Goal: Answer question/provide support: Share knowledge or assist other users

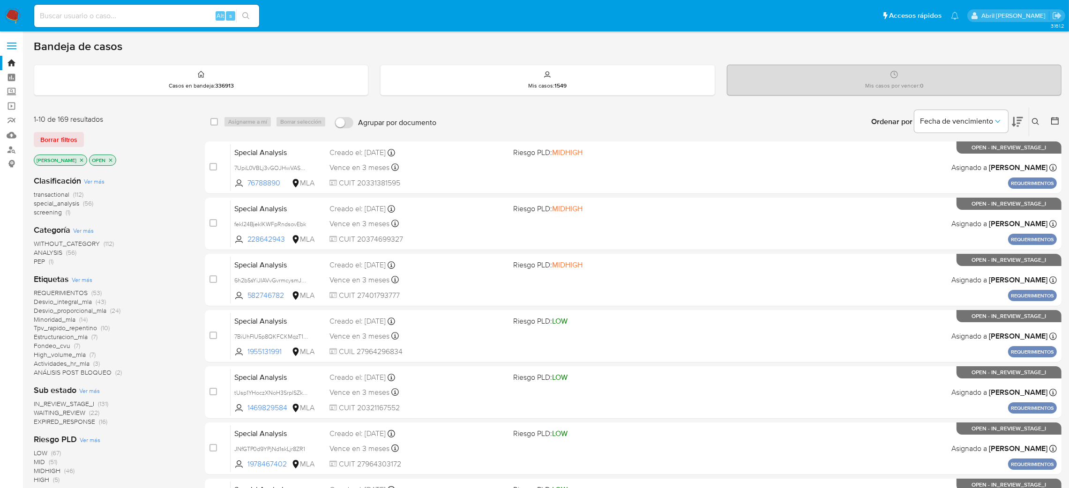
click at [130, 14] on input at bounding box center [146, 16] width 225 height 12
paste input "3oQPnUAEwzcJL4bU06XzUon6"
type input "3oQPnUAEwzcJL4bU06XzUon6"
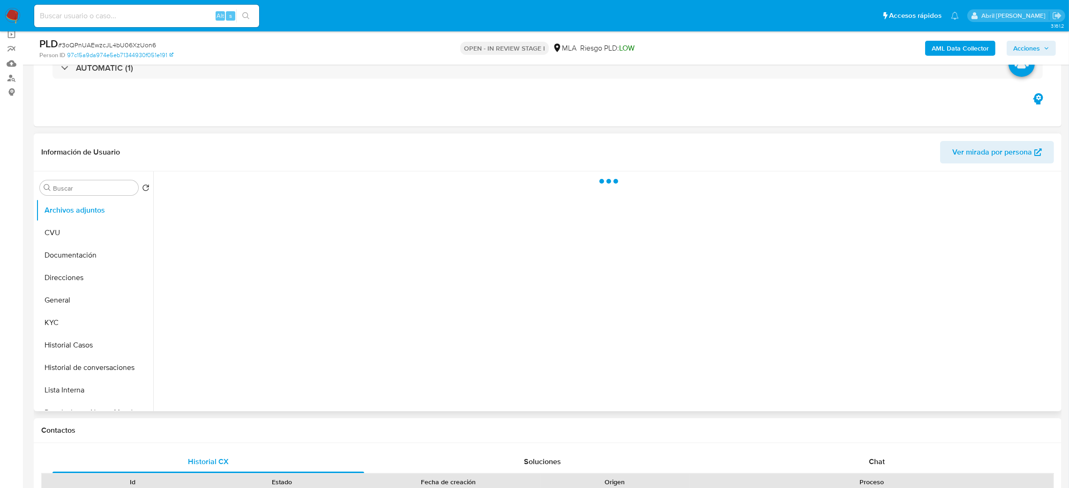
scroll to position [210, 0]
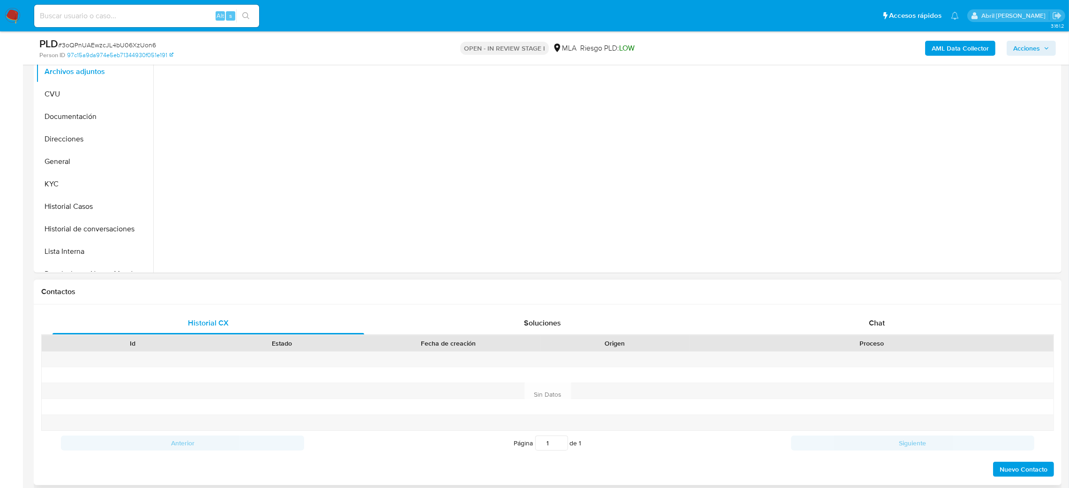
click at [887, 309] on div "Historial CX Soluciones Chat Id Estado Fecha de creación Origen Proceso Anterio…" at bounding box center [548, 395] width 1028 height 181
click at [886, 334] on div "Historial CX Soluciones Chat Id Estado Fecha de creación Origen Proceso Anterio…" at bounding box center [547, 395] width 1013 height 166
select select "10"
click at [882, 322] on span "Chat" at bounding box center [877, 323] width 16 height 11
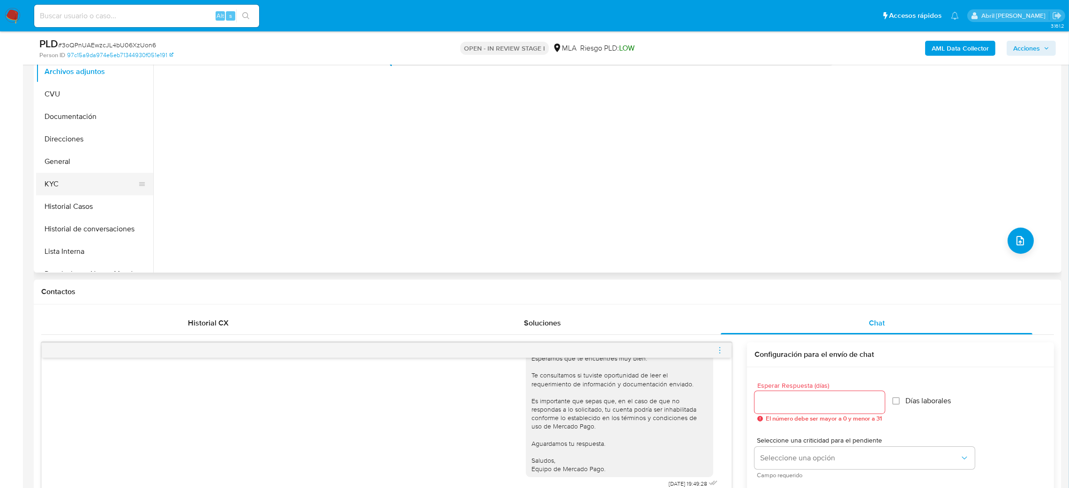
click at [49, 194] on button "KYC" at bounding box center [91, 184] width 110 height 23
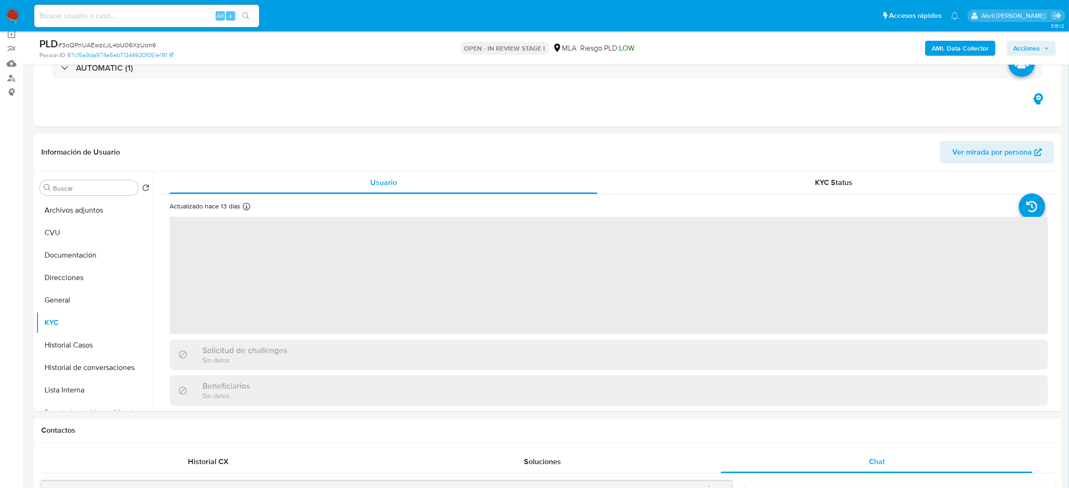
scroll to position [70, 0]
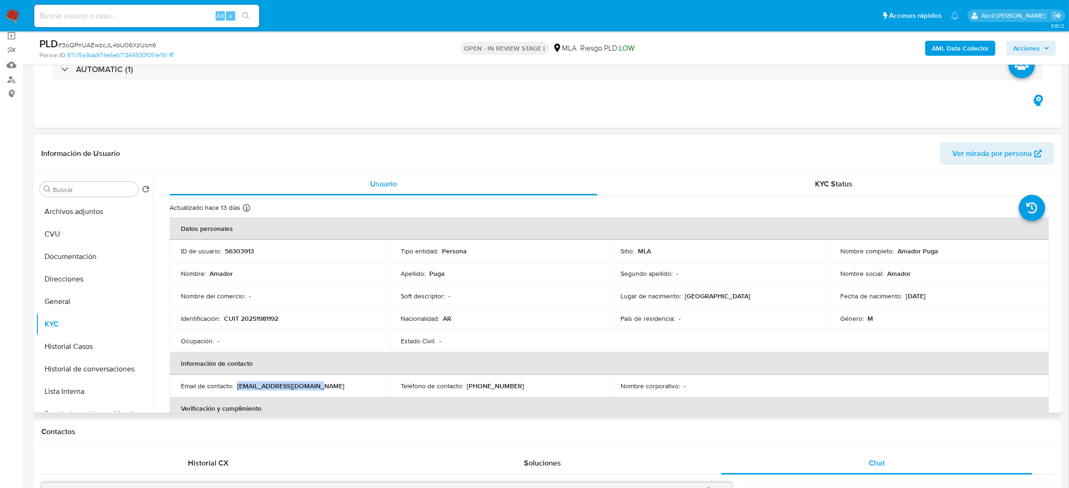
drag, startPoint x: 237, startPoint y: 387, endPoint x: 360, endPoint y: 388, distance: 122.8
click at [360, 388] on div "Email de contacto : amadorpuga@yahoo.com.ar" at bounding box center [279, 386] width 197 height 8
copy p "amadorpuga@yahoo.com.ar"
click at [109, 21] on input at bounding box center [146, 16] width 225 height 12
paste input "HYeuUE0TgayFVaCLmc6VvWYi"
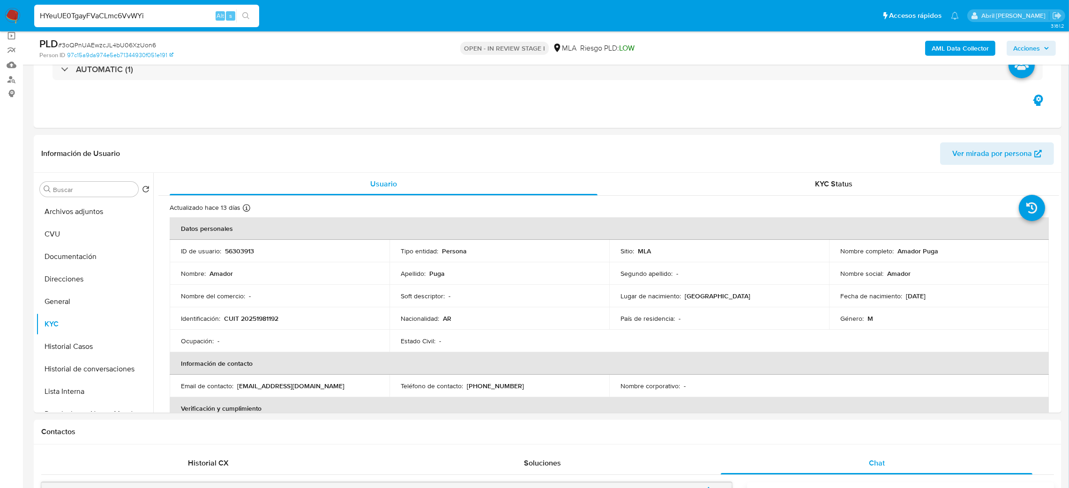
type input "HYeuUE0TgayFVaCLmc6VvWYi"
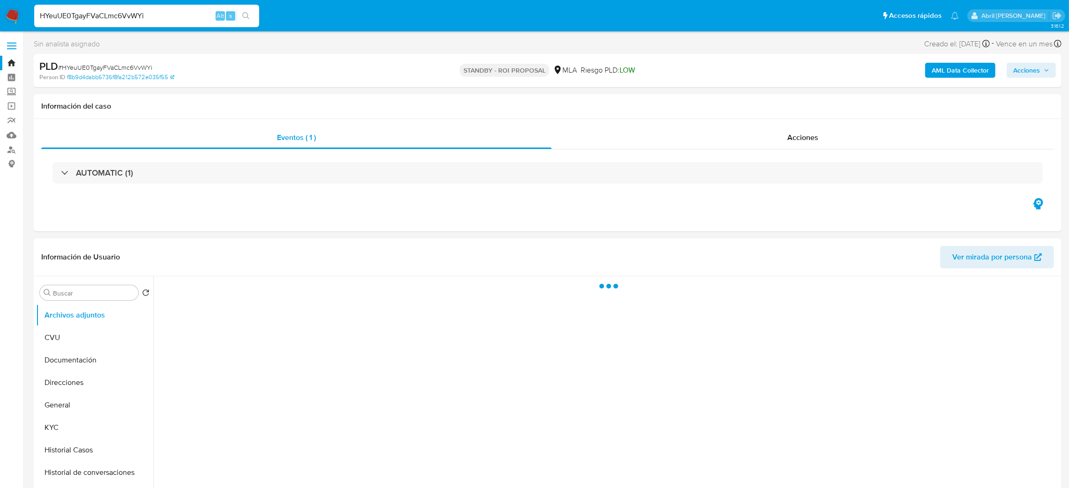
select select "10"
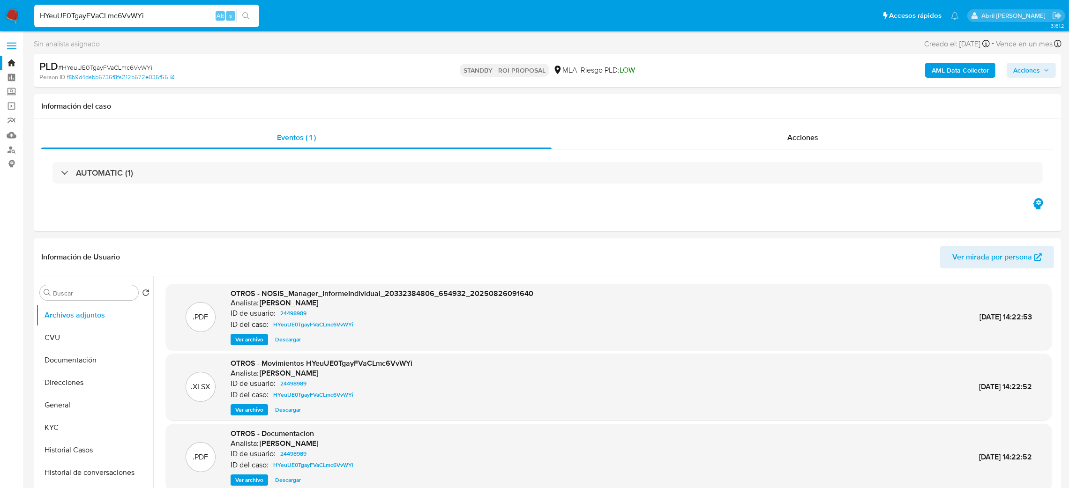
drag, startPoint x: 150, startPoint y: 14, endPoint x: 0, endPoint y: 26, distance: 151.0
click at [0, 26] on nav "Pausado Ver notificaciones HYeuUE0TgayFVaCLmc6VvWYi Alt s Accesos rápidos Presi…" at bounding box center [534, 15] width 1069 height 31
paste input "xePnot6OCjtUYojVOoZYF5ho"
type input "xePnot6OCjtUYojVOoZYF5ho"
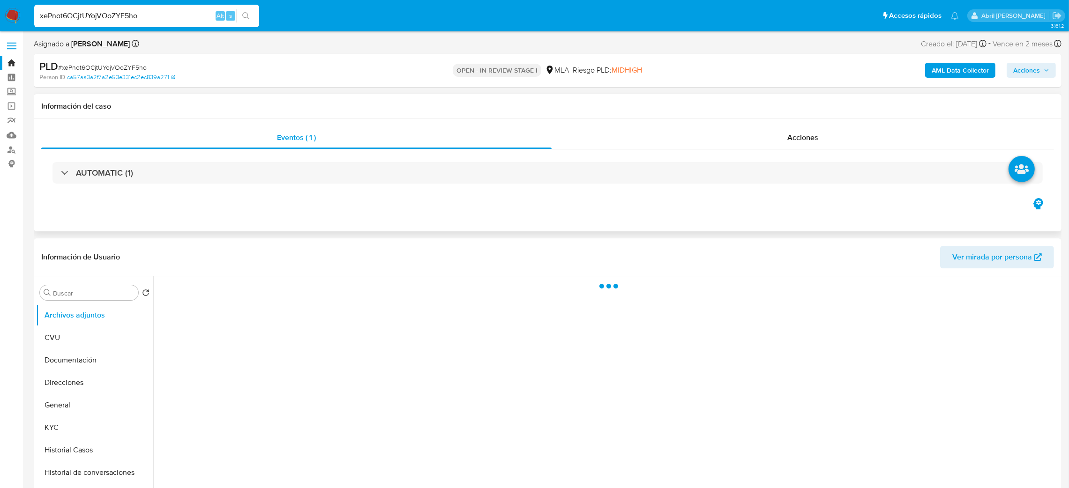
select select "10"
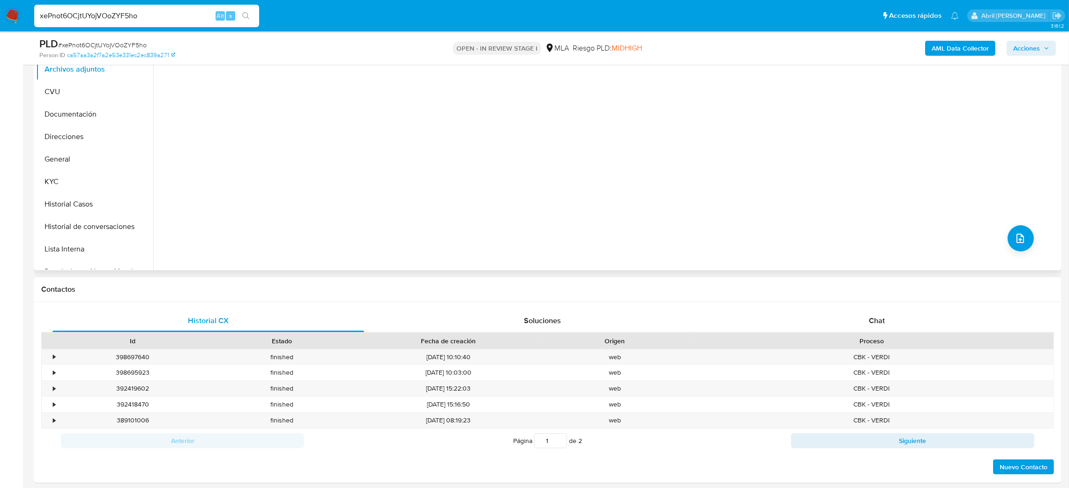
scroll to position [281, 0]
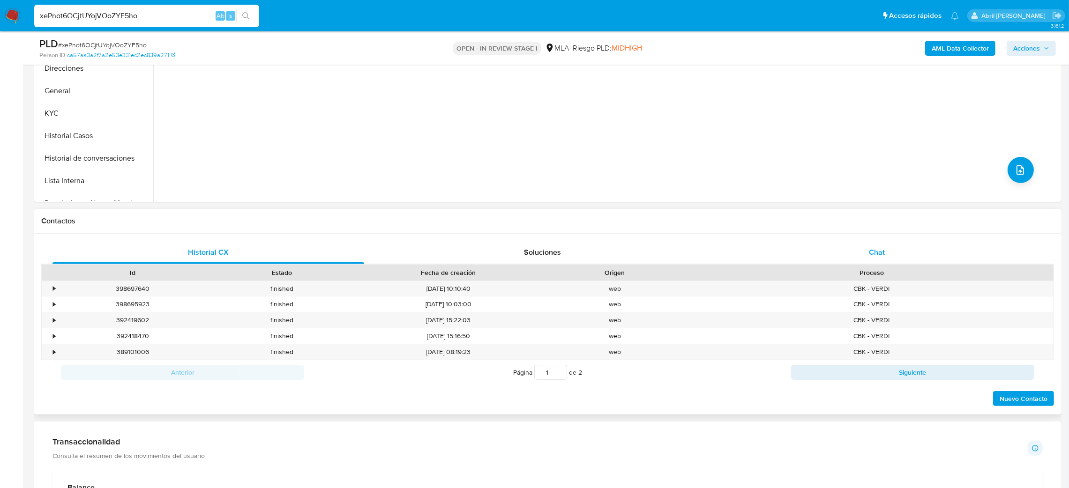
click at [873, 263] on div "Chat" at bounding box center [877, 252] width 312 height 23
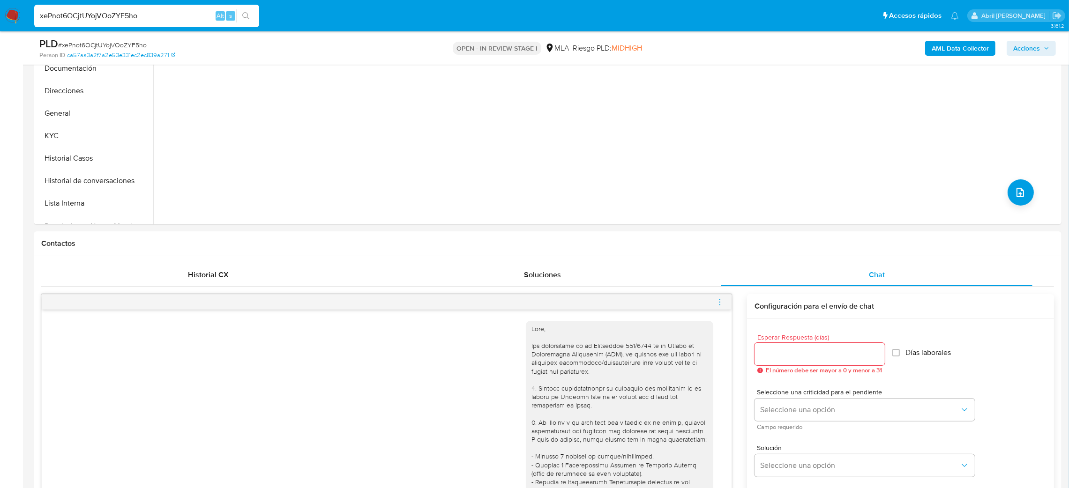
scroll to position [141, 0]
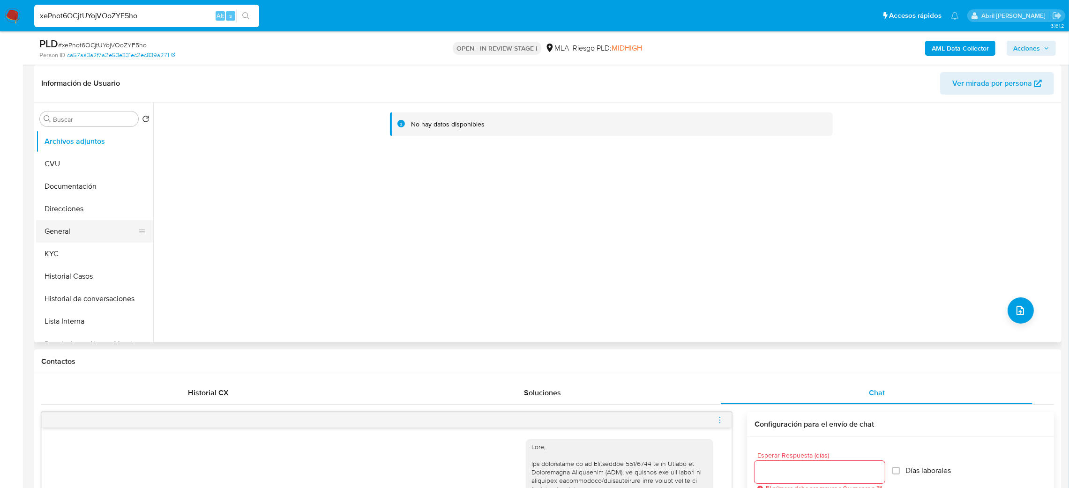
click at [75, 225] on button "General" at bounding box center [91, 231] width 110 height 23
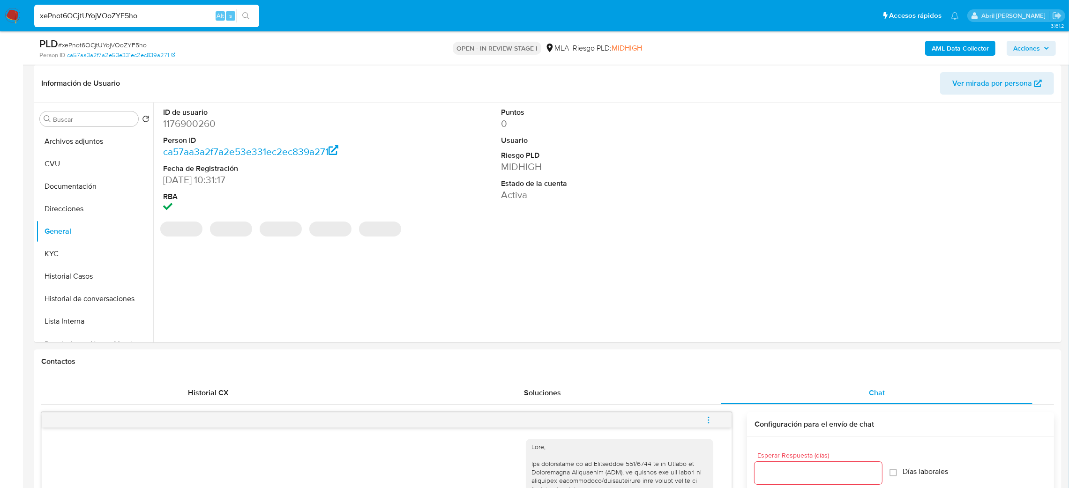
scroll to position [70, 0]
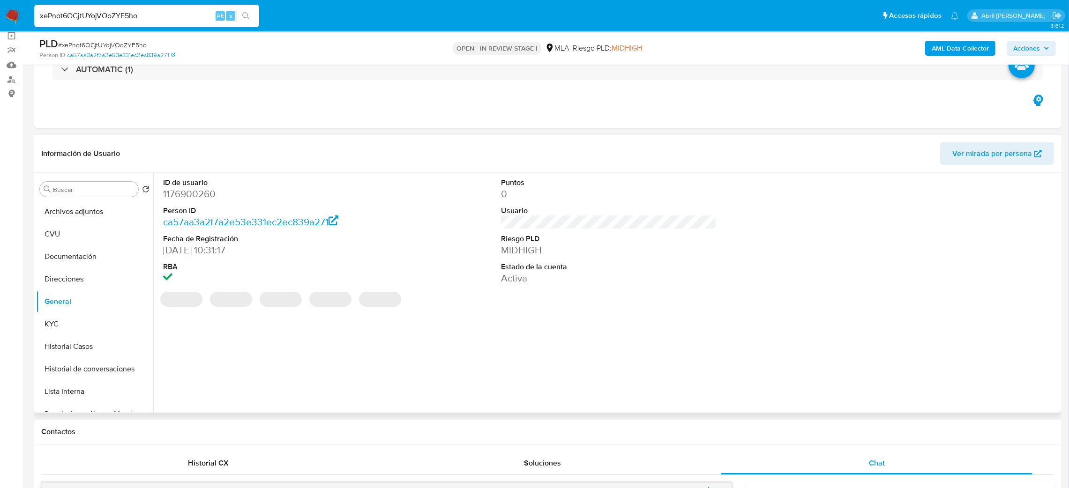
click at [179, 190] on dd "1176900260" at bounding box center [271, 194] width 216 height 13
copy dd "1176900260"
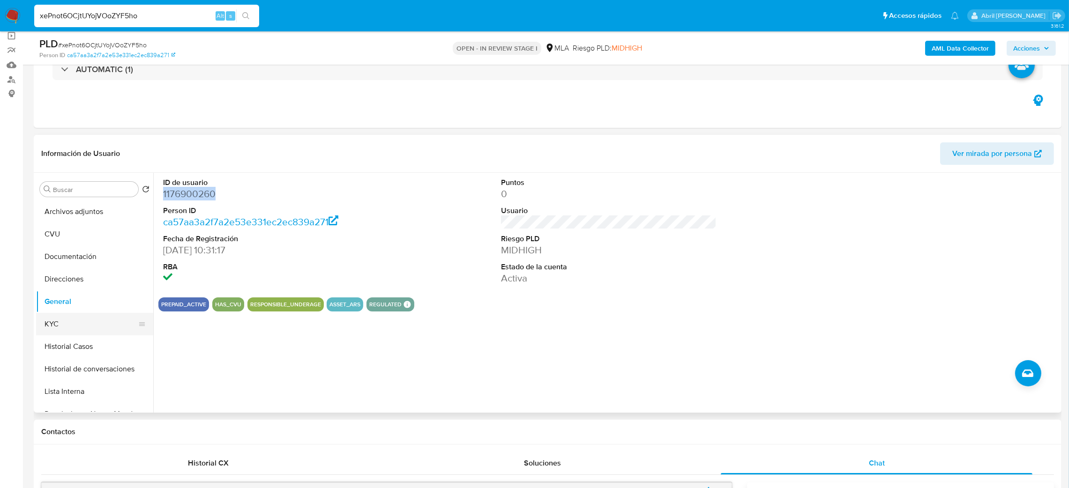
click at [69, 334] on button "KYC" at bounding box center [91, 324] width 110 height 23
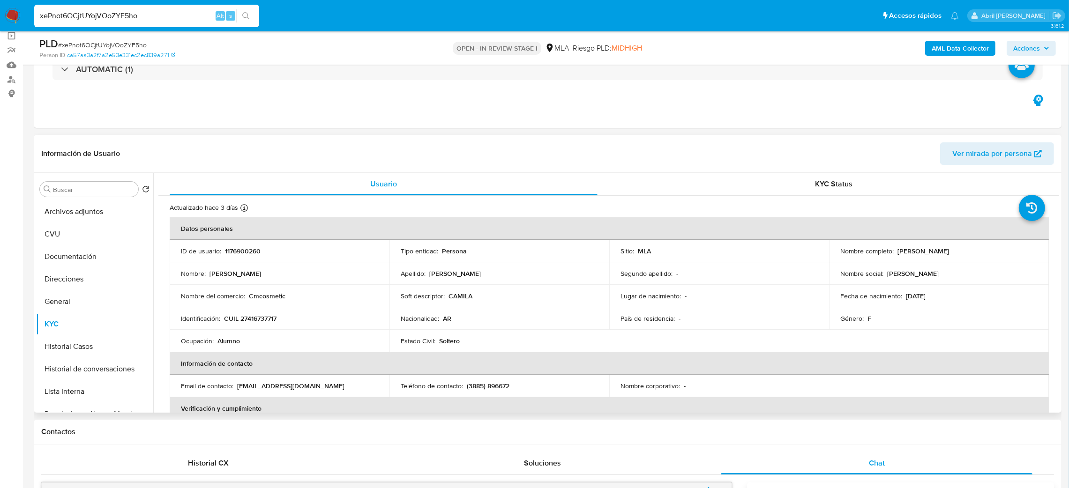
click at [257, 317] on p "CUIL 27416737717" at bounding box center [250, 319] width 53 height 8
copy p "27416737717"
click at [287, 305] on td "Nombre del comercio : Cmcosmetic" at bounding box center [280, 296] width 220 height 23
drag, startPoint x: 247, startPoint y: 318, endPoint x: 274, endPoint y: 322, distance: 27.9
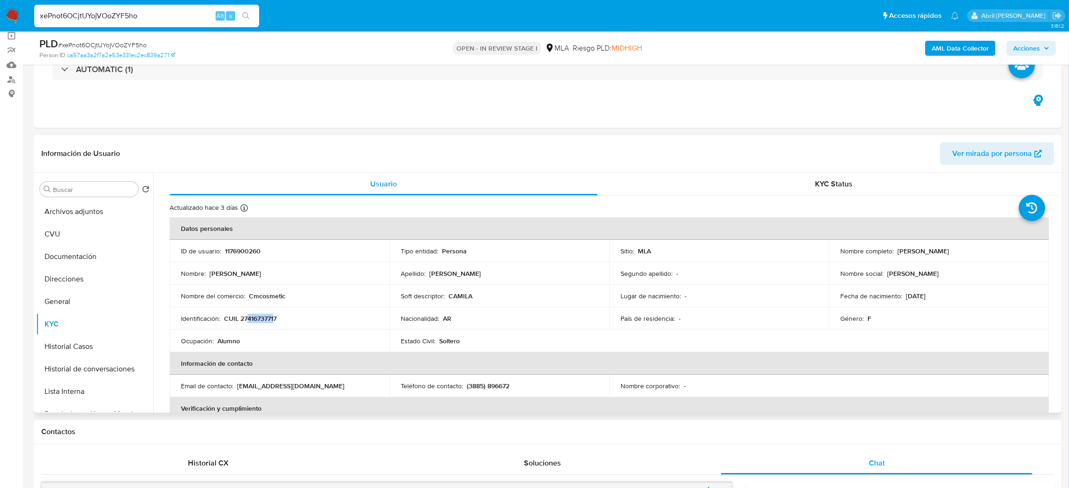
click at [274, 322] on p "CUIL 27416737717" at bounding box center [250, 319] width 53 height 8
copy p "41673771"
click at [98, 280] on button "Direcciones" at bounding box center [91, 279] width 110 height 23
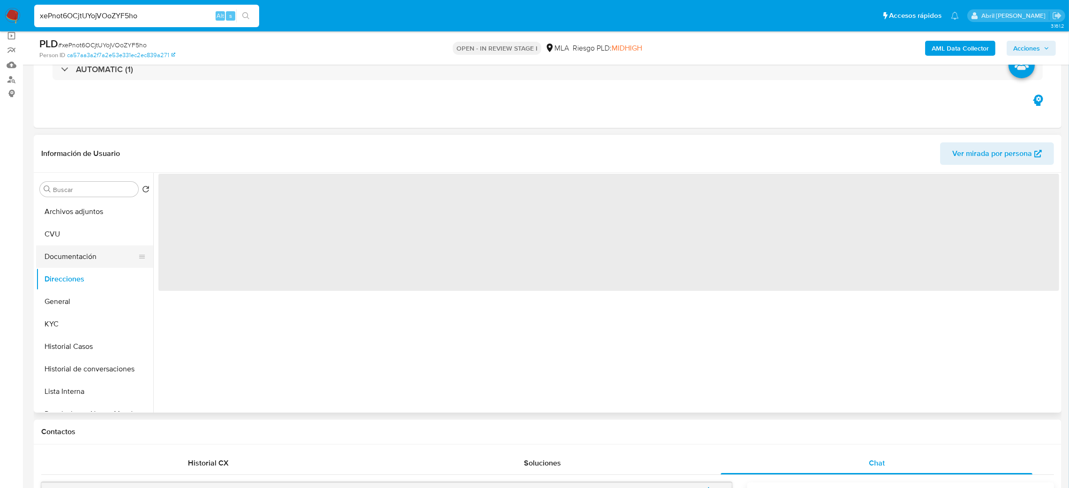
click at [78, 261] on button "Documentación" at bounding box center [91, 257] width 110 height 23
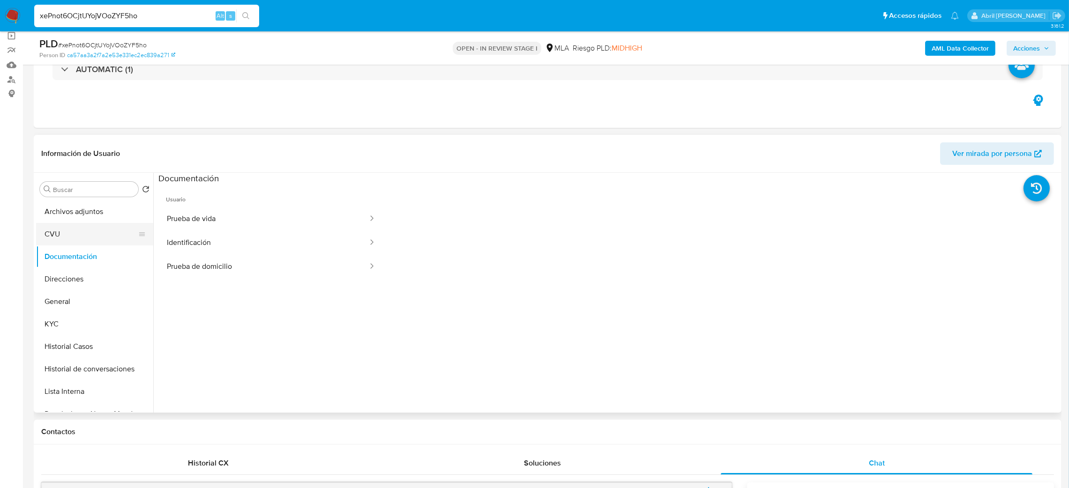
click at [100, 231] on button "CVU" at bounding box center [91, 234] width 110 height 23
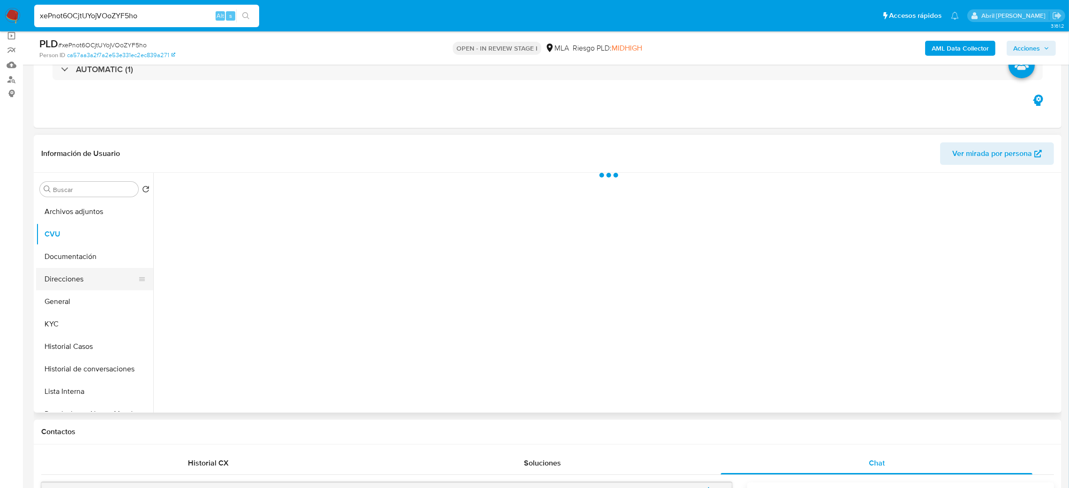
click at [68, 286] on button "Direcciones" at bounding box center [91, 279] width 110 height 23
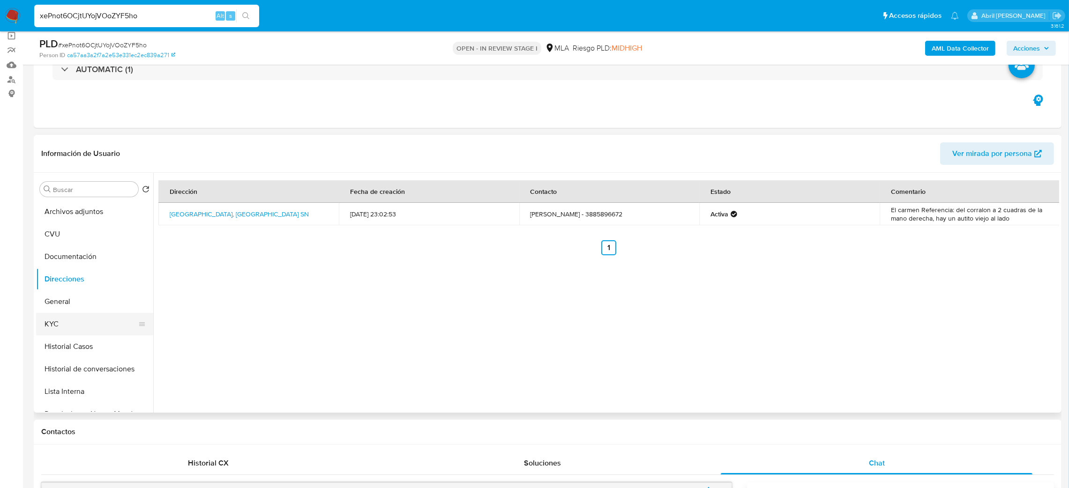
click at [47, 330] on button "KYC" at bounding box center [91, 324] width 110 height 23
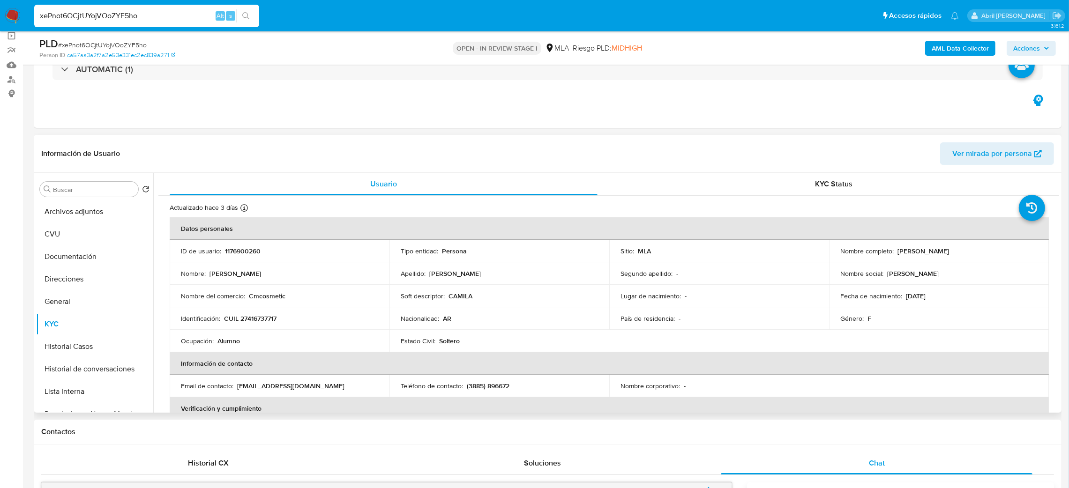
drag, startPoint x: 895, startPoint y: 251, endPoint x: 979, endPoint y: 255, distance: 84.0
click at [979, 255] on div "Nombre completo : Camila Alejandra Martinez" at bounding box center [939, 251] width 197 height 8
copy p "Camila Alejandra Martinez"
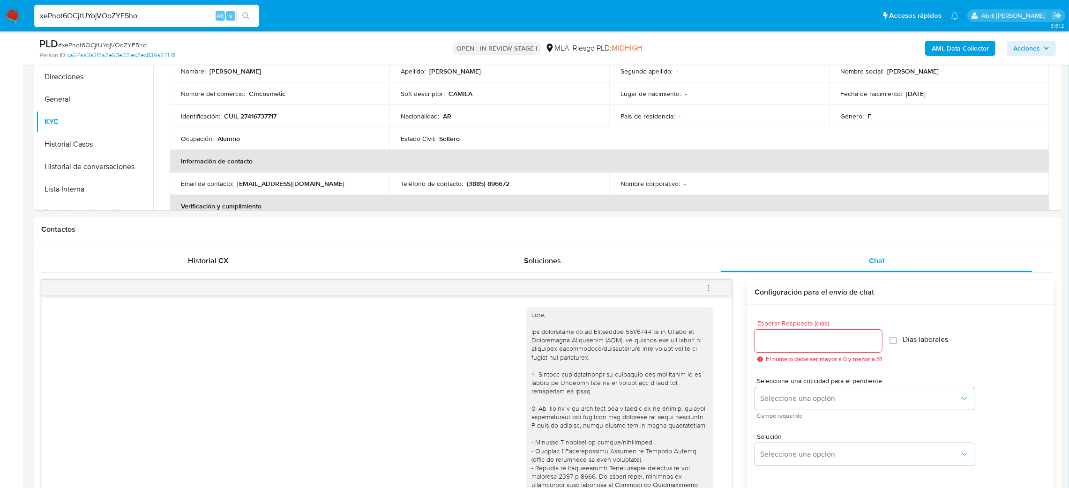
scroll to position [132, 0]
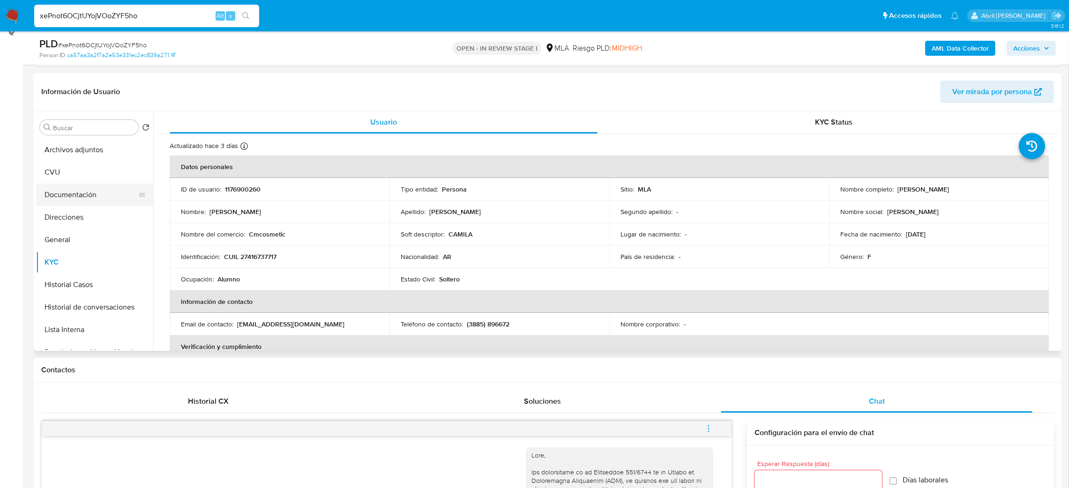
click at [81, 198] on button "Documentación" at bounding box center [91, 195] width 110 height 23
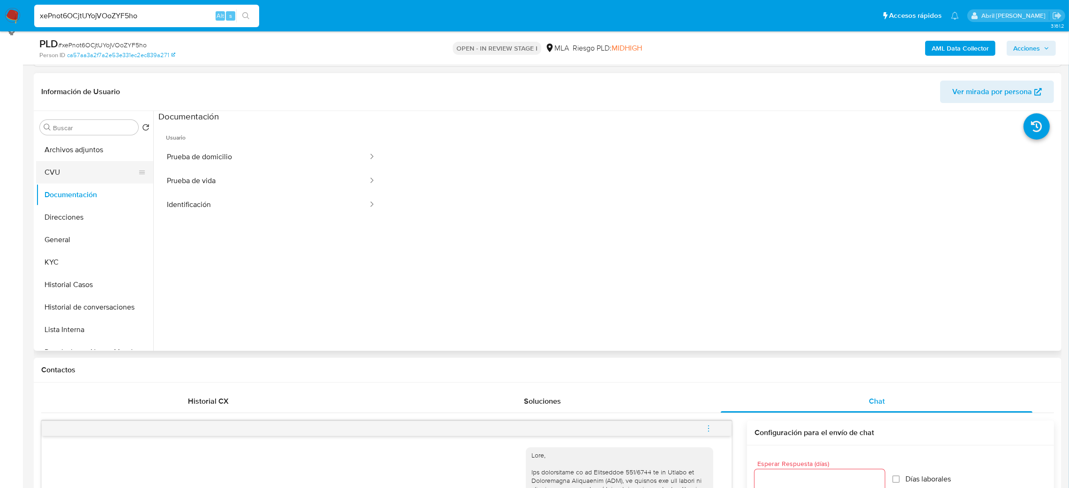
click at [78, 179] on button "CVU" at bounding box center [91, 172] width 110 height 23
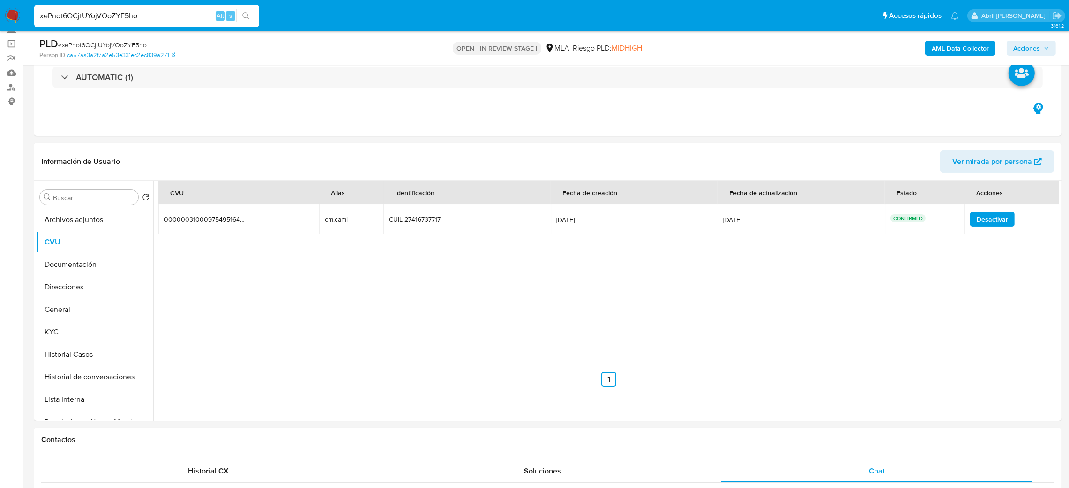
scroll to position [62, 0]
click at [130, 42] on span "# xePnot6OCjtUYojVOoZYF5ho" at bounding box center [102, 44] width 89 height 9
copy span "xePnot6OCjtUYojVOoZYF5ho"
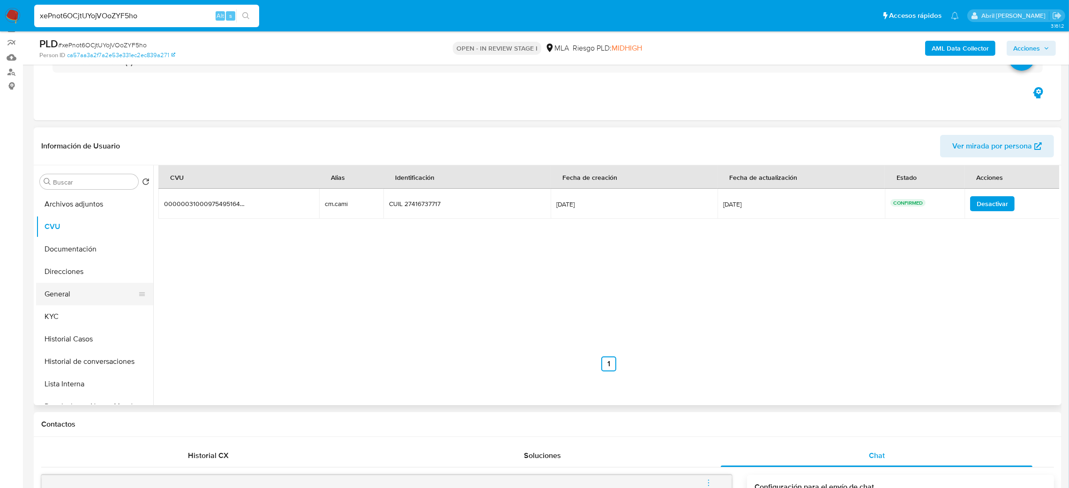
scroll to position [70, 0]
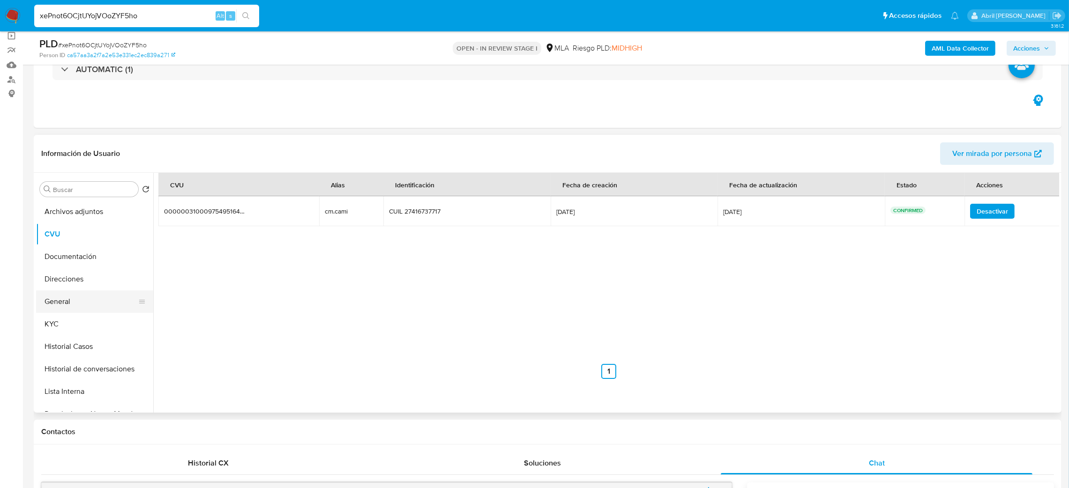
click at [76, 300] on button "General" at bounding box center [91, 302] width 110 height 23
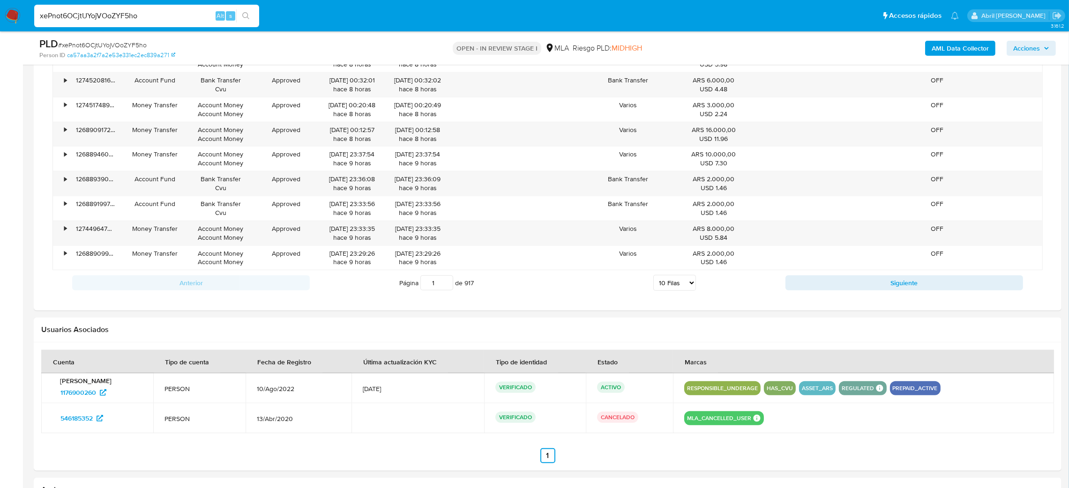
scroll to position [1336, 0]
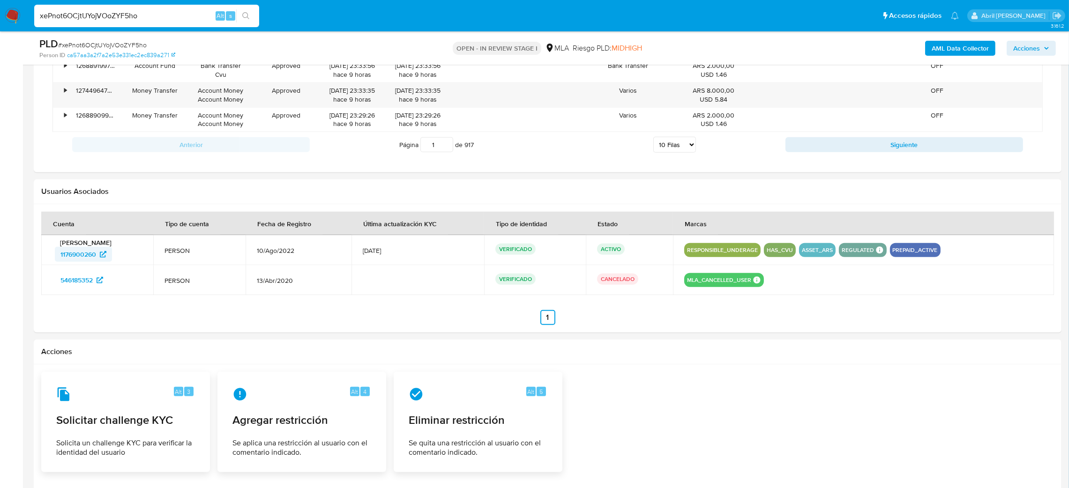
click at [74, 255] on span "1176900260" at bounding box center [78, 254] width 36 height 15
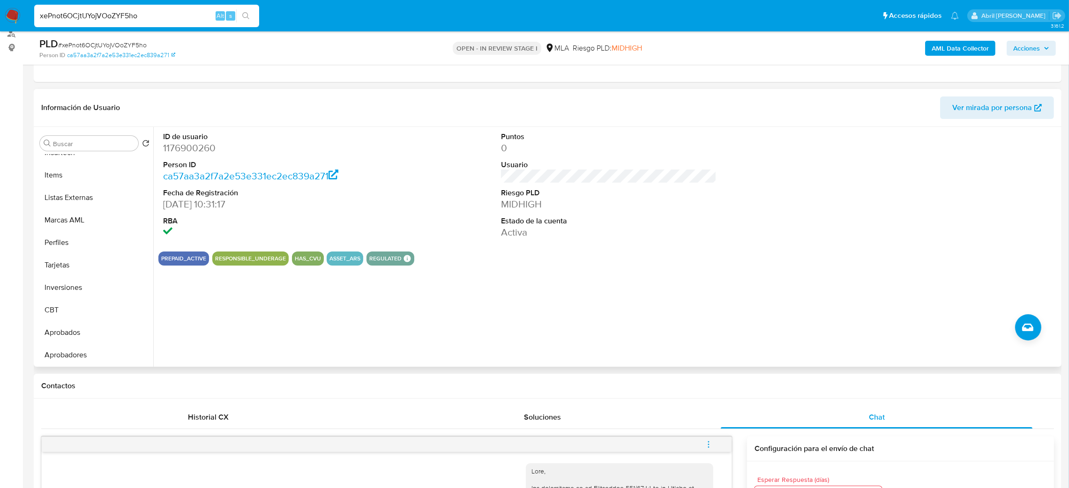
scroll to position [141, 0]
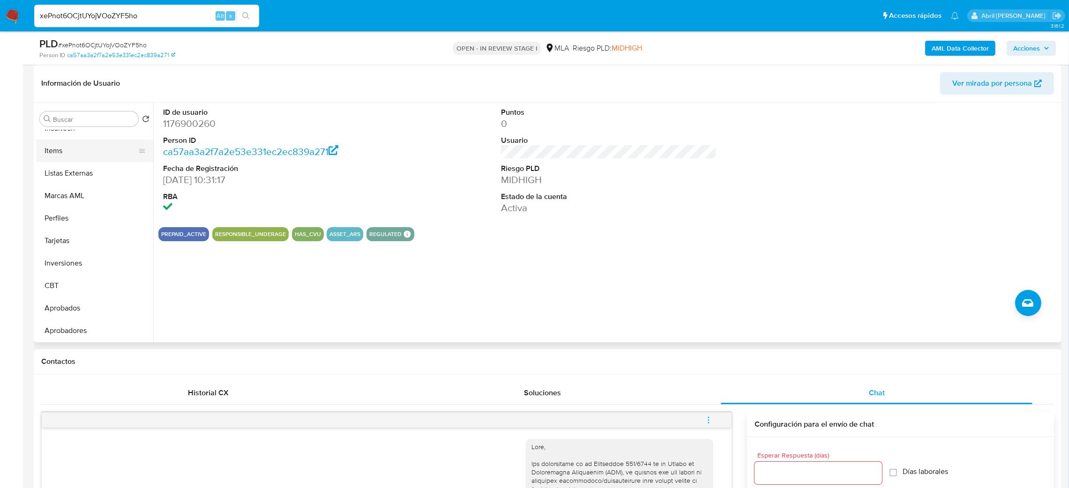
drag, startPoint x: 74, startPoint y: 307, endPoint x: 95, endPoint y: 143, distance: 164.5
click at [95, 143] on ul "Archivos adjuntos CVU Documentación Direcciones General KYC Historial Casos His…" at bounding box center [94, 235] width 117 height 211
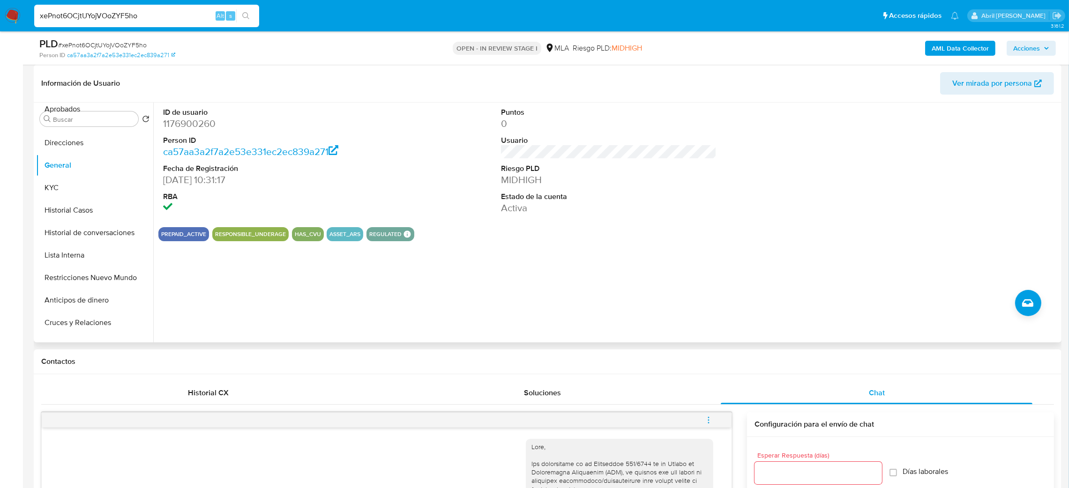
scroll to position [0, 0]
drag, startPoint x: 136, startPoint y: 310, endPoint x: 143, endPoint y: 137, distance: 173.6
click at [143, 137] on ul "Archivos adjuntos CVU Documentación Direcciones General KYC Historial Casos His…" at bounding box center [94, 235] width 117 height 211
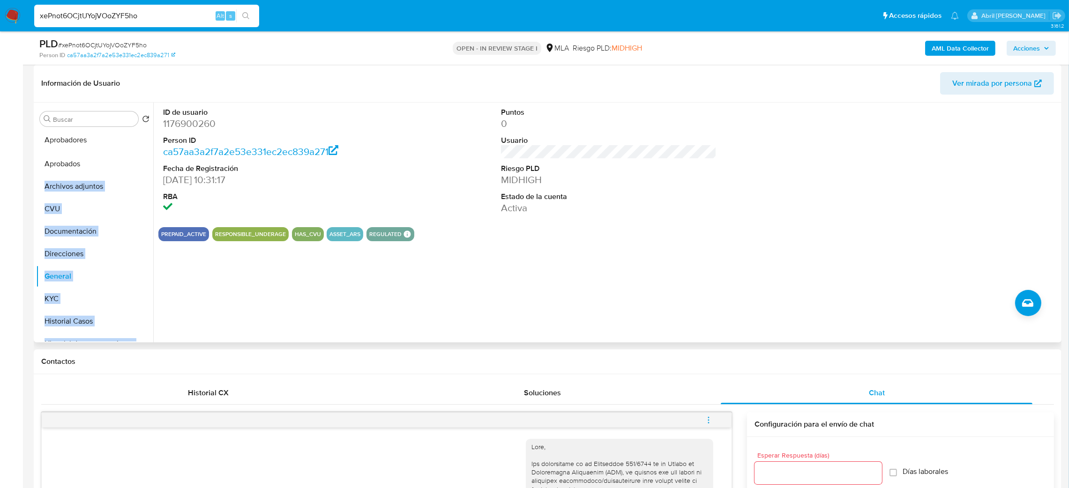
drag, startPoint x: 141, startPoint y: 332, endPoint x: 130, endPoint y: 142, distance: 190.2
click at [130, 142] on ul "Aprobados Archivos adjuntos CVU Documentación Direcciones General KYC Historial…" at bounding box center [94, 235] width 117 height 211
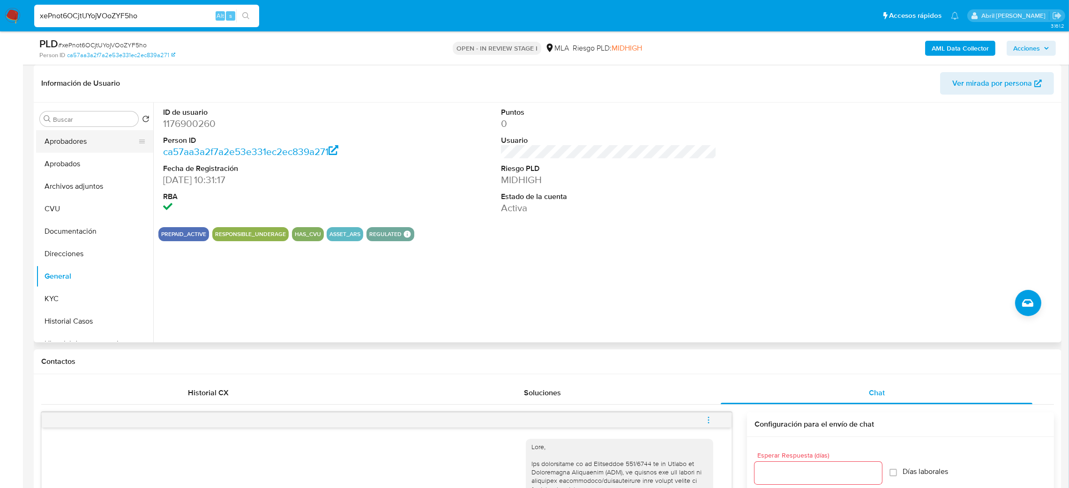
click at [67, 147] on button "Aprobadores" at bounding box center [91, 141] width 110 height 23
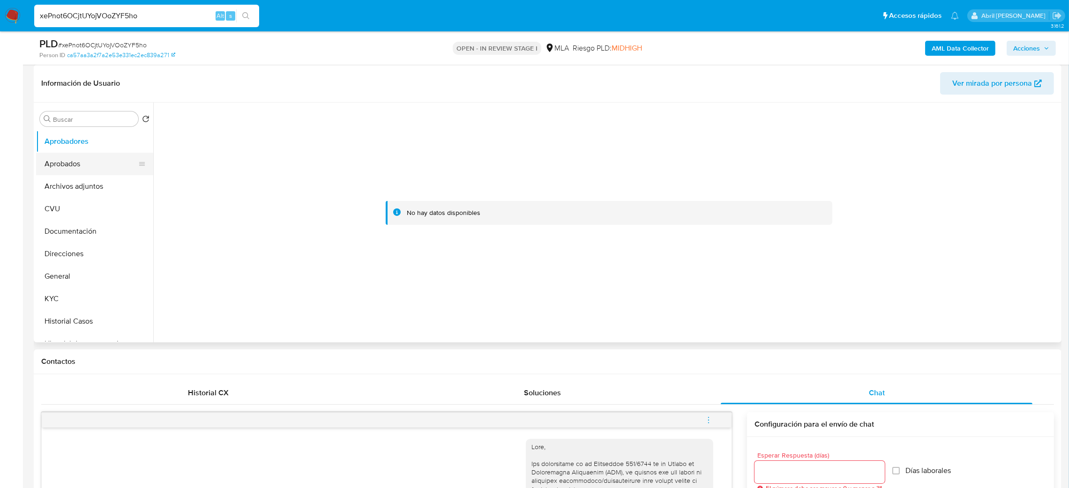
click at [70, 173] on button "Aprobados" at bounding box center [91, 164] width 110 height 23
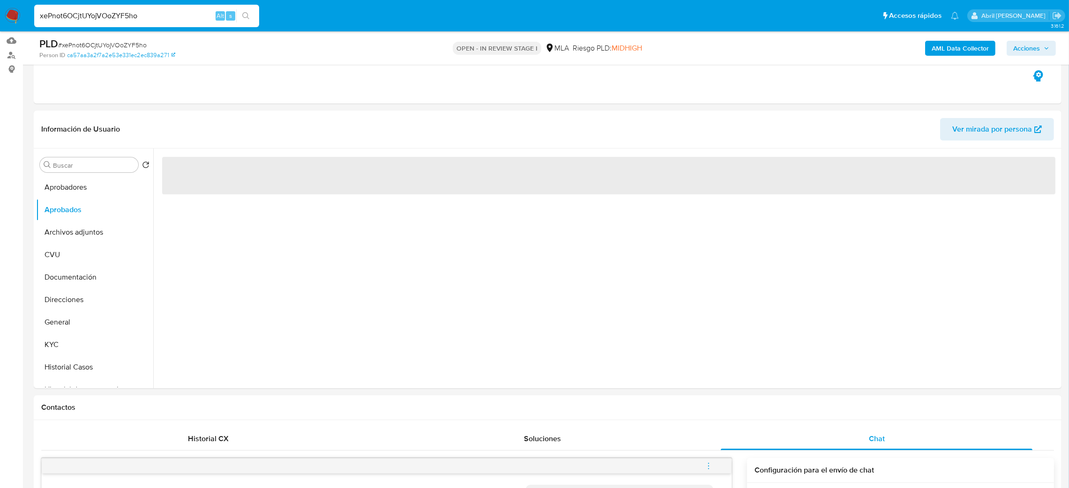
scroll to position [70, 0]
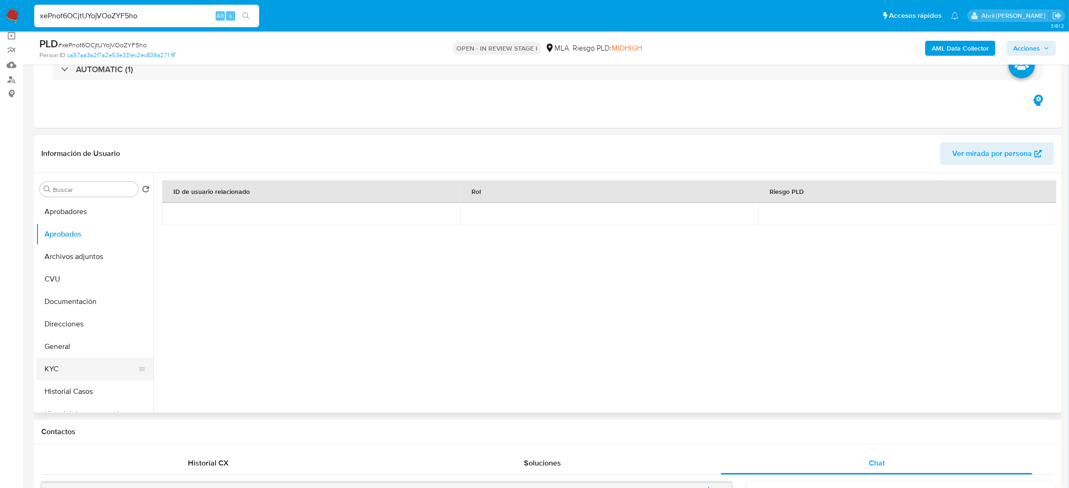
click at [74, 371] on button "KYC" at bounding box center [91, 369] width 110 height 23
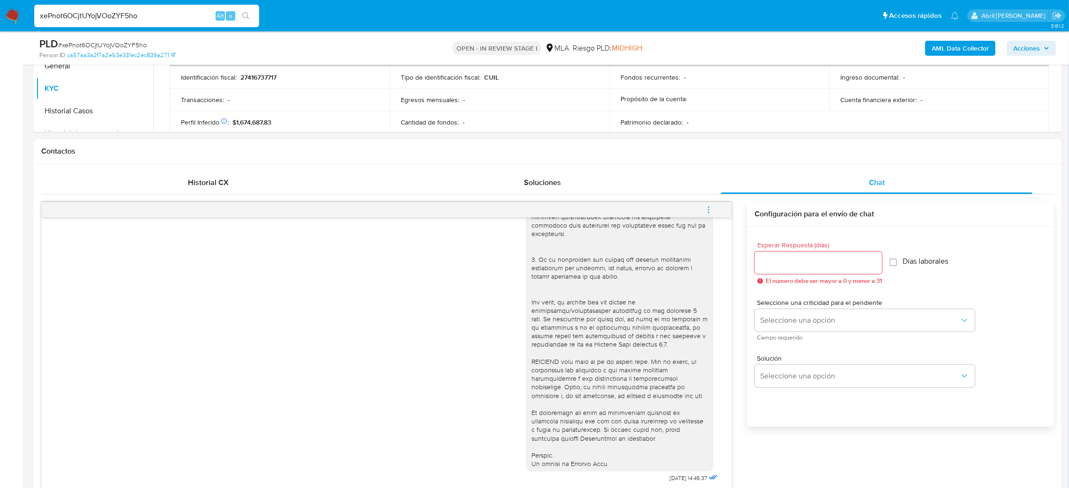
scroll to position [563, 0]
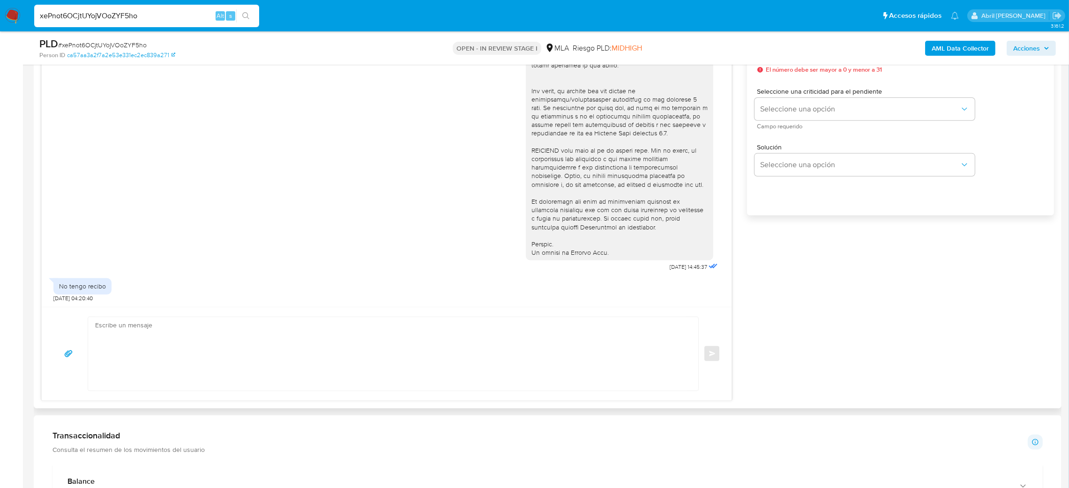
click at [85, 291] on div "No tengo recibo" at bounding box center [82, 286] width 47 height 8
copy div "No tengo recibo"
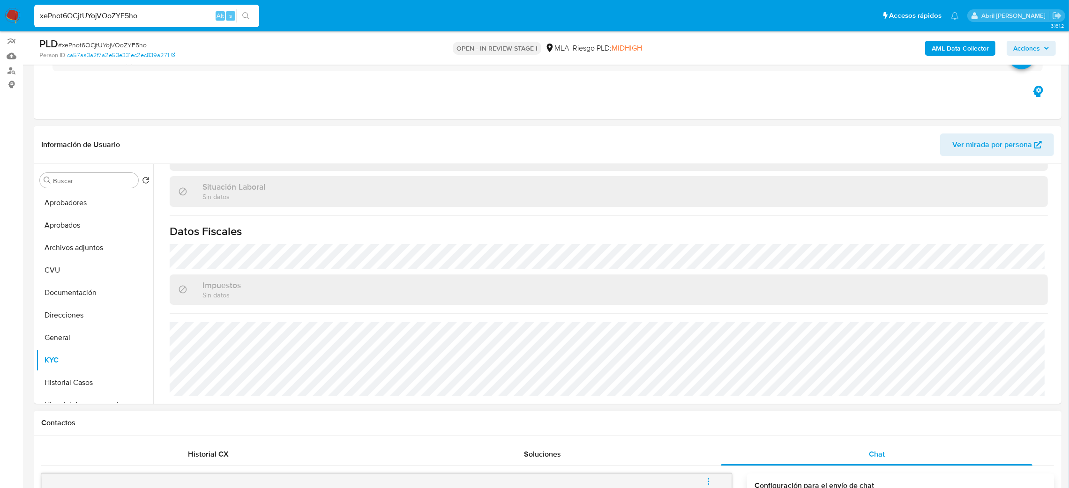
scroll to position [70, 0]
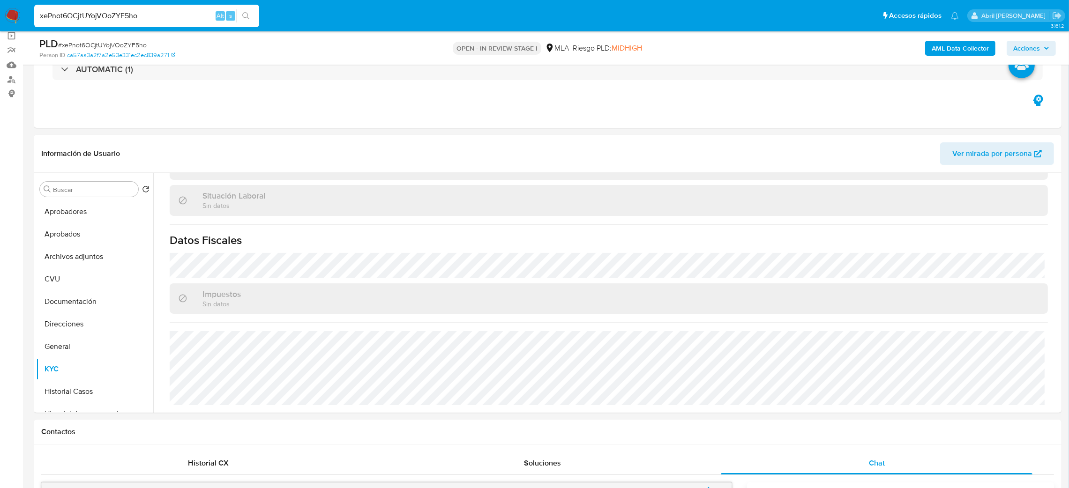
click at [126, 40] on span "# xePnot6OCjtUYojVOoZYF5ho" at bounding box center [102, 44] width 89 height 9
copy span "xePnot6OCjtUYojVOoZYF5ho"
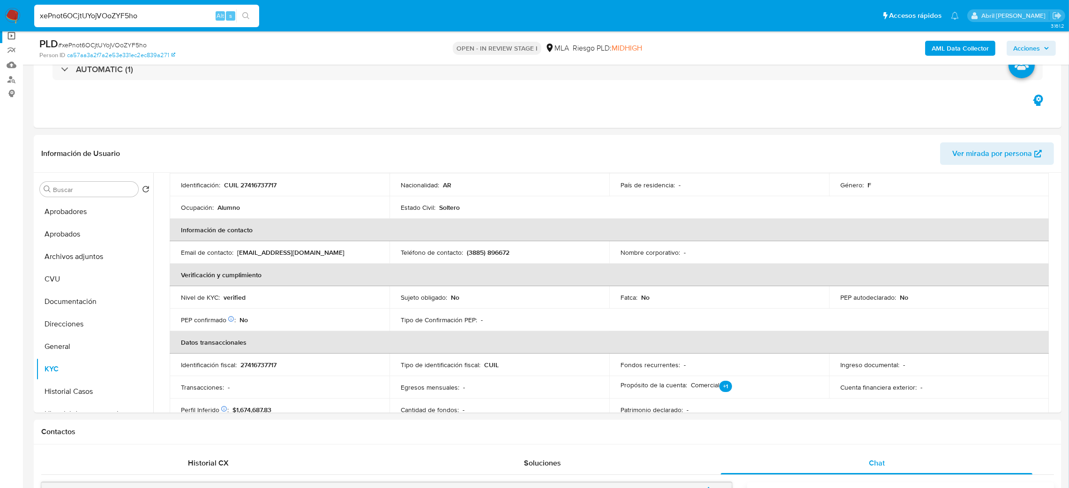
drag, startPoint x: 163, startPoint y: 19, endPoint x: 0, endPoint y: 35, distance: 163.4
paste input "hbR3L27GOhtOImDs9IPMHEq"
type input "hbR3L27GOhtOImDs9IPMHEqo"
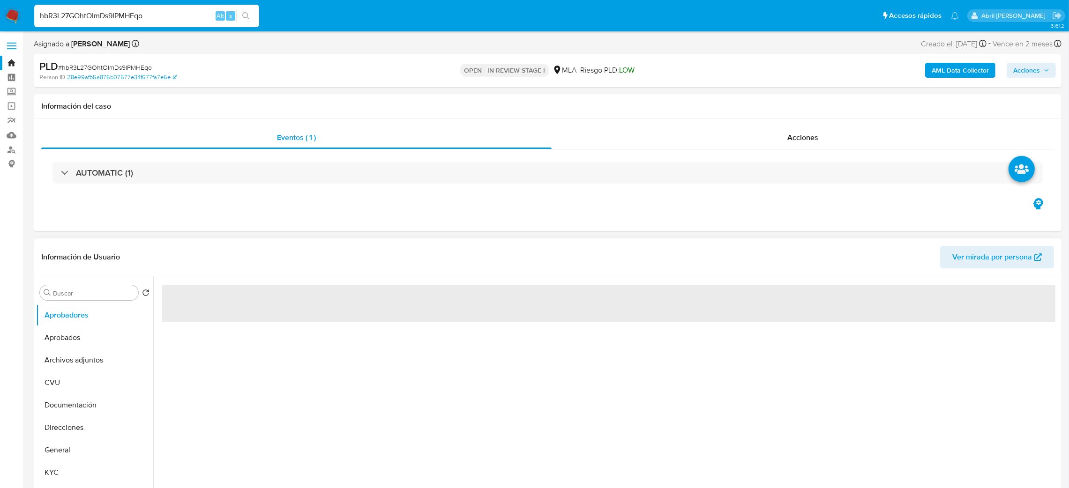
select select "10"
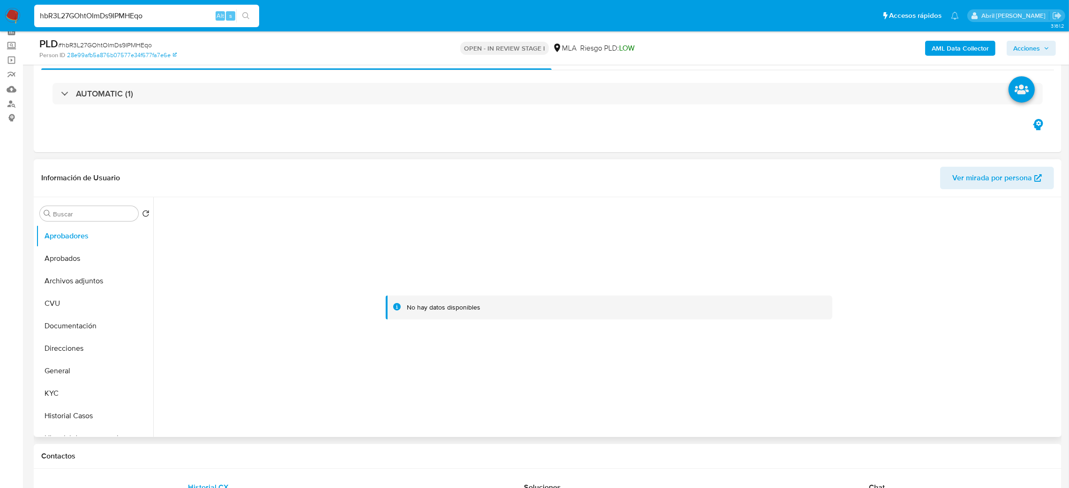
scroll to position [70, 0]
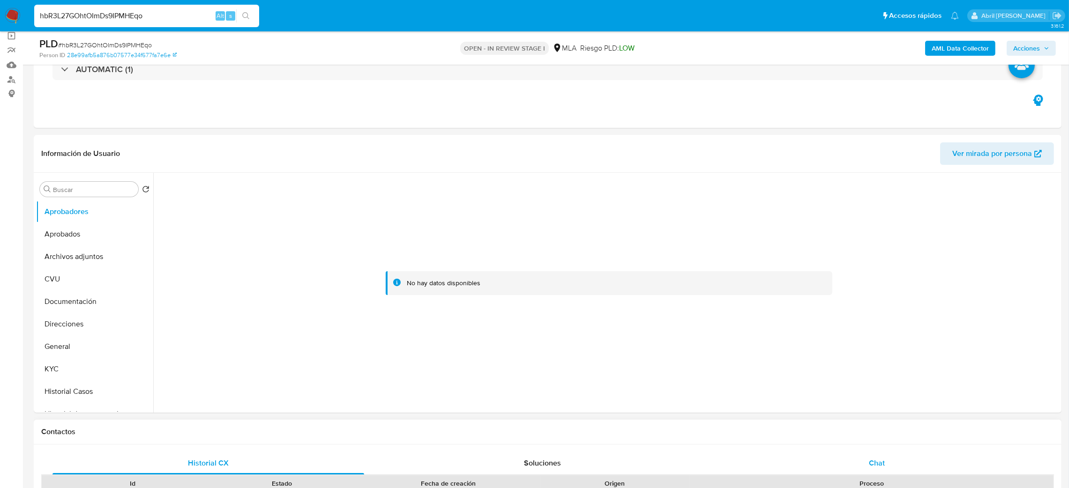
click at [863, 461] on div "Chat" at bounding box center [877, 463] width 312 height 23
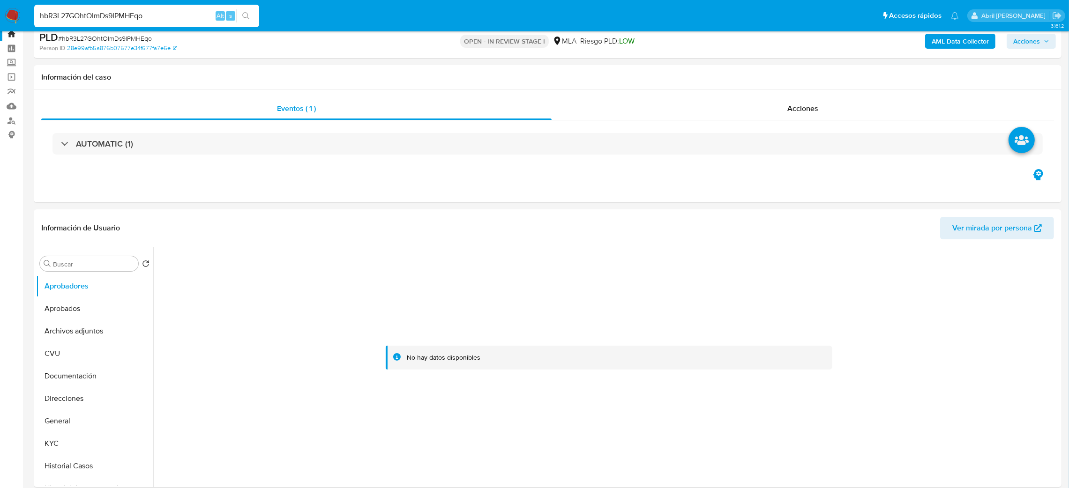
scroll to position [0, 0]
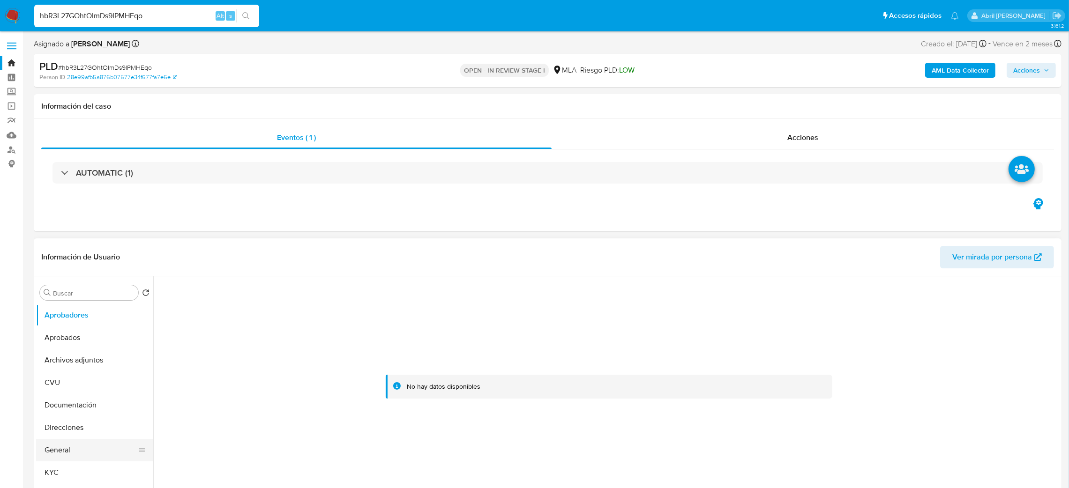
click at [72, 442] on button "General" at bounding box center [91, 450] width 110 height 23
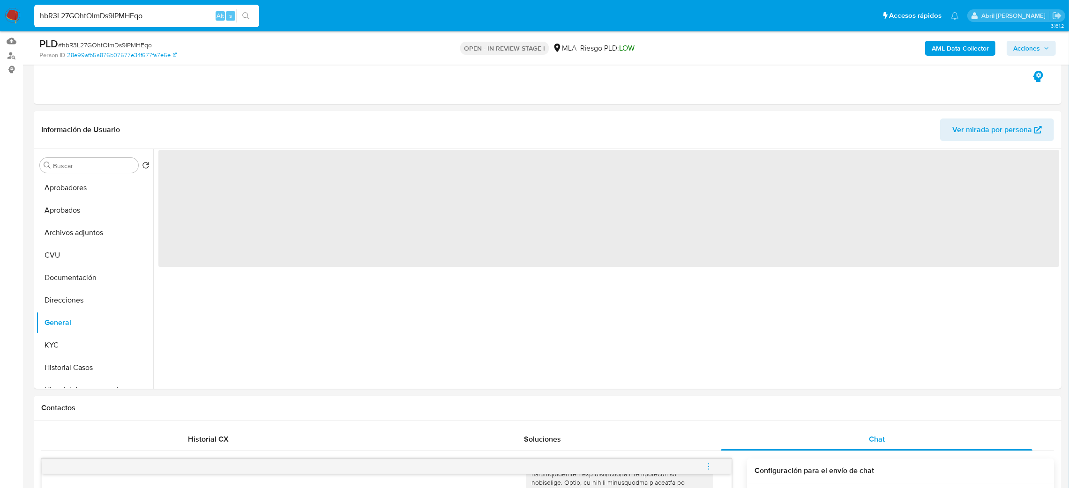
scroll to position [70, 0]
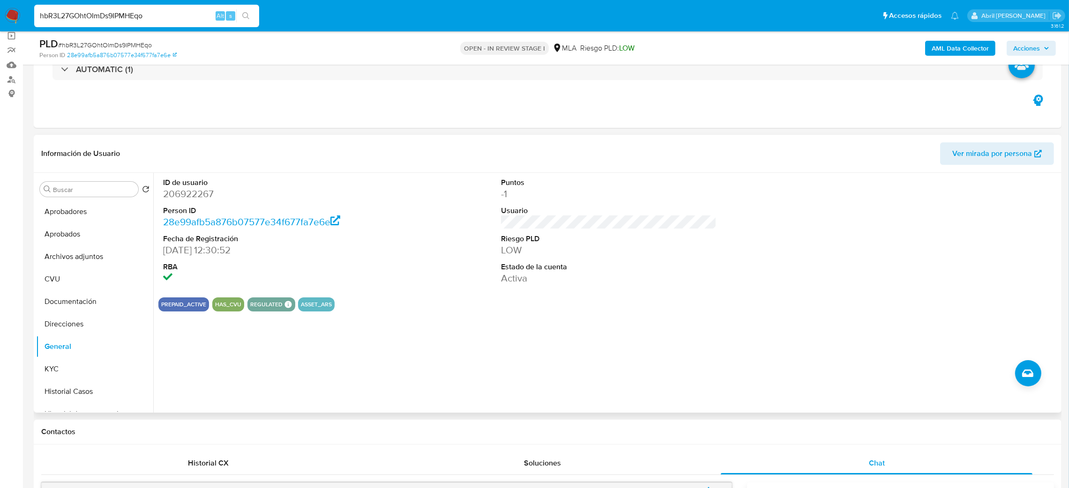
click at [196, 197] on dd "206922267" at bounding box center [271, 194] width 216 height 13
copy dd "206922267"
click at [93, 365] on button "KYC" at bounding box center [91, 369] width 110 height 23
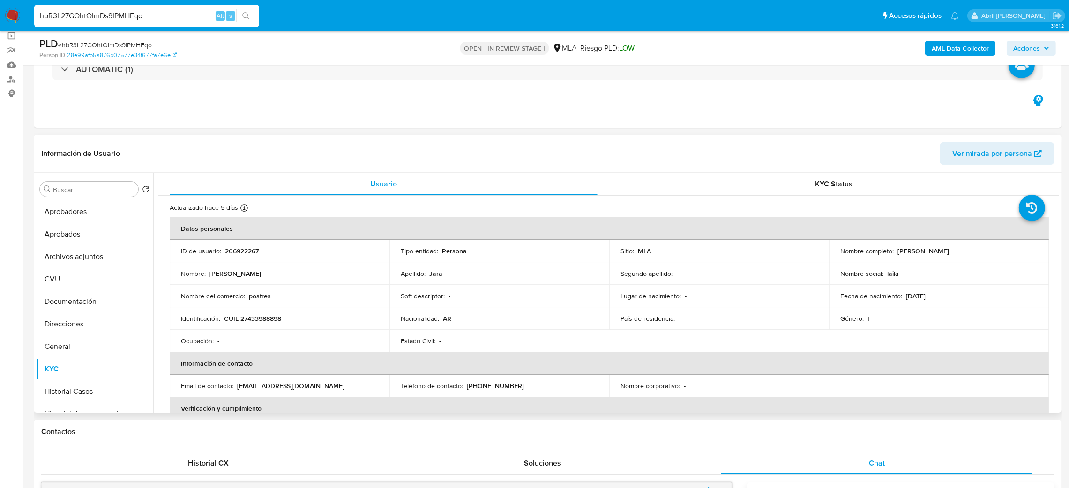
click at [273, 320] on p "CUIL 27433988898" at bounding box center [252, 319] width 57 height 8
copy p "27433988898"
click at [253, 273] on div "Nombre : Laila Nahir" at bounding box center [279, 274] width 197 height 8
drag, startPoint x: 248, startPoint y: 320, endPoint x: 280, endPoint y: 322, distance: 32.0
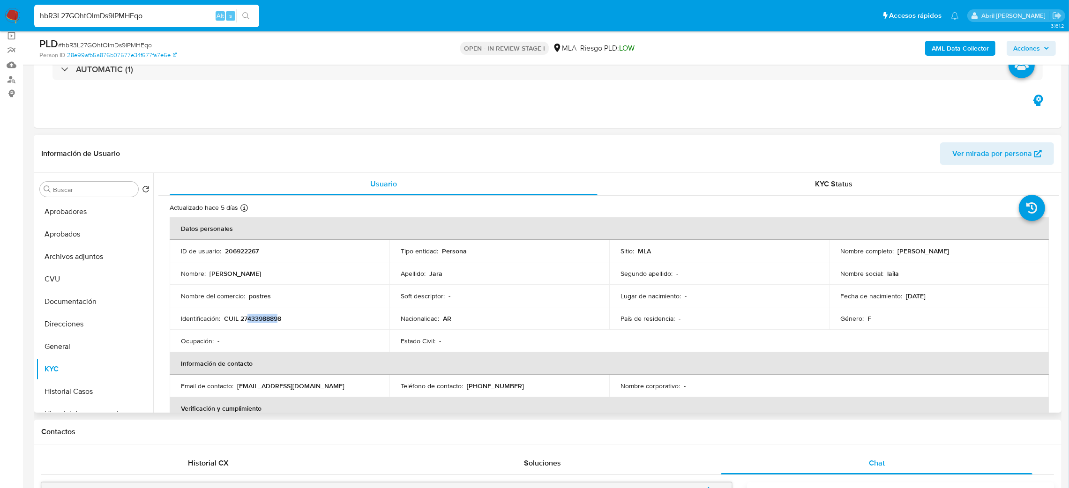
click at [280, 322] on p "CUIL 27433988898" at bounding box center [252, 319] width 57 height 8
drag, startPoint x: 893, startPoint y: 250, endPoint x: 972, endPoint y: 254, distance: 79.3
click at [972, 254] on div "Nombre completo : Laila Nahir Jara" at bounding box center [939, 251] width 197 height 8
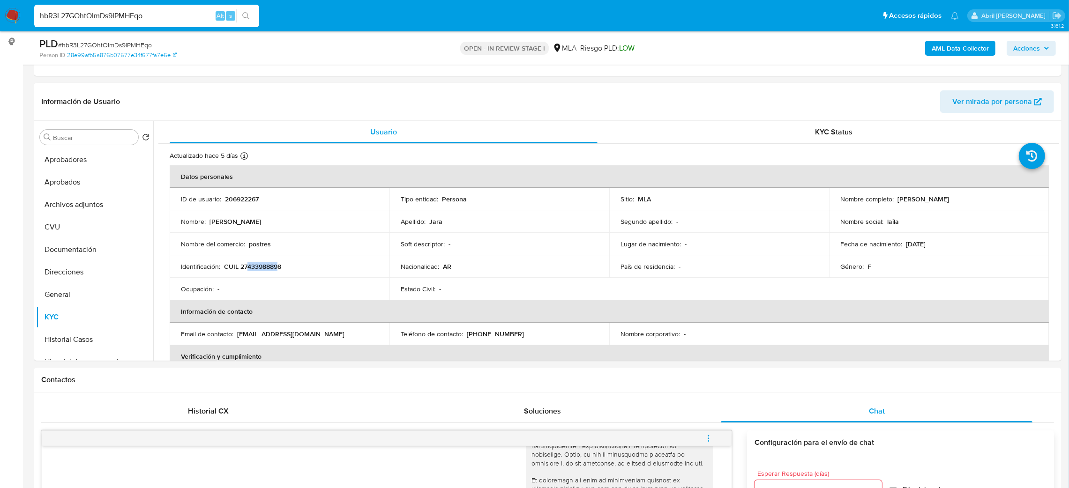
scroll to position [102, 0]
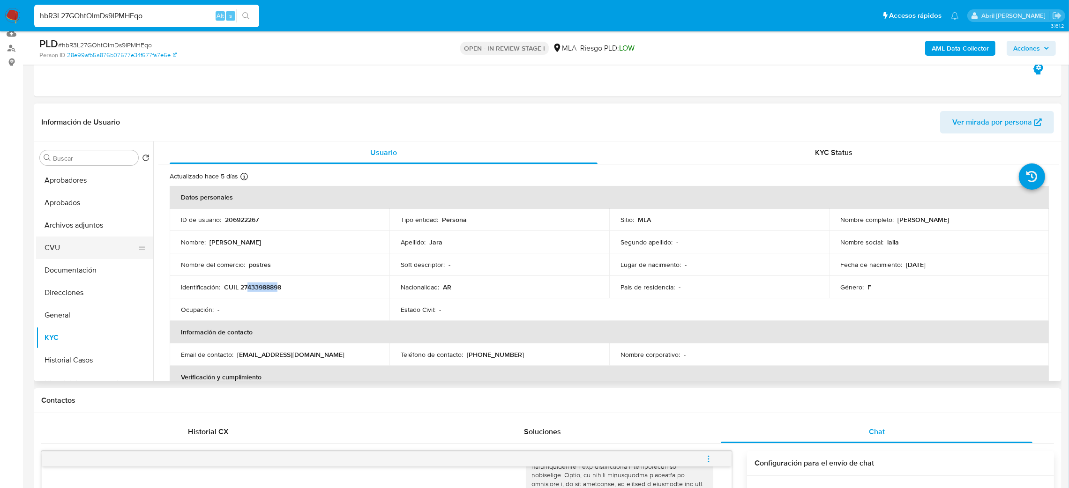
click at [83, 251] on button "CVU" at bounding box center [91, 248] width 110 height 23
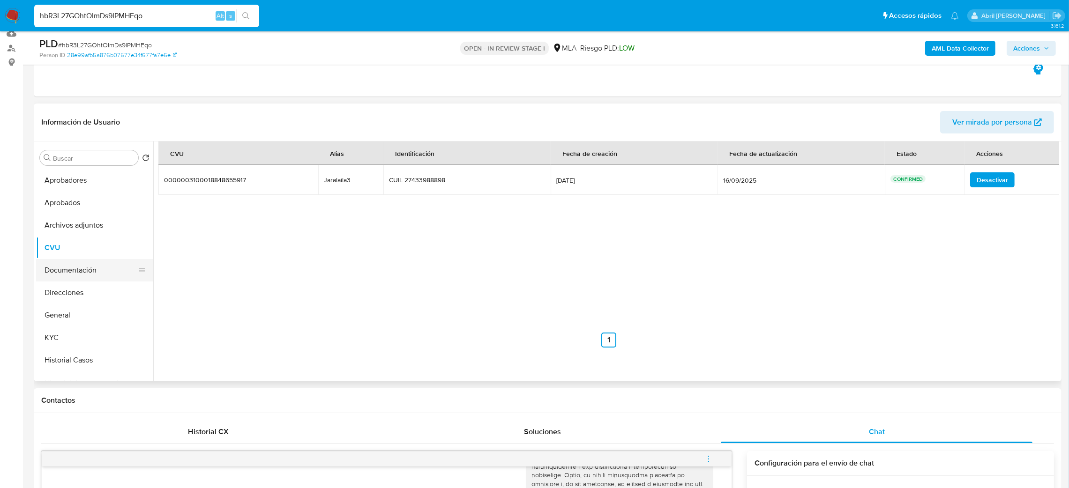
click at [94, 280] on button "Documentación" at bounding box center [91, 270] width 110 height 23
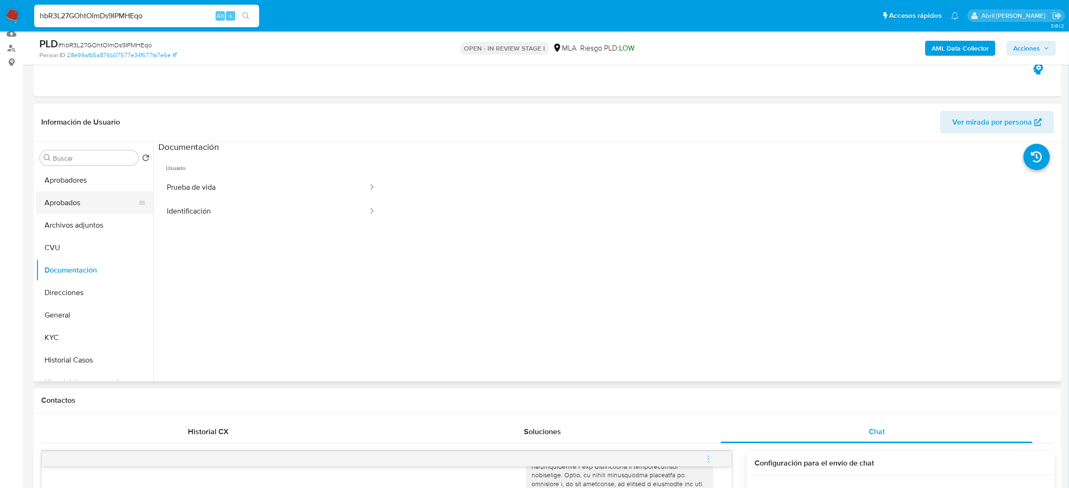
click at [79, 207] on button "Aprobados" at bounding box center [91, 203] width 110 height 23
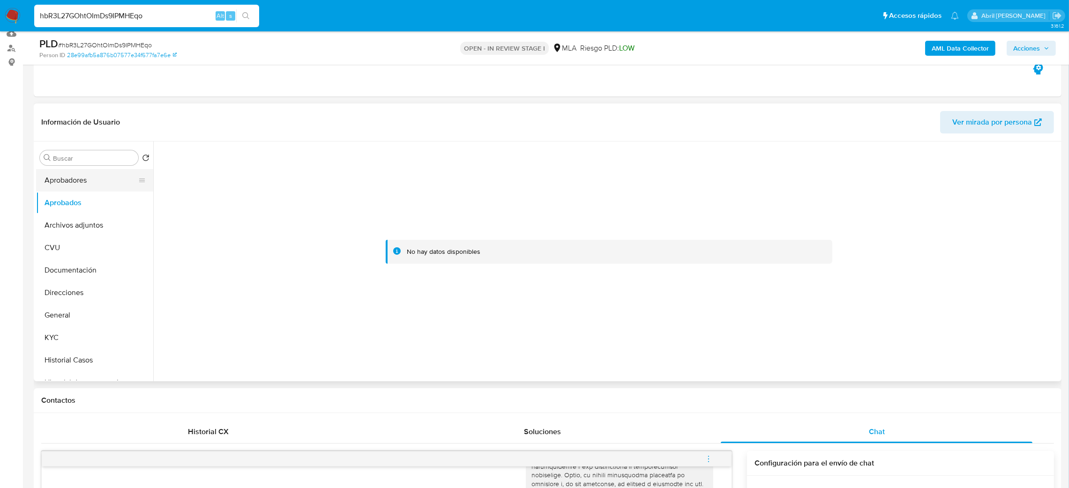
click at [75, 184] on button "Aprobadores" at bounding box center [91, 180] width 110 height 23
click at [64, 310] on button "General" at bounding box center [94, 315] width 117 height 23
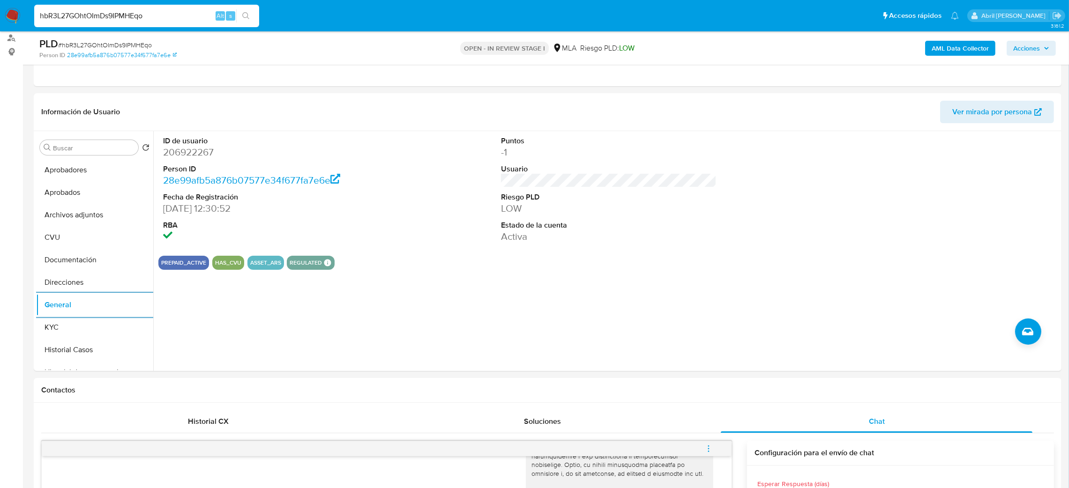
scroll to position [453, 0]
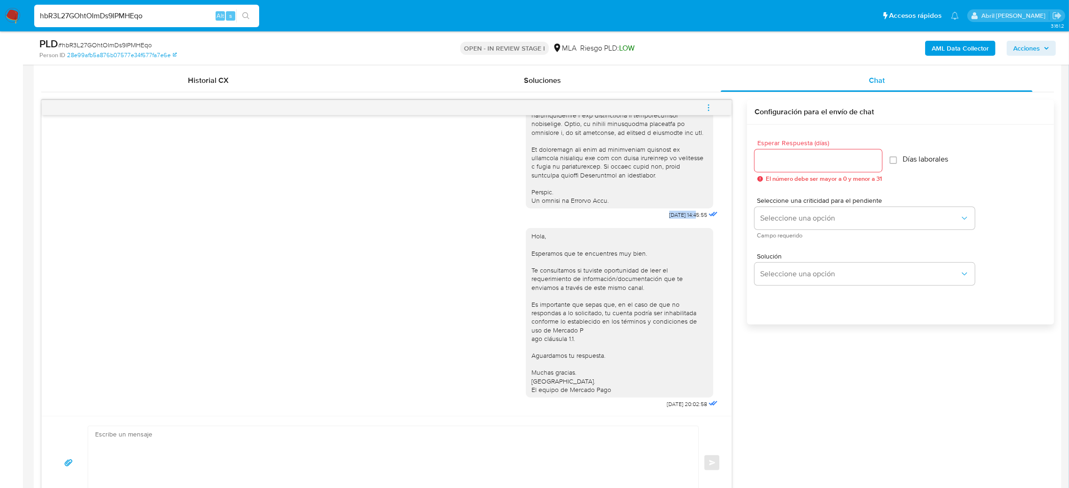
drag, startPoint x: 645, startPoint y: 207, endPoint x: 676, endPoint y: 212, distance: 31.8
drag, startPoint x: 635, startPoint y: 409, endPoint x: 671, endPoint y: 409, distance: 36.1
click at [671, 409] on div "Hola, Esperamos que te encuentres muy bien. Te consultamos si tuviste oportunid…" at bounding box center [623, 316] width 194 height 189
click at [131, 45] on span "# hbR3L27GOhtOImDs9IPMHEqo" at bounding box center [105, 44] width 94 height 9
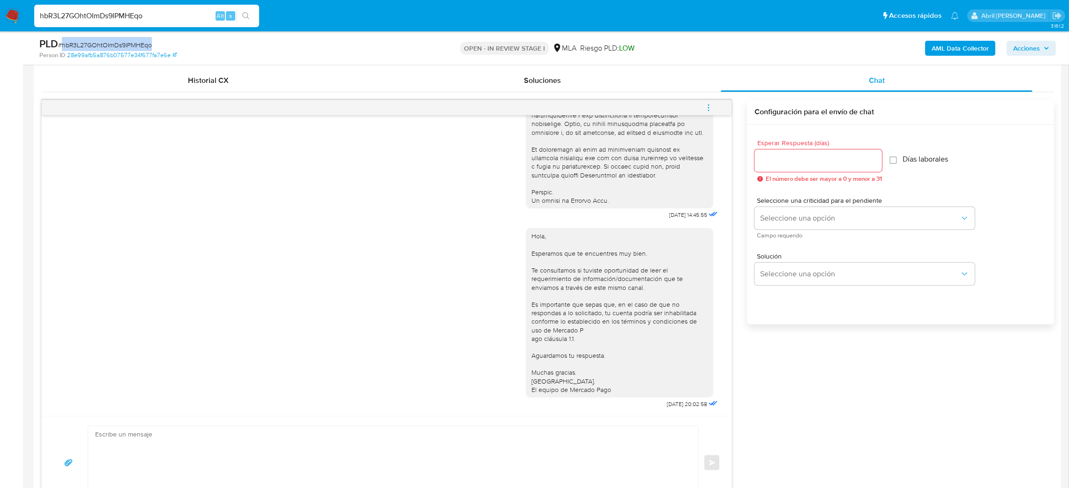
click at [131, 45] on span "# hbR3L27GOhtOImDs9IPMHEqo" at bounding box center [105, 44] width 94 height 9
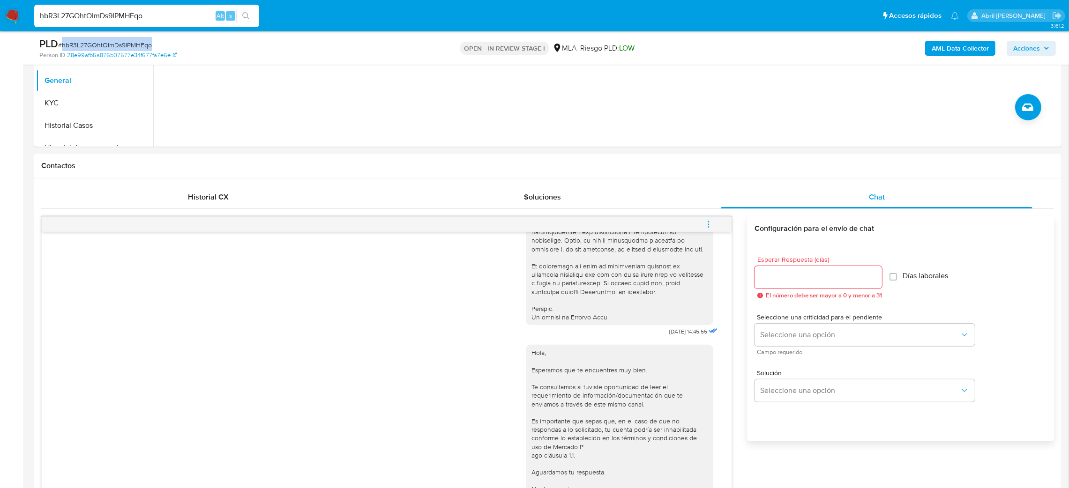
scroll to position [102, 0]
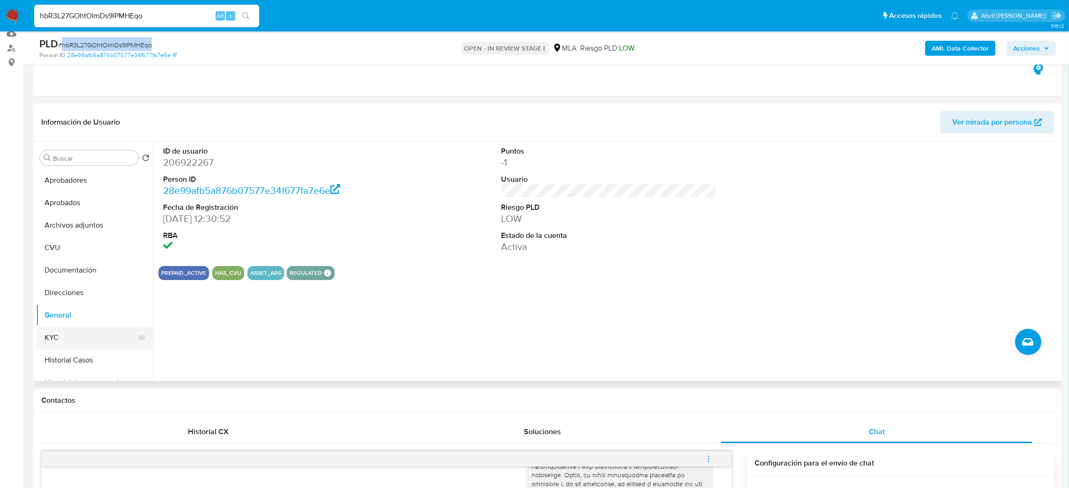
click at [88, 344] on button "KYC" at bounding box center [91, 338] width 110 height 23
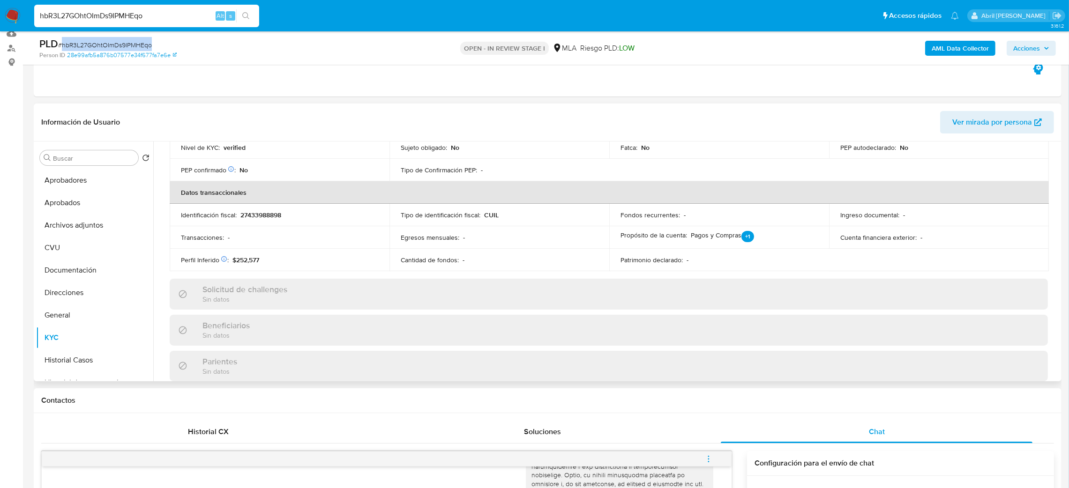
scroll to position [485, 0]
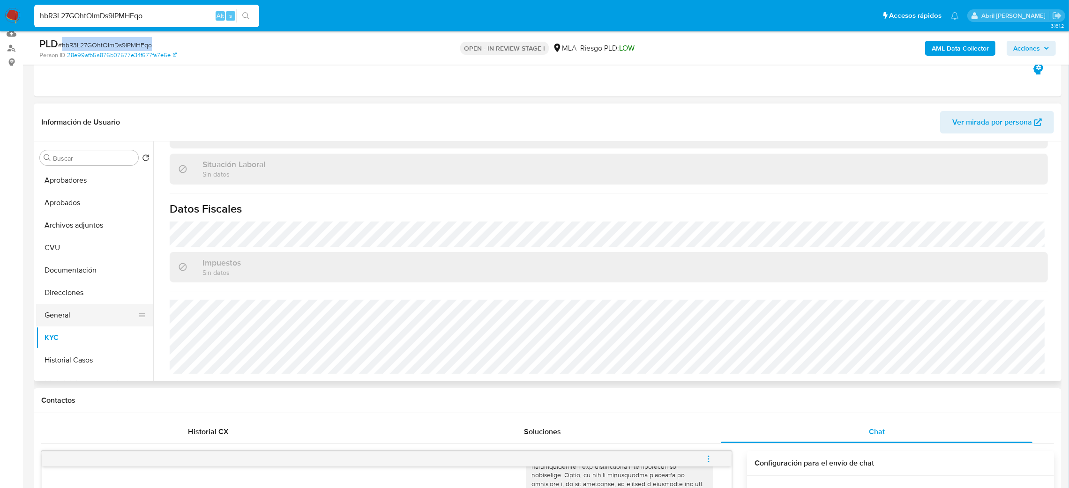
click at [75, 305] on button "General" at bounding box center [91, 315] width 110 height 23
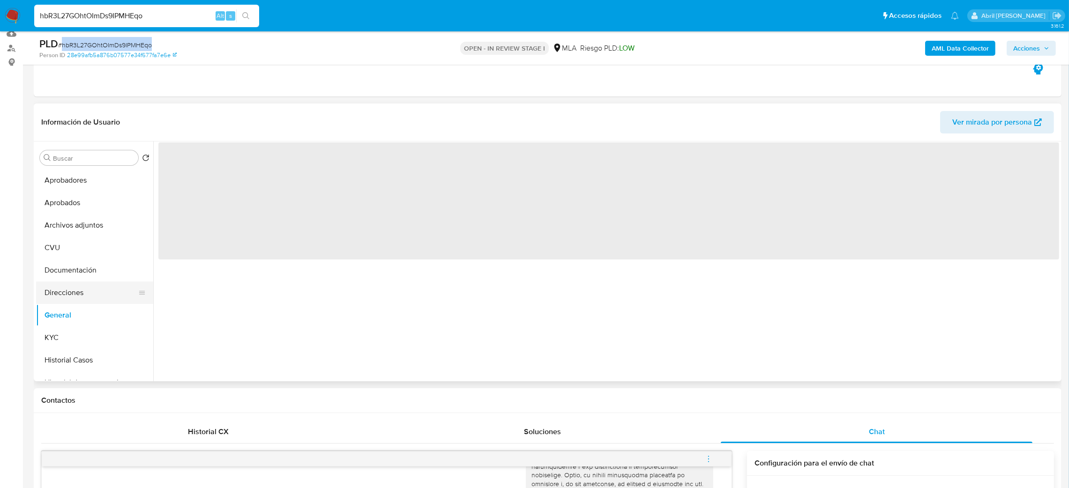
scroll to position [0, 0]
click at [67, 293] on button "Direcciones" at bounding box center [91, 293] width 110 height 23
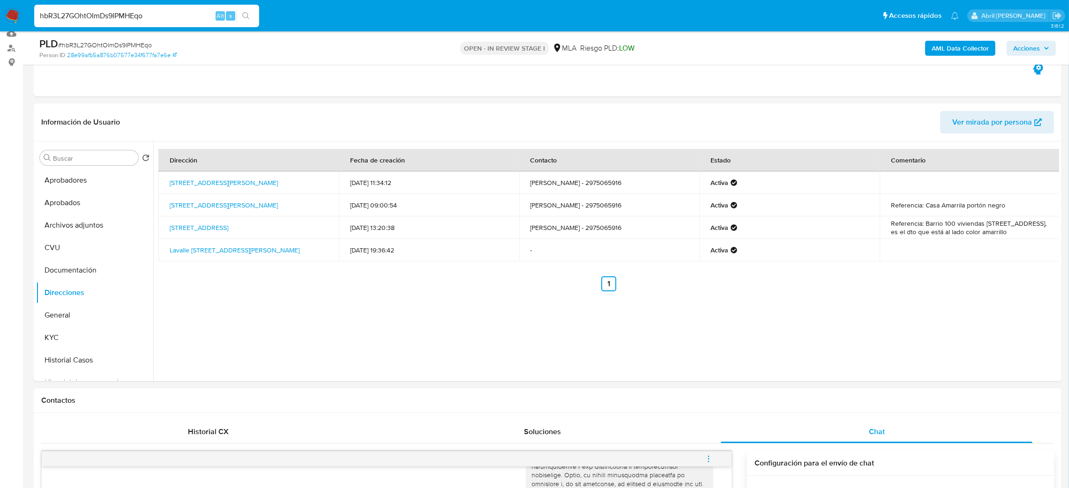
drag, startPoint x: 160, startPoint y: 14, endPoint x: 0, endPoint y: 11, distance: 159.9
click at [0, 12] on nav "Pausado Ver notificaciones hbR3L27GOhtOImDs9IPMHEqo Alt s Accesos rápidos Presi…" at bounding box center [534, 15] width 1069 height 31
paste input "5Ooib6j7XncMIJTCioJcsMdd"
type input "5Ooib6j7XncMIJTCioJcsMdd"
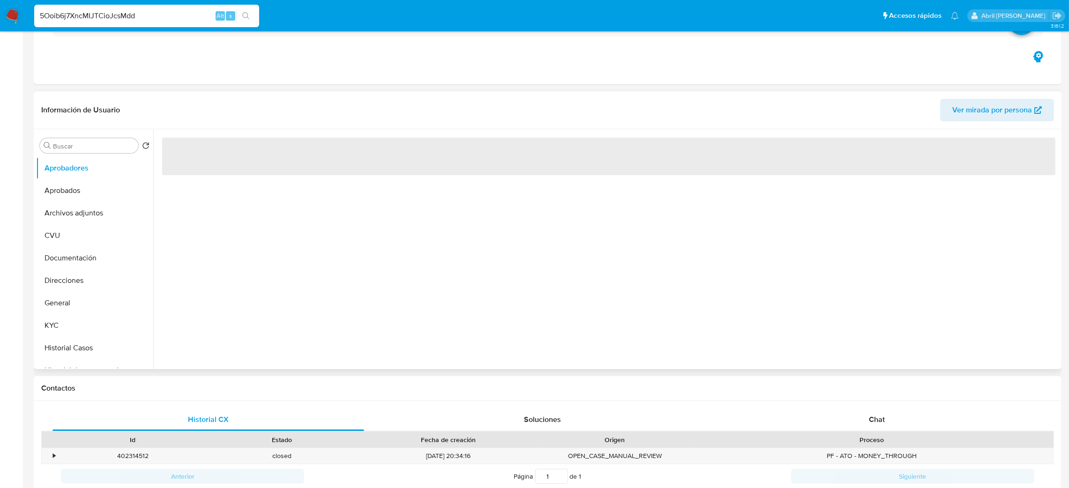
select select "10"
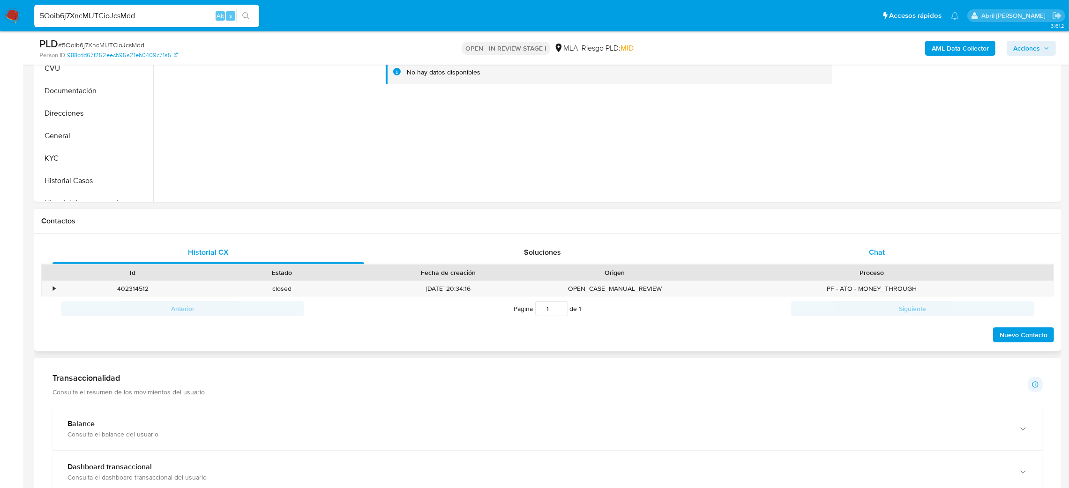
click at [865, 251] on div "Chat" at bounding box center [877, 252] width 312 height 23
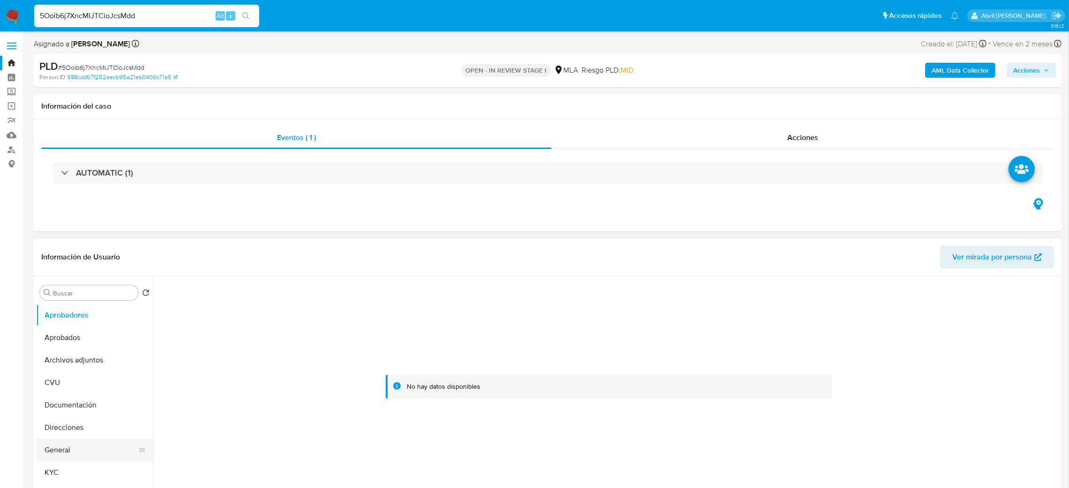
click at [61, 448] on button "General" at bounding box center [91, 450] width 110 height 23
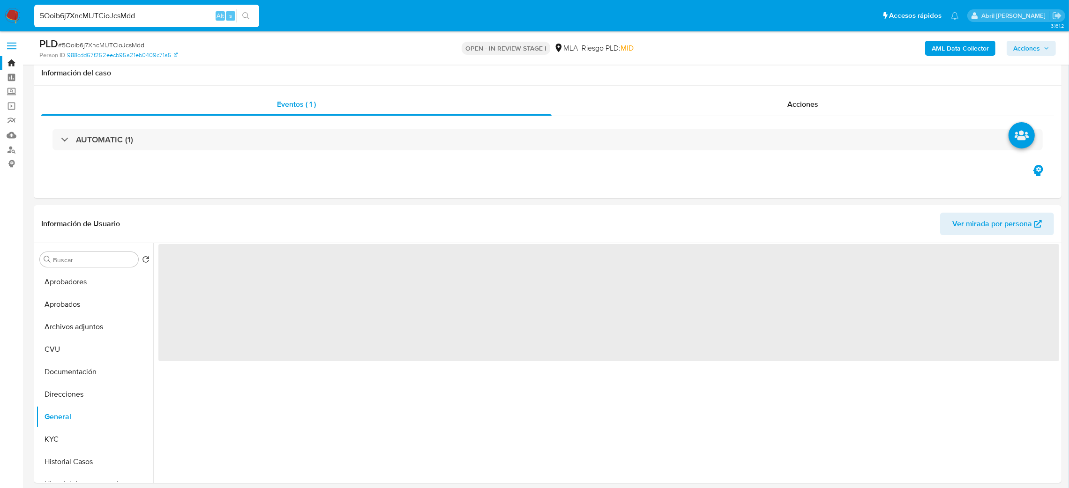
scroll to position [70, 0]
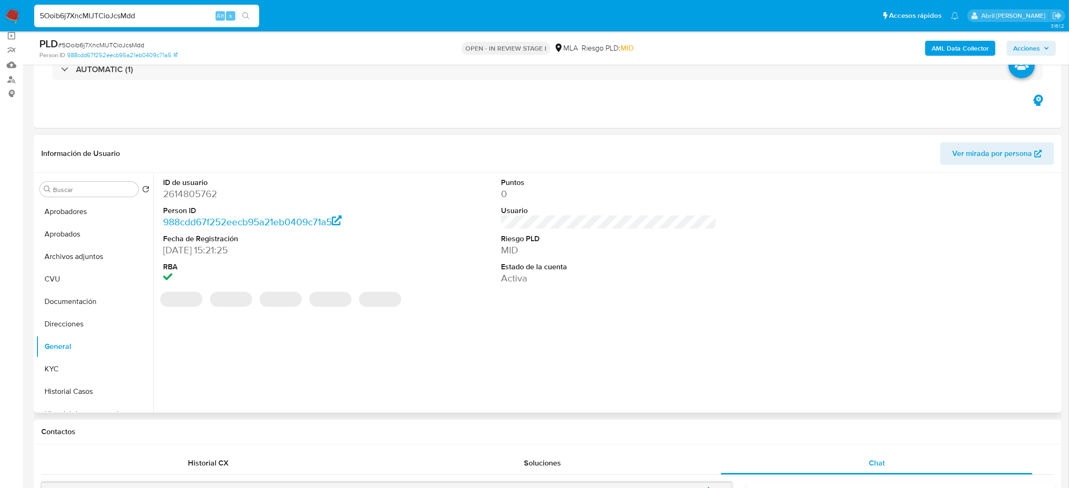
click at [193, 195] on dd "2614805762" at bounding box center [271, 194] width 216 height 13
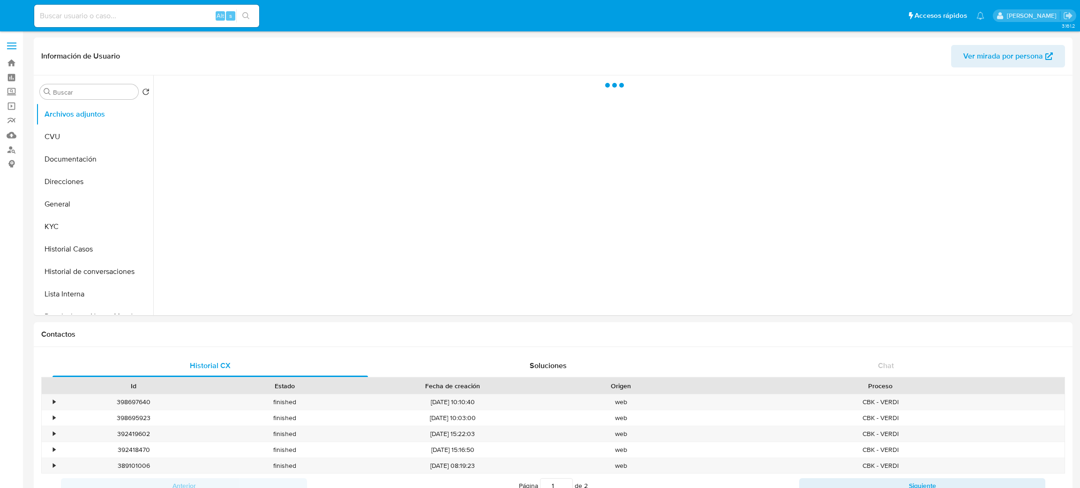
select select "10"
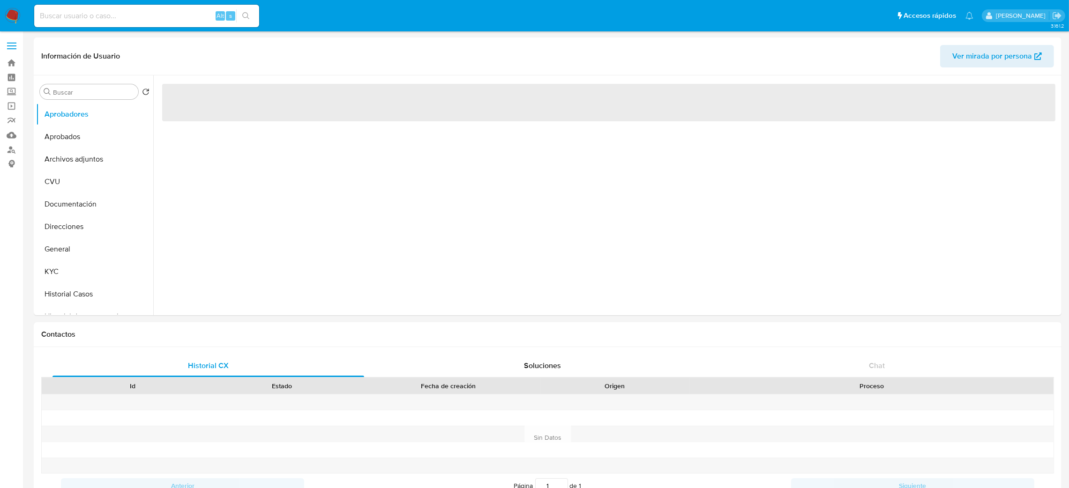
select select "10"
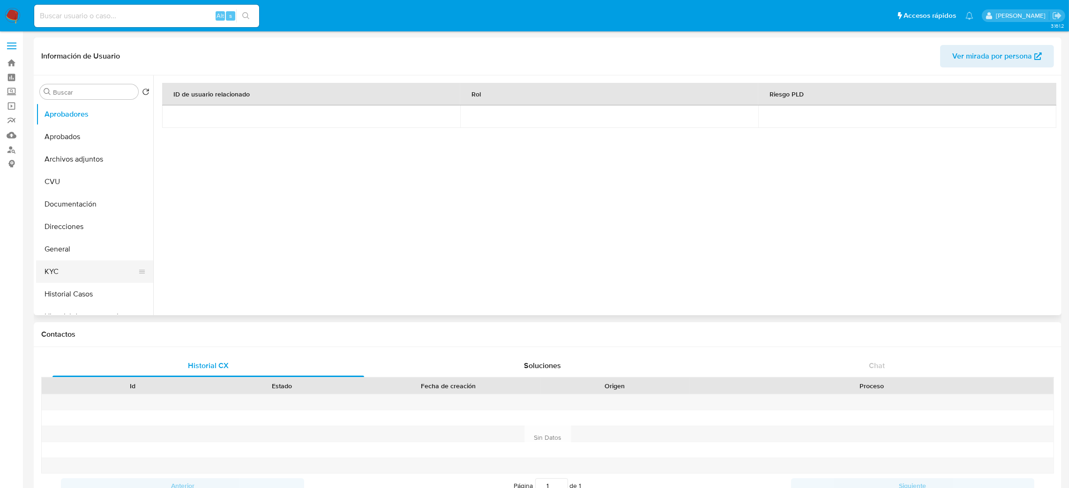
click at [69, 270] on button "KYC" at bounding box center [91, 272] width 110 height 23
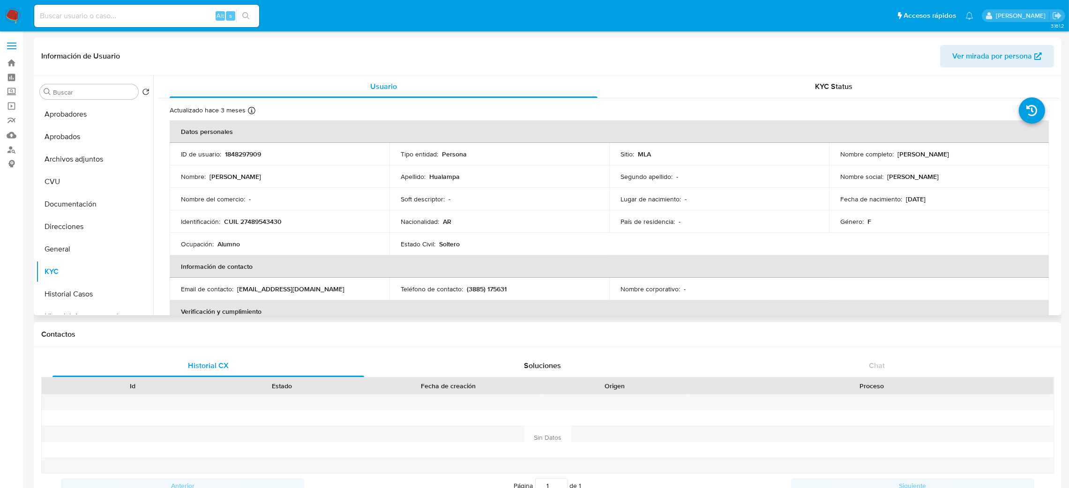
drag, startPoint x: 895, startPoint y: 153, endPoint x: 980, endPoint y: 154, distance: 84.4
click at [980, 156] on div "Nombre completo : Oriana Marisel Hualampa" at bounding box center [939, 154] width 197 height 8
copy p "Oriana Marisel Hualampa"
click at [258, 223] on p "CUIL 27489543430" at bounding box center [253, 222] width 58 height 8
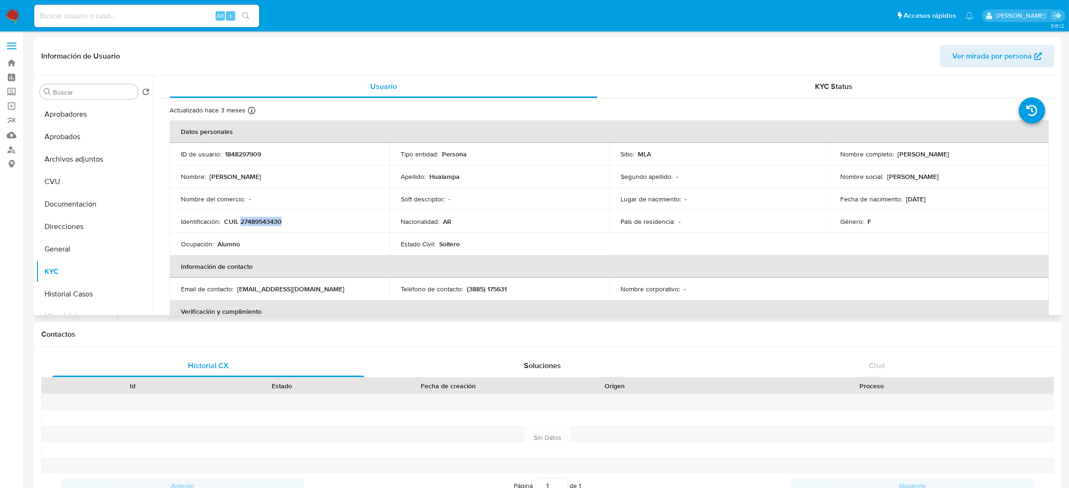
copy p "27489543430"
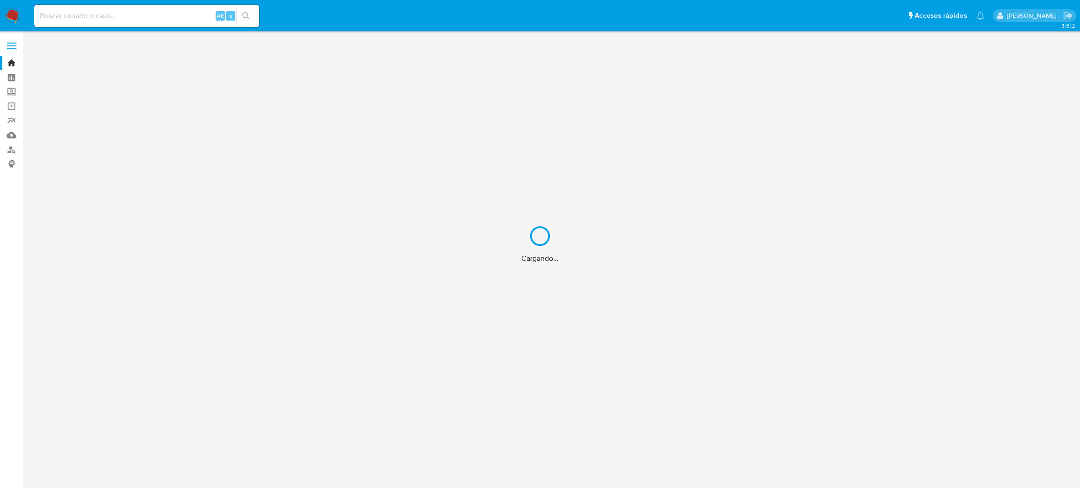
click at [11, 151] on div "Cargando..." at bounding box center [540, 244] width 1080 height 488
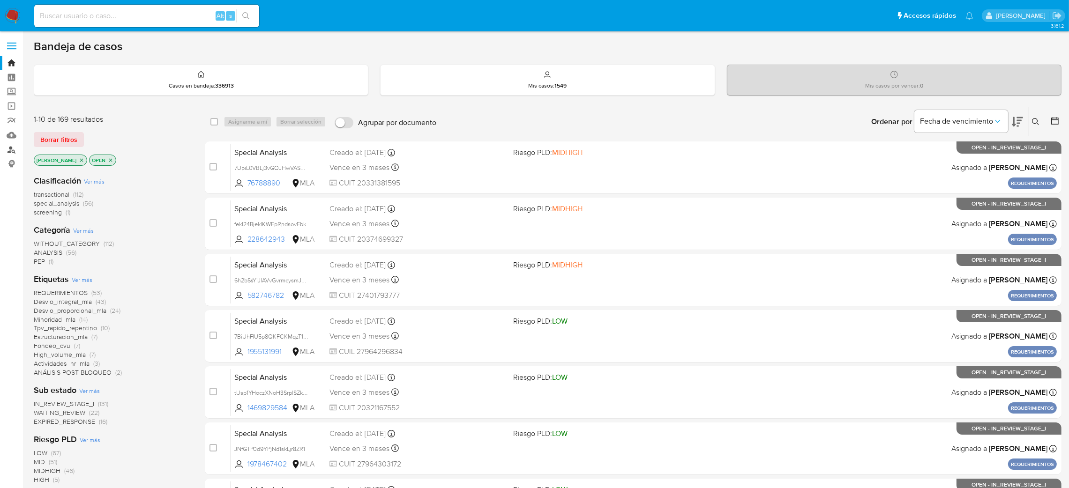
click at [11, 151] on link "Buscador de personas" at bounding box center [56, 150] width 112 height 15
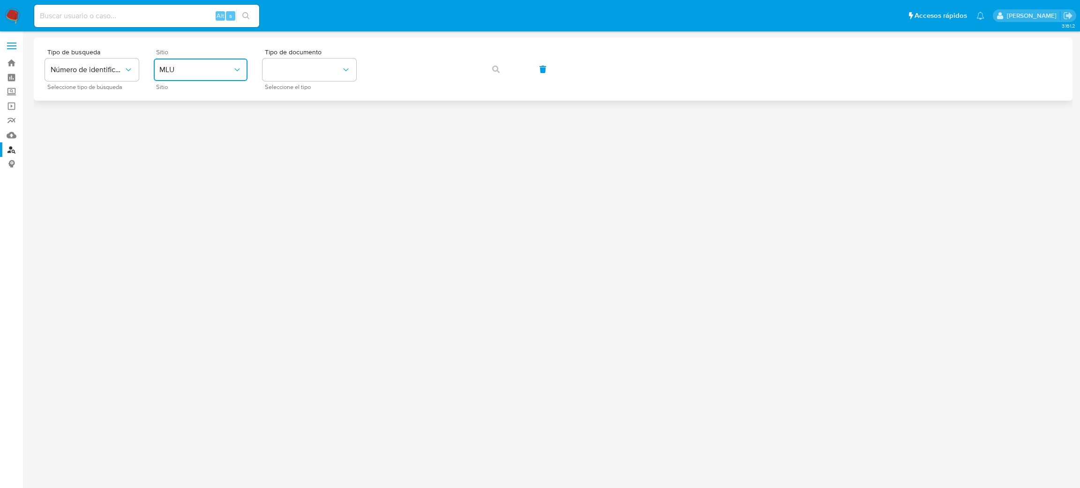
click at [188, 81] on button "MLU" at bounding box center [201, 70] width 94 height 23
click at [196, 125] on div "MLA" at bounding box center [197, 117] width 77 height 23
click at [353, 63] on button "identificationType" at bounding box center [310, 70] width 94 height 23
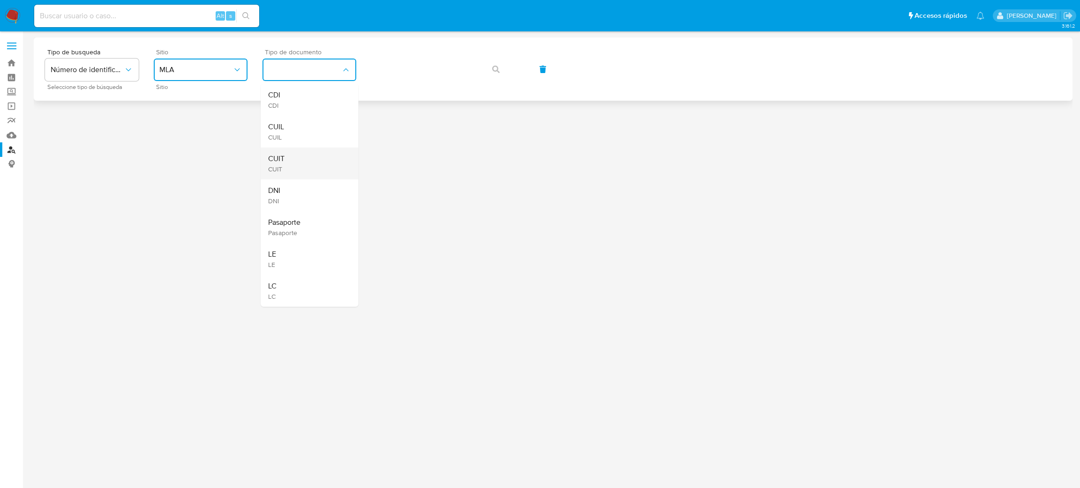
click at [299, 156] on div "CUIT CUIT" at bounding box center [306, 164] width 77 height 32
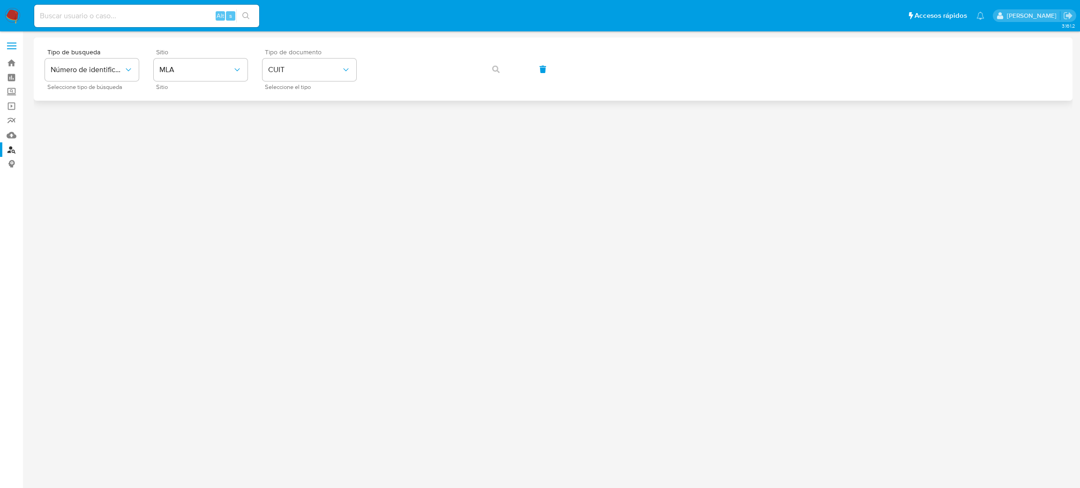
click at [469, 62] on div "Tipo de busqueda Número de identificación Seleccione tipo de búsqueda Sitio MLA…" at bounding box center [553, 69] width 1016 height 41
click at [499, 69] on icon "button" at bounding box center [496, 70] width 8 height 8
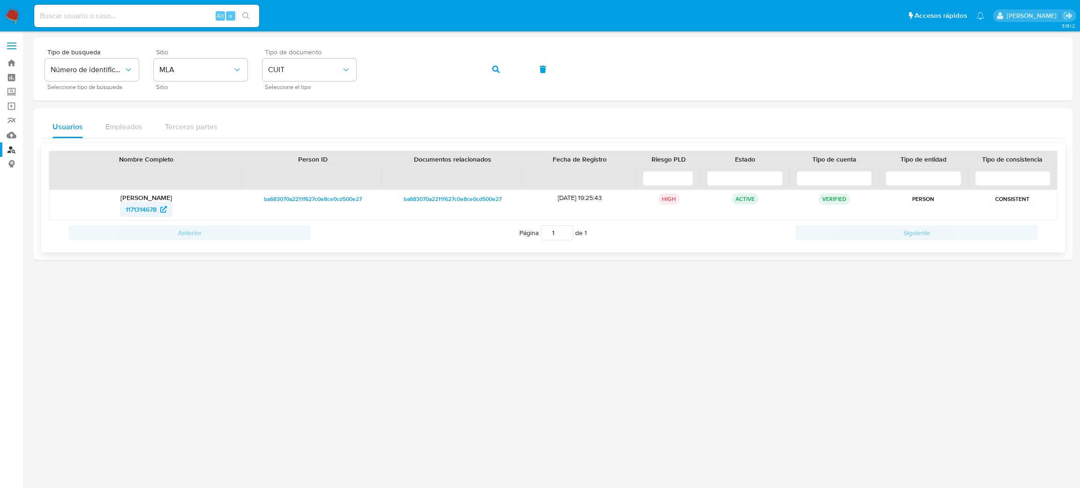
click at [135, 203] on span "1171314678" at bounding box center [141, 209] width 31 height 15
click at [363, 69] on div "Tipo de busqueda Número de identificación Seleccione tipo de búsqueda Sitio MLA…" at bounding box center [553, 69] width 1016 height 41
click at [488, 73] on button "button" at bounding box center [496, 69] width 32 height 23
click at [138, 207] on span "606230717" at bounding box center [141, 209] width 32 height 15
click at [334, 70] on div "Tipo de busqueda Número de identificación Seleccione tipo de búsqueda Sitio MLA…" at bounding box center [553, 69] width 1016 height 41
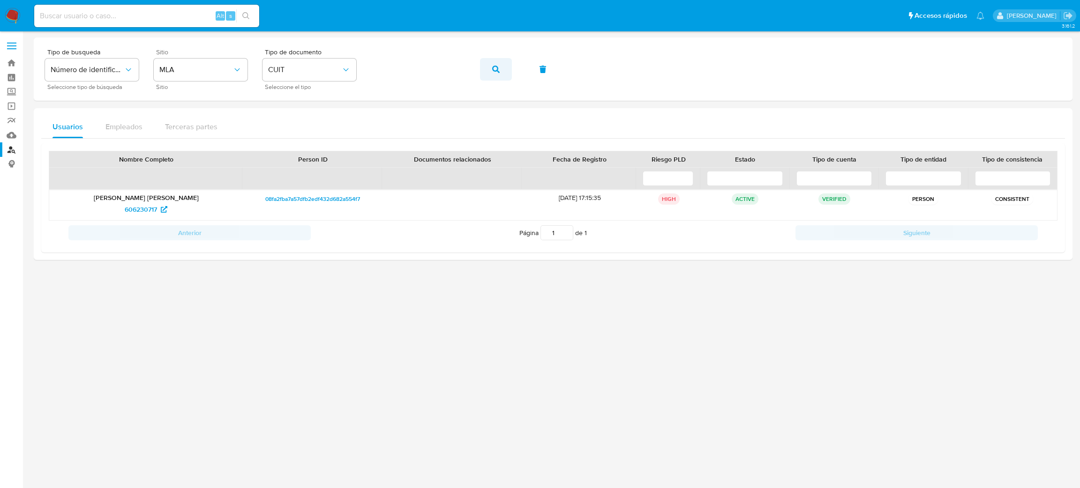
click at [482, 68] on button "button" at bounding box center [496, 69] width 32 height 23
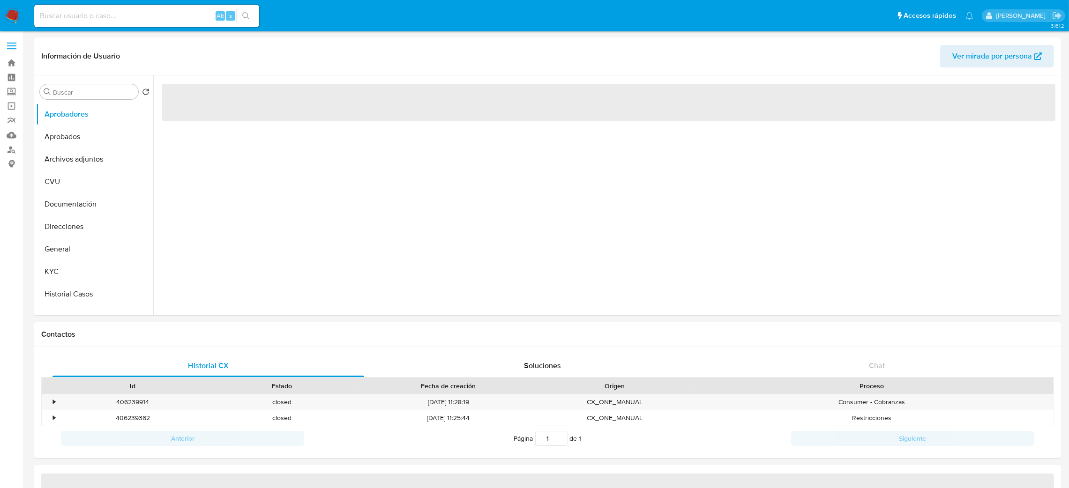
select select "10"
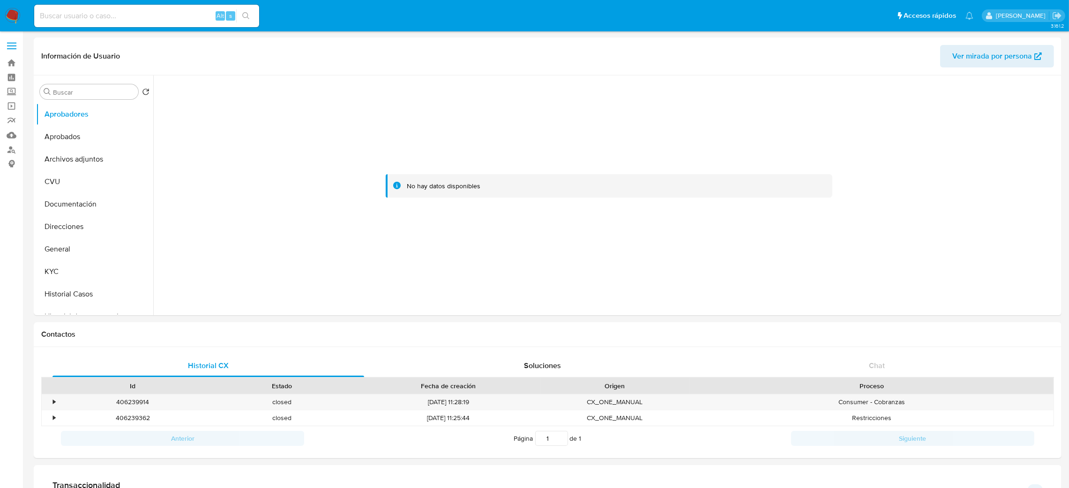
click at [86, 293] on button "Historial Casos" at bounding box center [91, 294] width 110 height 23
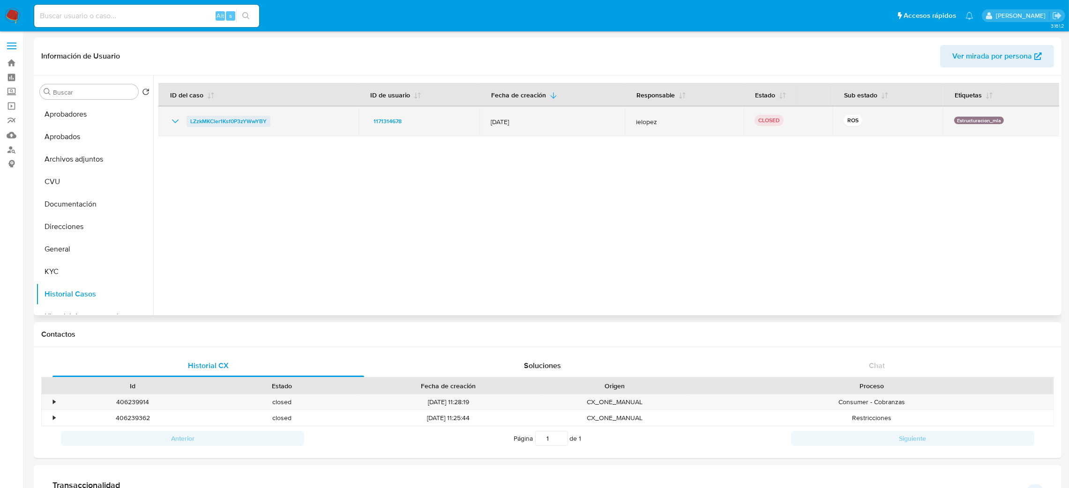
click at [244, 120] on span "LZzkMKCler1Ksf0P3zYWwYBY" at bounding box center [228, 121] width 76 height 11
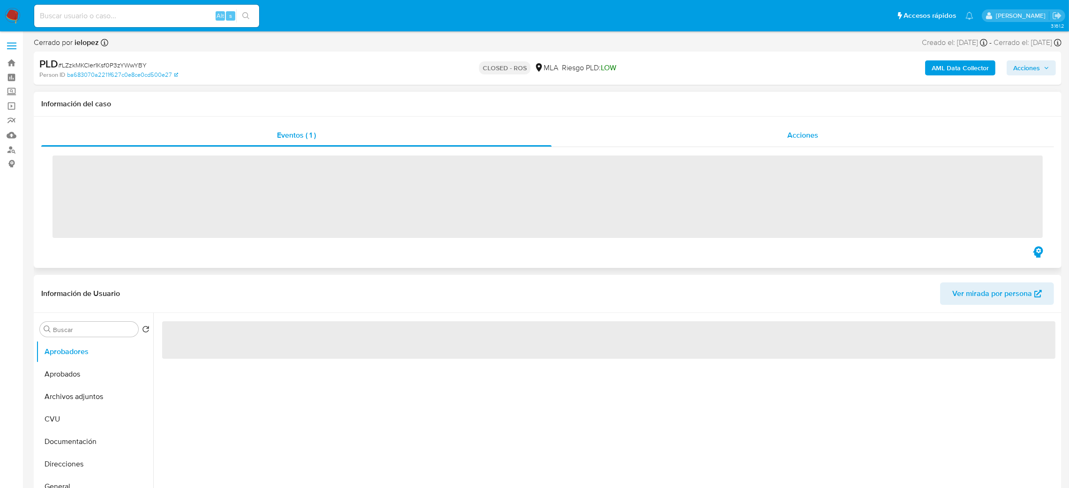
click at [829, 137] on div "Acciones" at bounding box center [803, 135] width 503 height 23
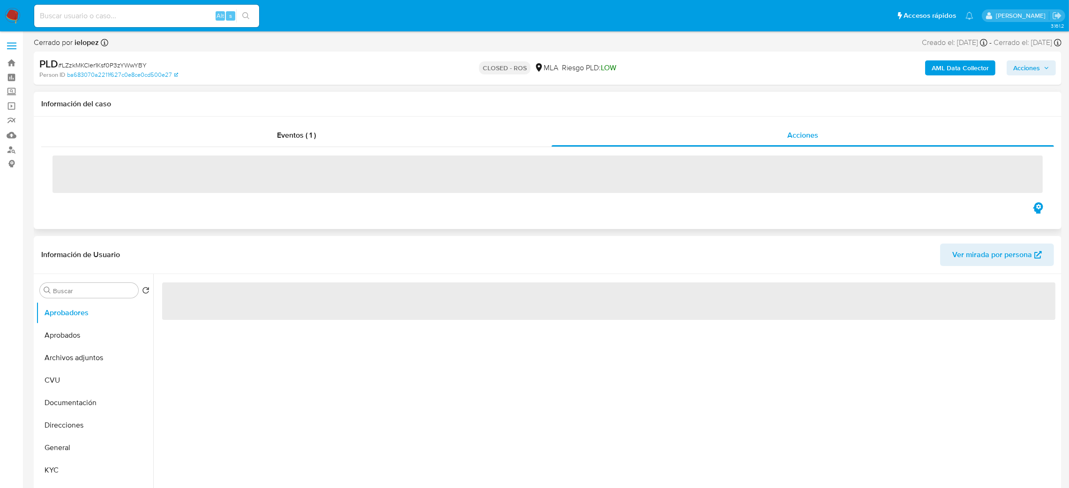
select select "10"
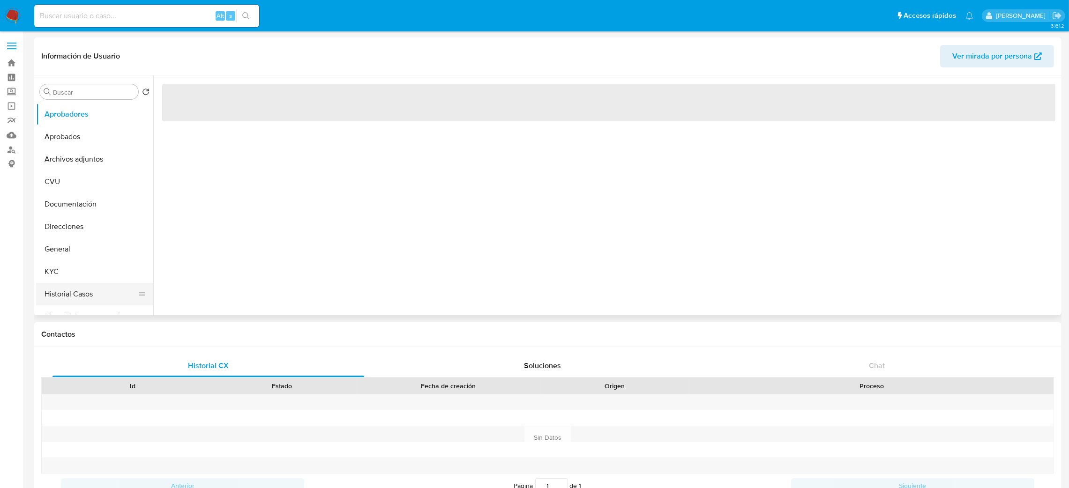
click at [83, 298] on button "Historial Casos" at bounding box center [91, 294] width 110 height 23
select select "10"
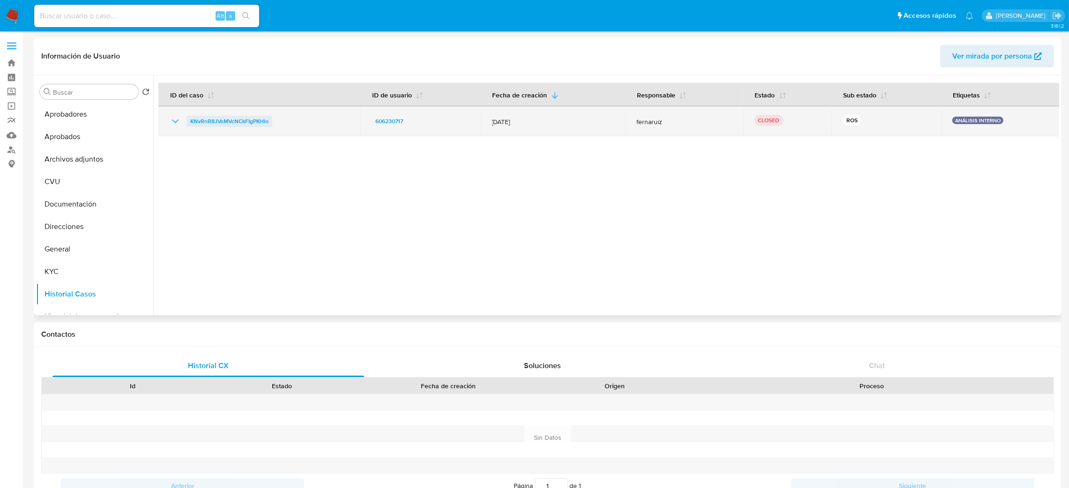
click at [240, 124] on span "KNvRnR8JVsMVcNCkFIgPKHlo" at bounding box center [229, 121] width 78 height 11
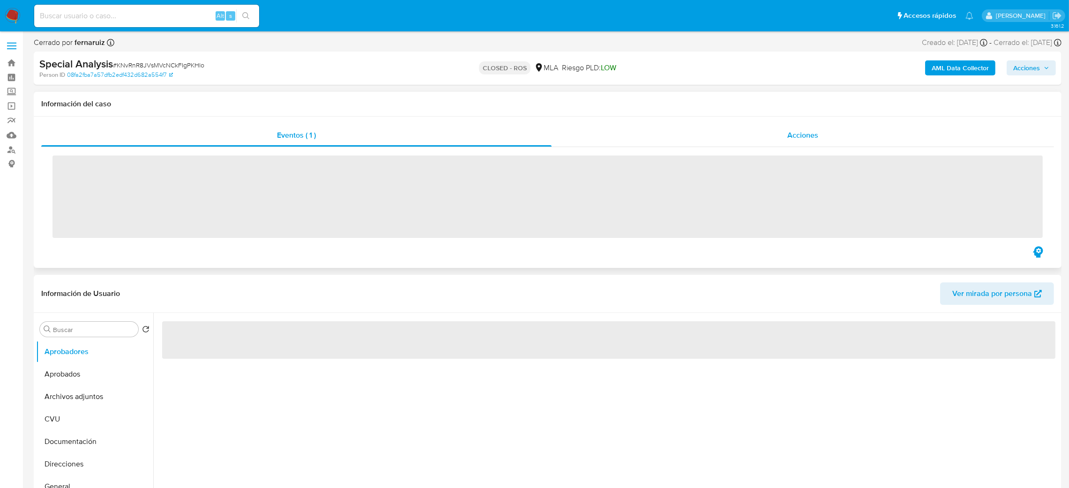
click at [870, 129] on div "Acciones" at bounding box center [803, 135] width 503 height 23
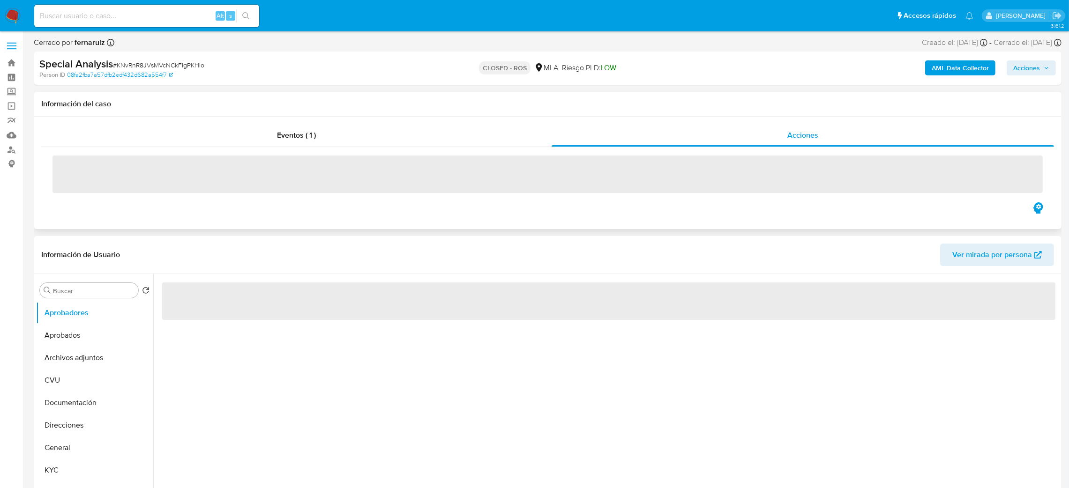
select select "10"
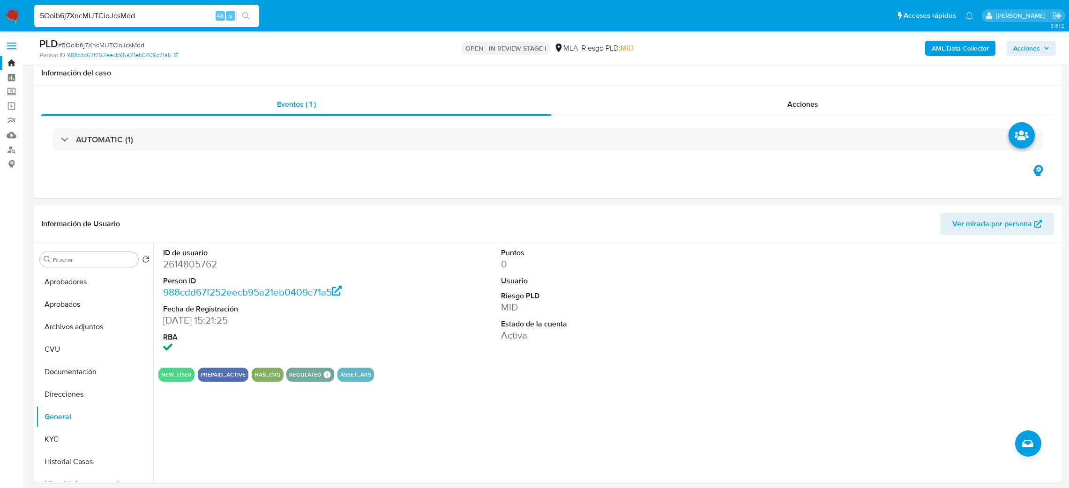
select select "10"
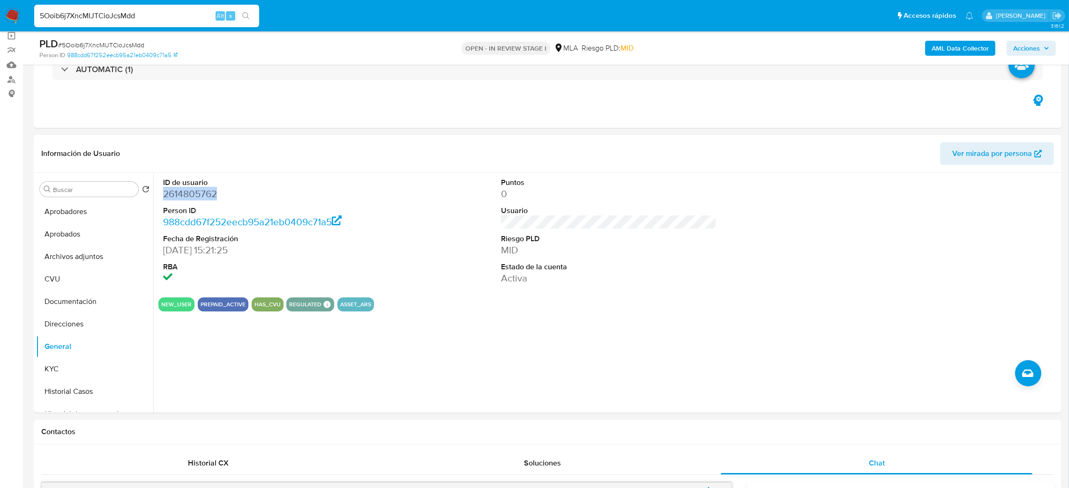
scroll to position [436, 0]
drag, startPoint x: 75, startPoint y: 368, endPoint x: 108, endPoint y: 369, distance: 32.8
click at [75, 368] on button "KYC" at bounding box center [91, 369] width 110 height 23
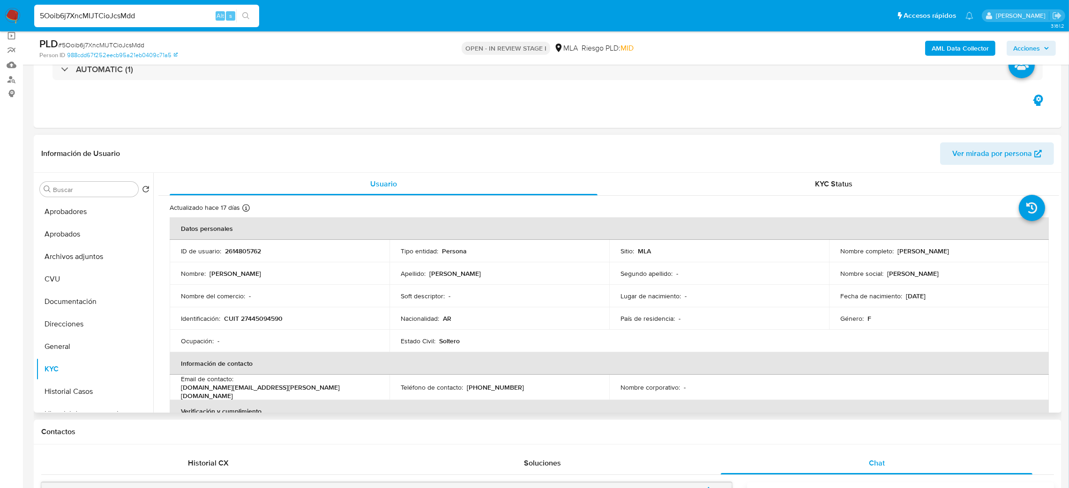
click at [275, 317] on p "CUIT 27445094590" at bounding box center [253, 319] width 59 height 8
copy p "27445094590"
click at [304, 272] on div "Nombre : Ludmila Daiana" at bounding box center [279, 274] width 197 height 8
drag, startPoint x: 247, startPoint y: 318, endPoint x: 277, endPoint y: 320, distance: 30.5
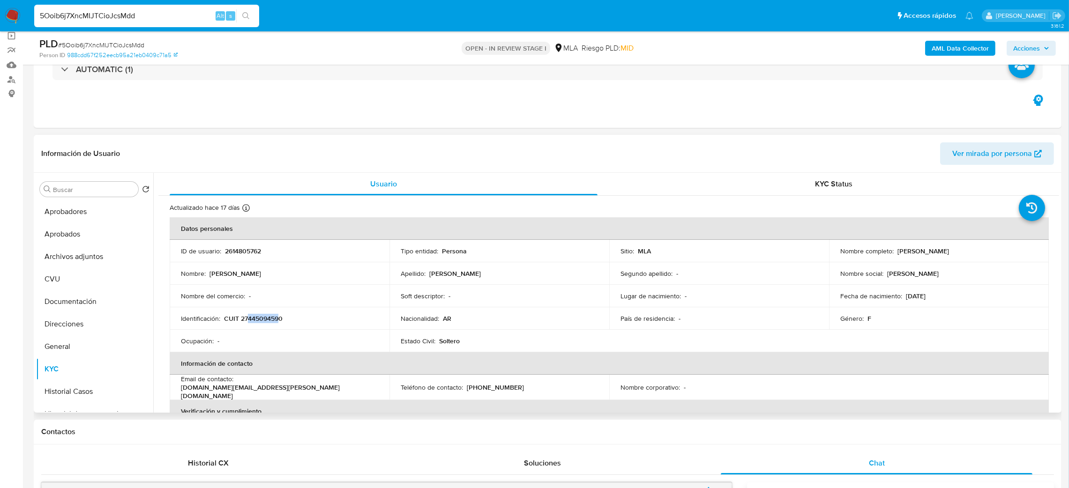
click at [277, 320] on p "CUIT 27445094590" at bounding box center [253, 319] width 59 height 8
copy p "44509459"
click at [122, 44] on span "# 5Ooib6j7XncMIJTCioJcsMdd" at bounding box center [101, 44] width 86 height 9
copy span "5Ooib6j7XncMIJTCioJcsMdd"
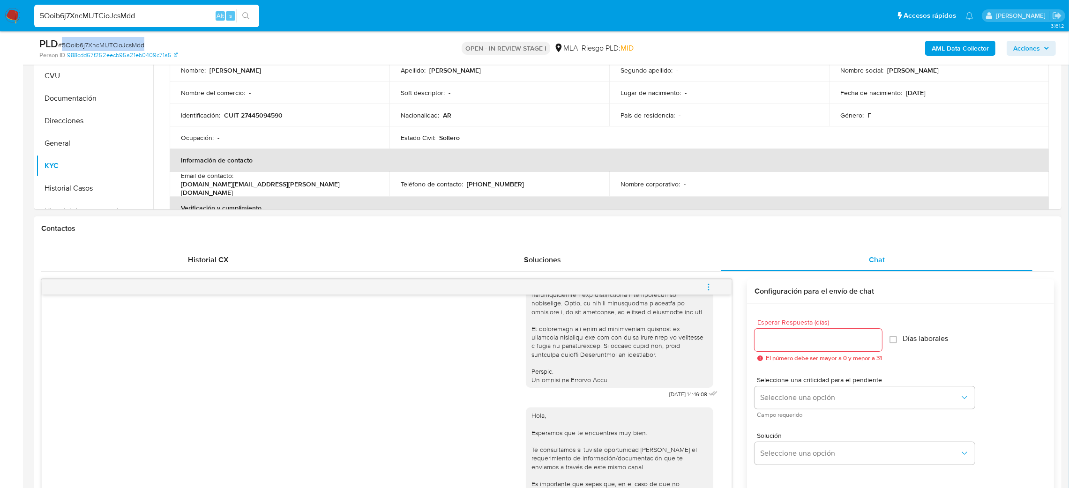
scroll to position [273, 0]
drag, startPoint x: 646, startPoint y: 387, endPoint x: 674, endPoint y: 387, distance: 28.6
click at [674, 387] on div "17/09/2025 14:46:08" at bounding box center [623, 145] width 194 height 513
copy span "[DATE]"
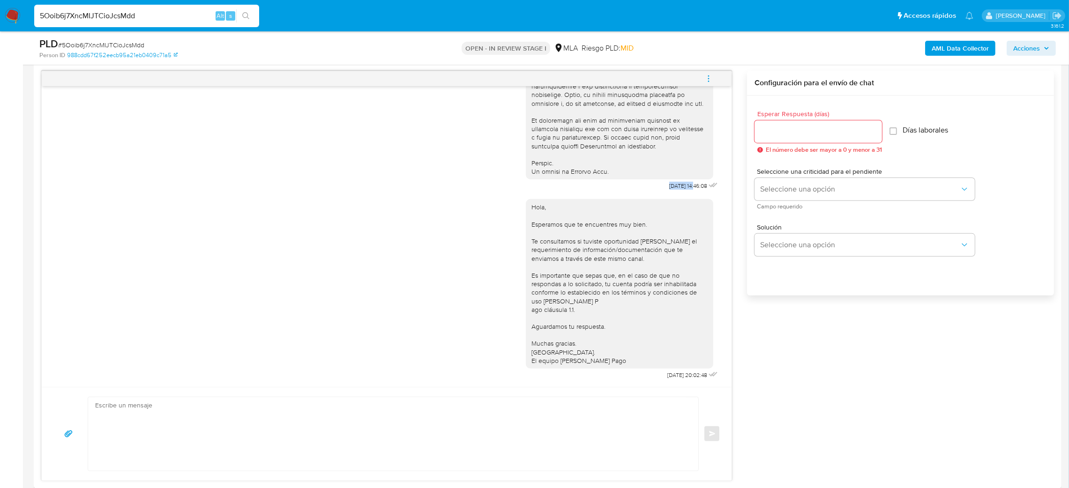
scroll to position [484, 0]
drag, startPoint x: 642, startPoint y: 376, endPoint x: 672, endPoint y: 376, distance: 29.5
click at [672, 376] on div "Hola, Esperamos que te encuentres muy bien. Te consultamos si tuviste oportunid…" at bounding box center [623, 285] width 194 height 189
copy span "[DATE]"
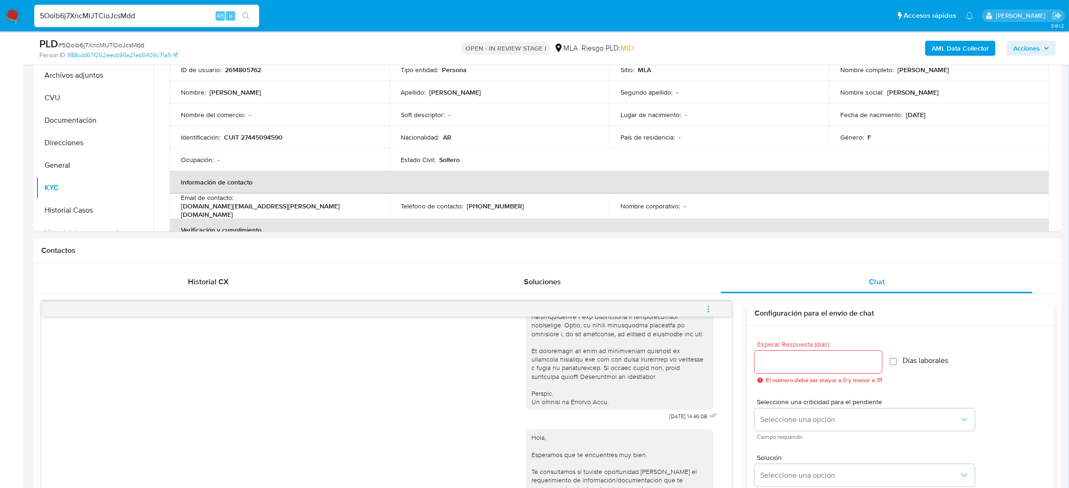
scroll to position [132, 0]
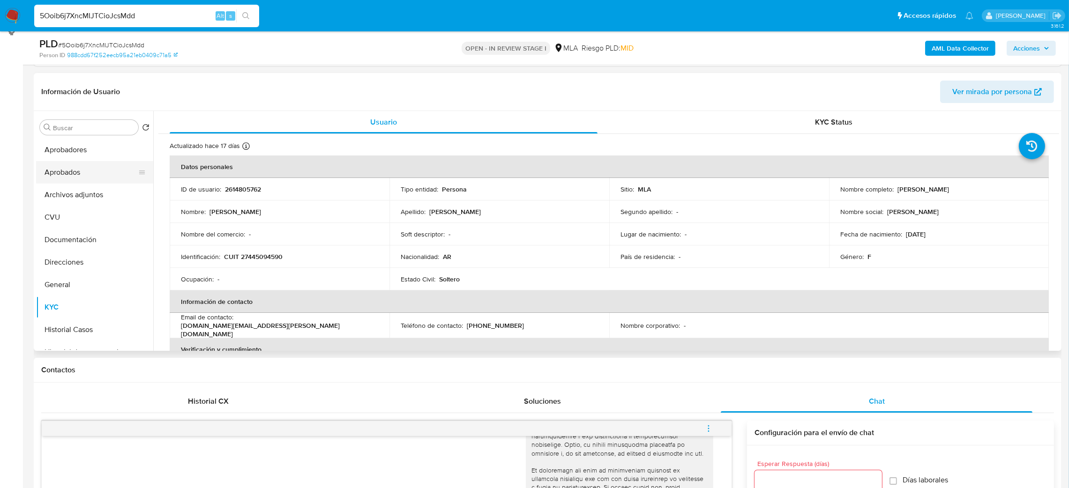
click at [68, 179] on button "Aprobados" at bounding box center [91, 172] width 110 height 23
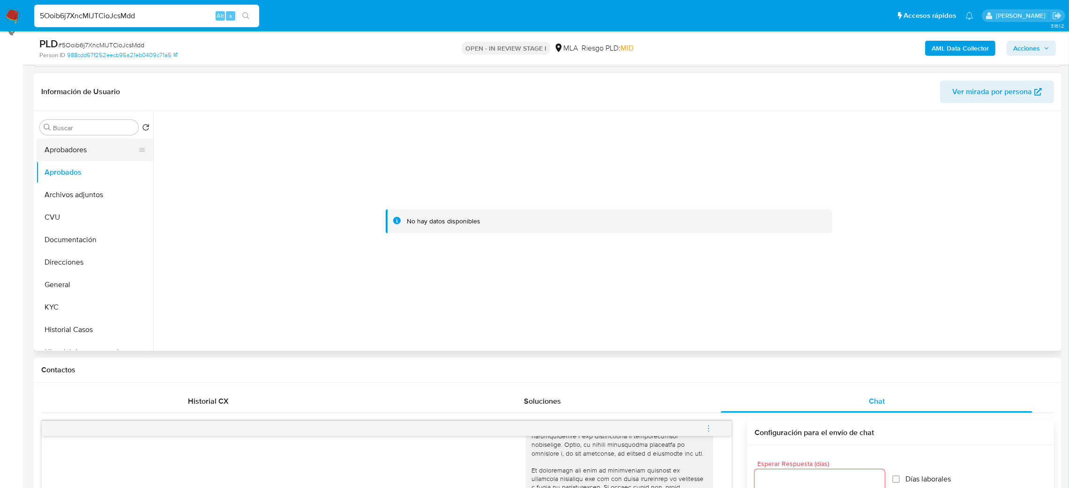
click at [69, 153] on button "Aprobadores" at bounding box center [91, 150] width 110 height 23
click at [70, 222] on button "CVU" at bounding box center [91, 217] width 110 height 23
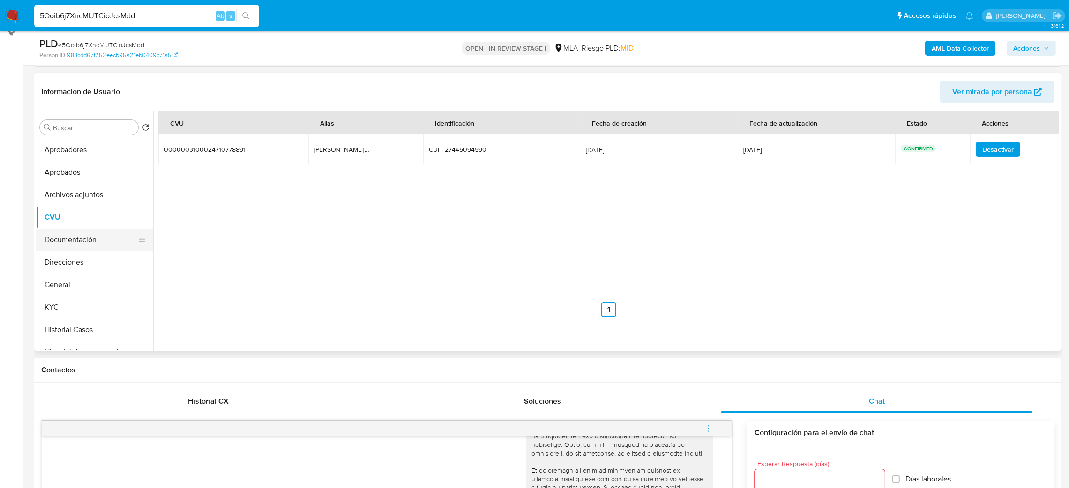
click at [69, 242] on button "Documentación" at bounding box center [91, 240] width 110 height 23
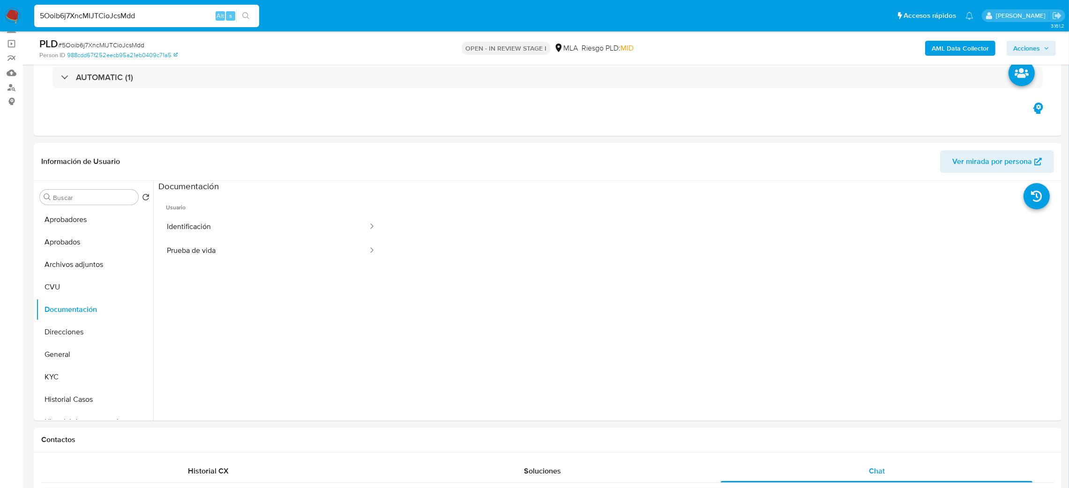
scroll to position [62, 0]
click at [78, 386] on button "KYC" at bounding box center [91, 378] width 110 height 23
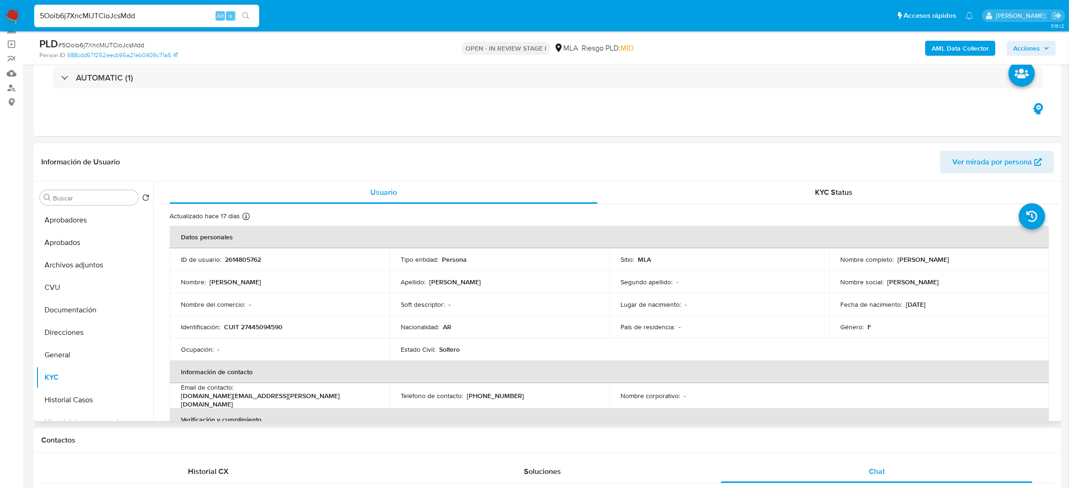
drag, startPoint x: 894, startPoint y: 261, endPoint x: 1003, endPoint y: 257, distance: 109.3
click at [1003, 257] on div "Nombre completo : Ludmila Daiana Suarez" at bounding box center [939, 259] width 197 height 8
copy div "Ludmila Daiana Suarez"
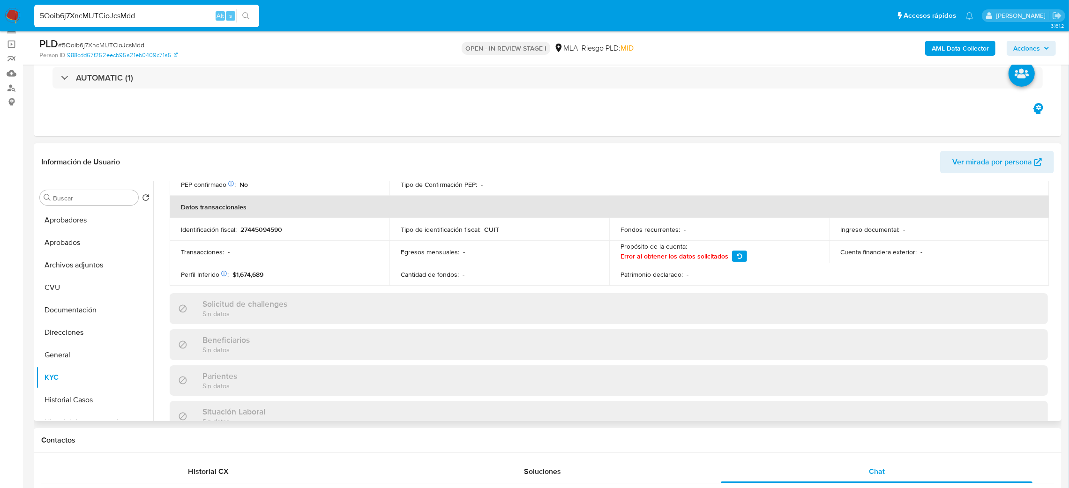
scroll to position [0, 0]
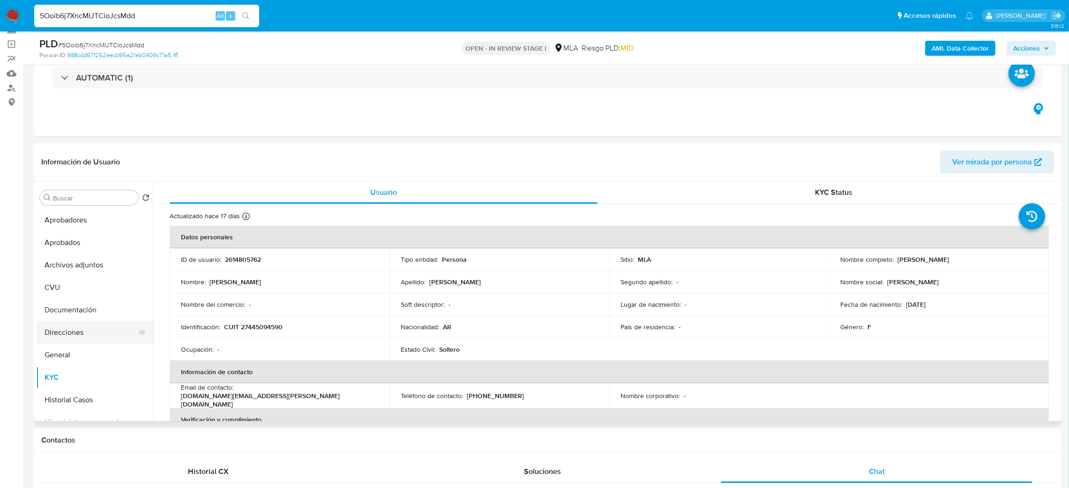
click at [73, 331] on button "Direcciones" at bounding box center [91, 333] width 110 height 23
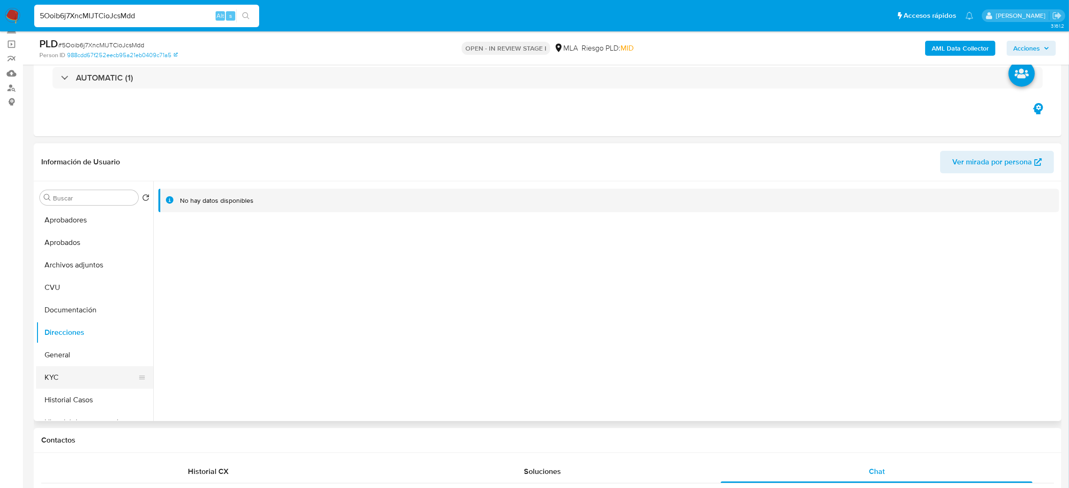
click at [88, 376] on button "KYC" at bounding box center [91, 378] width 110 height 23
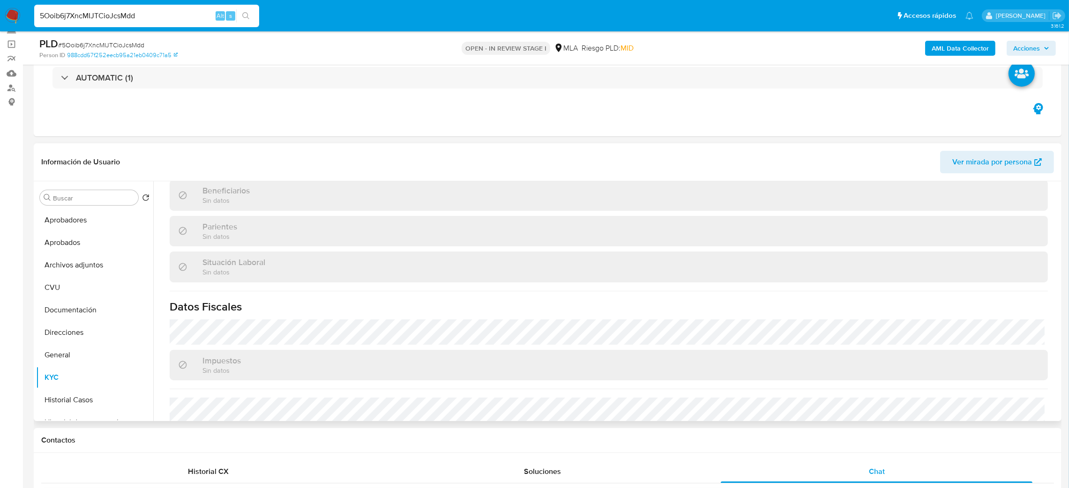
scroll to position [485, 0]
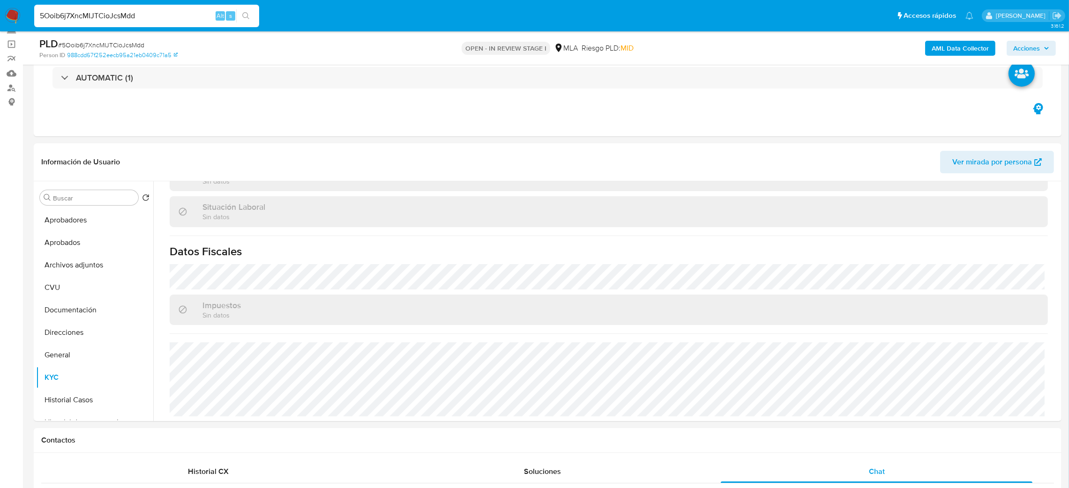
drag, startPoint x: 173, startPoint y: 16, endPoint x: 0, endPoint y: 14, distance: 173.5
click at [0, 14] on nav "Pausado Ver notificaciones 5Ooib6j7XncMIJTCioJcsMdd Alt s Accesos rápidos Presi…" at bounding box center [534, 15] width 1069 height 31
paste input "UmsvUZmW4pqLaRdqfo7IzGyl"
type input "UmsvUZmW4pqLaRdqfo7IzGyl"
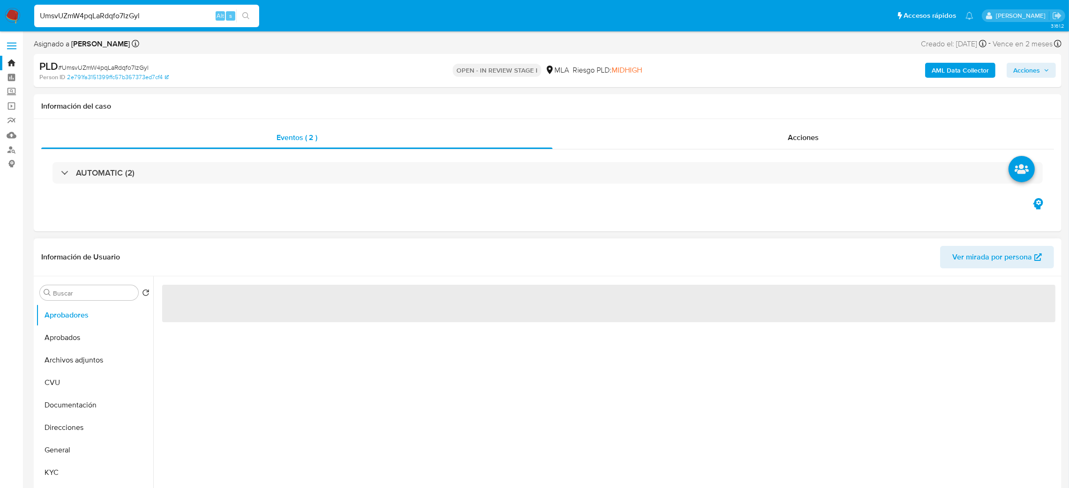
select select "10"
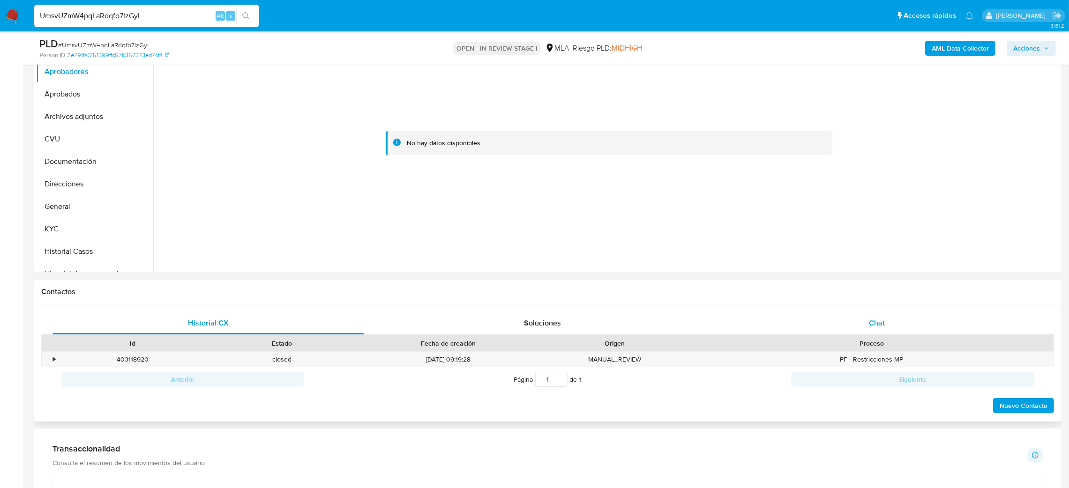
click at [872, 322] on span "Chat" at bounding box center [877, 323] width 16 height 11
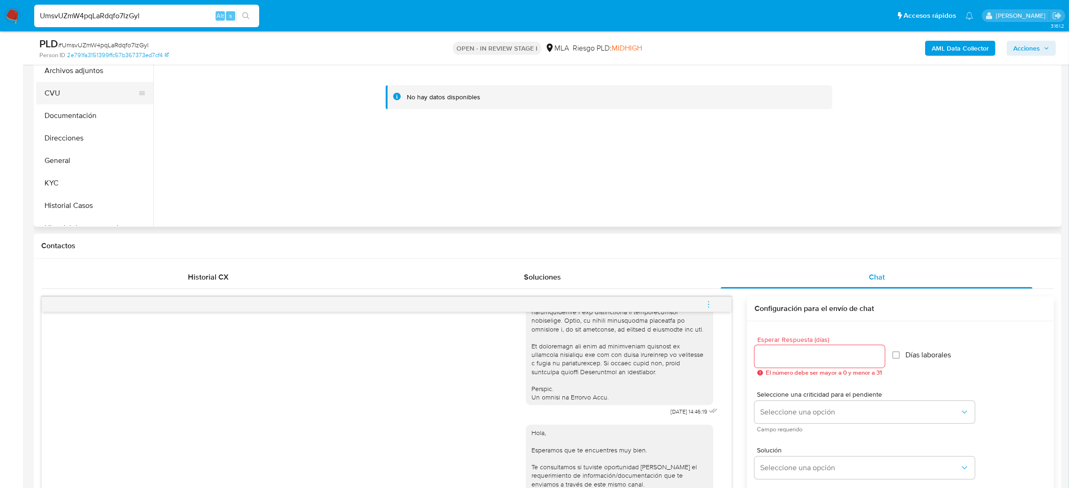
scroll to position [70, 0]
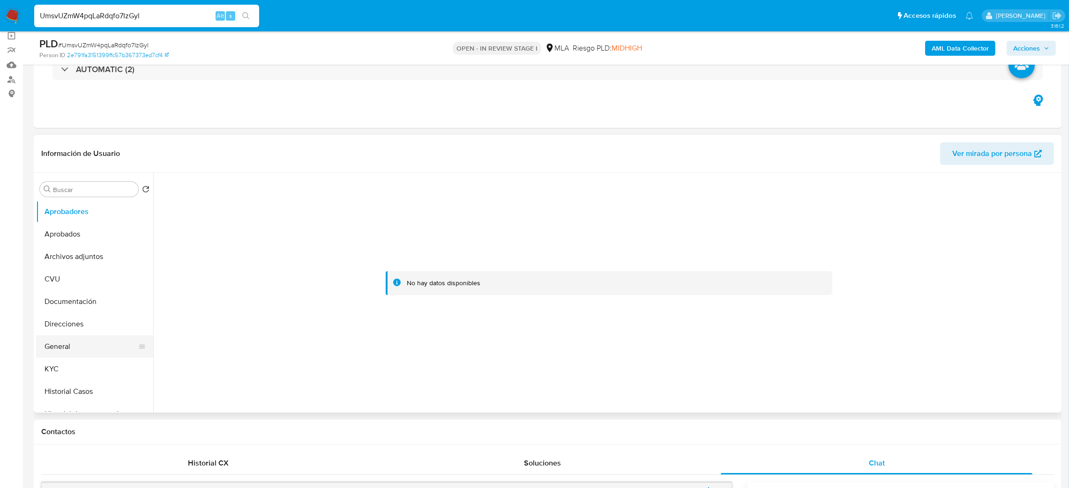
click at [68, 339] on button "General" at bounding box center [91, 347] width 110 height 23
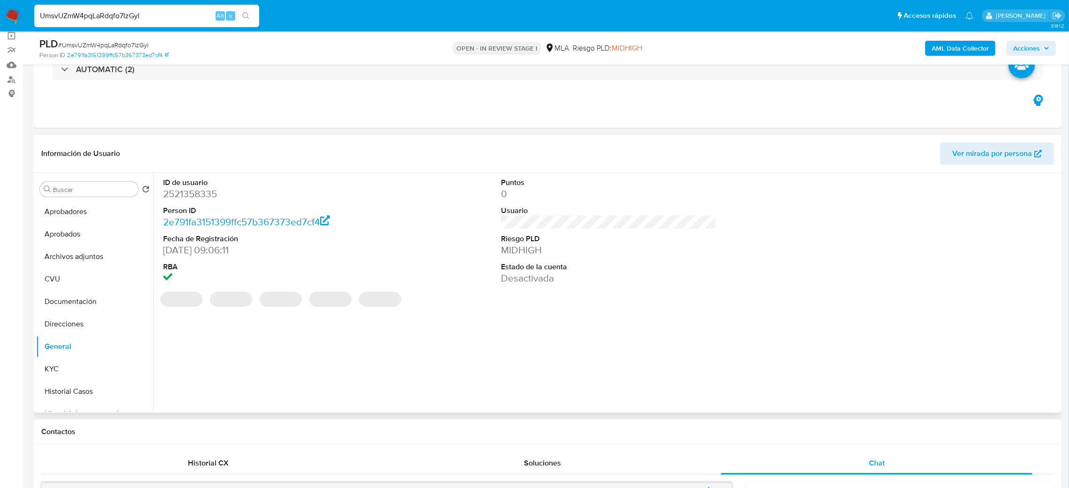
click at [189, 191] on dd "2521358335" at bounding box center [271, 194] width 216 height 13
copy dd "2521358335"
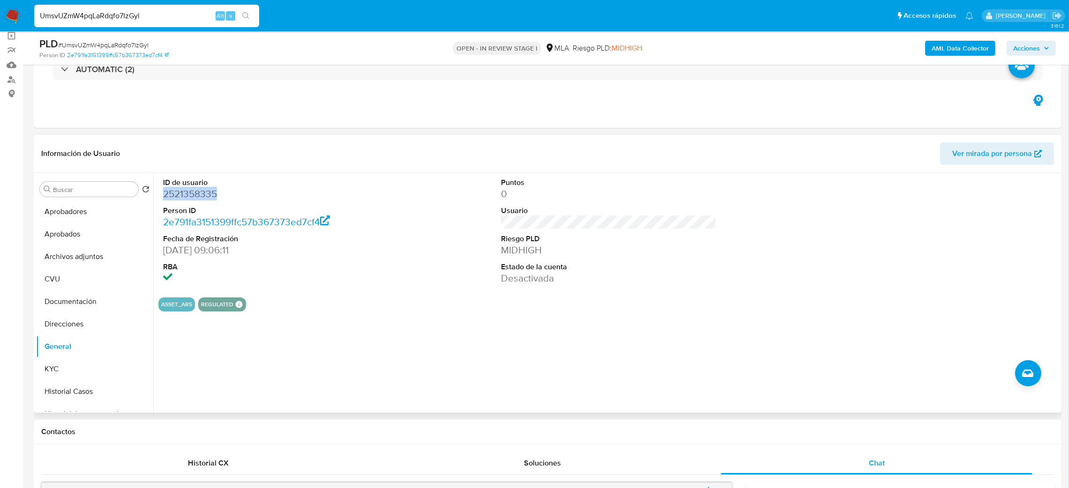
copy dd "2521358335"
click at [66, 377] on button "KYC" at bounding box center [91, 369] width 110 height 23
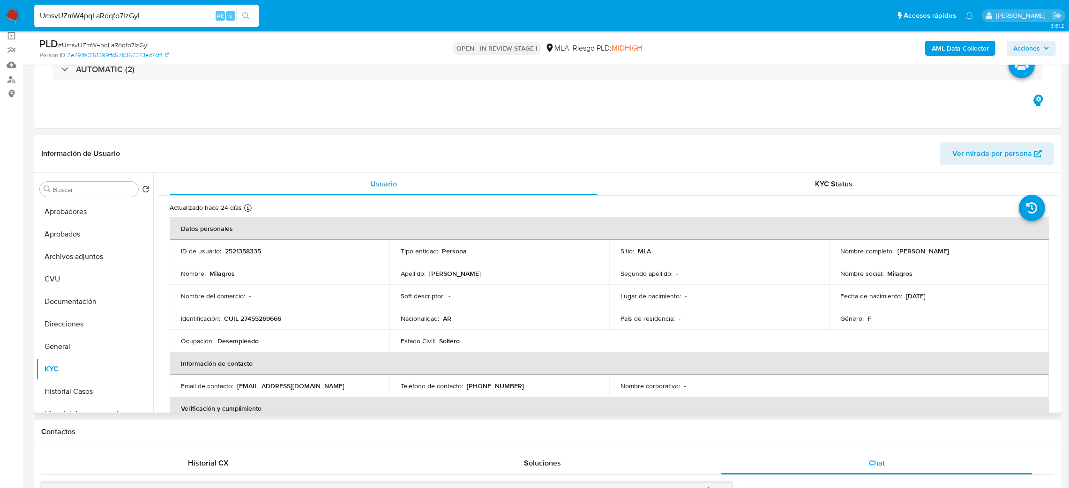
click at [247, 326] on td "Identificación : CUIL 27455269666" at bounding box center [280, 319] width 220 height 23
click at [250, 319] on p "CUIL 27455269666" at bounding box center [252, 319] width 57 height 8
click at [250, 318] on p "CUIL 27455269666" at bounding box center [252, 319] width 57 height 8
copy p "27455269666"
click at [258, 302] on td "Nombre del comercio : -" at bounding box center [280, 296] width 220 height 23
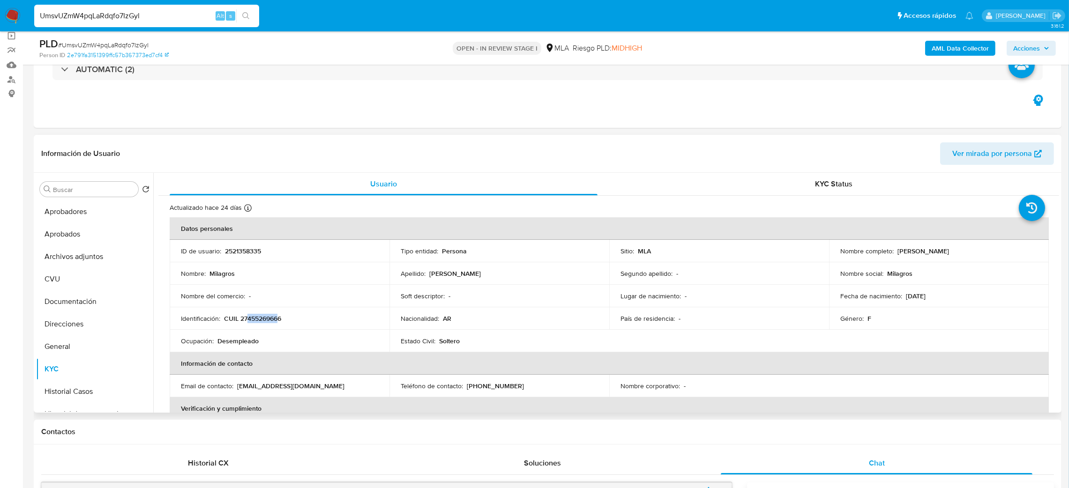
drag, startPoint x: 249, startPoint y: 322, endPoint x: 279, endPoint y: 321, distance: 30.0
click at [279, 321] on p "CUIL 27455269666" at bounding box center [252, 319] width 57 height 8
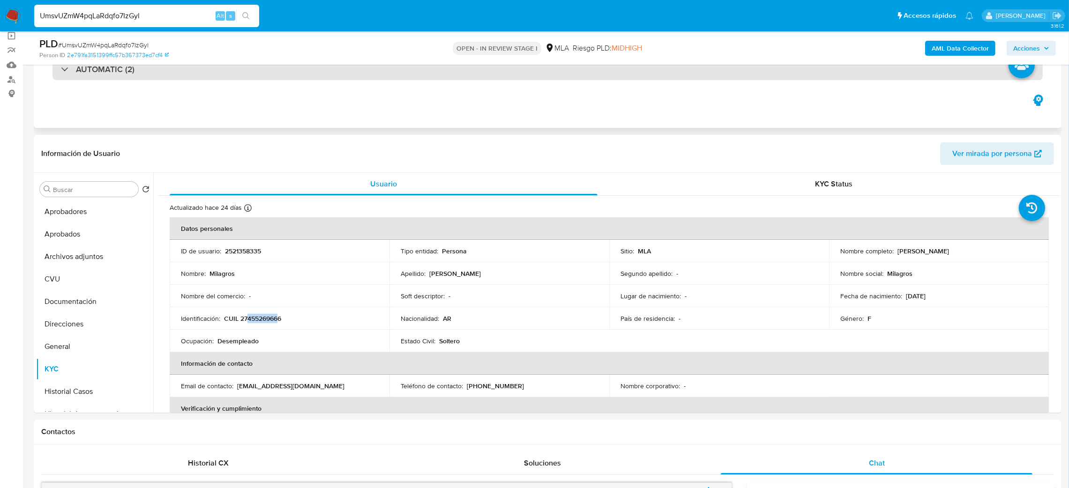
copy p "45526966"
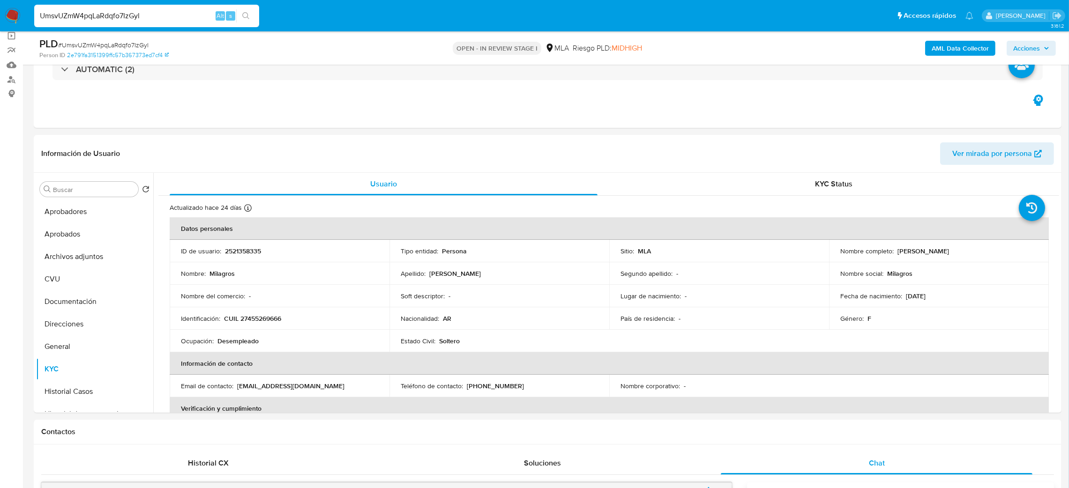
click at [129, 42] on span "# UmsvUZmW4pqLaRdqfo7IzGyl" at bounding box center [103, 44] width 90 height 9
drag, startPoint x: 895, startPoint y: 250, endPoint x: 1014, endPoint y: 252, distance: 118.6
click at [1014, 252] on div "Nombre completo : Milagros Maidana Bissaro" at bounding box center [939, 251] width 197 height 8
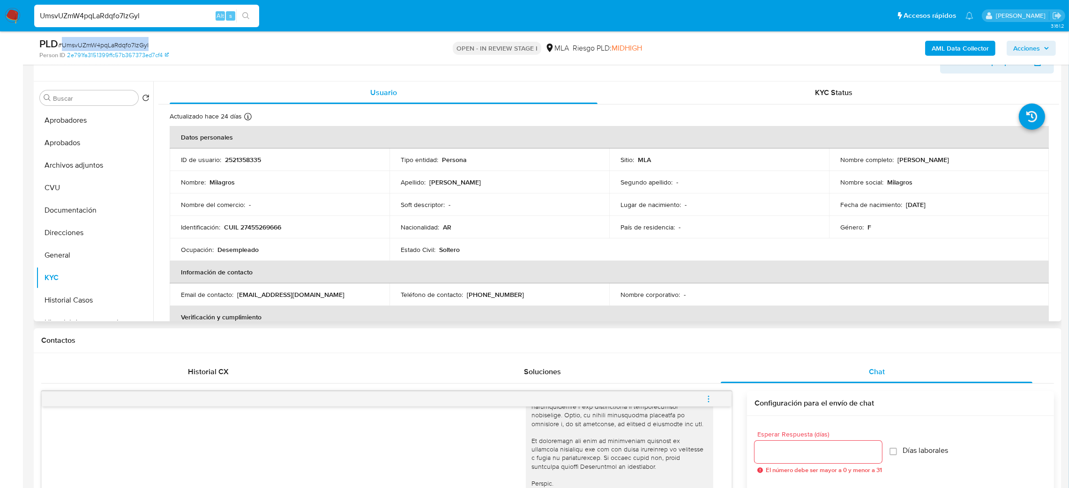
scroll to position [21, 0]
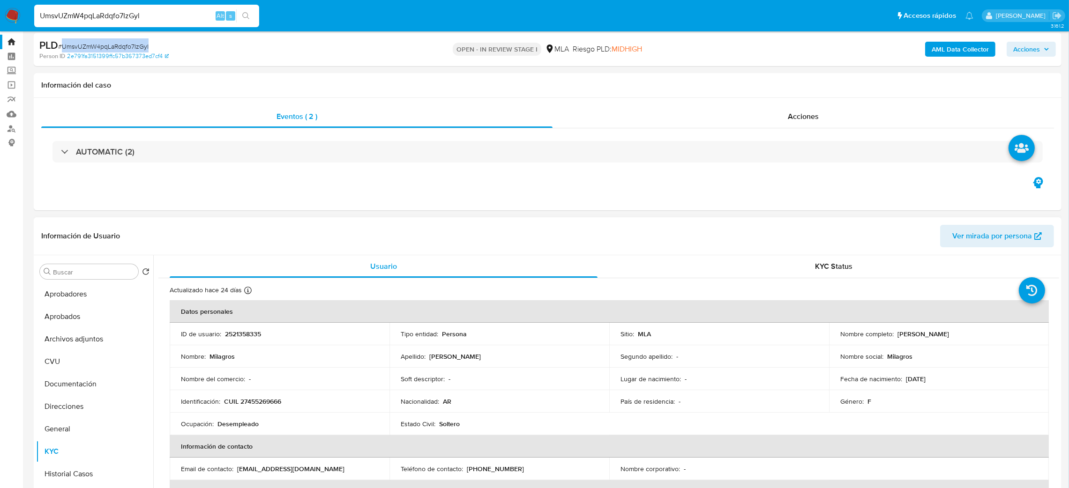
click at [988, 238] on span "Ver mirada por persona" at bounding box center [993, 236] width 80 height 23
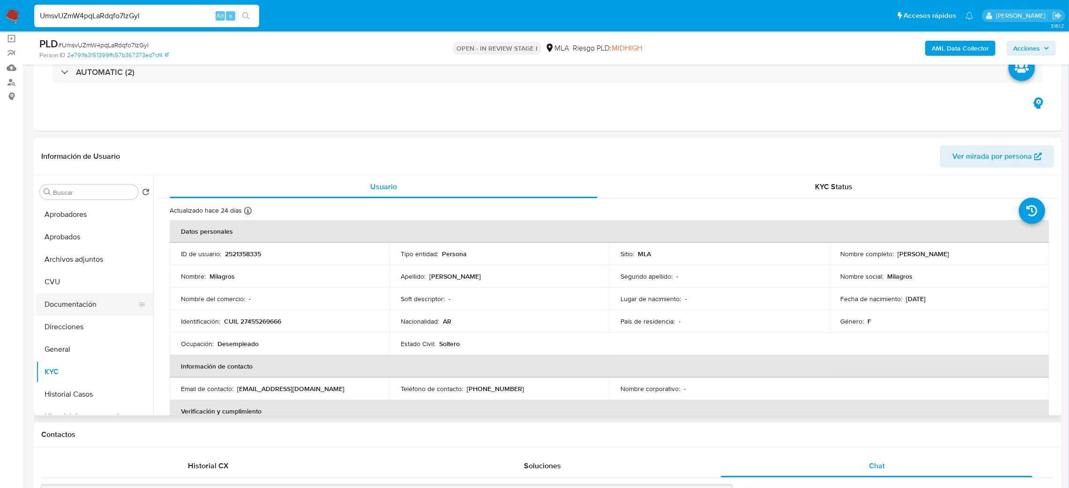
scroll to position [91, 0]
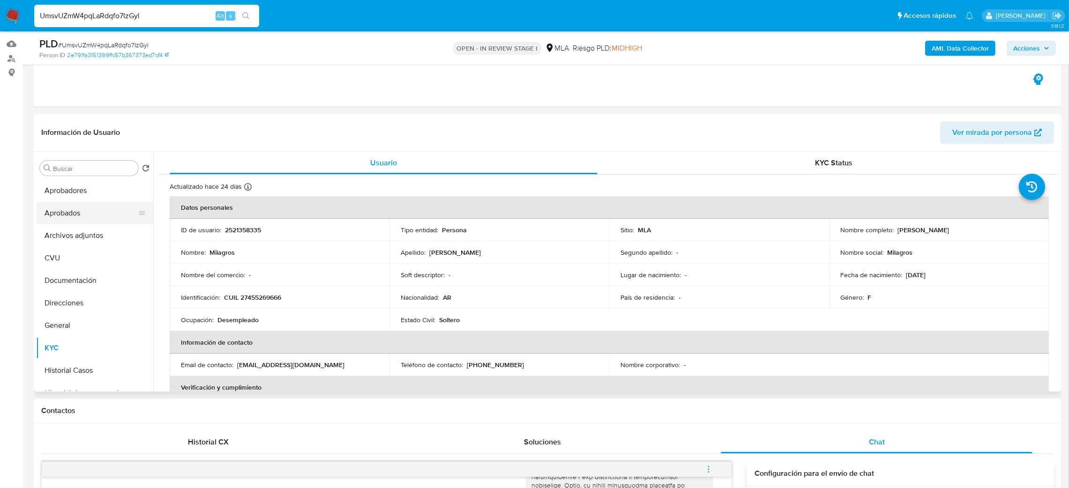
click at [57, 215] on button "Aprobados" at bounding box center [91, 213] width 110 height 23
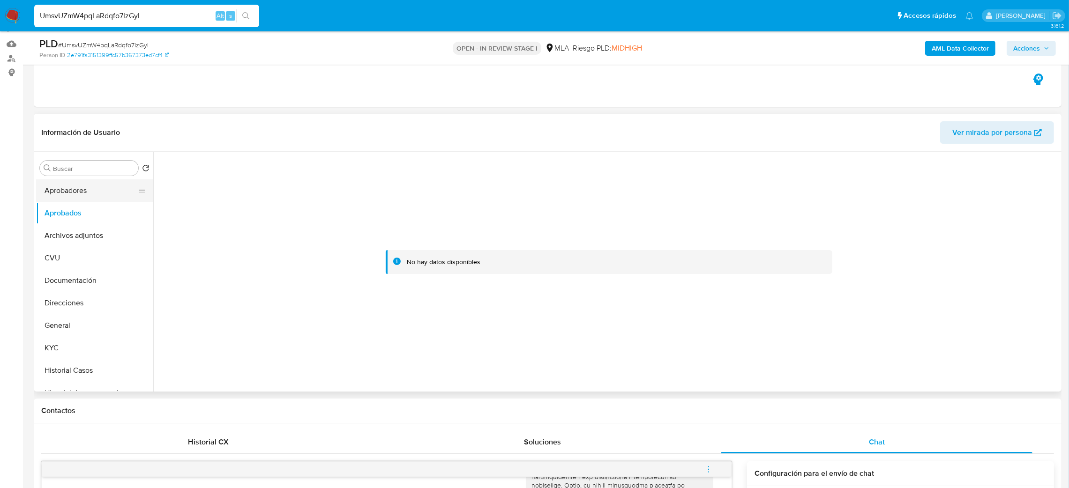
click at [60, 197] on button "Aprobadores" at bounding box center [91, 191] width 110 height 23
click at [78, 329] on button "General" at bounding box center [91, 326] width 110 height 23
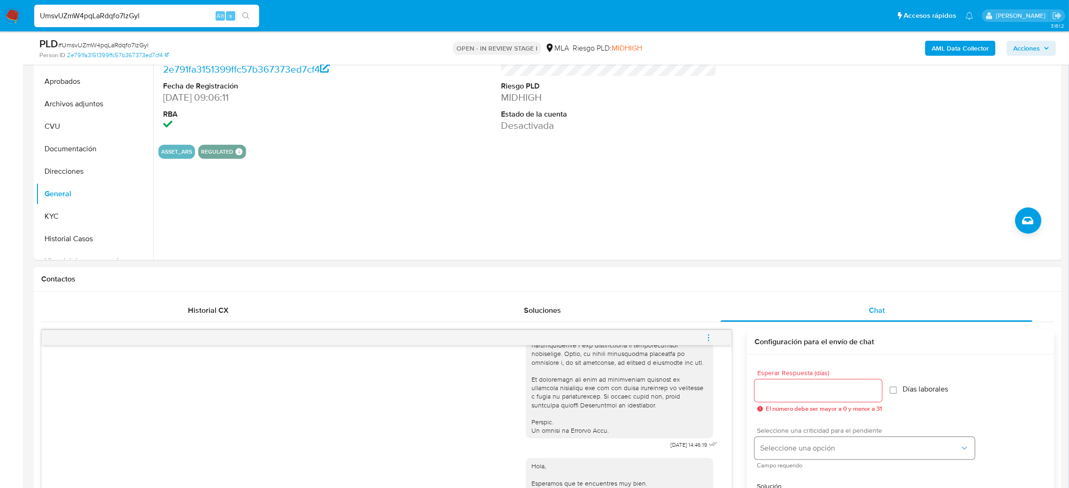
scroll to position [443, 0]
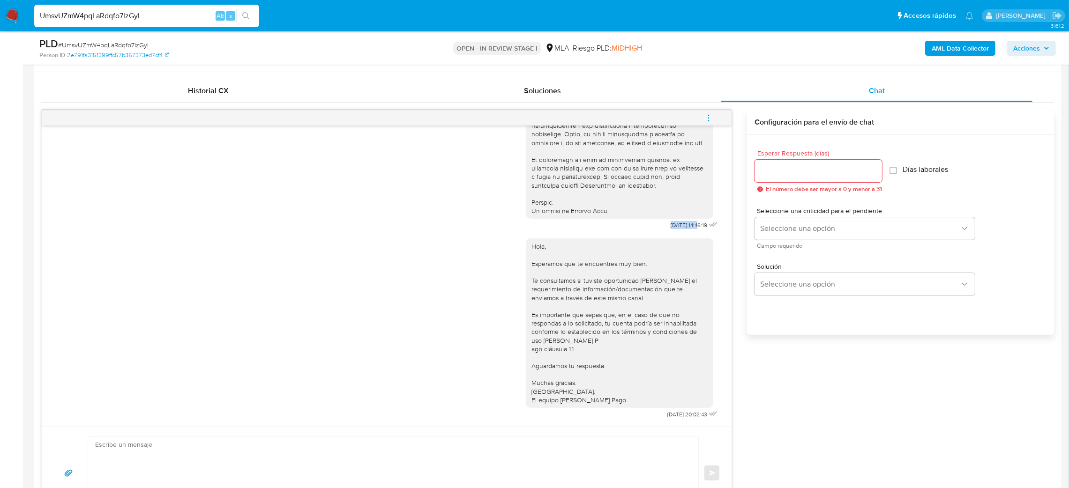
drag, startPoint x: 646, startPoint y: 218, endPoint x: 678, endPoint y: 219, distance: 32.8
drag, startPoint x: 641, startPoint y: 416, endPoint x: 672, endPoint y: 416, distance: 30.9
click at [672, 416] on div "Hola, Esperamos que te encuentres muy bien. Te consultamos si tuviste oportunid…" at bounding box center [623, 326] width 194 height 189
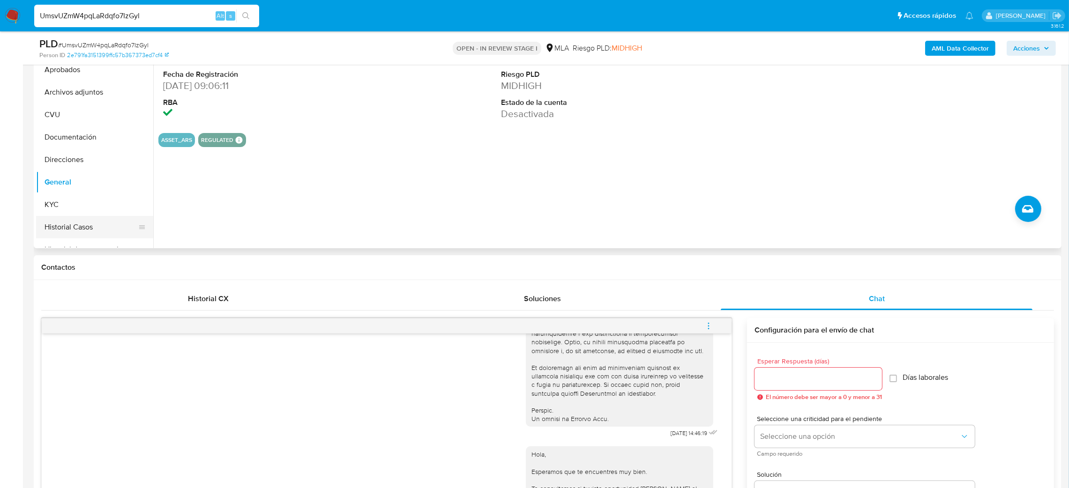
scroll to position [232, 0]
click at [70, 213] on button "KYC" at bounding box center [91, 207] width 110 height 23
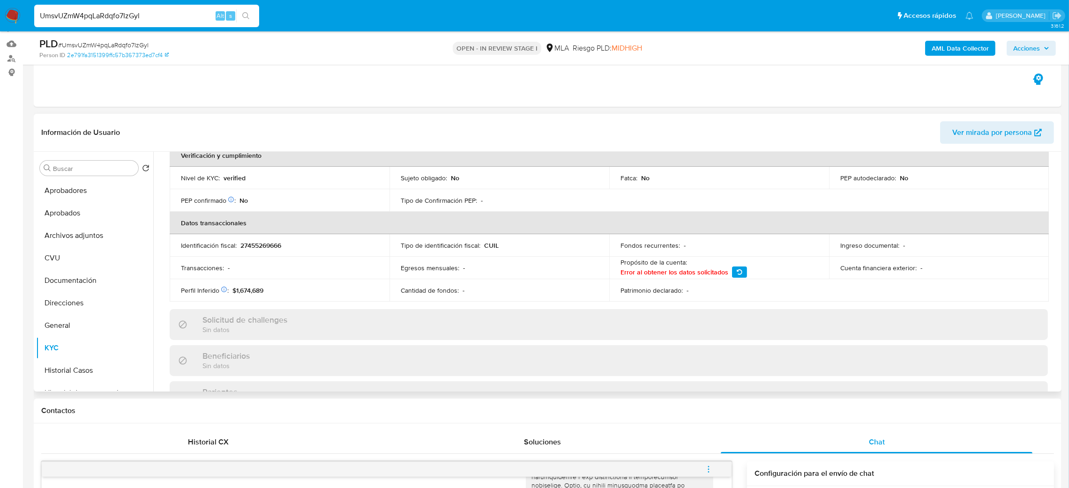
scroll to position [0, 0]
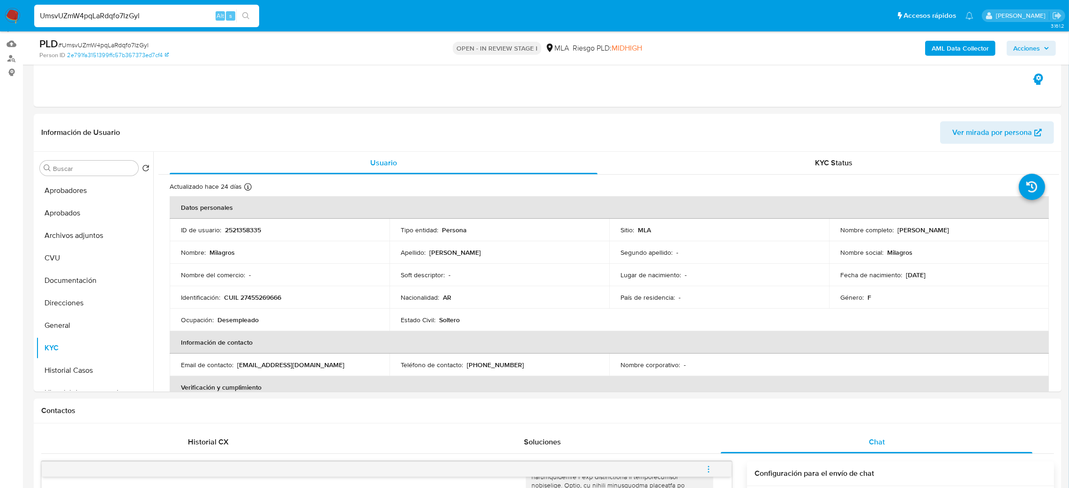
drag, startPoint x: 68, startPoint y: 301, endPoint x: 0, endPoint y: 311, distance: 69.1
click at [68, 300] on button "Direcciones" at bounding box center [94, 303] width 117 height 23
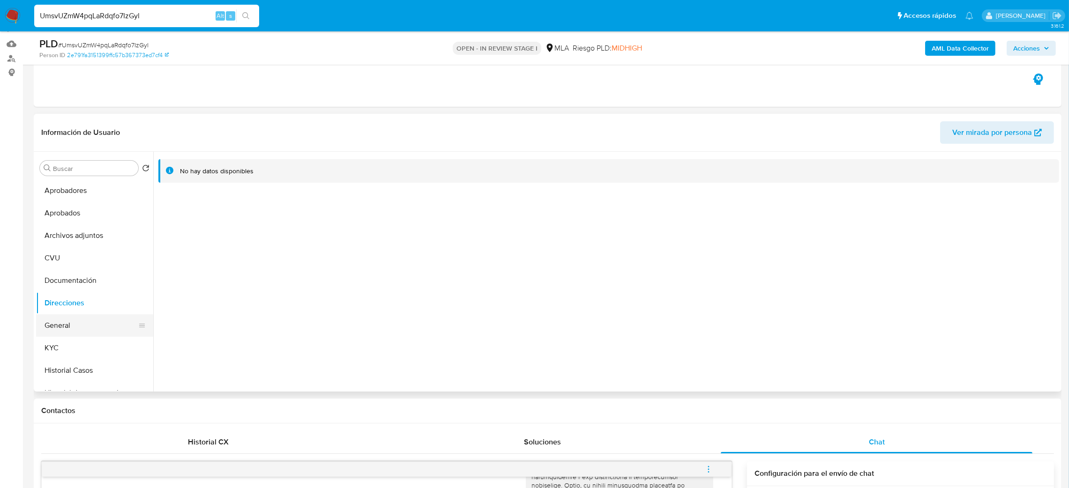
click at [69, 336] on button "General" at bounding box center [91, 326] width 110 height 23
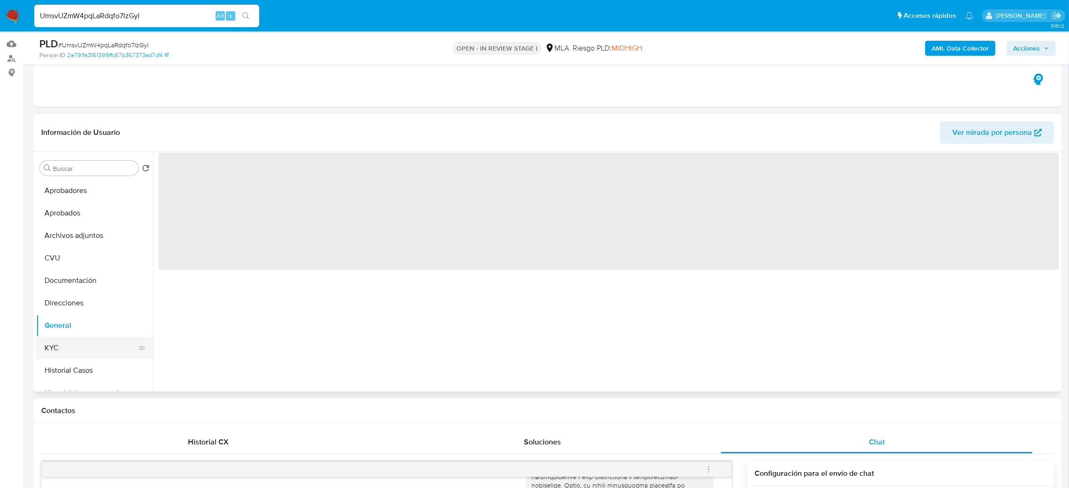
click at [76, 351] on button "KYC" at bounding box center [91, 348] width 110 height 23
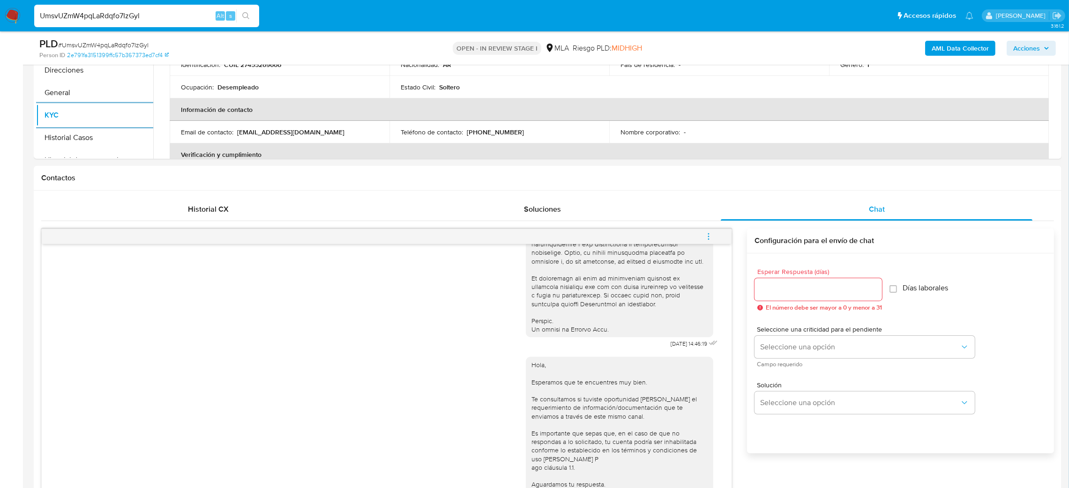
scroll to position [162, 0]
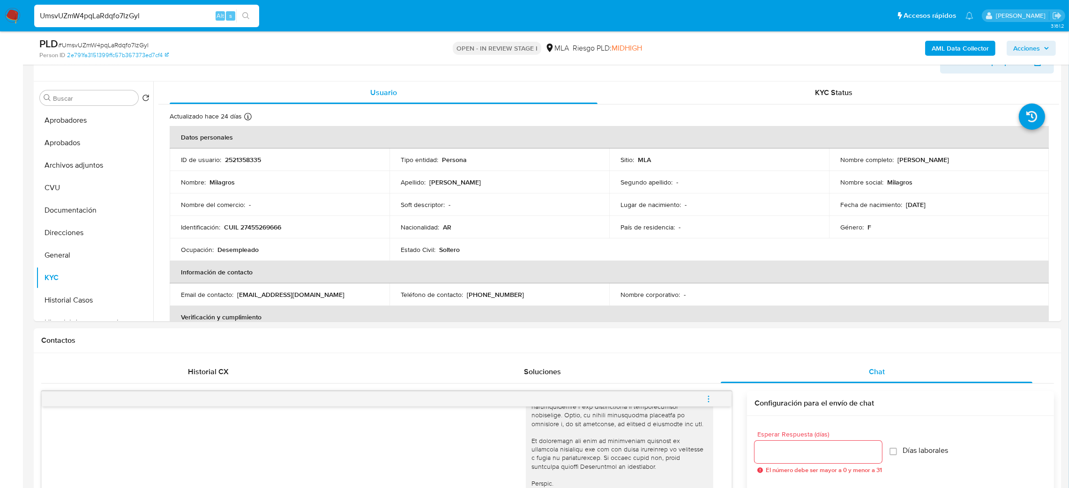
drag, startPoint x: 179, startPoint y: 15, endPoint x: 0, endPoint y: 43, distance: 181.3
paste input "IWgZBYKtT5FR72KwyDPAomZO"
type input "IWgZBYKtT5FR72KwyDPAomZO"
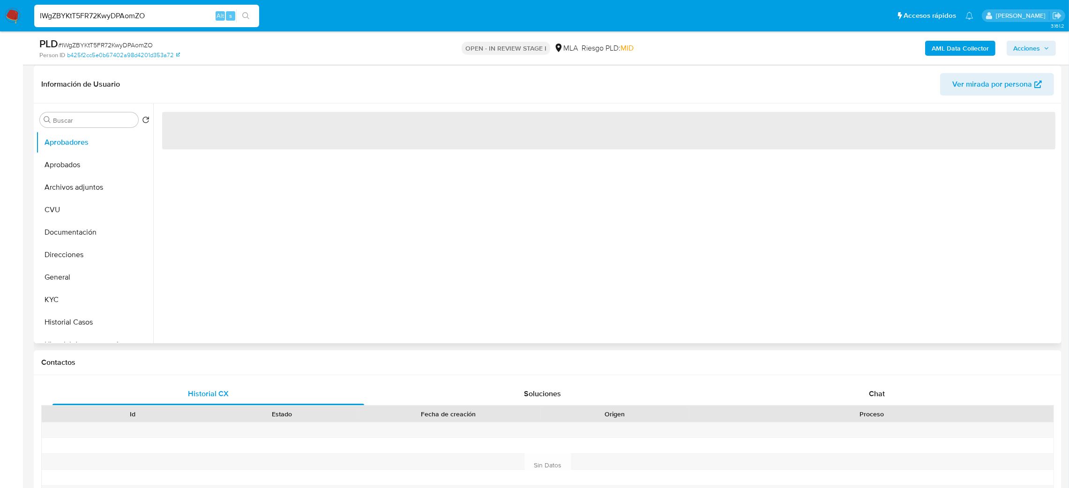
scroll to position [141, 0]
click at [874, 384] on div "Chat" at bounding box center [877, 393] width 312 height 23
select select "10"
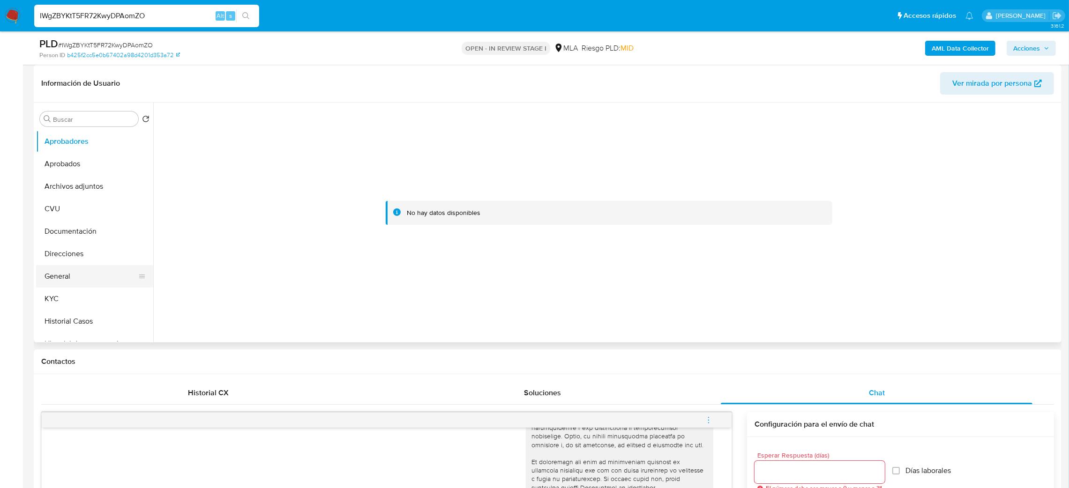
click at [91, 274] on button "General" at bounding box center [91, 276] width 110 height 23
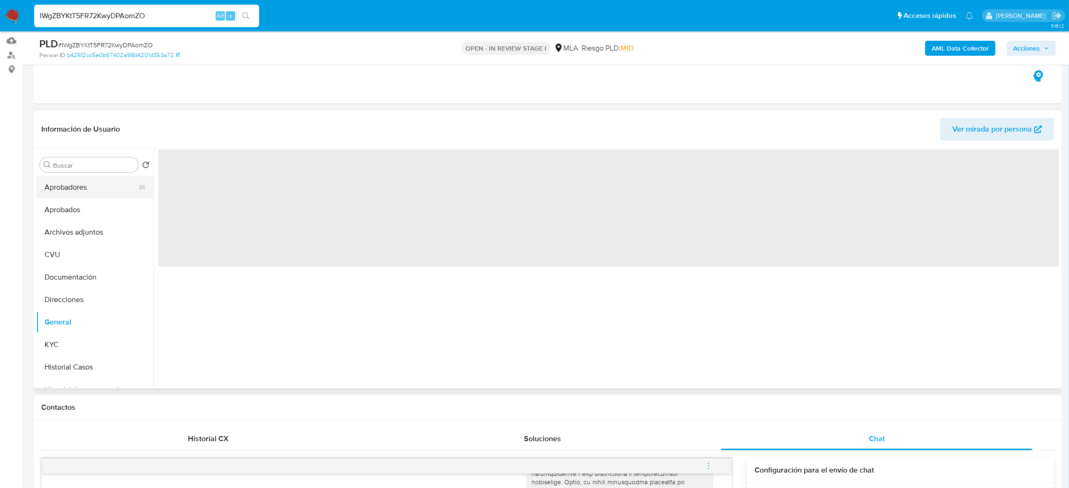
scroll to position [70, 0]
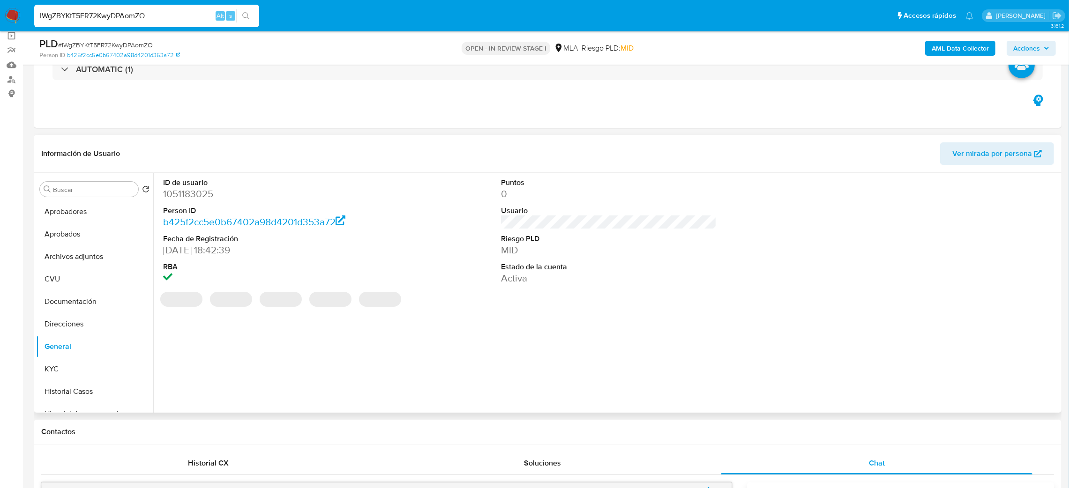
click at [175, 196] on dd "1051183025" at bounding box center [271, 194] width 216 height 13
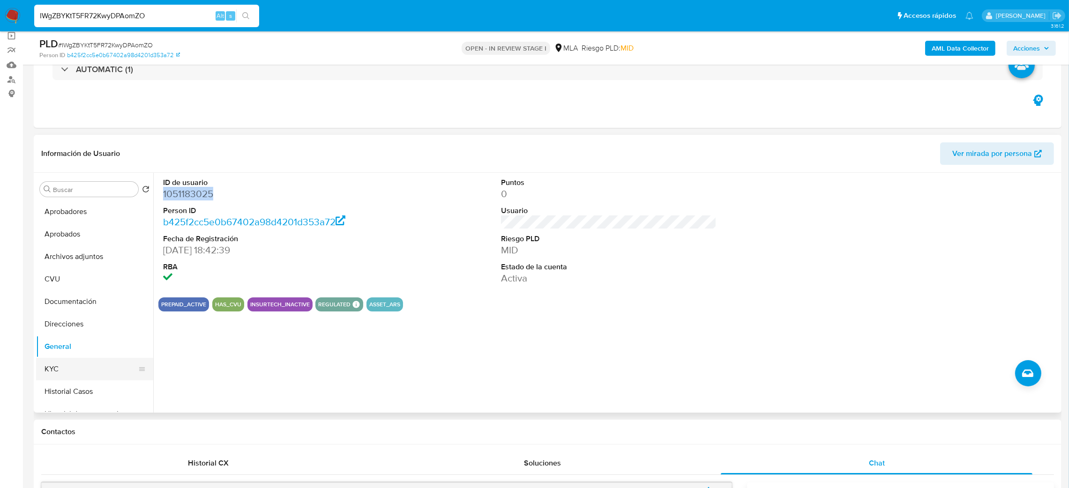
click at [91, 368] on button "KYC" at bounding box center [91, 369] width 110 height 23
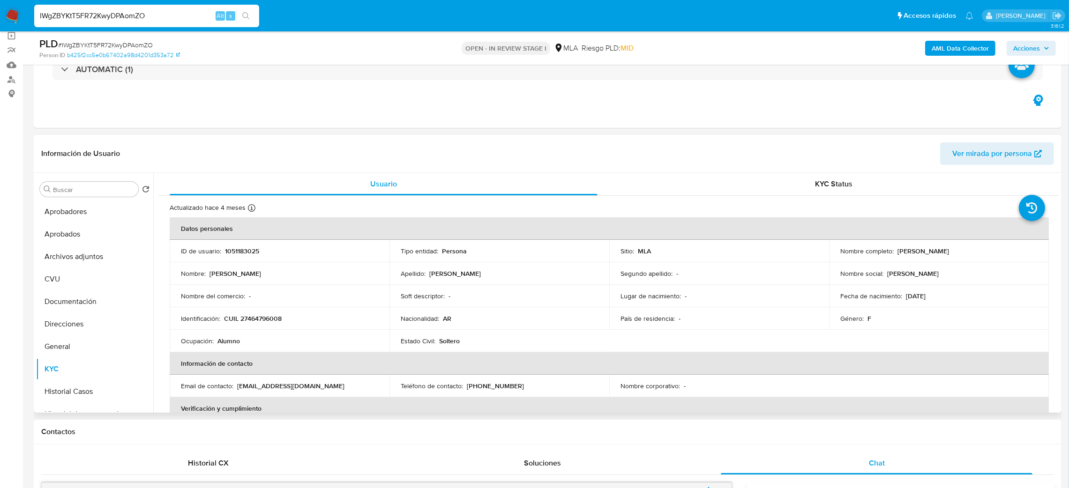
click at [261, 314] on td "Identificación : CUIL 27464796008" at bounding box center [280, 319] width 220 height 23
click at [267, 319] on p "CUIL 27464796008" at bounding box center [253, 319] width 58 height 8
click at [274, 299] on div "Nombre del comercio : -" at bounding box center [279, 296] width 197 height 8
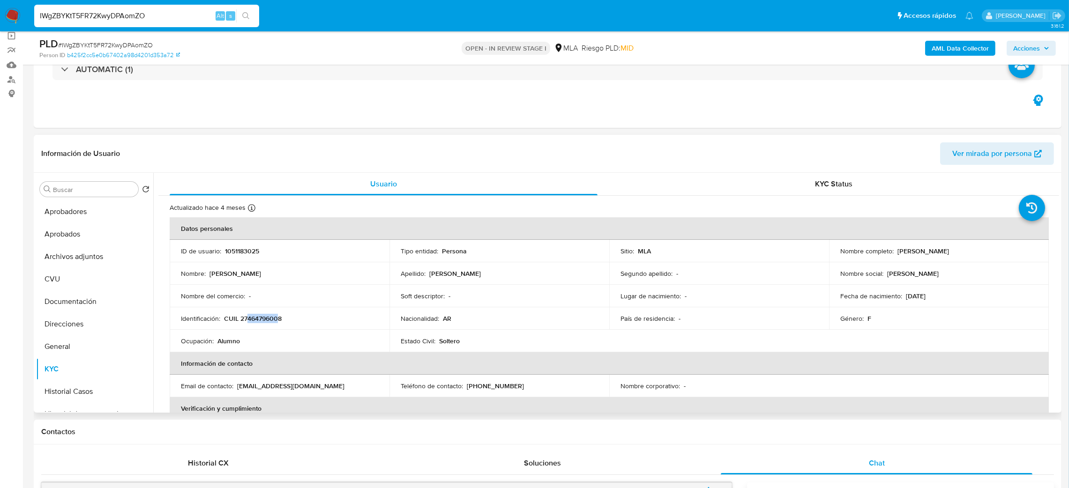
drag, startPoint x: 247, startPoint y: 319, endPoint x: 279, endPoint y: 321, distance: 32.9
click at [279, 321] on p "CUIL 27464796008" at bounding box center [253, 319] width 58 height 8
click at [143, 42] on span "# IWgZBYKtT5FR72KwyDPAomZO" at bounding box center [105, 44] width 95 height 9
click at [143, 41] on span "# IWgZBYKtT5FR72KwyDPAomZO" at bounding box center [105, 44] width 95 height 9
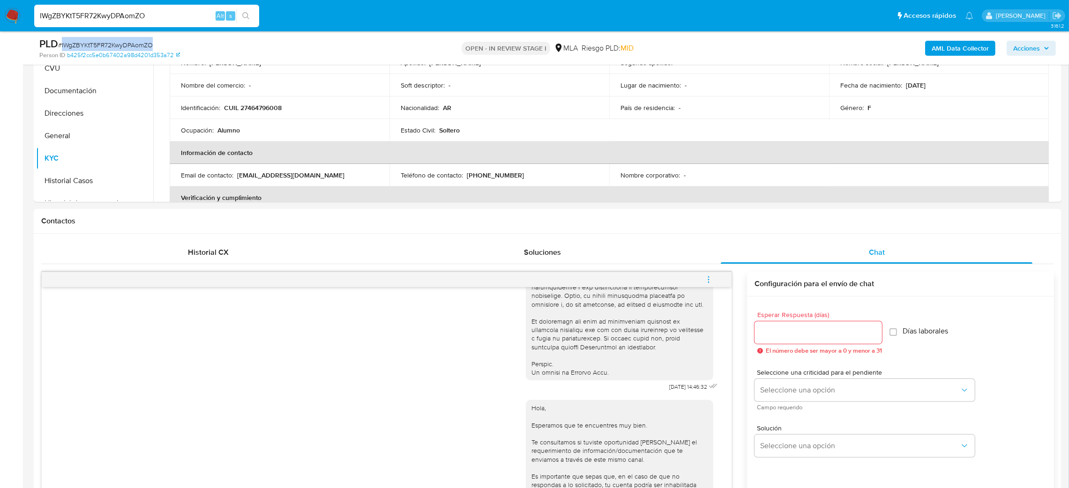
scroll to position [141, 0]
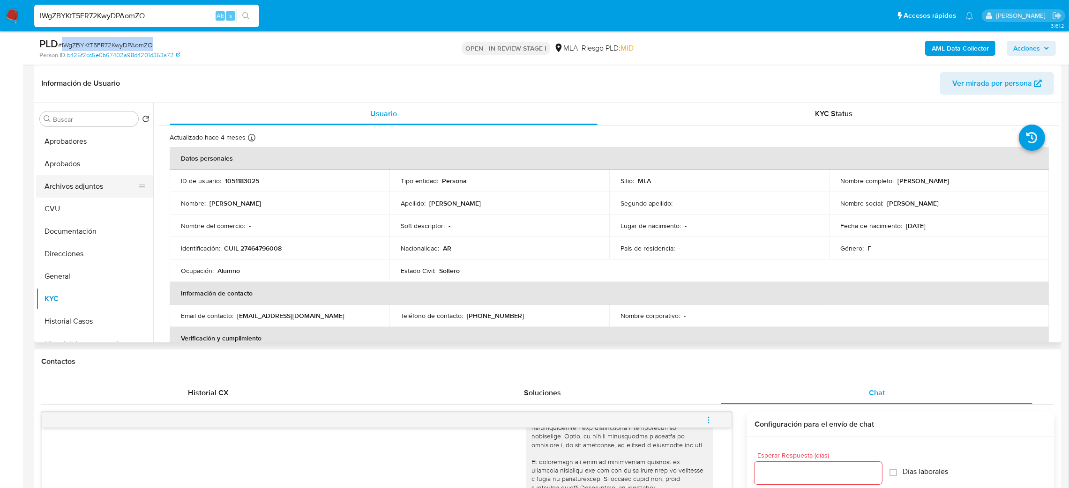
click at [85, 196] on button "Archivos adjuntos" at bounding box center [91, 186] width 110 height 23
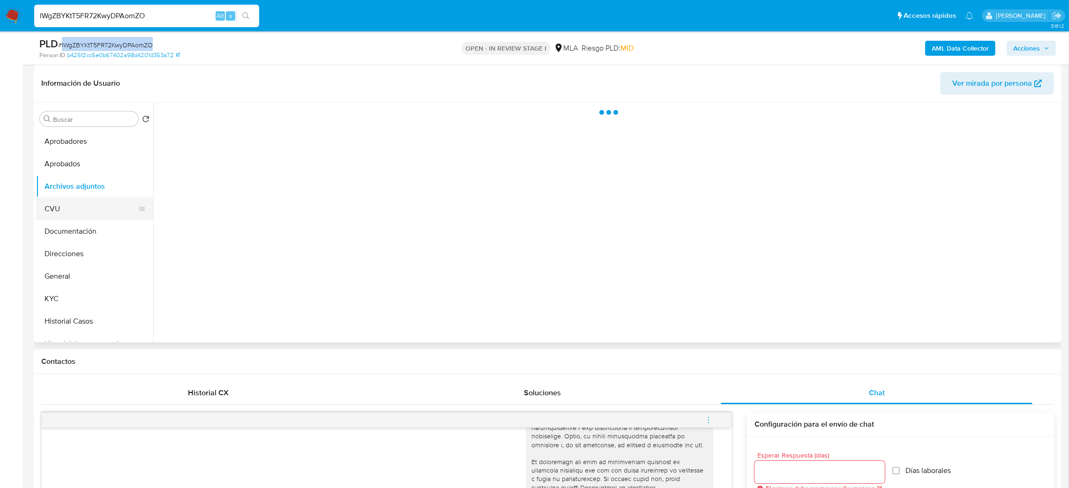
click at [84, 207] on button "CVU" at bounding box center [91, 209] width 110 height 23
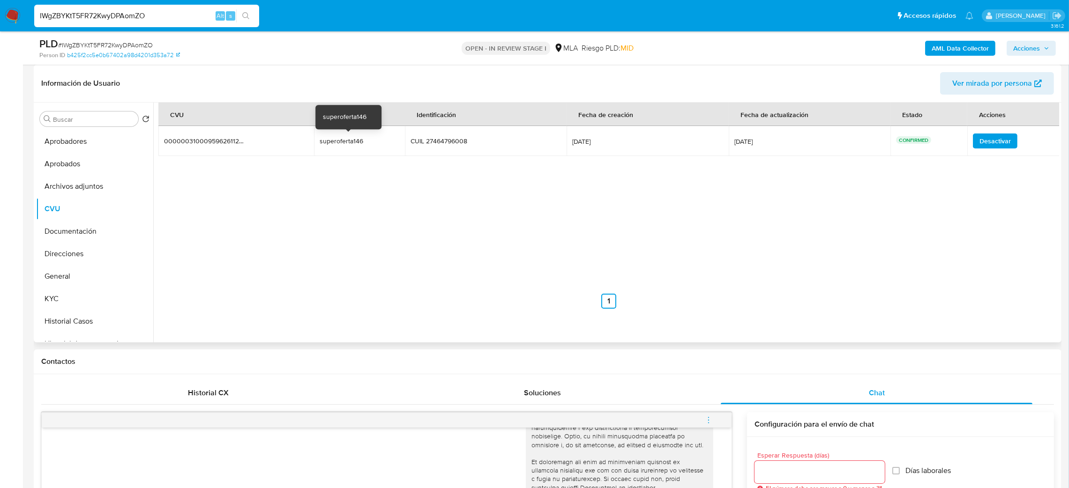
click at [359, 140] on div "superoferta146" at bounding box center [350, 141] width 60 height 8
drag, startPoint x: 359, startPoint y: 140, endPoint x: 354, endPoint y: 160, distance: 20.7
click at [359, 140] on div "superoferta146" at bounding box center [350, 141] width 60 height 8
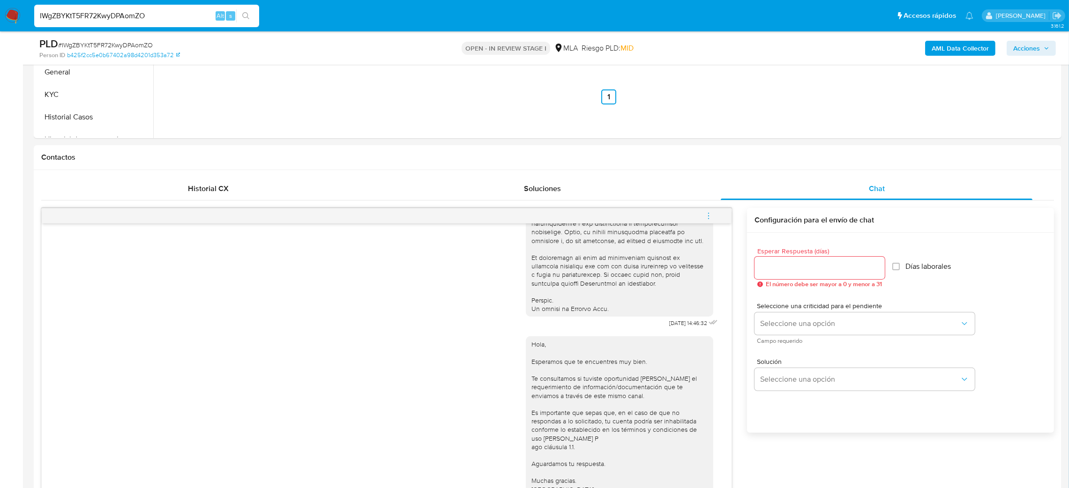
scroll to position [421, 0]
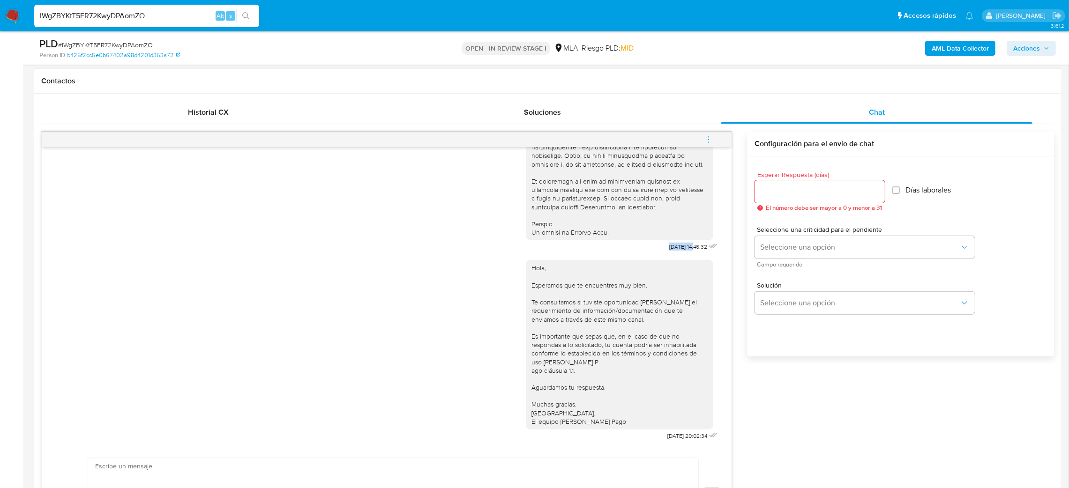
drag, startPoint x: 646, startPoint y: 237, endPoint x: 674, endPoint y: 240, distance: 28.3
drag, startPoint x: 641, startPoint y: 441, endPoint x: 674, endPoint y: 443, distance: 32.8
click at [674, 443] on div "Hola, Esperamos que te encuentres muy bien. Te consultamos si tuviste oportunid…" at bounding box center [623, 348] width 194 height 189
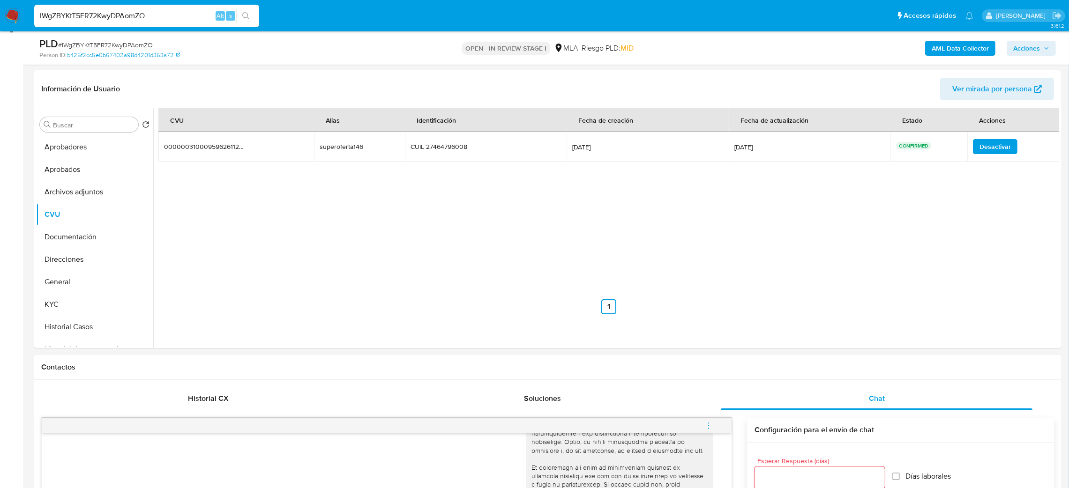
scroll to position [70, 0]
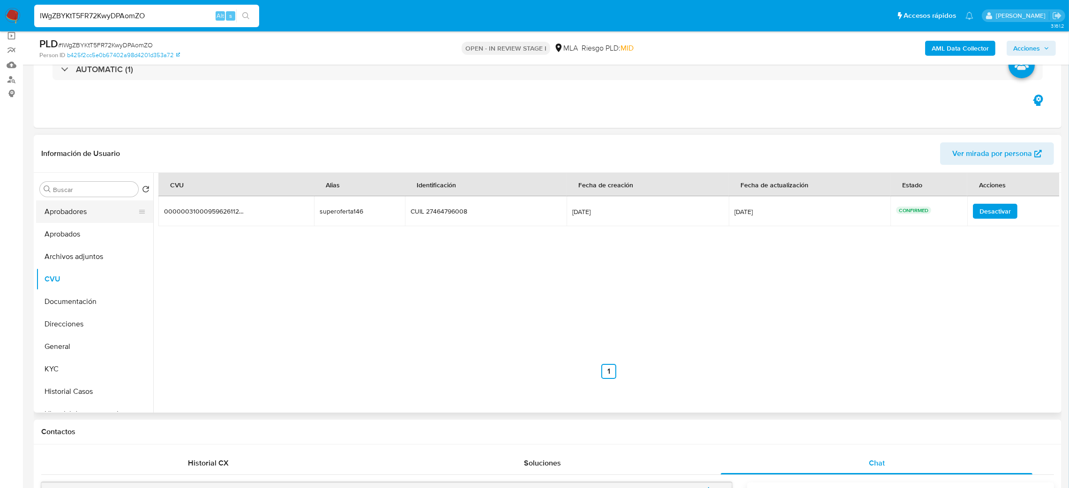
click at [82, 213] on button "Aprobadores" at bounding box center [91, 212] width 110 height 23
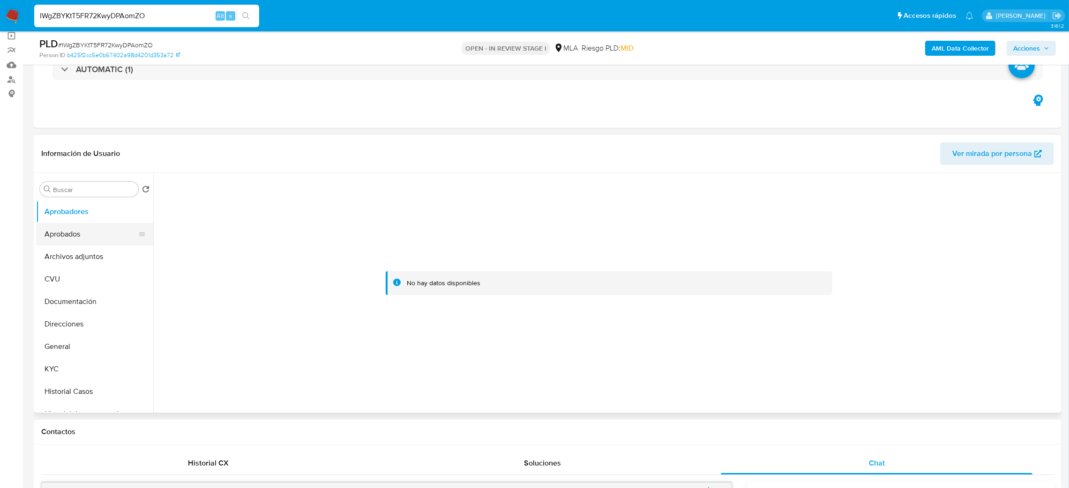
click at [79, 227] on button "Aprobados" at bounding box center [91, 234] width 110 height 23
click at [64, 347] on button "General" at bounding box center [91, 347] width 110 height 23
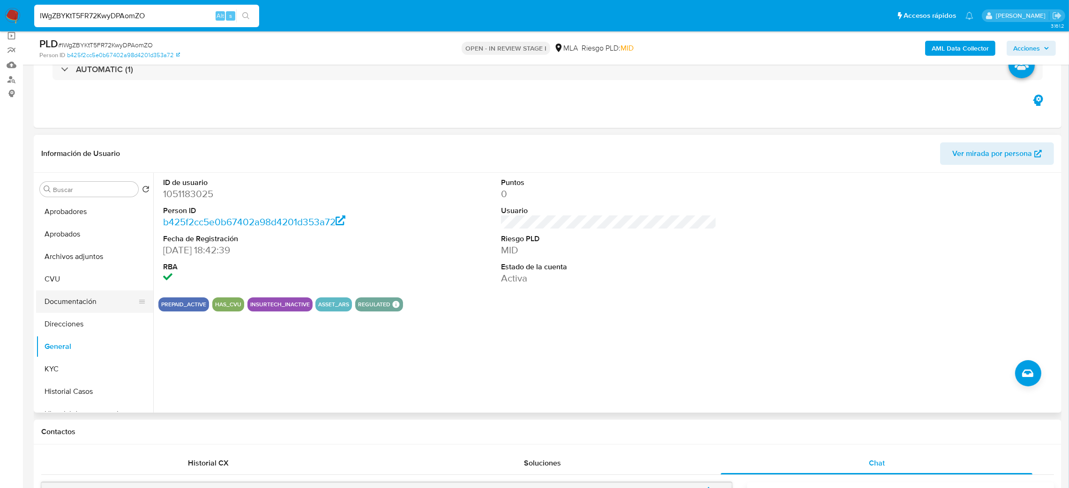
click at [85, 305] on button "Documentación" at bounding box center [91, 302] width 110 height 23
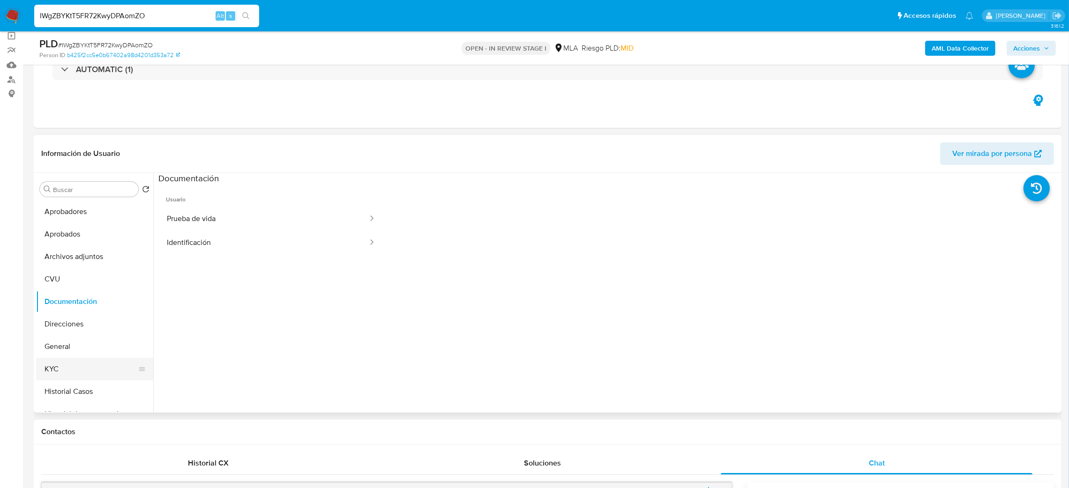
click at [93, 370] on button "KYC" at bounding box center [91, 369] width 110 height 23
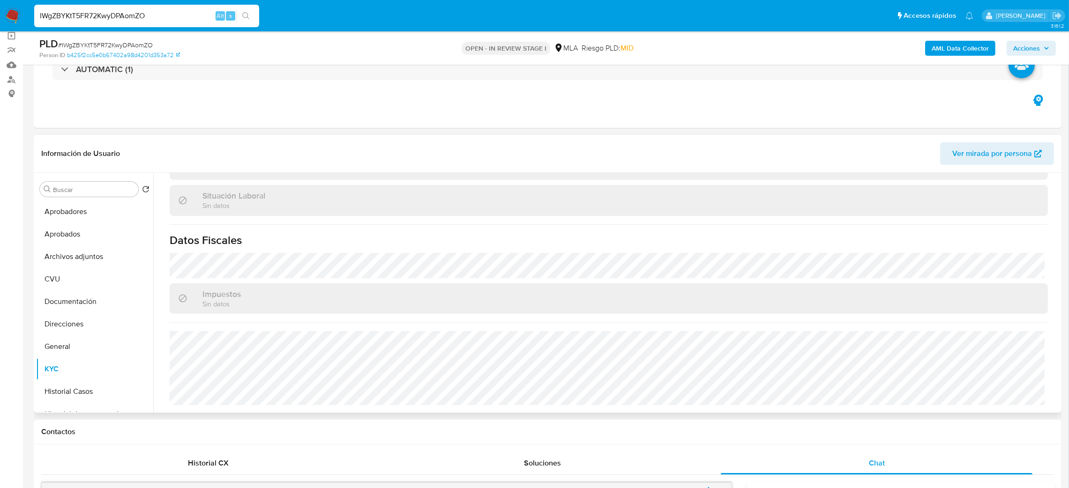
scroll to position [63, 0]
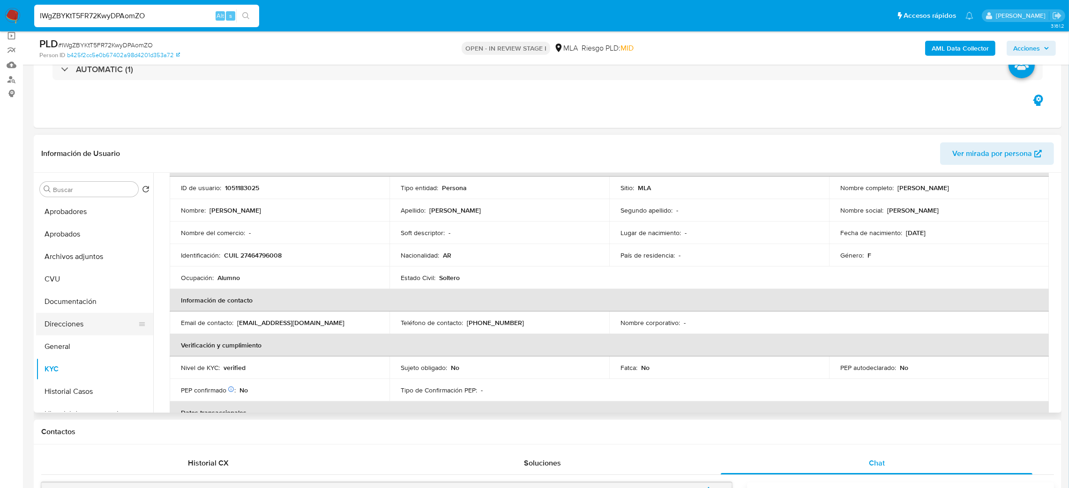
click at [58, 325] on button "Direcciones" at bounding box center [91, 324] width 110 height 23
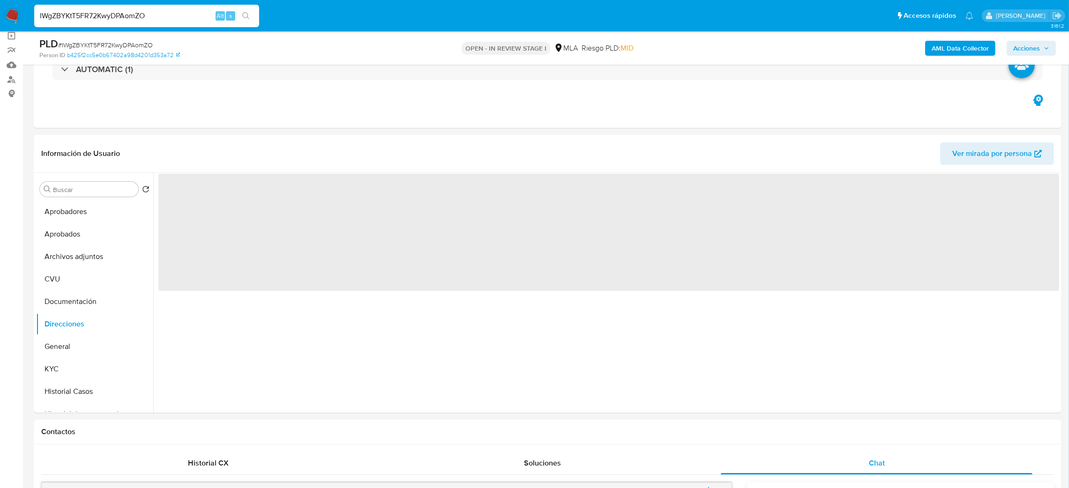
scroll to position [0, 0]
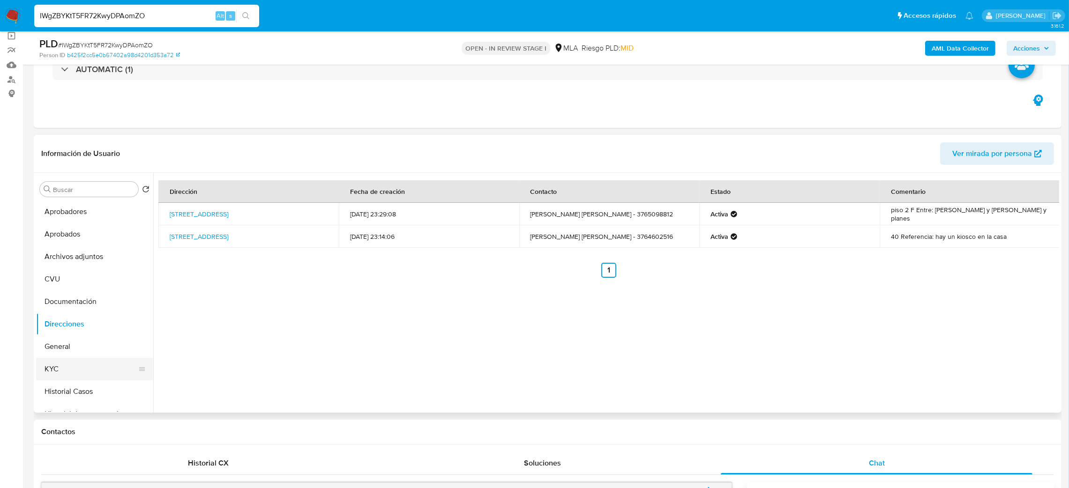
click at [88, 370] on button "KYC" at bounding box center [91, 369] width 110 height 23
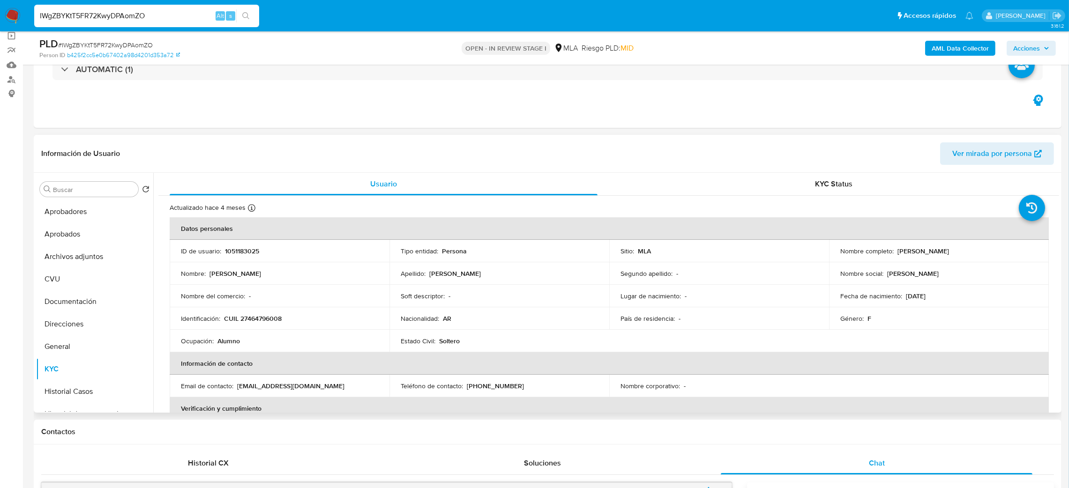
drag, startPoint x: 894, startPoint y: 249, endPoint x: 1038, endPoint y: 244, distance: 144.9
click at [1038, 244] on td "Nombre completo : Maria Valentina Fernandez Rojas" at bounding box center [939, 251] width 220 height 23
drag, startPoint x: 176, startPoint y: 15, endPoint x: 0, endPoint y: 45, distance: 178.3
paste input "RAIJAElawQNXGLGsp5w3aEFV"
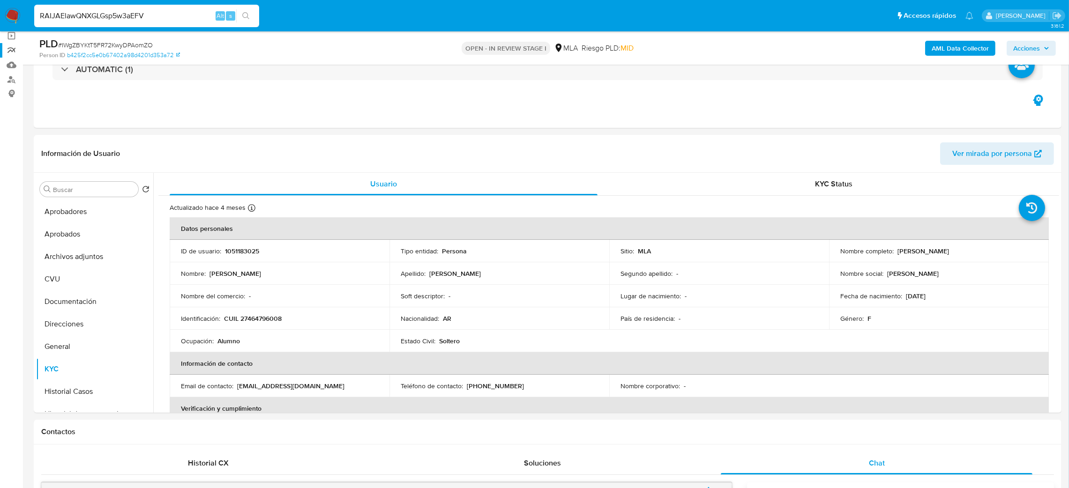
type input "RAIJAElawQNXGLGsp5w3aEFV"
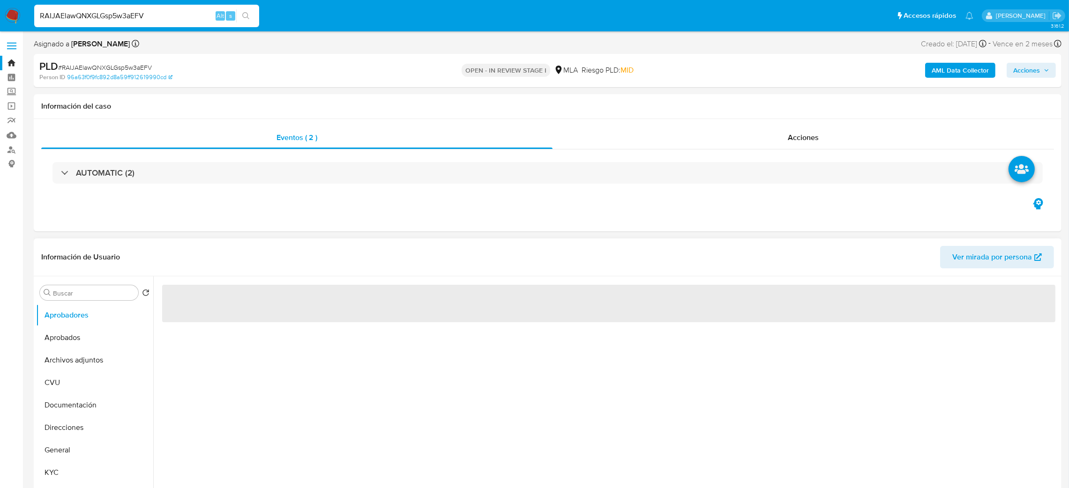
select select "10"
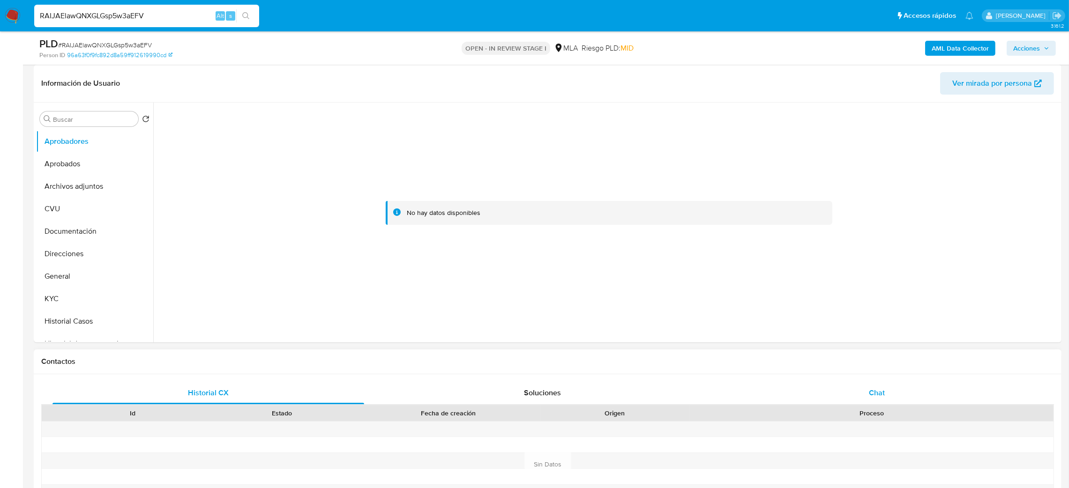
click at [866, 382] on div "Chat" at bounding box center [877, 393] width 312 height 23
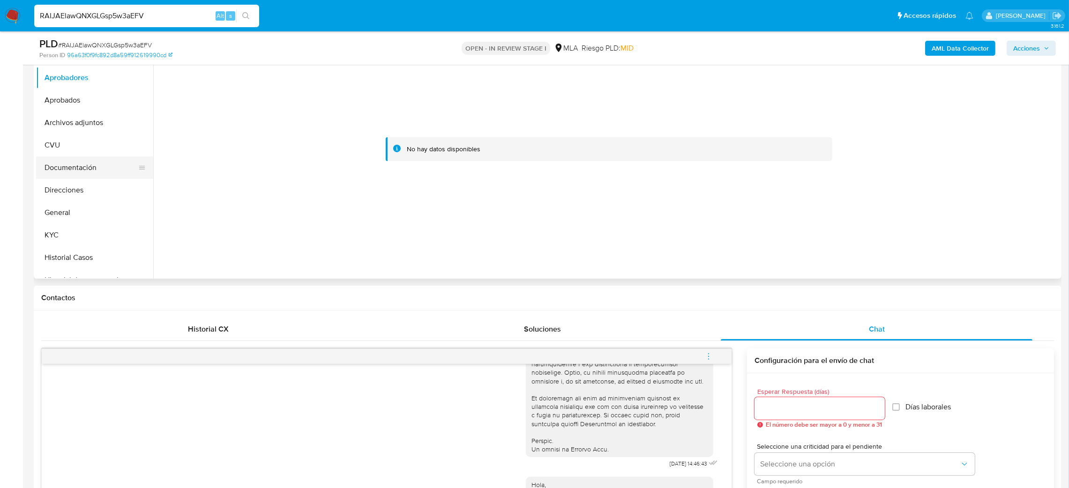
scroll to position [70, 0]
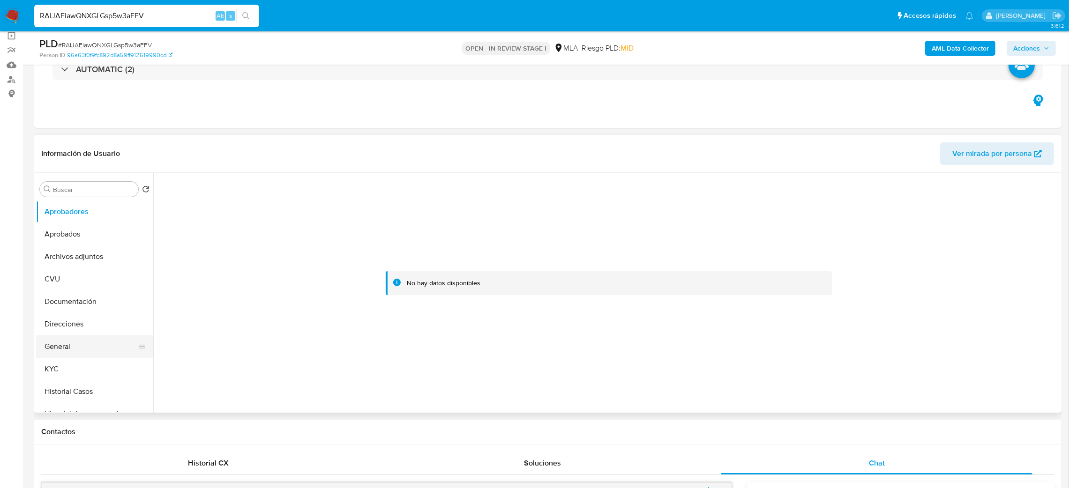
click at [81, 345] on button "General" at bounding box center [91, 347] width 110 height 23
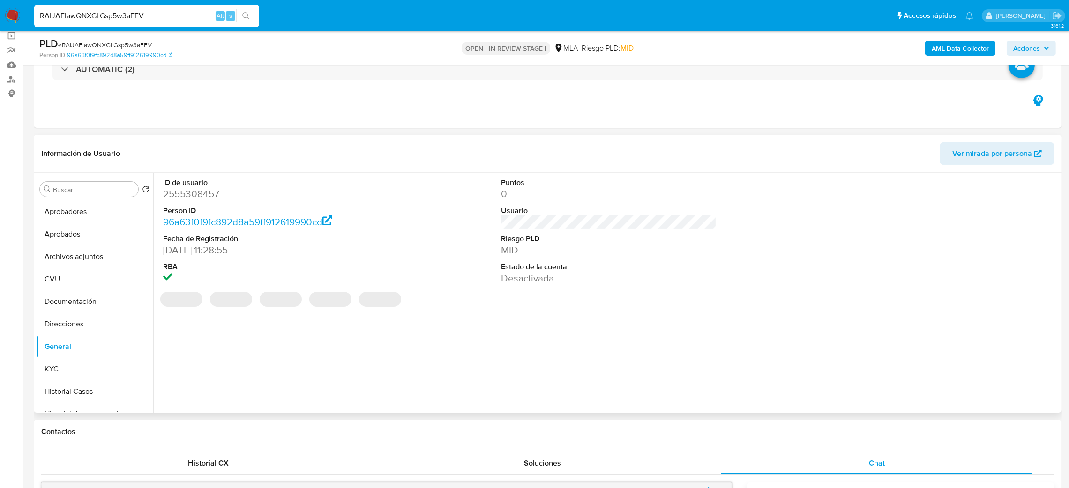
click at [187, 195] on dd "2555308457" at bounding box center [271, 194] width 216 height 13
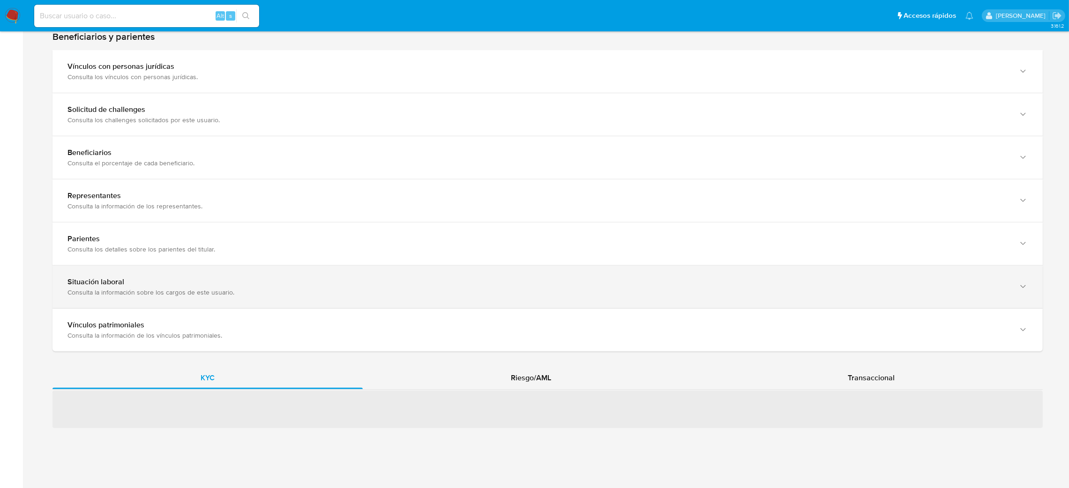
scroll to position [539, 0]
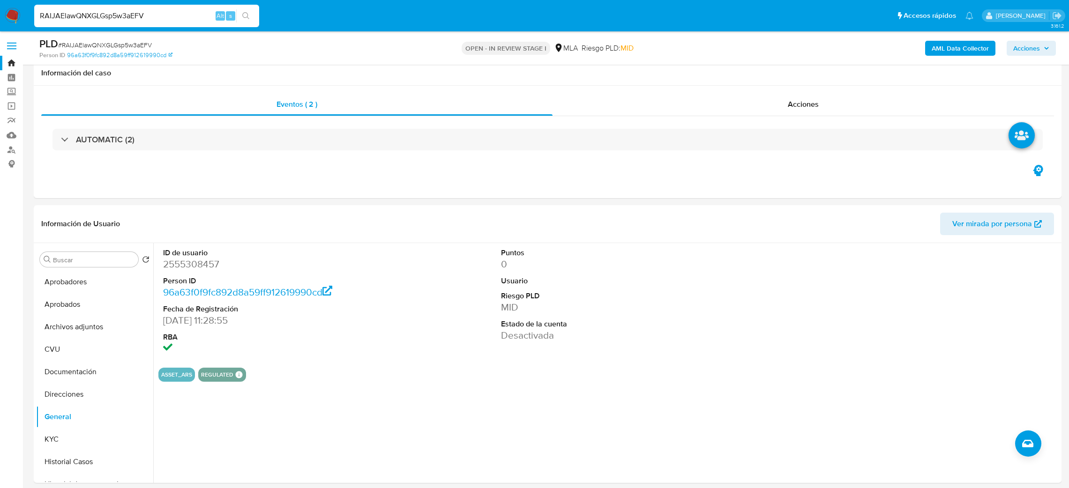
select select "10"
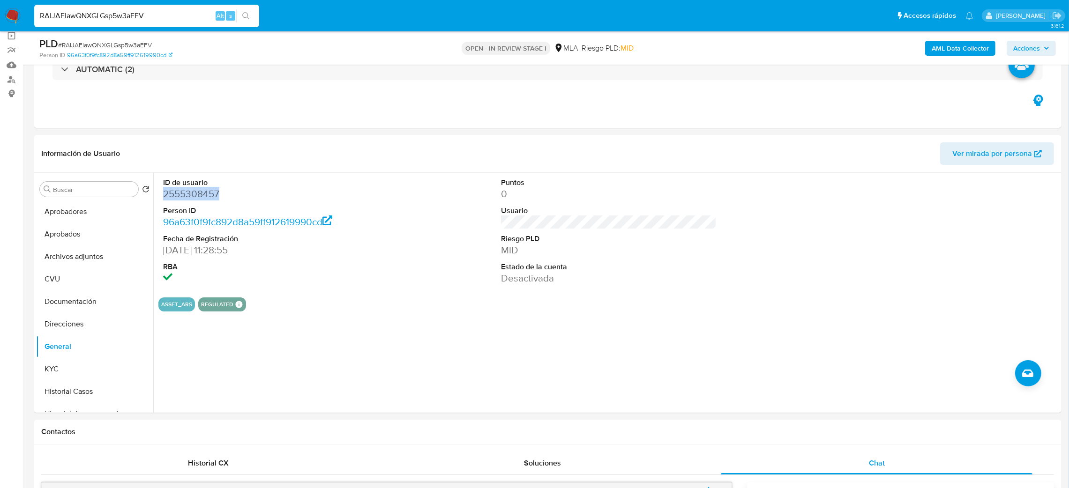
scroll to position [436, 0]
click at [78, 370] on button "KYC" at bounding box center [91, 369] width 110 height 23
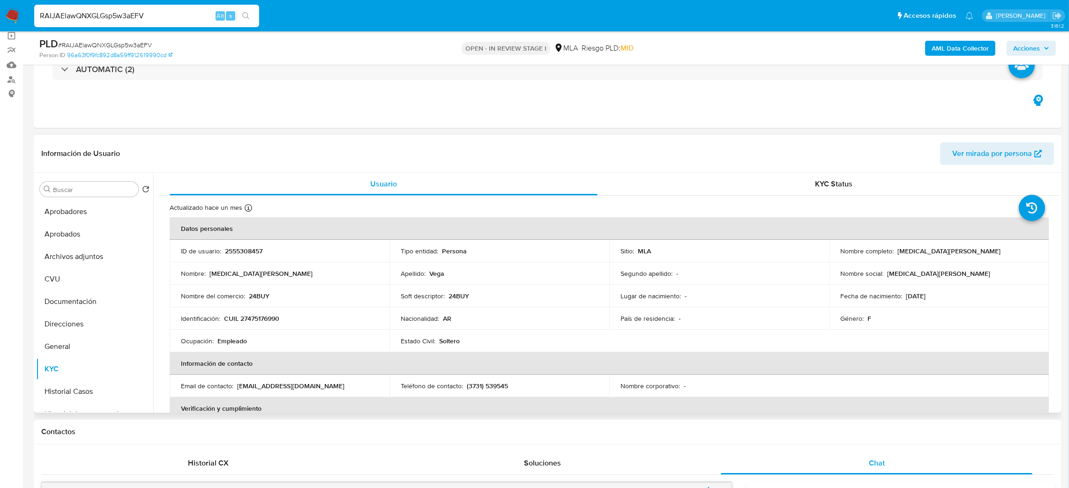
click at [269, 322] on p "CUIL 27475176990" at bounding box center [251, 319] width 55 height 8
copy p "27475176990"
drag, startPoint x: 285, startPoint y: 299, endPoint x: 279, endPoint y: 303, distance: 7.4
click at [285, 299] on div "Nombre del comercio : 24BUY" at bounding box center [279, 296] width 197 height 8
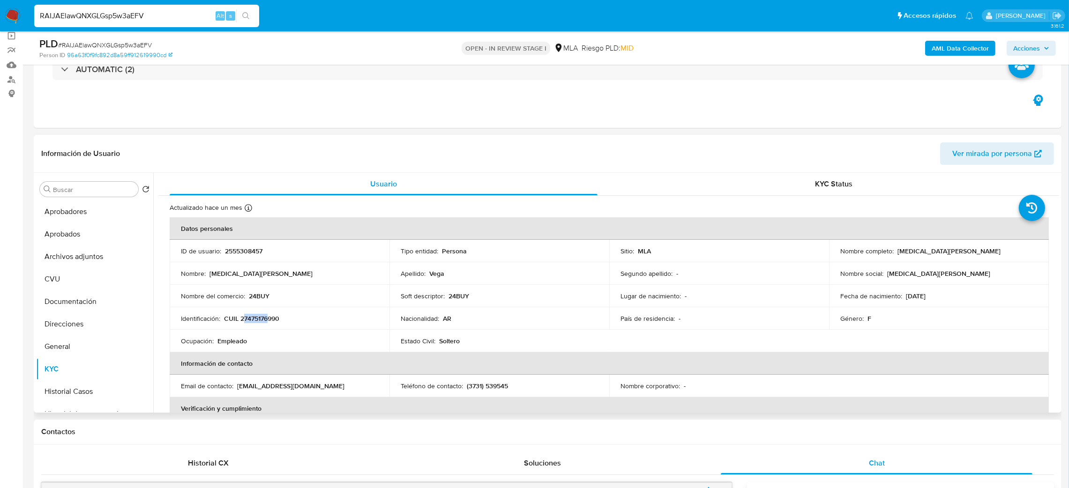
drag, startPoint x: 245, startPoint y: 319, endPoint x: 268, endPoint y: 319, distance: 22.5
click at [268, 319] on p "CUIL 27475176990" at bounding box center [251, 319] width 55 height 8
click at [248, 321] on p "CUIL 27475176990" at bounding box center [251, 319] width 55 height 8
drag, startPoint x: 248, startPoint y: 321, endPoint x: 275, endPoint y: 321, distance: 27.2
click at [275, 321] on p "CUIL 27475176990" at bounding box center [251, 319] width 55 height 8
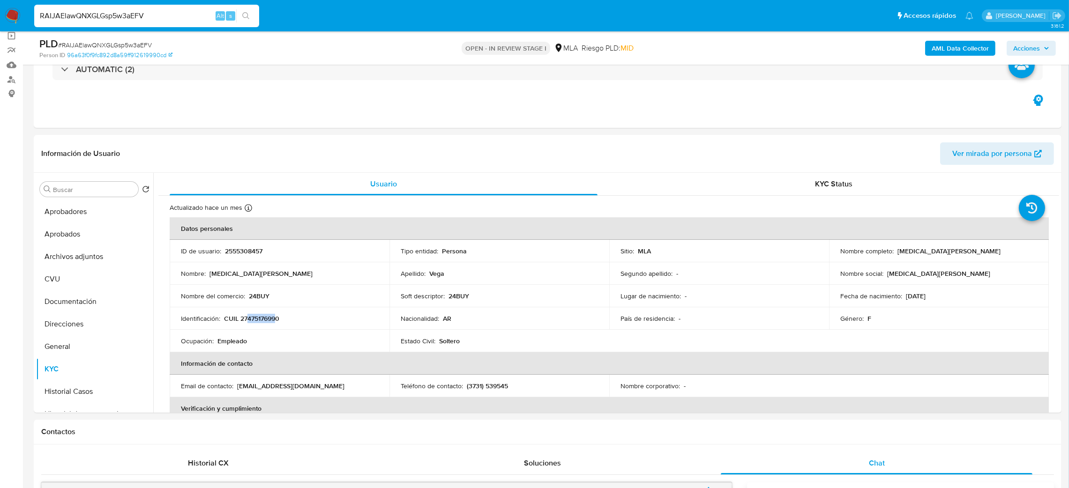
copy p "47517699"
click at [285, 345] on div "Ocupación : Empleado" at bounding box center [279, 341] width 197 height 8
click at [279, 317] on p "CUIL 27475176990" at bounding box center [251, 319] width 55 height 8
click at [263, 324] on td "Identificación : CUIL 27475176990" at bounding box center [280, 319] width 220 height 23
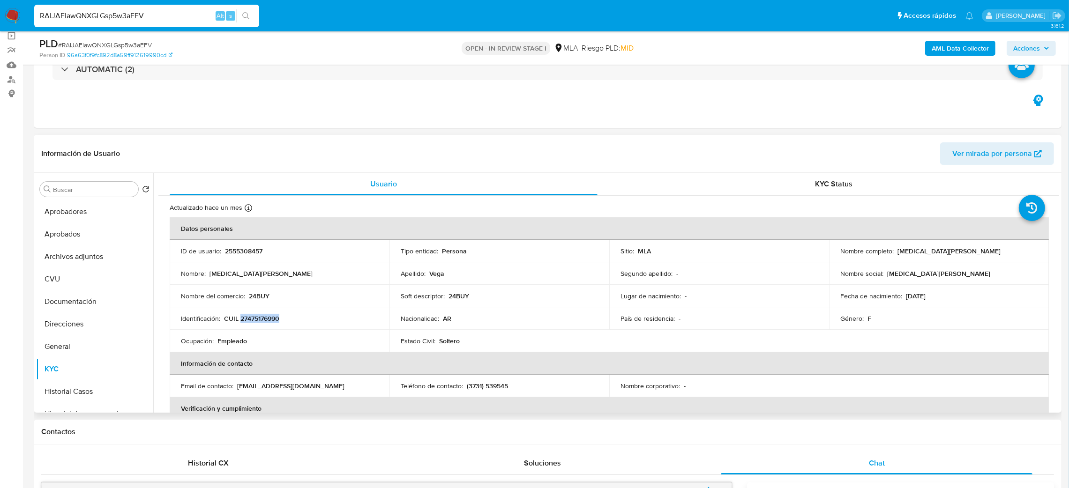
click at [263, 323] on p "CUIL 27475176990" at bounding box center [251, 319] width 55 height 8
copy p "27475176990"
click at [109, 42] on span "# RAIJAElawQNXGLGsp5w3aEFV" at bounding box center [105, 44] width 94 height 9
copy span "RAIJAElawQNXGLGsp5w3aEFV"
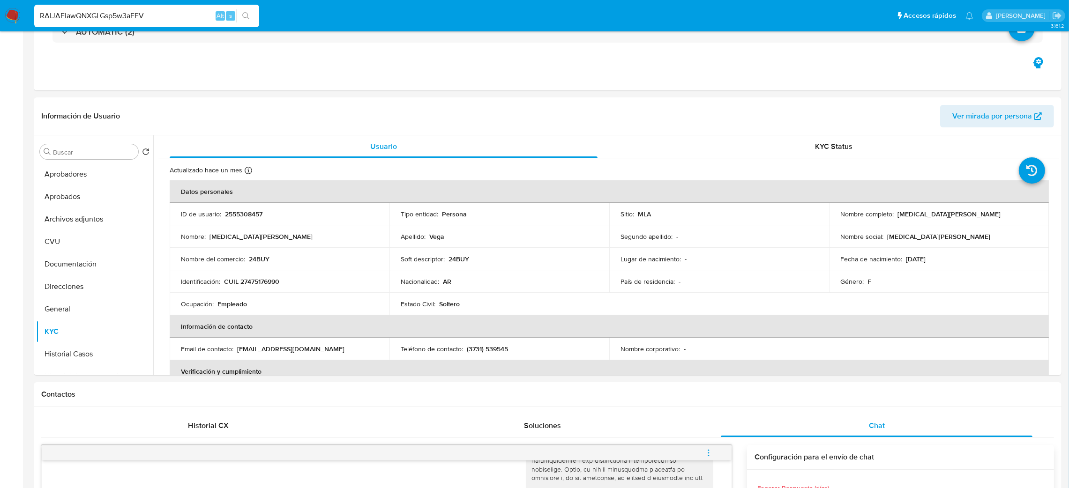
scroll to position [11, 0]
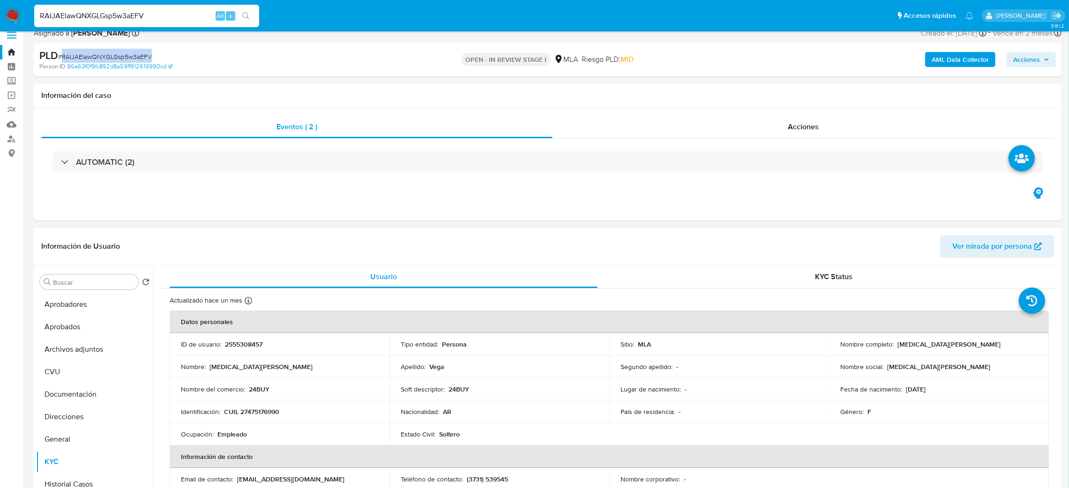
click at [961, 247] on span "Ver mirada por persona" at bounding box center [993, 246] width 80 height 23
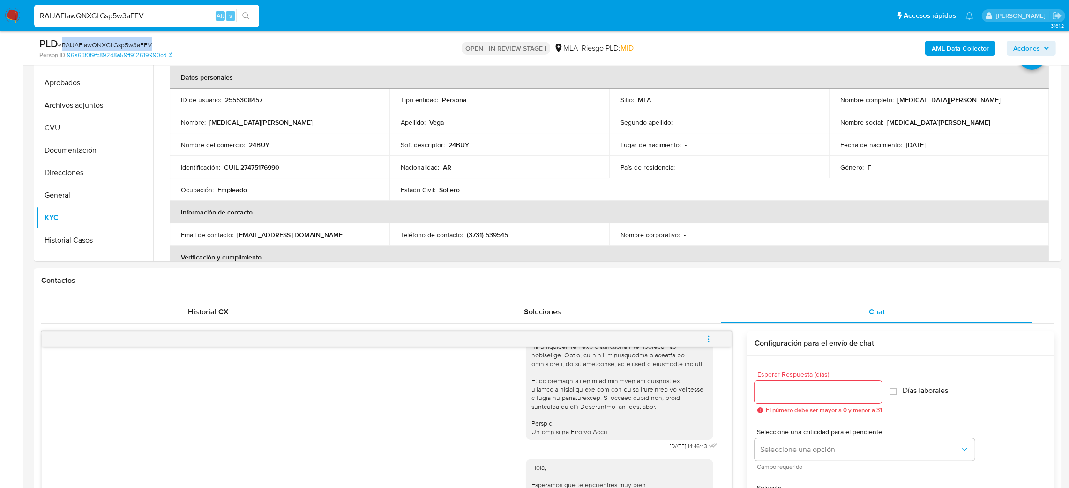
scroll to position [503, 0]
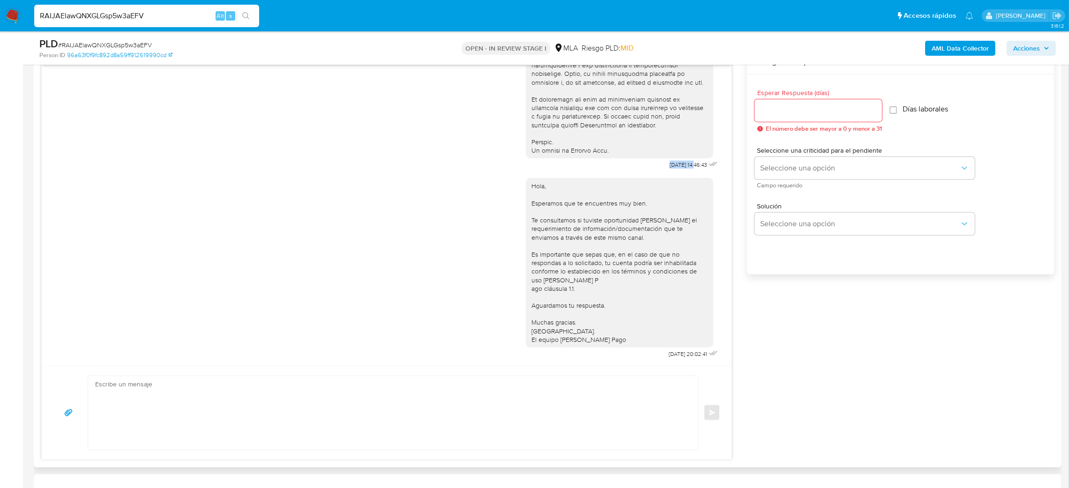
drag, startPoint x: 642, startPoint y: 161, endPoint x: 671, endPoint y: 158, distance: 28.8
copy span "17/09/2025"
drag, startPoint x: 643, startPoint y: 360, endPoint x: 673, endPoint y: 359, distance: 30.5
click at [673, 359] on div "Hola, Esperamos que te encuentres muy bien. Te consultamos si tuviste oportunid…" at bounding box center [623, 266] width 194 height 189
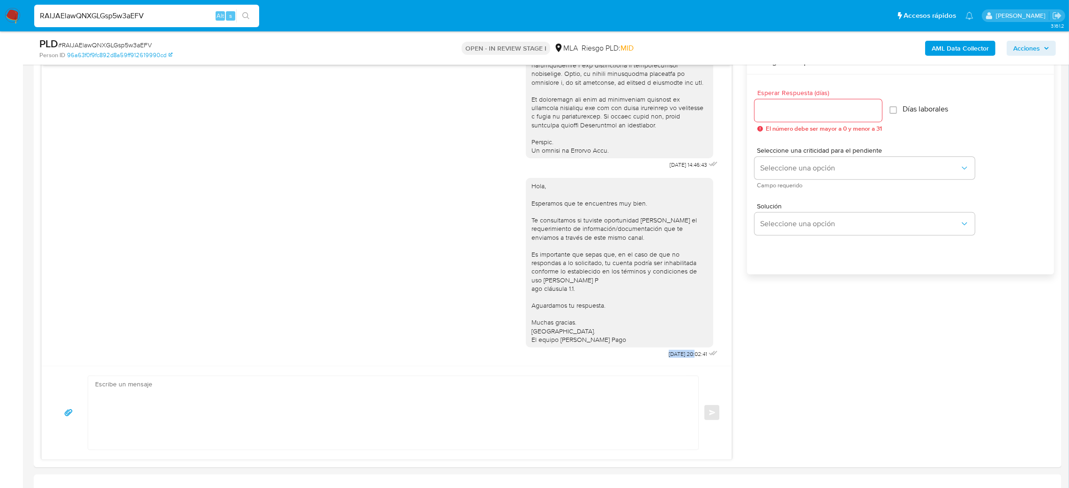
copy span "22/09/2025"
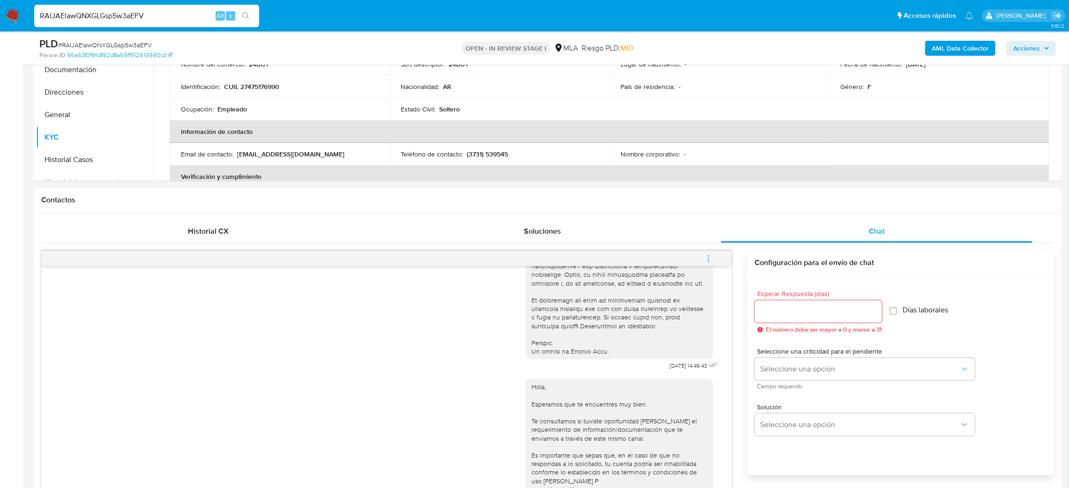
scroll to position [151, 0]
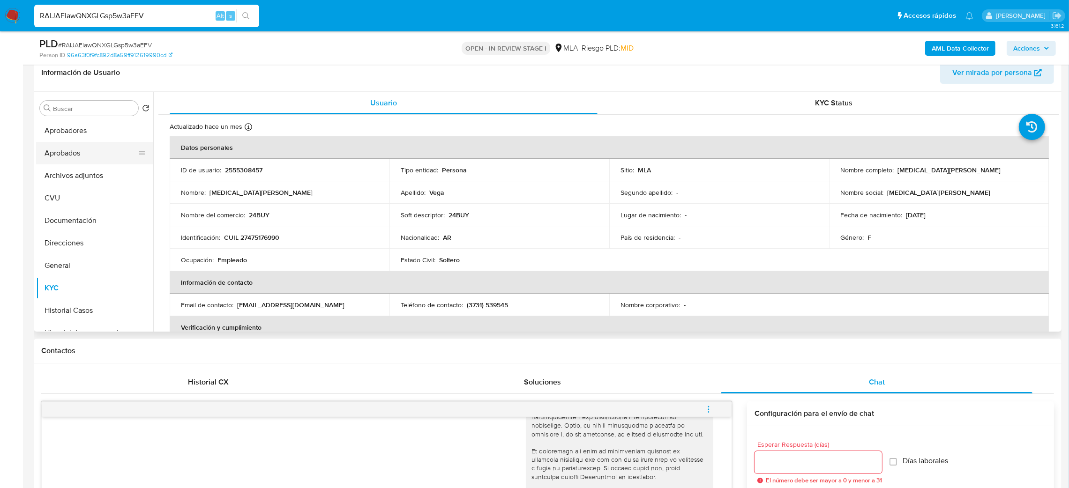
click at [66, 157] on button "Aprobados" at bounding box center [91, 153] width 110 height 23
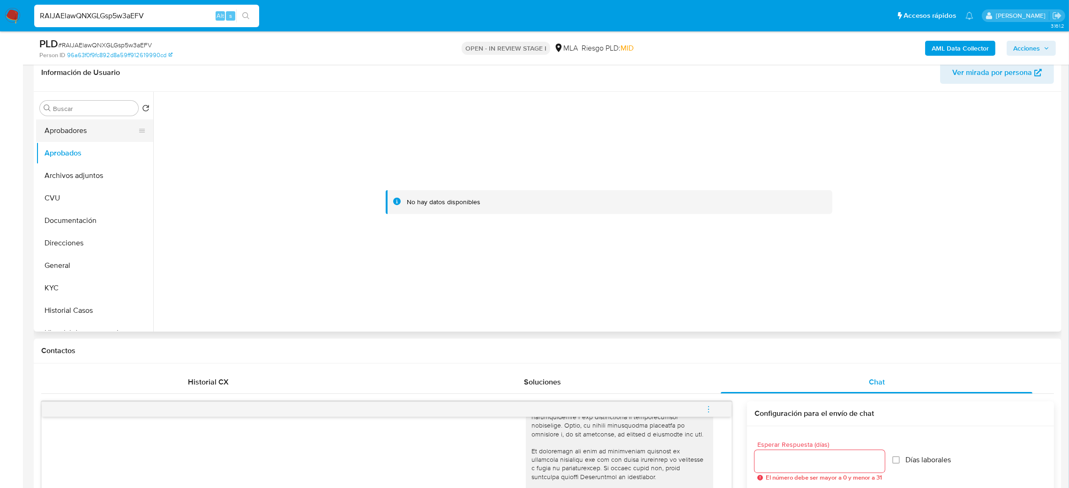
click at [74, 136] on button "Aprobadores" at bounding box center [91, 131] width 110 height 23
drag, startPoint x: 62, startPoint y: 288, endPoint x: 0, endPoint y: 292, distance: 62.4
click at [62, 288] on button "KYC" at bounding box center [94, 288] width 117 height 23
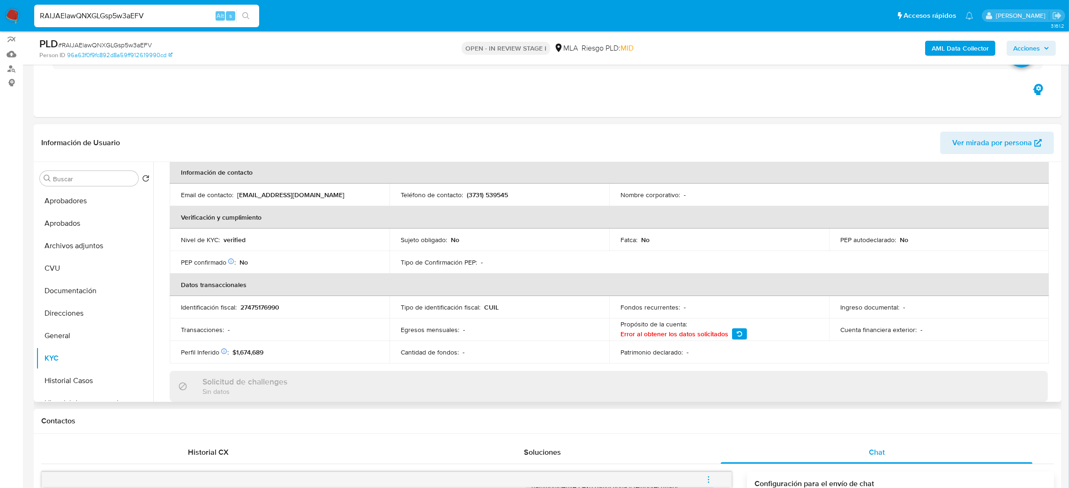
scroll to position [63, 0]
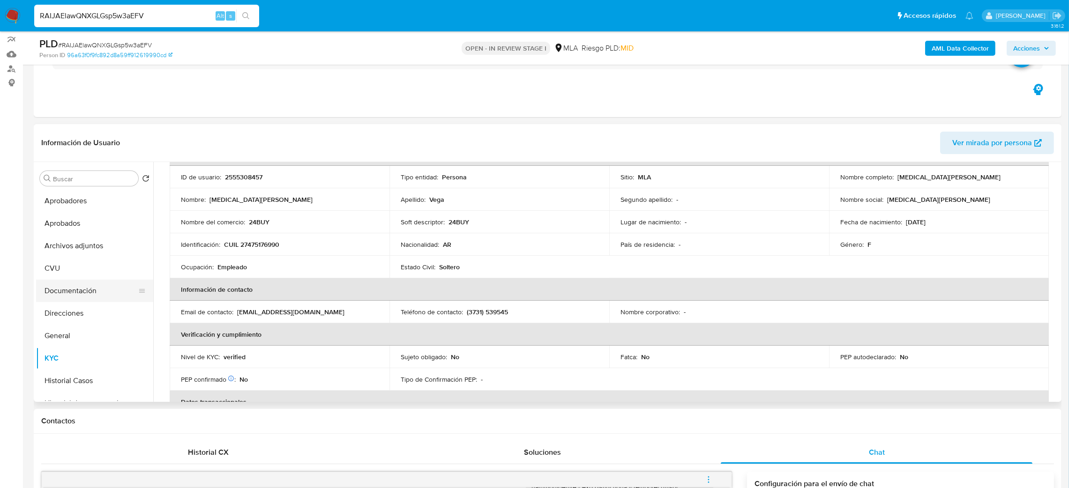
click at [69, 292] on button "Documentación" at bounding box center [91, 291] width 110 height 23
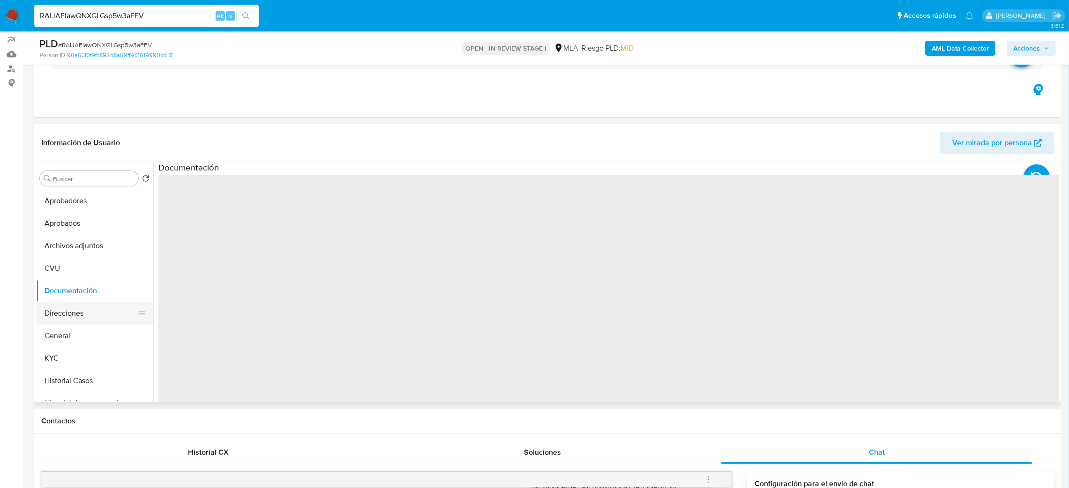
click at [67, 312] on button "Direcciones" at bounding box center [91, 313] width 110 height 23
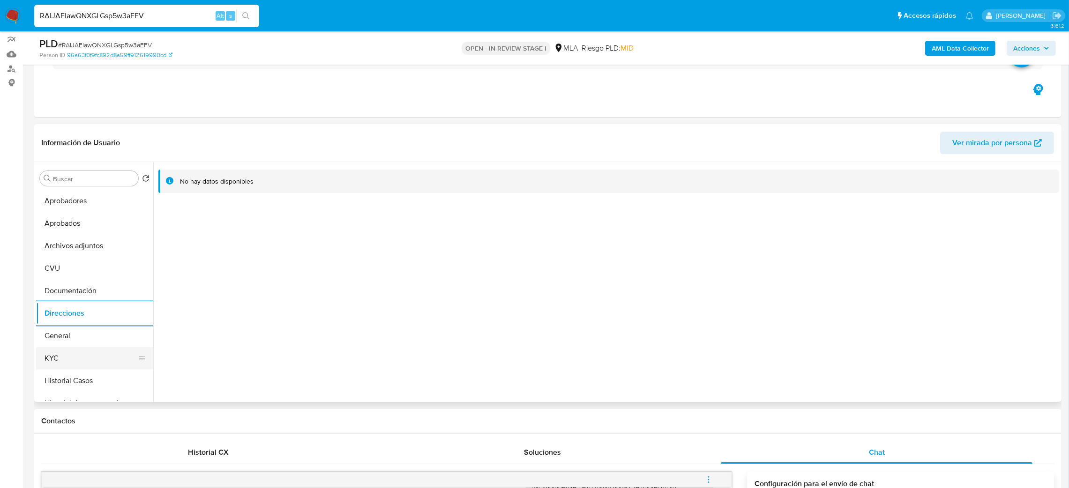
drag, startPoint x: 85, startPoint y: 361, endPoint x: 119, endPoint y: 353, distance: 34.7
click at [85, 361] on button "KYC" at bounding box center [91, 358] width 110 height 23
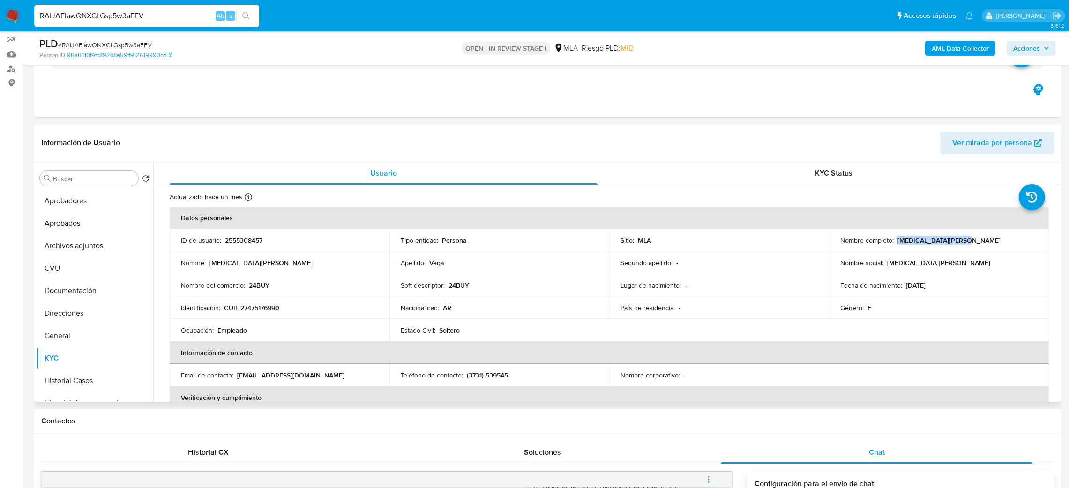
drag, startPoint x: 895, startPoint y: 239, endPoint x: 973, endPoint y: 234, distance: 77.5
click at [973, 234] on td "Nombre completo : Yasmin Patricia Vega" at bounding box center [939, 240] width 220 height 23
copy p "Yasmin Patricia Vega"
drag, startPoint x: 176, startPoint y: 18, endPoint x: 0, endPoint y: 19, distance: 175.8
click at [0, 19] on nav "Pausado Ver notificaciones RAIJAElawQNXGLGsp5w3aEFV Alt s Accesos rápidos Presi…" at bounding box center [534, 15] width 1069 height 31
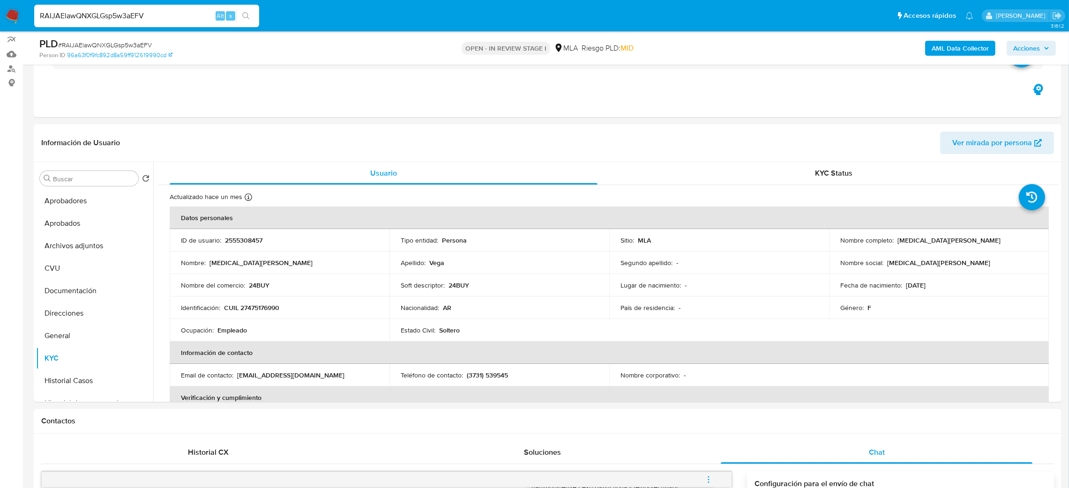
paste input "Fn51fUucx6Gd6u0QvjkYwAhd"
type input "Fn51fUucx6Gd6u0QvjkYwAhd"
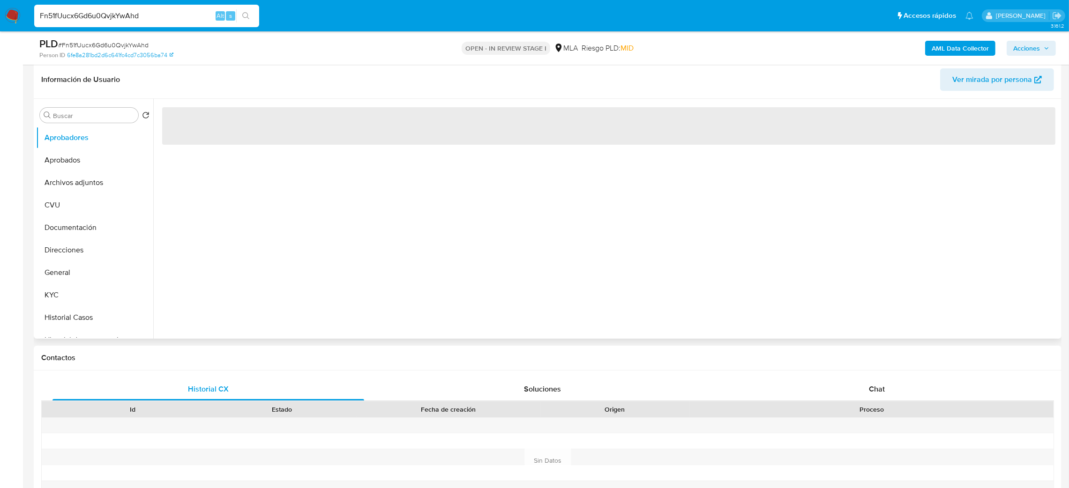
scroll to position [210, 0]
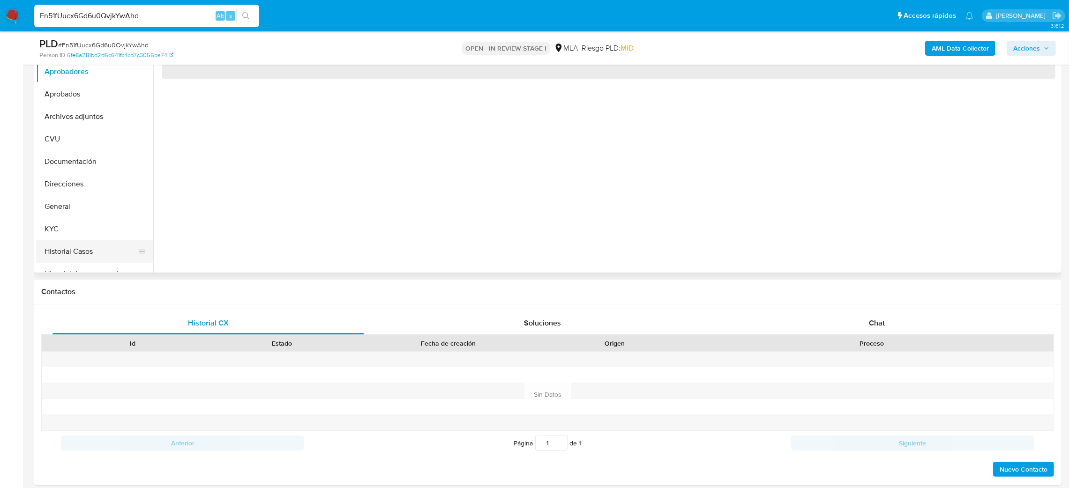
select select "10"
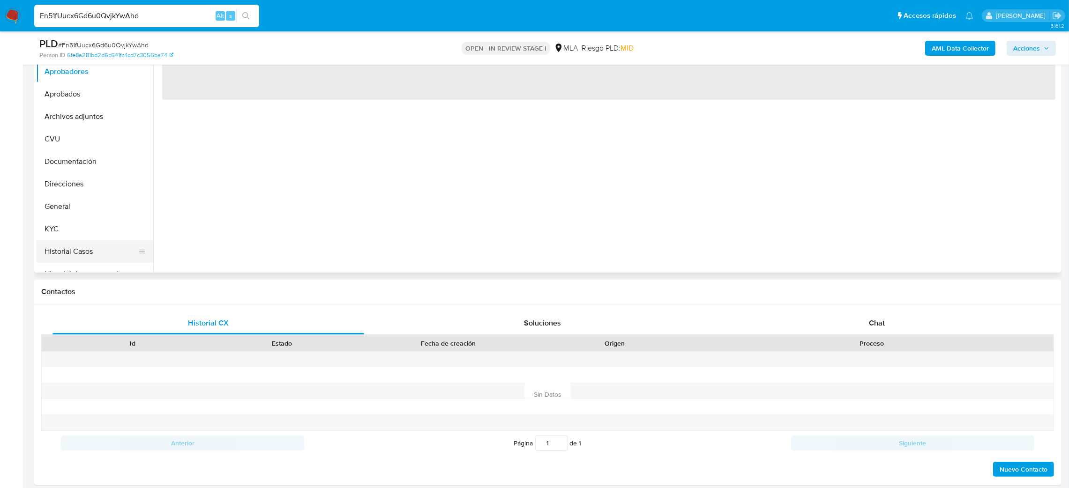
drag, startPoint x: 86, startPoint y: 243, endPoint x: 81, endPoint y: 243, distance: 5.2
click at [86, 243] on button "Historial Casos" at bounding box center [91, 251] width 110 height 23
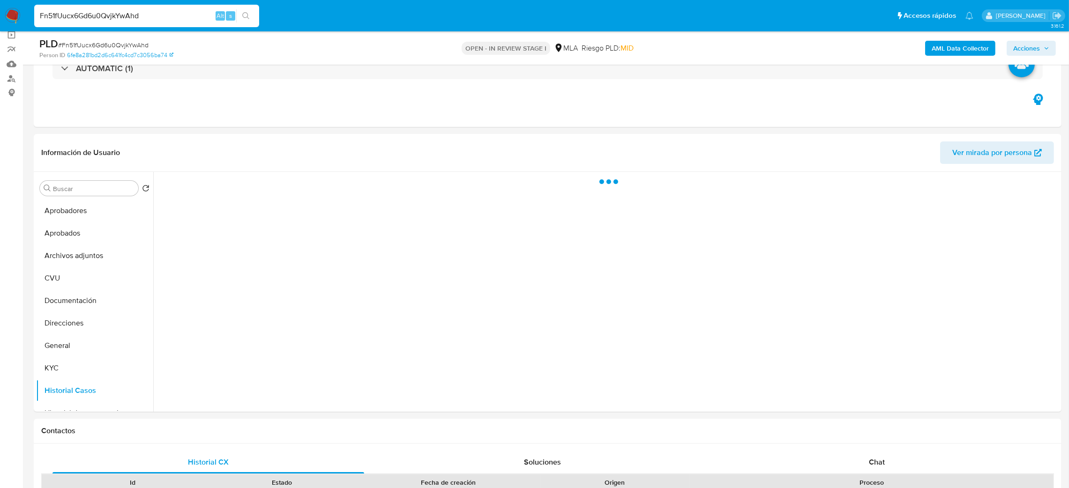
scroll to position [70, 0]
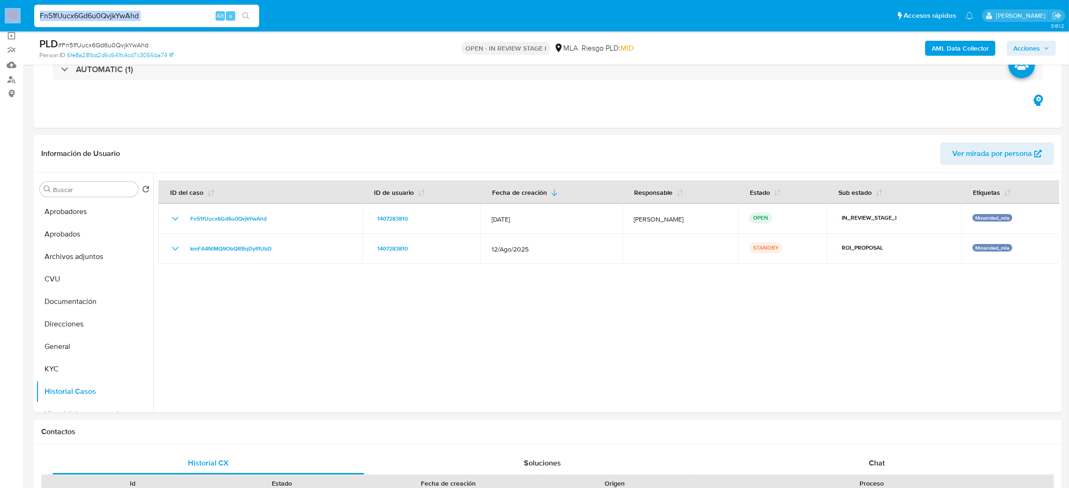
drag, startPoint x: 167, startPoint y: 23, endPoint x: 0, endPoint y: 18, distance: 167.5
click at [0, 18] on nav "Pausado Ver notificaciones Fn51fUucx6Gd6u0QvjkYwAhd Alt s Accesos rápidos Presi…" at bounding box center [534, 15] width 1069 height 31
click at [191, 6] on div "Fn51fUucx6Gd6u0QvjkYwAhd Alt s" at bounding box center [146, 16] width 225 height 23
drag, startPoint x: 131, startPoint y: 21, endPoint x: 154, endPoint y: 18, distance: 23.1
click at [130, 21] on input "Fn51fUucx6Gd6u0QvjkYwAhd" at bounding box center [146, 16] width 225 height 12
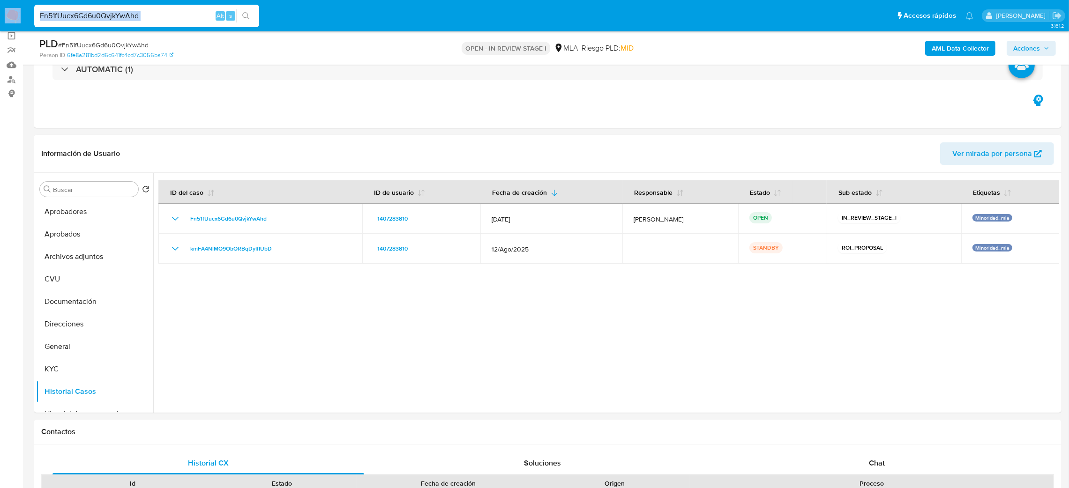
click at [154, 16] on input "Fn51fUucx6Gd6u0QvjkYwAhd" at bounding box center [146, 16] width 225 height 12
drag, startPoint x: 156, startPoint y: 18, endPoint x: 0, endPoint y: 21, distance: 155.7
click at [0, 21] on nav "Pausado Ver notificaciones Fn51fUucx6Gd6u0QvjkYwAhd Alt s Accesos rápidos Presi…" at bounding box center [534, 15] width 1069 height 31
paste input "oaPSnqL5cXIv6h74v1abc48O"
type input "oaPSnqL5cXIv6h74v1abc48O"
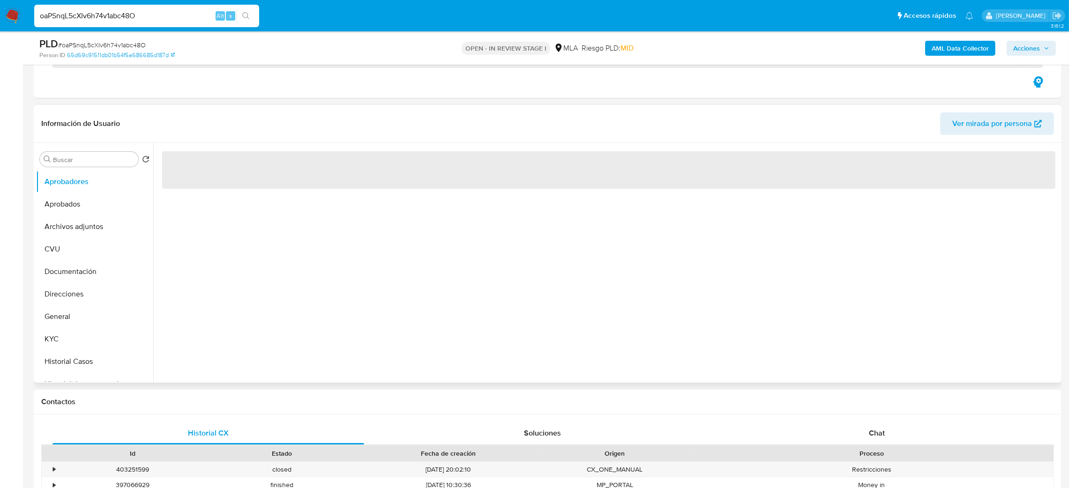
scroll to position [141, 0]
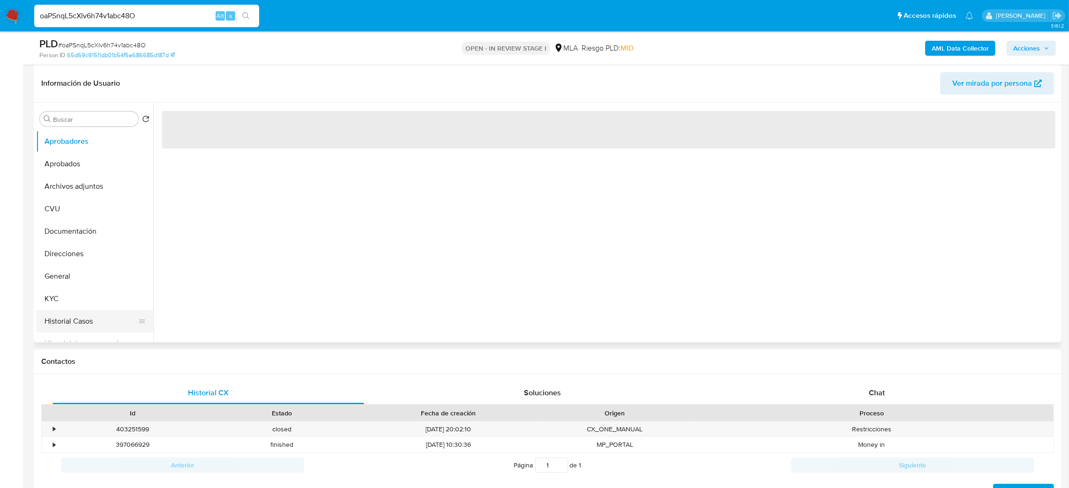
click at [79, 323] on button "Historial Casos" at bounding box center [91, 321] width 110 height 23
select select "10"
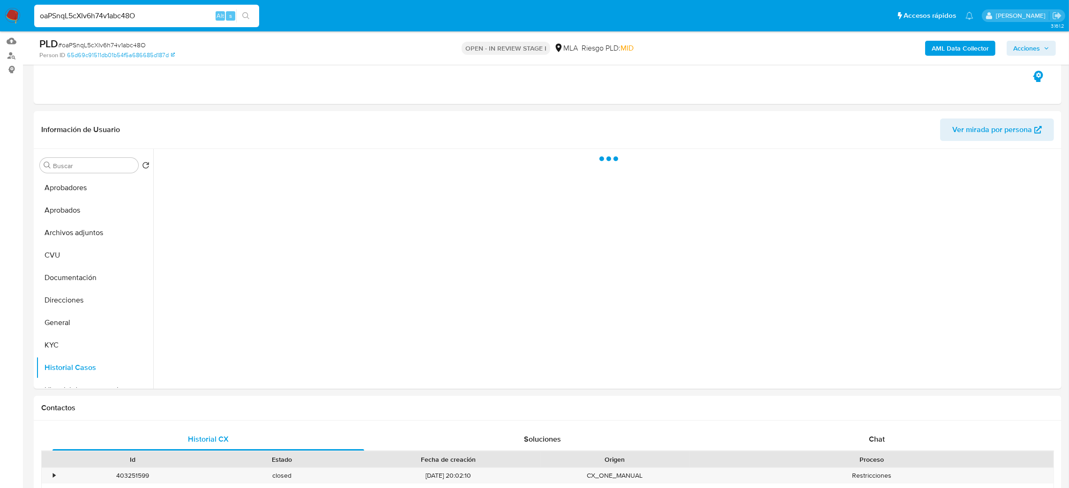
scroll to position [70, 0]
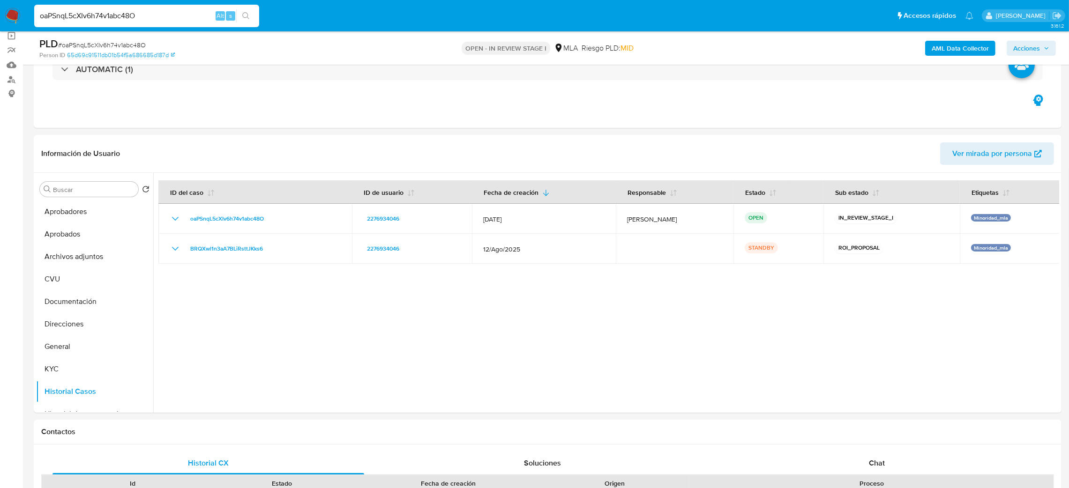
drag, startPoint x: 161, startPoint y: 17, endPoint x: 0, endPoint y: 17, distance: 160.8
click at [0, 17] on nav "Pausado Ver notificaciones oaPSnqL5cXIv6h74v1abc48O Alt s Accesos rápidos Presi…" at bounding box center [534, 15] width 1069 height 31
paste input "DiMgaNcRFGadFaxwA45ftYaQ"
type input "DiMgaNcRFGadFaxwA45ftYaQ"
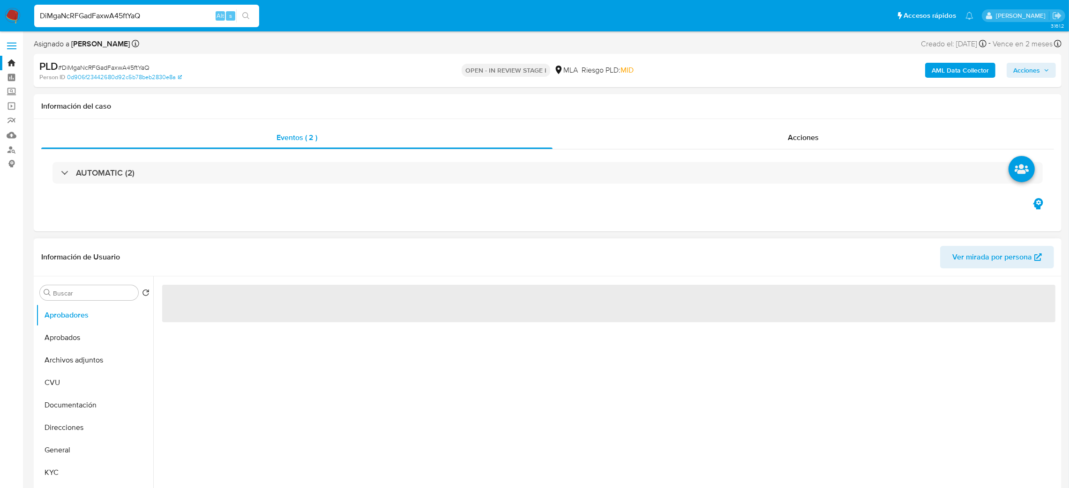
select select "10"
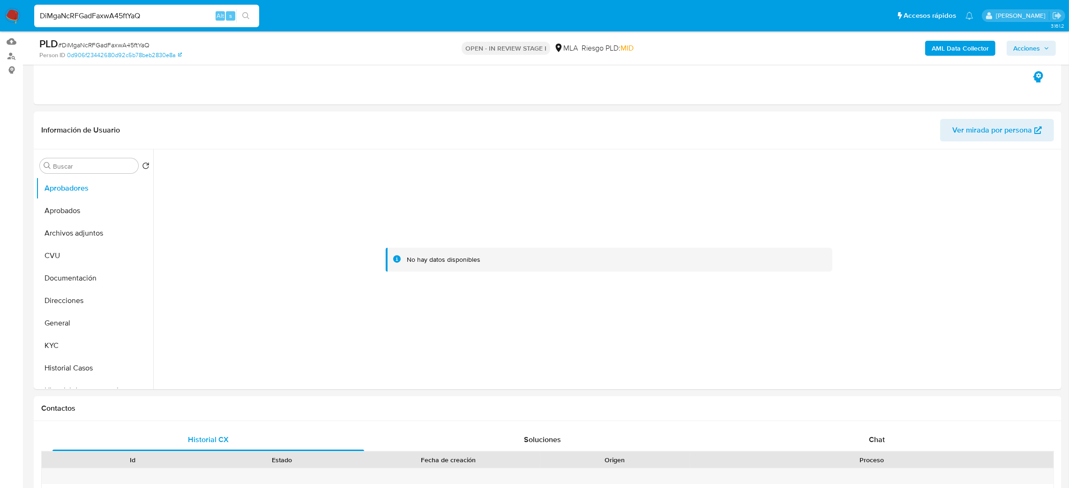
scroll to position [70, 0]
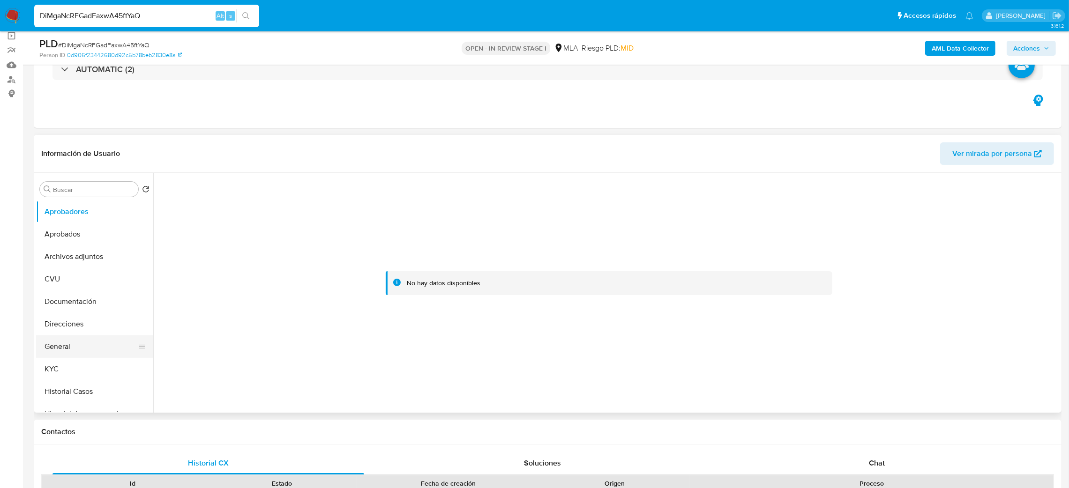
click at [102, 344] on button "General" at bounding box center [91, 347] width 110 height 23
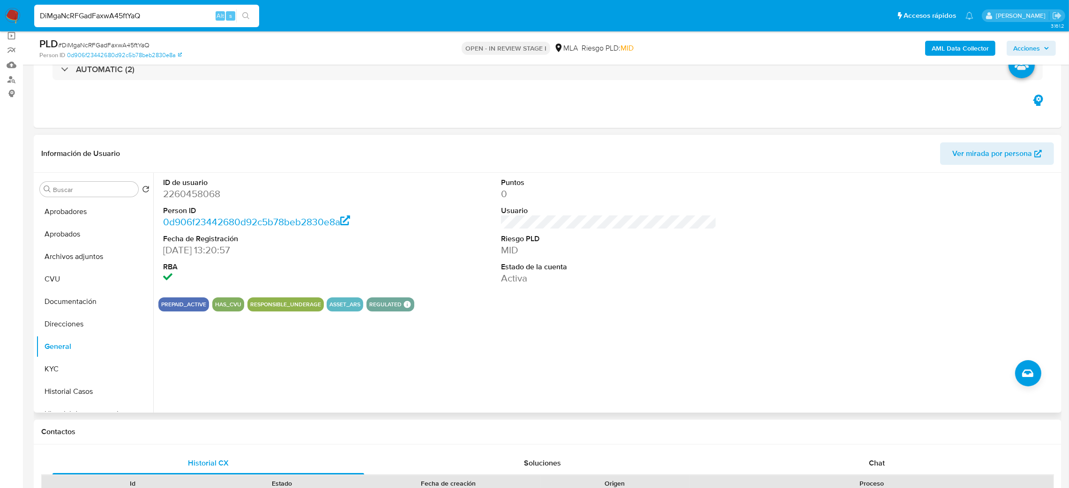
click at [176, 196] on dd "2260458068" at bounding box center [271, 194] width 216 height 13
copy dd "2260458068"
click at [122, 44] on span "# DiMgaNcRFGadFaxwA45ftYaQ" at bounding box center [103, 44] width 91 height 9
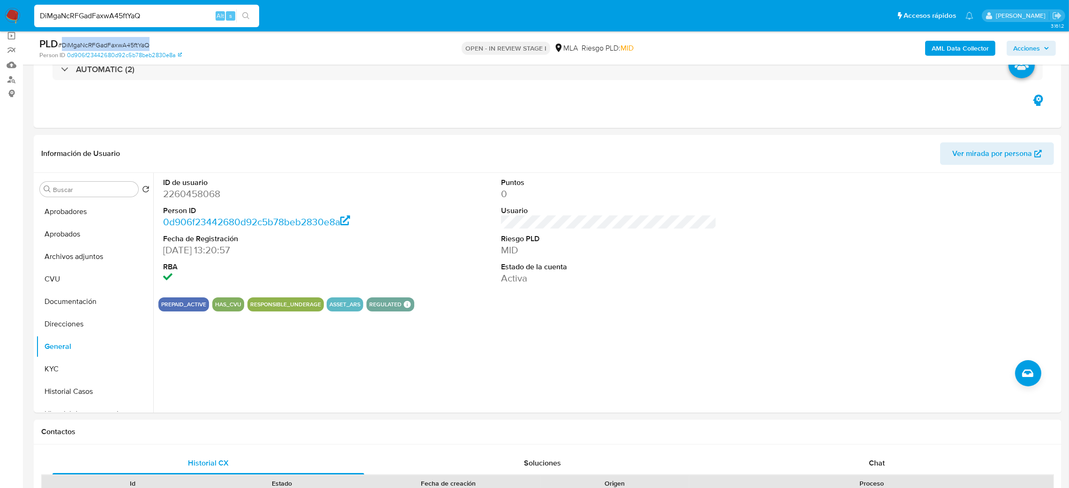
click at [122, 44] on span "# DiMgaNcRFGadFaxwA45ftYaQ" at bounding box center [103, 44] width 91 height 9
copy span "DiMgaNcRFGadFaxwA45ftYaQ"
click at [74, 363] on button "KYC" at bounding box center [91, 369] width 110 height 23
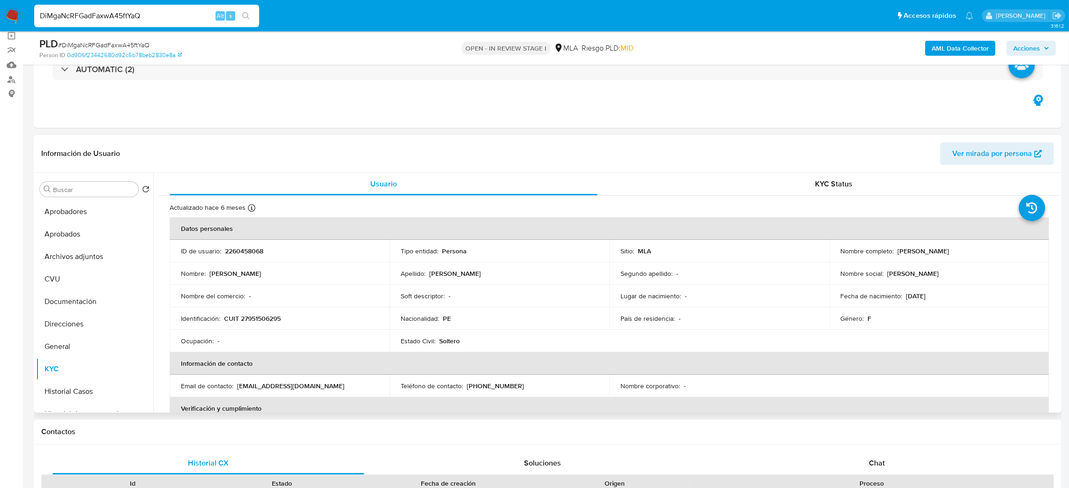
click at [273, 320] on p "CUIT 27951506295" at bounding box center [252, 319] width 57 height 8
drag, startPoint x: 293, startPoint y: 333, endPoint x: 280, endPoint y: 328, distance: 14.1
click at [292, 333] on td "Ocupación : -" at bounding box center [280, 341] width 220 height 23
drag, startPoint x: 245, startPoint y: 320, endPoint x: 257, endPoint y: 319, distance: 11.7
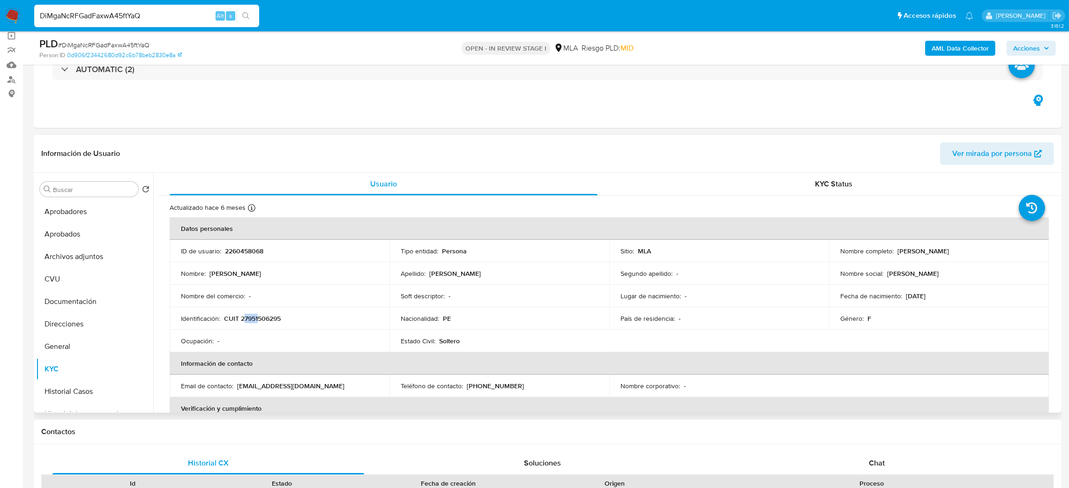
click at [257, 319] on p "CUIT 27951506295" at bounding box center [252, 319] width 57 height 8
drag, startPoint x: 246, startPoint y: 321, endPoint x: 256, endPoint y: 321, distance: 10.8
click at [256, 321] on p "CUIT 27951506295" at bounding box center [252, 319] width 57 height 8
click at [256, 320] on p "CUIT 27951506295" at bounding box center [252, 319] width 57 height 8
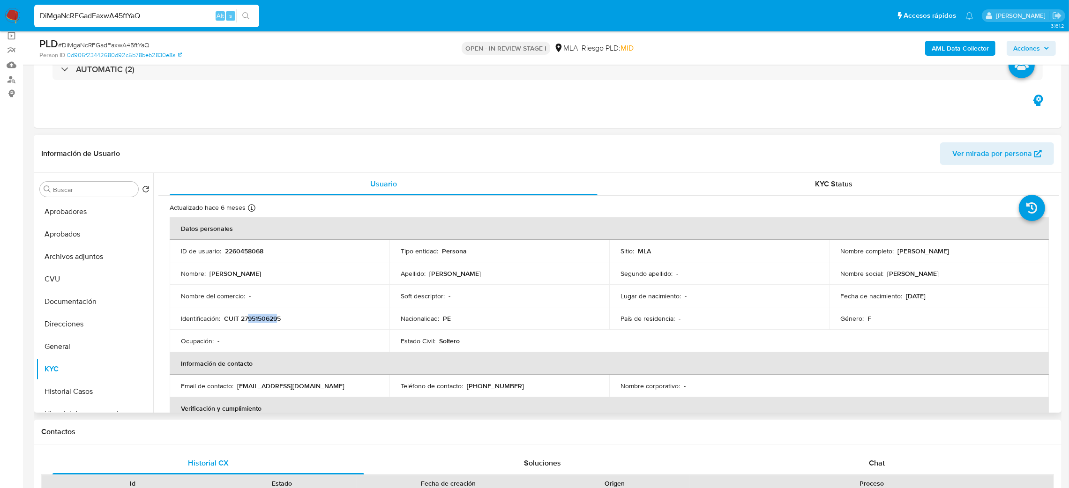
drag, startPoint x: 247, startPoint y: 320, endPoint x: 278, endPoint y: 319, distance: 31.0
click at [278, 319] on p "CUIT 27951506295" at bounding box center [252, 319] width 57 height 8
drag, startPoint x: 895, startPoint y: 250, endPoint x: 1047, endPoint y: 248, distance: 151.9
click at [952, 285] on td "Fecha de nacimiento : 07/09/1988" at bounding box center [939, 296] width 220 height 23
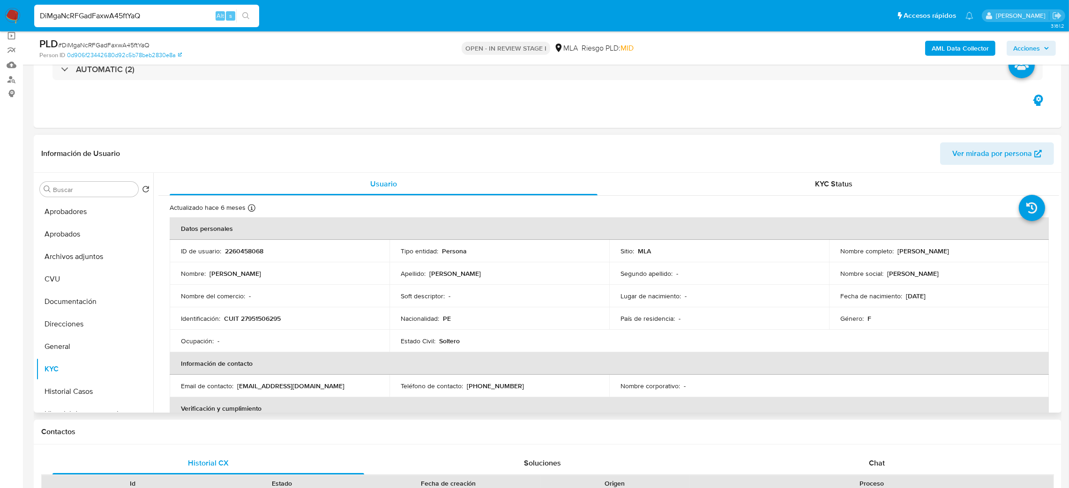
drag, startPoint x: 894, startPoint y: 249, endPoint x: 1005, endPoint y: 253, distance: 111.2
click at [1003, 252] on div "Nombre completo : Angela Jhovanna Sixto Delgado" at bounding box center [939, 251] width 197 height 8
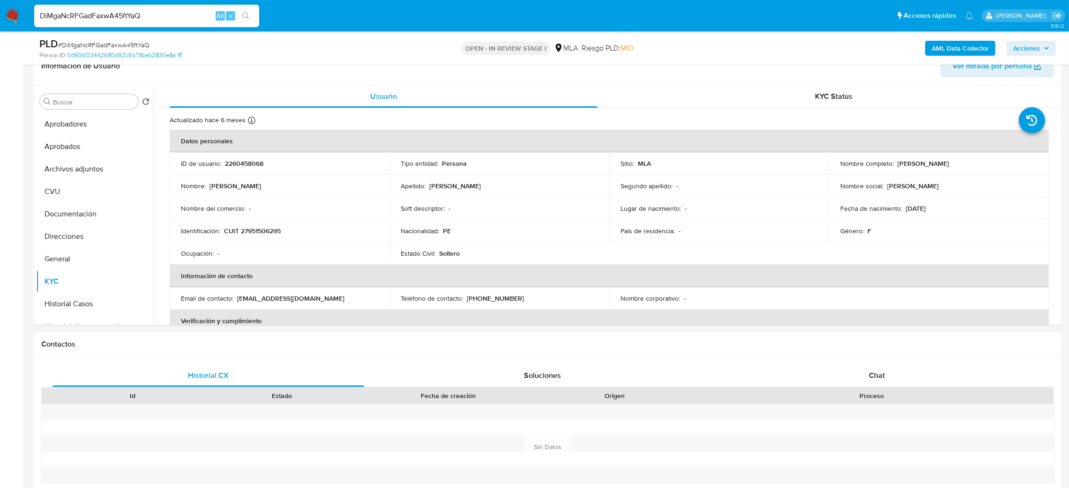
scroll to position [137, 0]
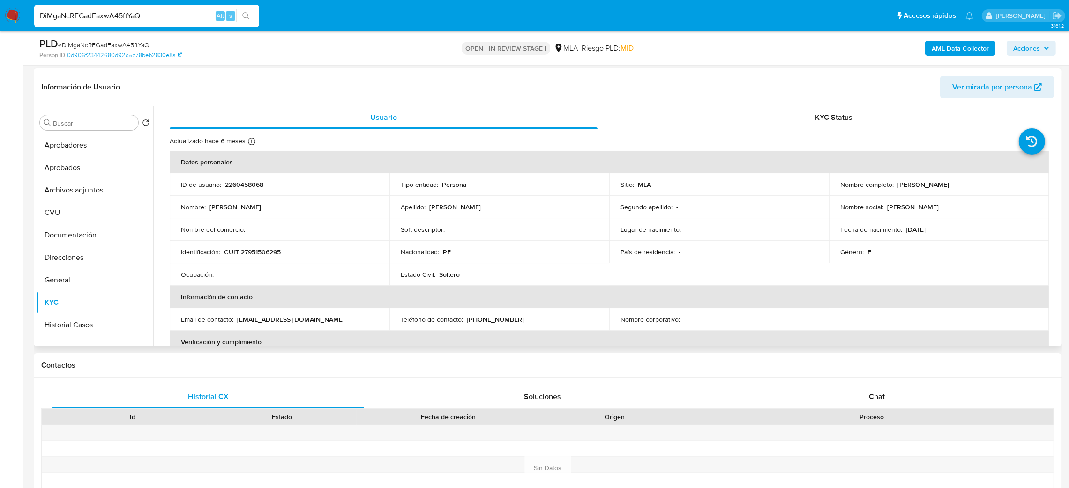
click at [257, 255] on p "CUIT 27951506295" at bounding box center [252, 252] width 57 height 8
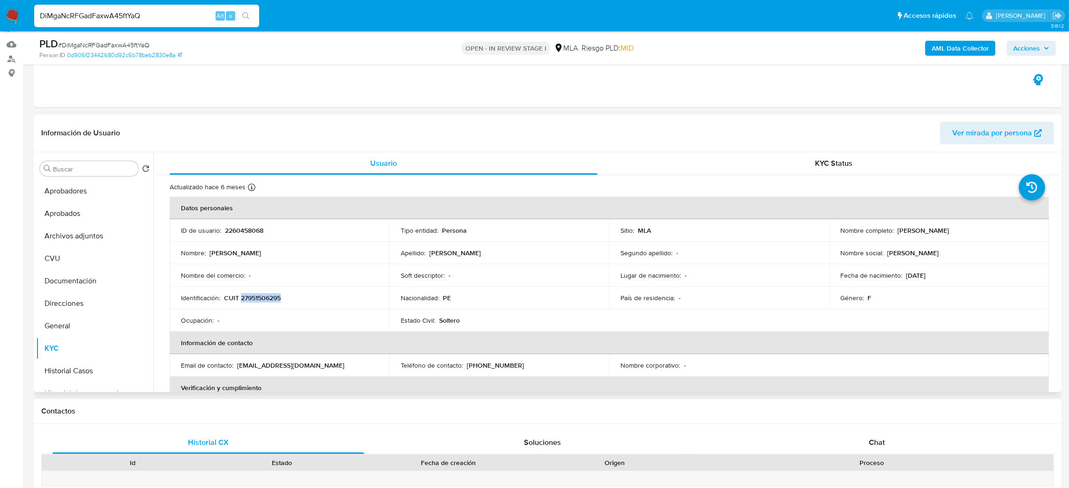
scroll to position [67, 0]
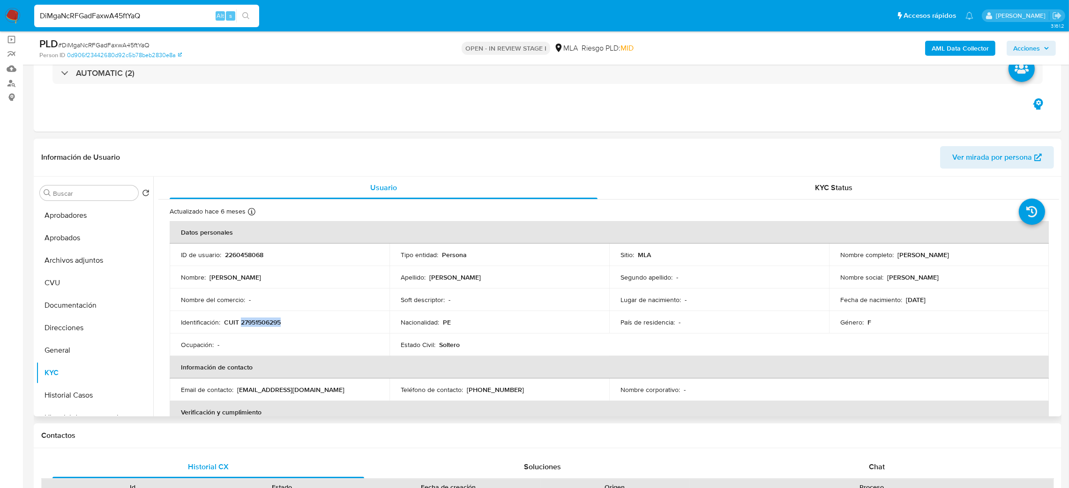
click at [946, 163] on button "Ver mirada por persona" at bounding box center [997, 157] width 114 height 23
click at [91, 225] on button "Aprobadores" at bounding box center [91, 215] width 110 height 23
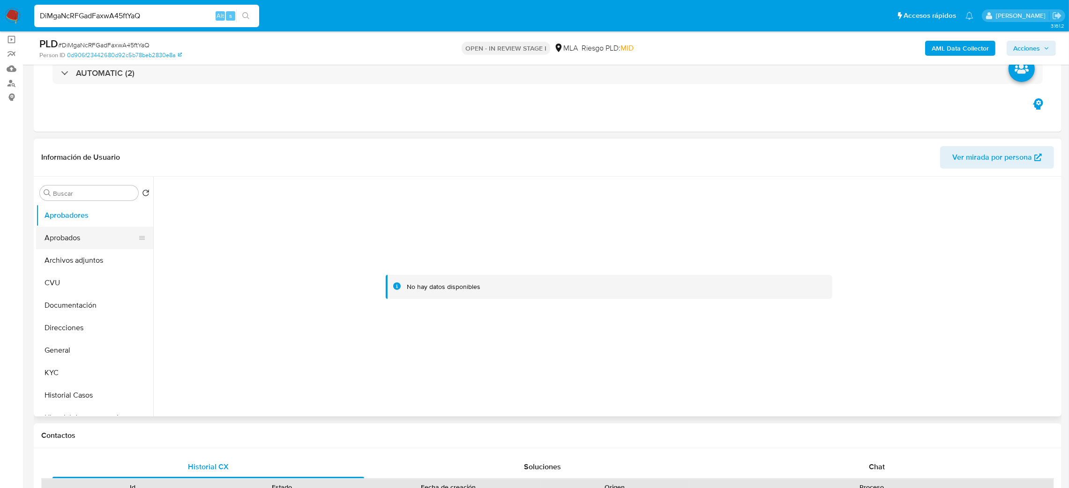
click at [77, 242] on button "Aprobados" at bounding box center [91, 238] width 110 height 23
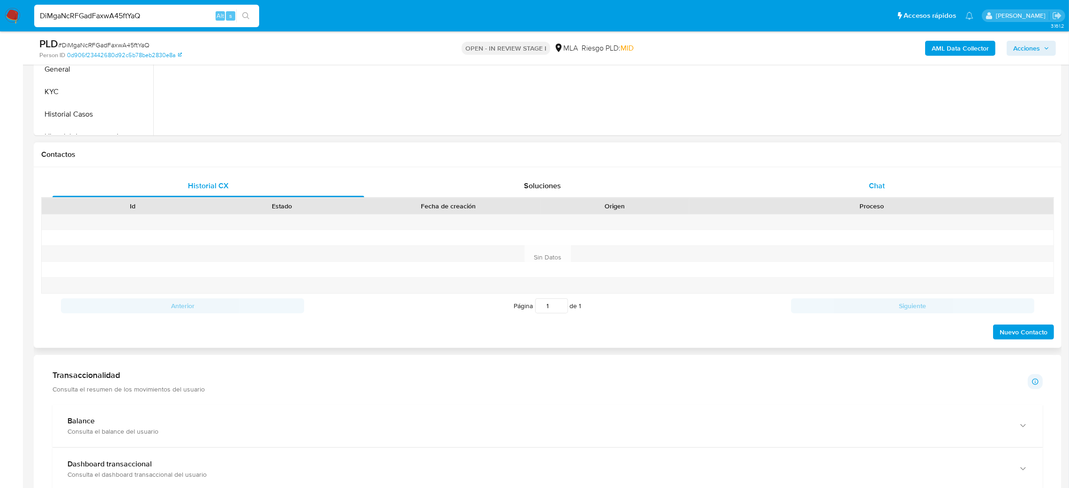
click at [952, 176] on div "Chat" at bounding box center [877, 186] width 312 height 23
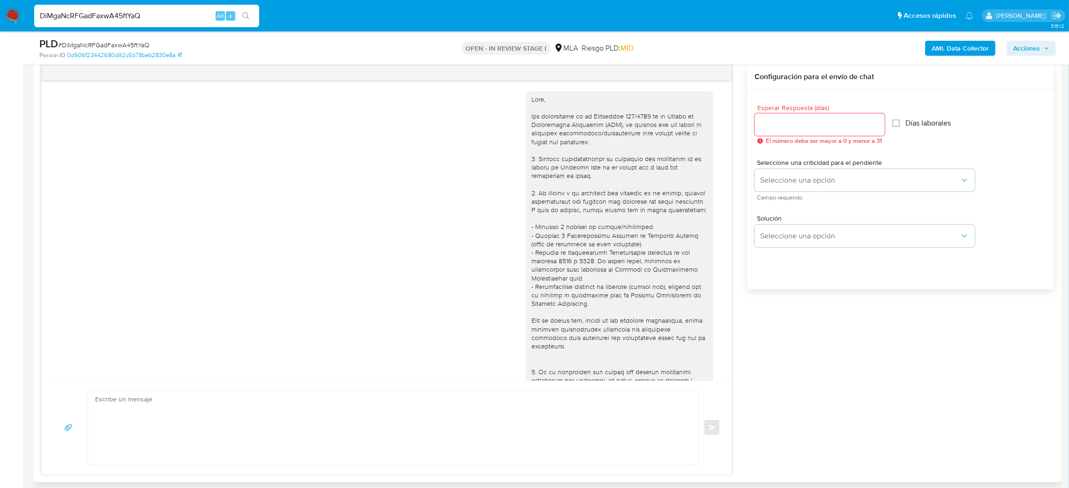
scroll to position [436, 0]
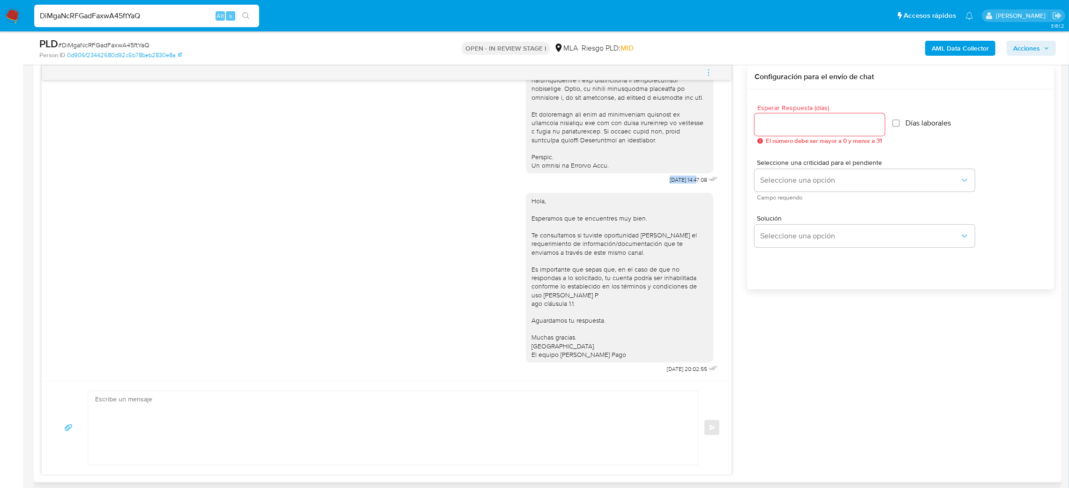
drag, startPoint x: 643, startPoint y: 169, endPoint x: 676, endPoint y: 172, distance: 33.9
click at [673, 177] on div "17/09/2025 14:47:08" at bounding box center [695, 179] width 50 height 13
drag, startPoint x: 645, startPoint y: 173, endPoint x: 674, endPoint y: 170, distance: 29.2
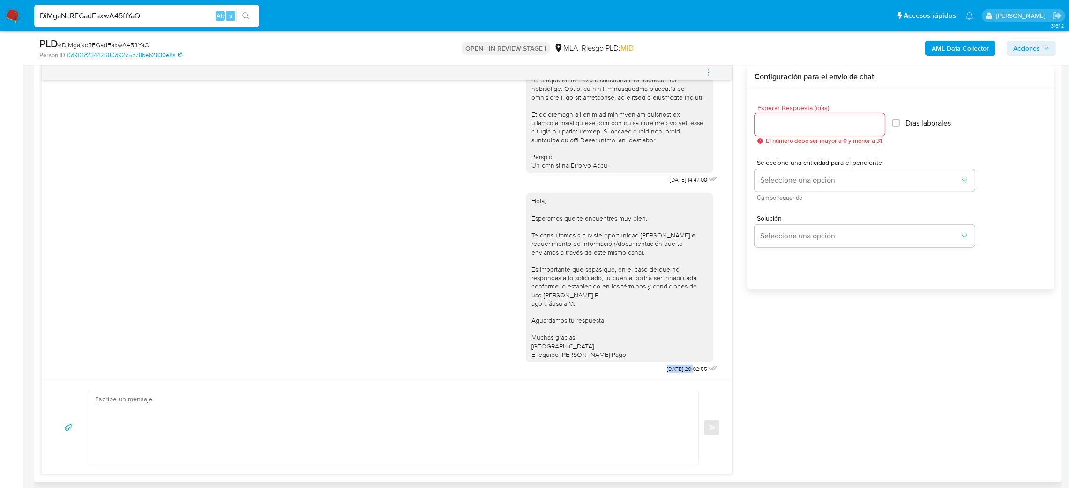
drag, startPoint x: 639, startPoint y: 371, endPoint x: 672, endPoint y: 373, distance: 32.9
click at [672, 373] on div "Hola, Esperamos que te encuentres muy bien. Te consultamos si tuviste oportunid…" at bounding box center [623, 281] width 194 height 189
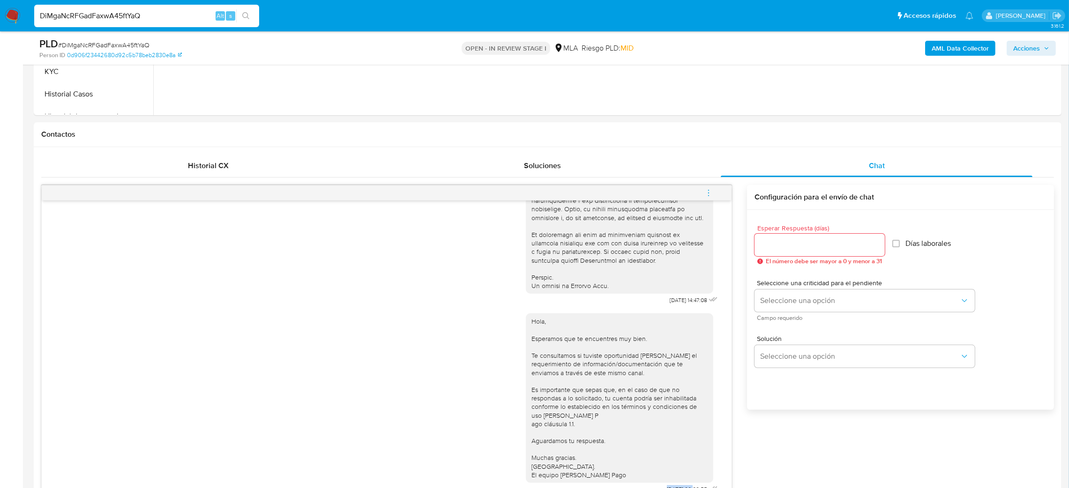
scroll to position [137, 0]
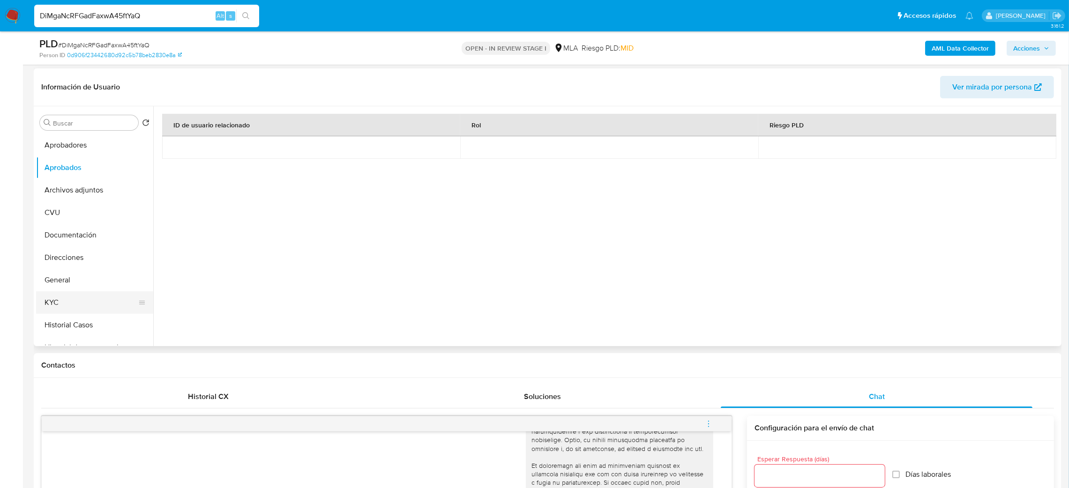
click at [69, 296] on button "KYC" at bounding box center [91, 303] width 110 height 23
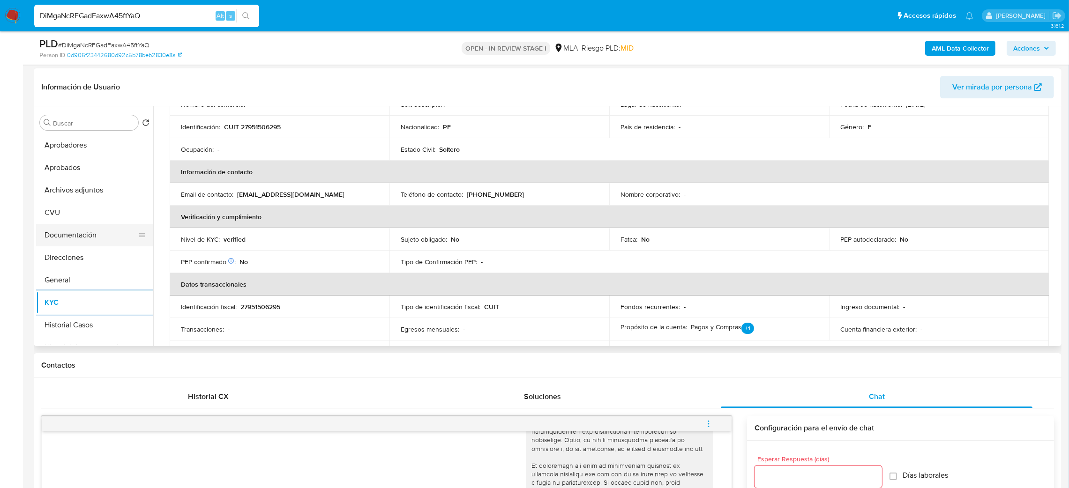
scroll to position [125, 0]
click at [73, 257] on button "Direcciones" at bounding box center [91, 258] width 110 height 23
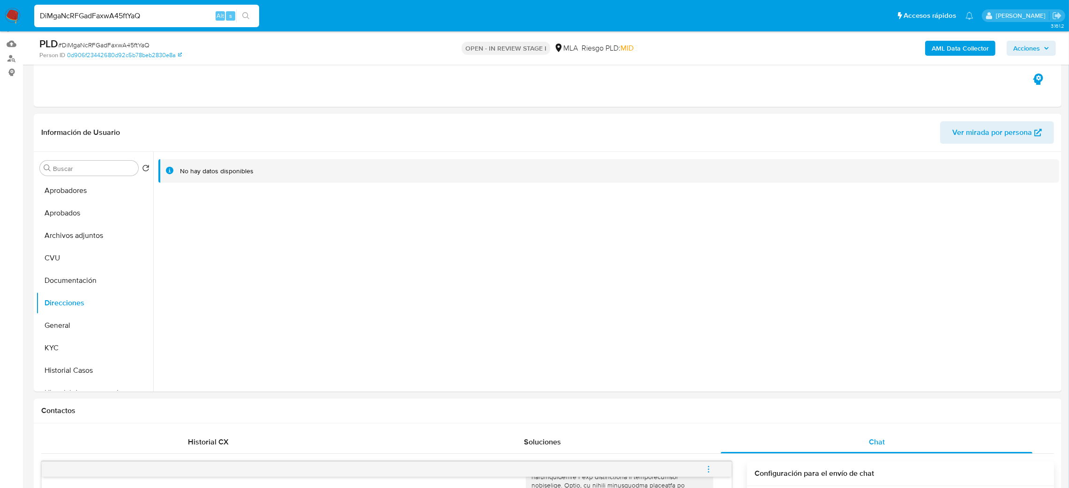
scroll to position [67, 0]
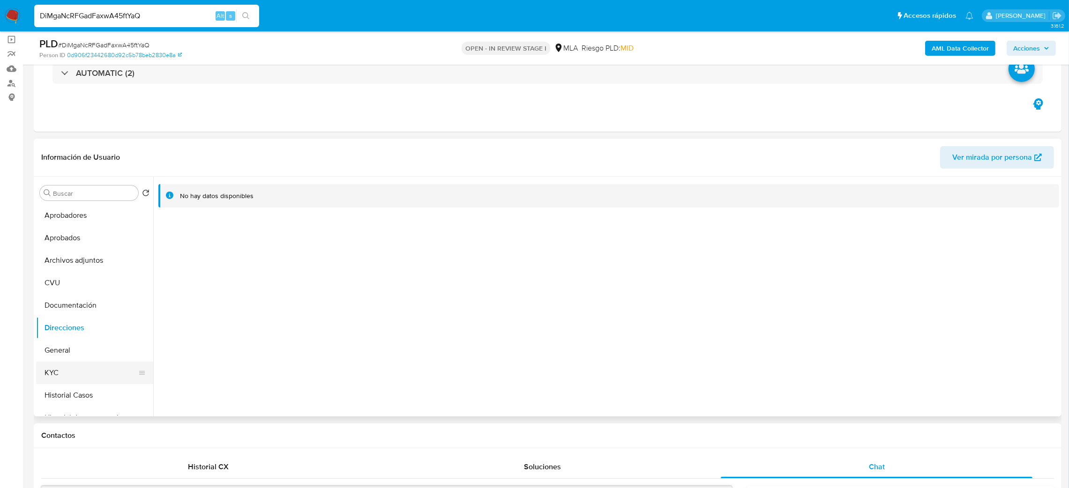
click at [86, 376] on button "KYC" at bounding box center [91, 373] width 110 height 23
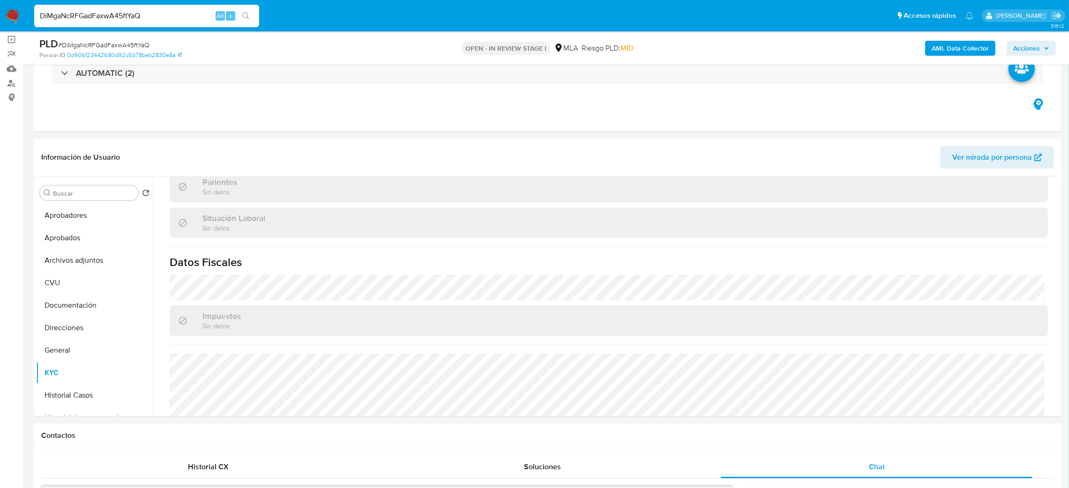
scroll to position [476, 0]
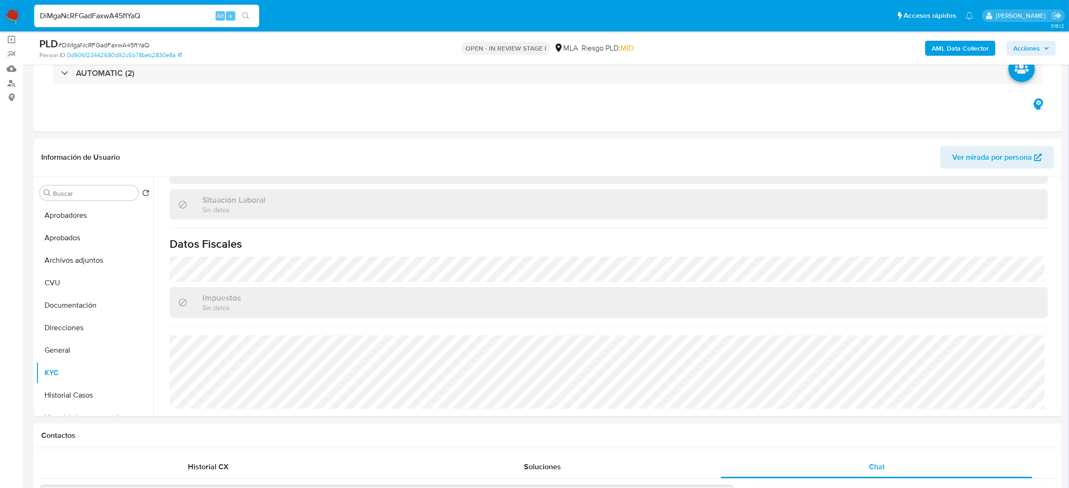
drag, startPoint x: 159, startPoint y: 20, endPoint x: 0, endPoint y: 27, distance: 159.6
click at [0, 27] on nav "Pausado Ver notificaciones DiMgaNcRFGadFaxwA45ftYaQ Alt s Accesos rápidos Presi…" at bounding box center [534, 15] width 1069 height 31
paste input "WfVOoI1K91n6nOxaCtG9SYS3"
type input "WfVOoI1K91n6nOxaCtG9SYS3"
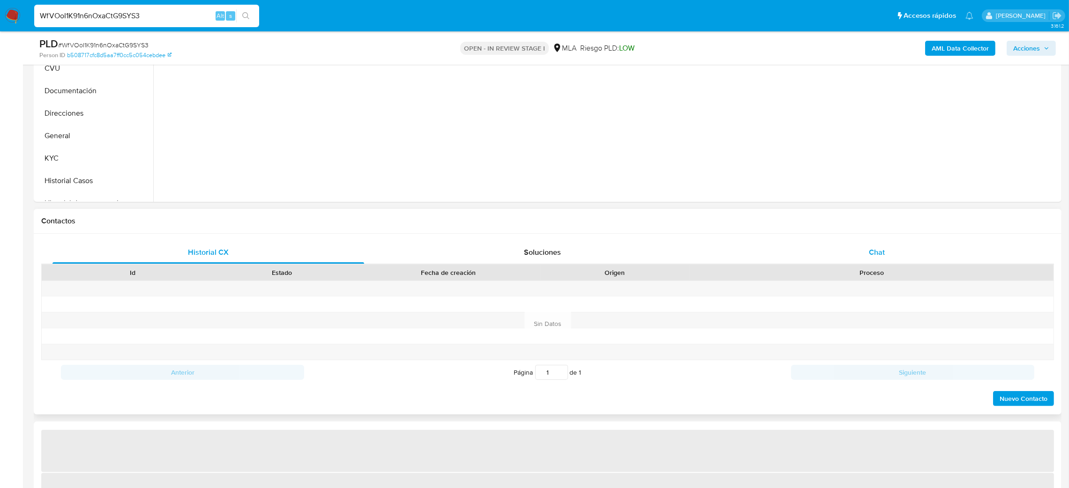
click at [852, 242] on div "Chat" at bounding box center [877, 252] width 312 height 23
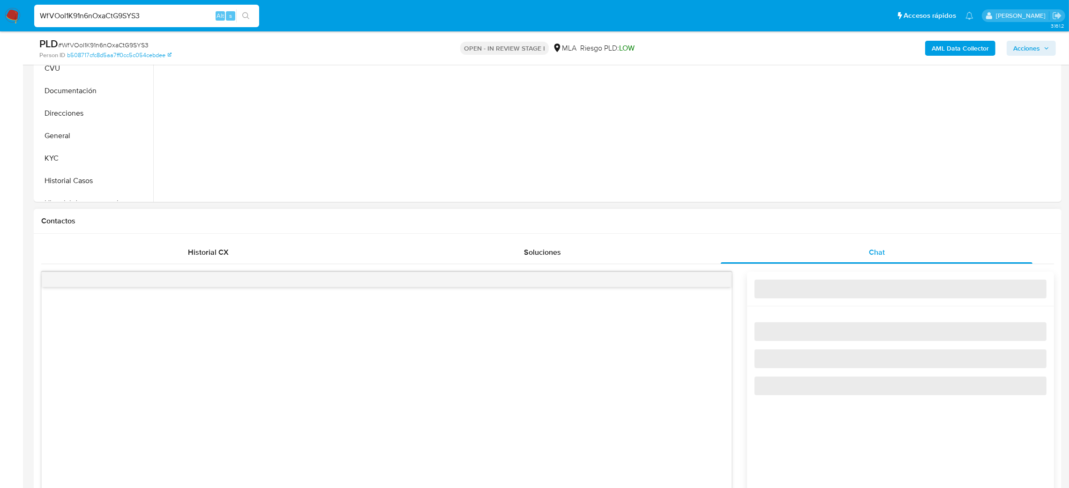
select select "10"
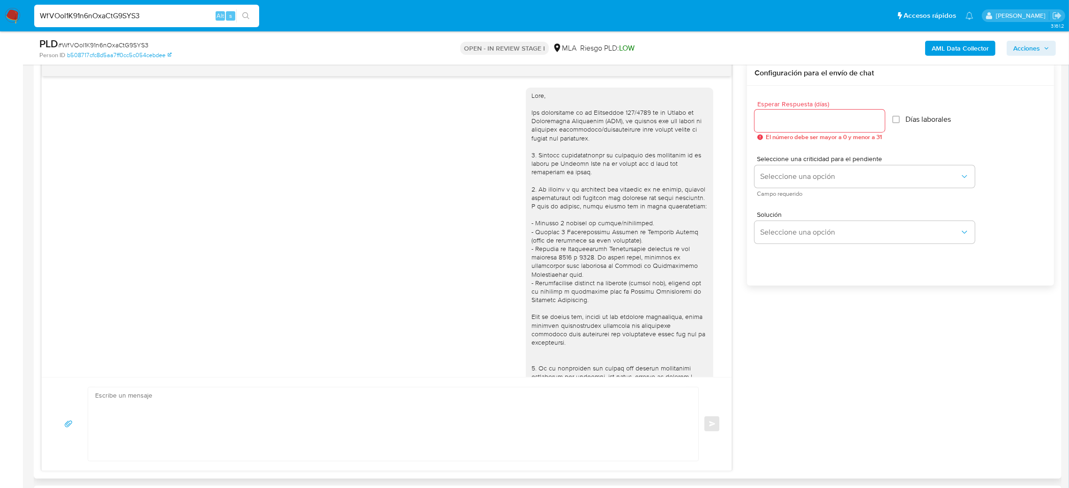
scroll to position [436, 0]
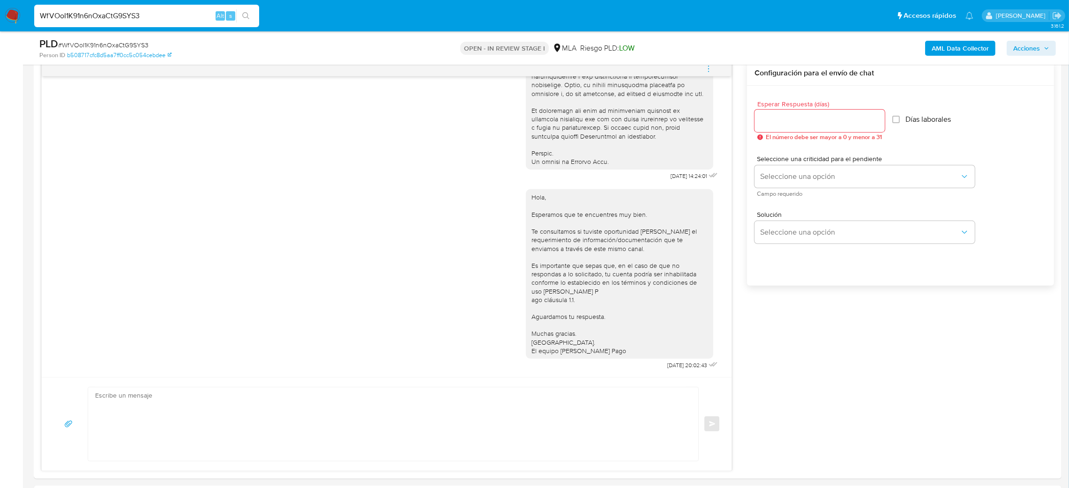
drag, startPoint x: 182, startPoint y: 14, endPoint x: 0, endPoint y: 17, distance: 181.9
click at [0, 19] on nav "Pausado Ver notificaciones WfVOoI1K91n6nOxaCtG9SYS3 Alt s Accesos rápidos Presi…" at bounding box center [534, 15] width 1069 height 31
paste input "vWLlrtwcJnVZAq7D2nJmNfeb"
type input "vWLlrtwcJnVZAq7D2nJmNfeb"
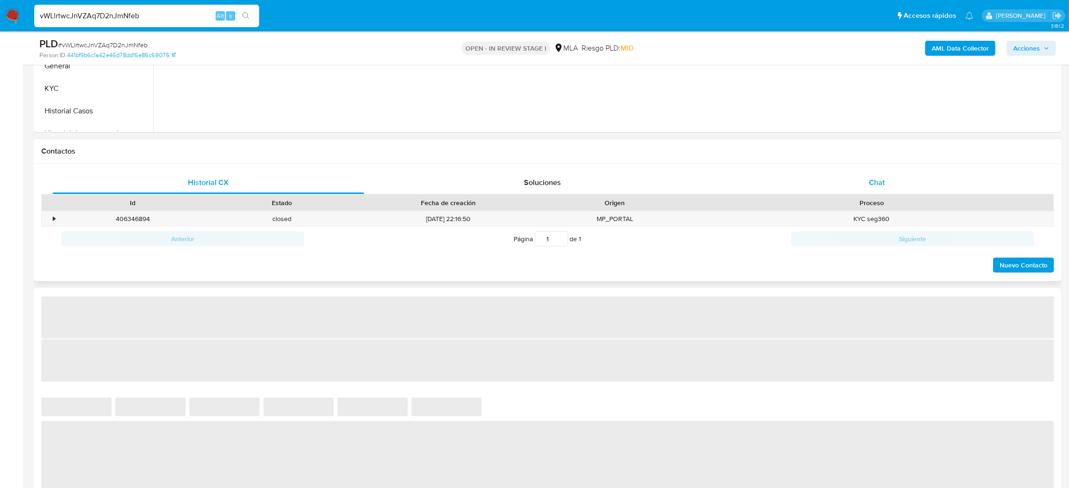
click at [889, 174] on div "Chat" at bounding box center [877, 183] width 312 height 23
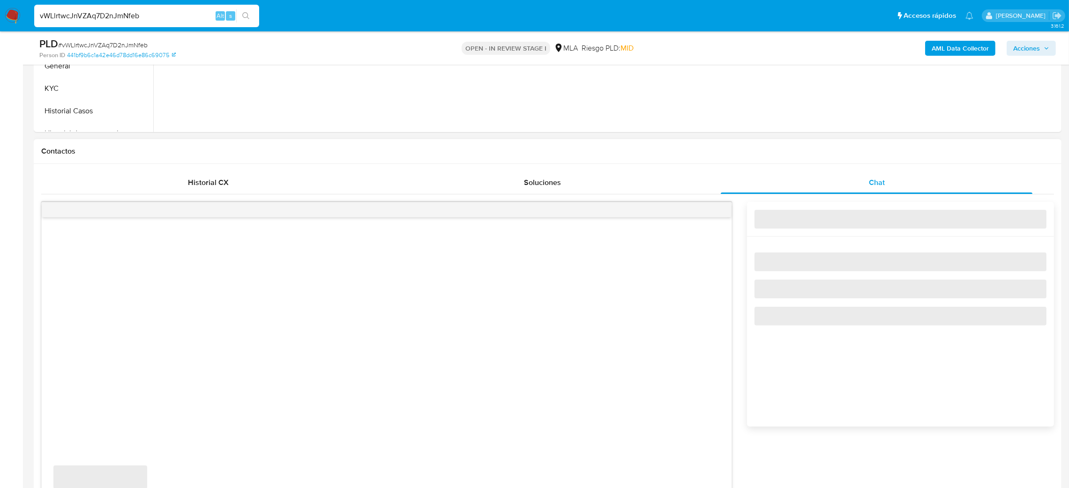
scroll to position [406, 0]
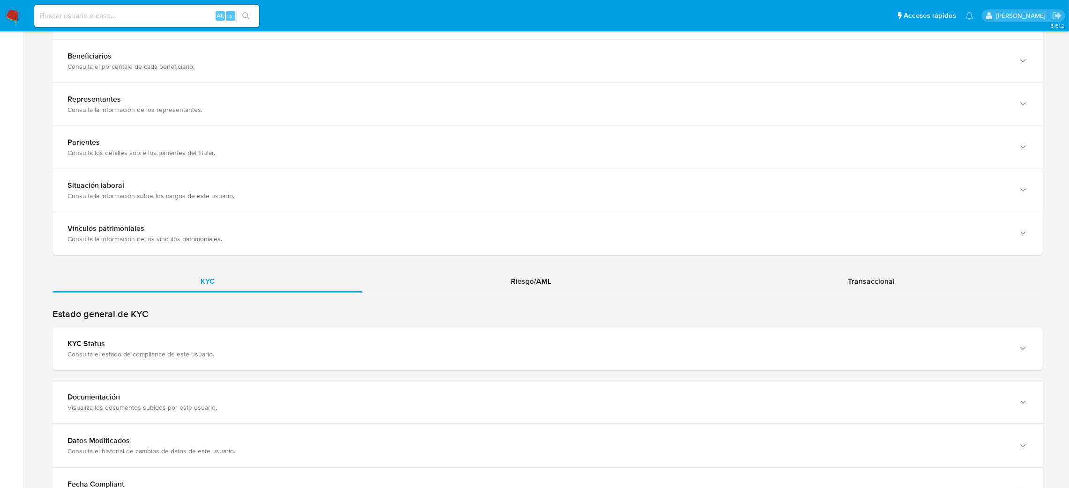
drag, startPoint x: 106, startPoint y: 408, endPoint x: 0, endPoint y: 338, distance: 127.2
click at [106, 407] on div "Visualiza los documentos subidos por este usuario." at bounding box center [539, 408] width 942 height 8
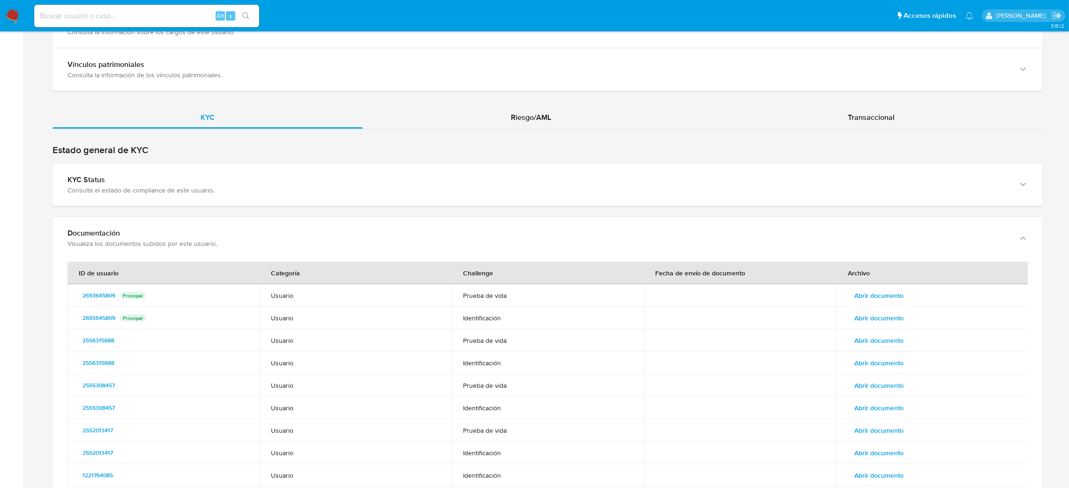
scroll to position [843, 0]
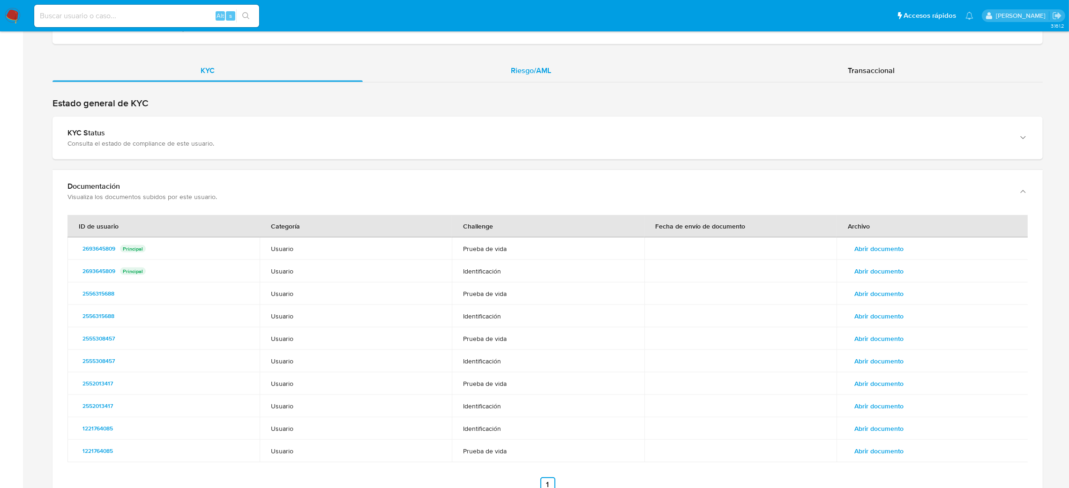
click at [560, 81] on div "Riesgo/AML" at bounding box center [531, 71] width 337 height 23
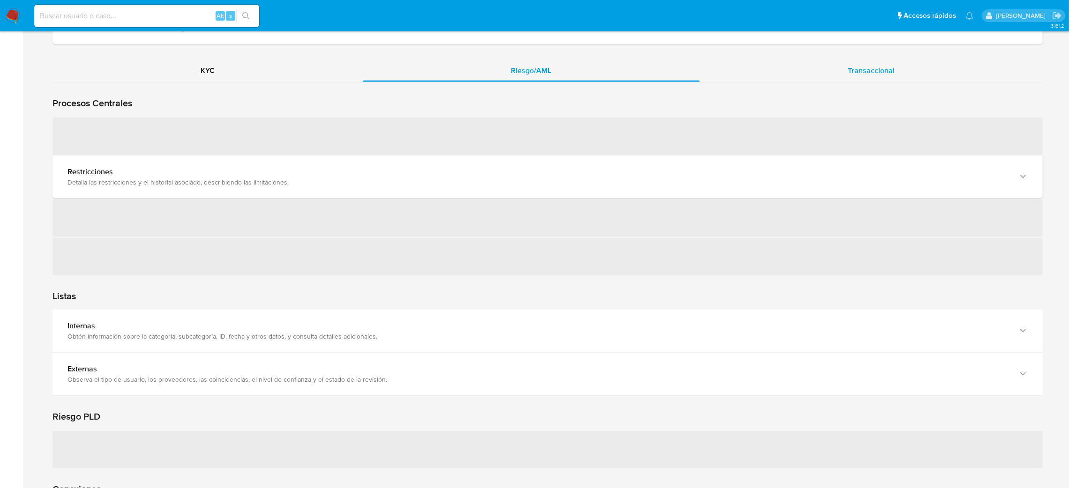
click at [848, 65] on div "Transaccional" at bounding box center [871, 71] width 343 height 23
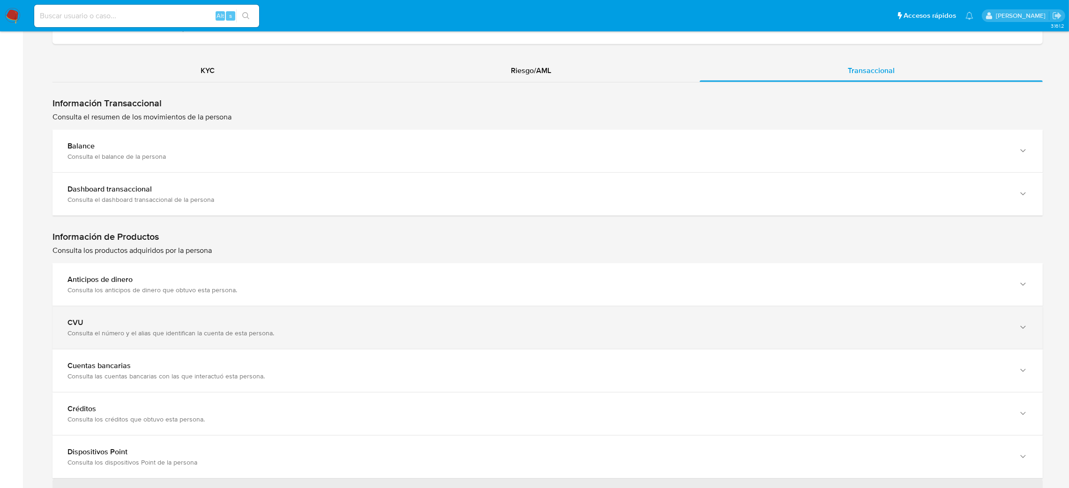
click at [133, 329] on div "Consulta el número y el alias que identifican la cuenta de esta persona." at bounding box center [539, 333] width 942 height 8
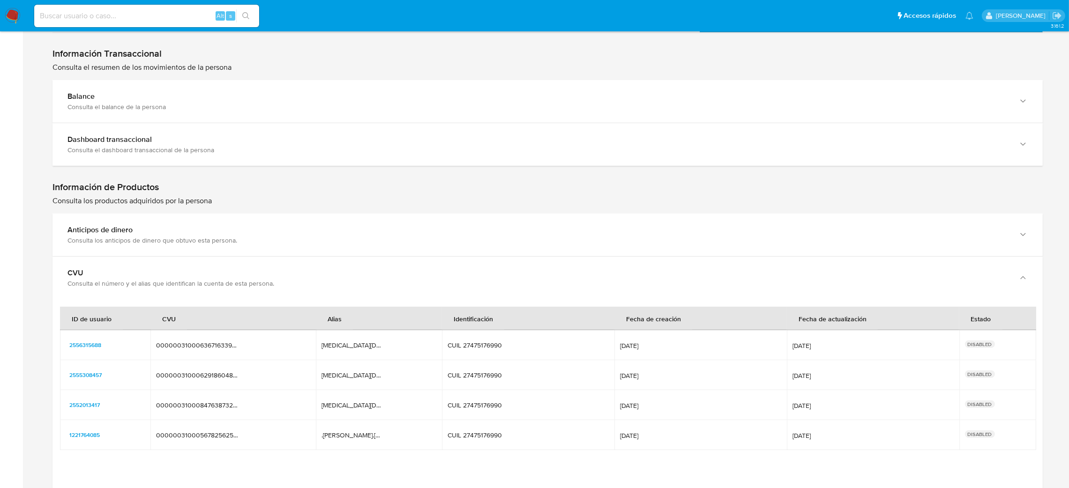
scroll to position [914, 0]
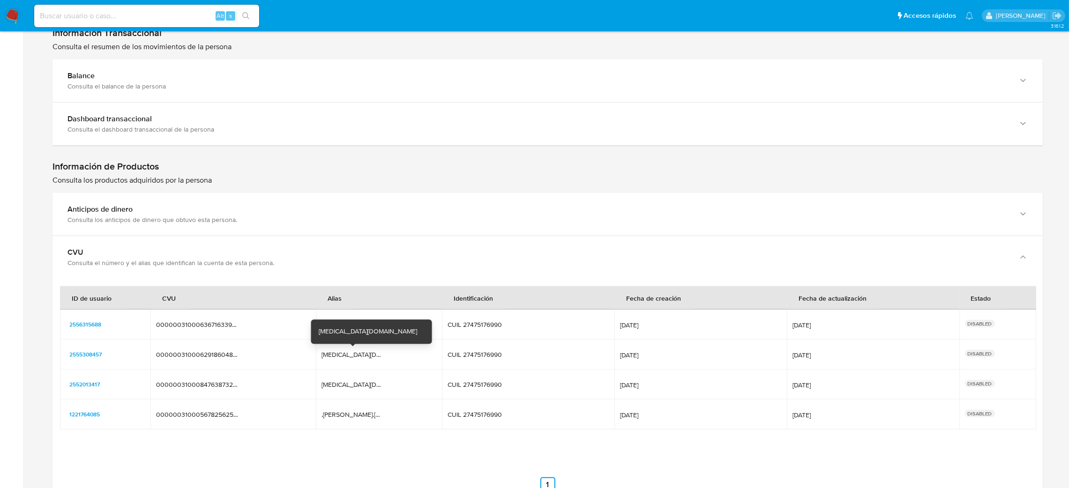
click at [352, 354] on div "[MEDICAL_DATA][DOMAIN_NAME]" at bounding box center [352, 355] width 60 height 8
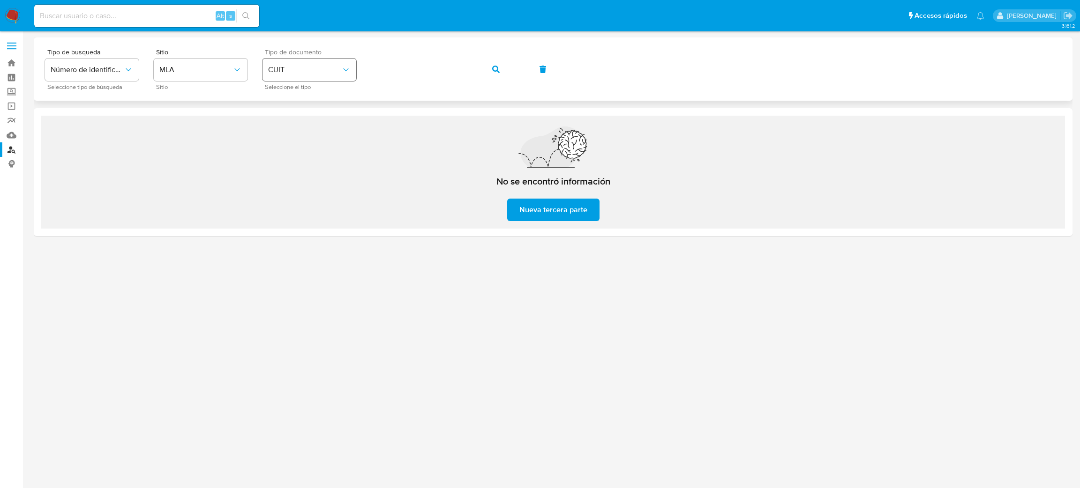
click at [347, 75] on div "Tipo de busqueda Número de identificación Seleccione tipo de búsqueda Sitio MLA…" at bounding box center [553, 69] width 1016 height 41
click at [497, 57] on div "Tipo de busqueda Número de identificación Seleccione tipo de búsqueda Sitio MLA…" at bounding box center [553, 69] width 1016 height 41
click at [496, 66] on icon "button" at bounding box center [496, 70] width 8 height 8
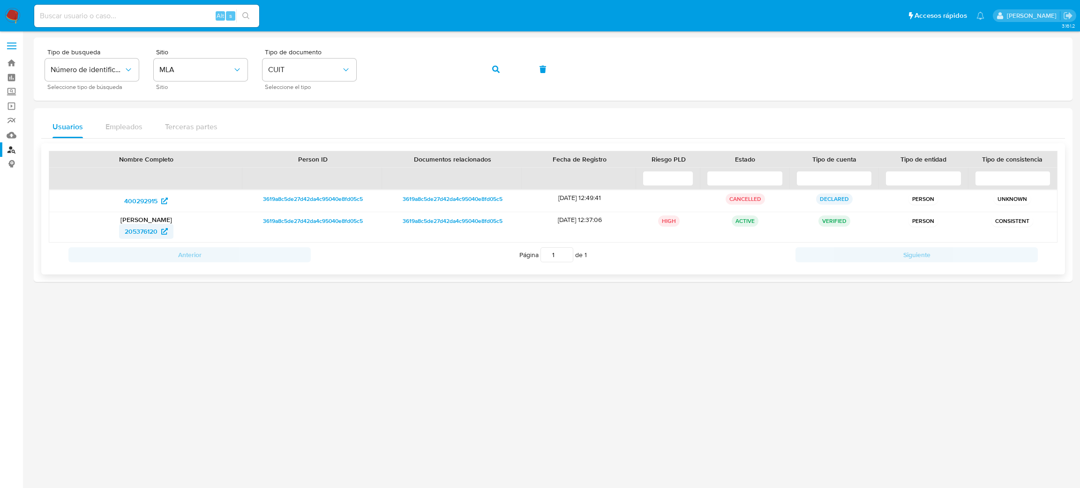
click at [126, 230] on span "205376120" at bounding box center [141, 231] width 33 height 15
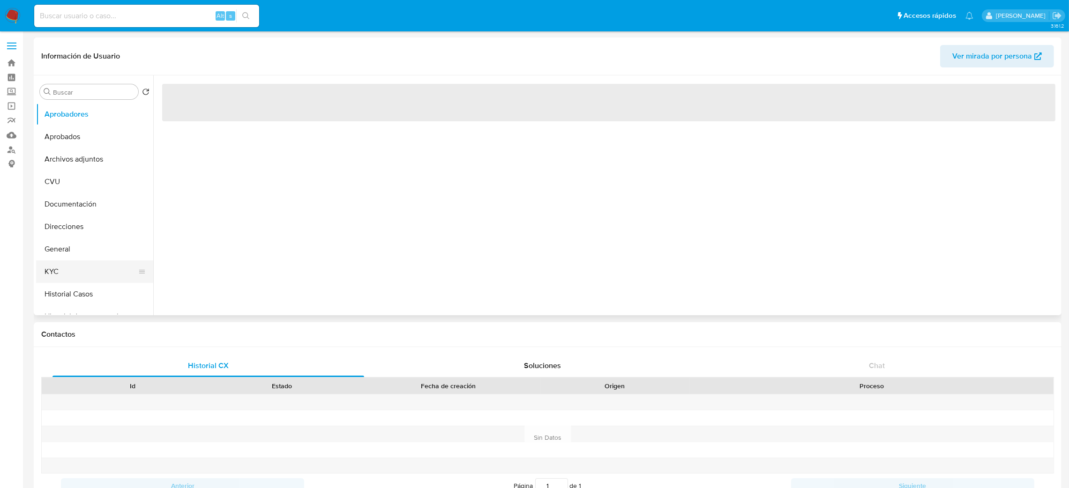
select select "10"
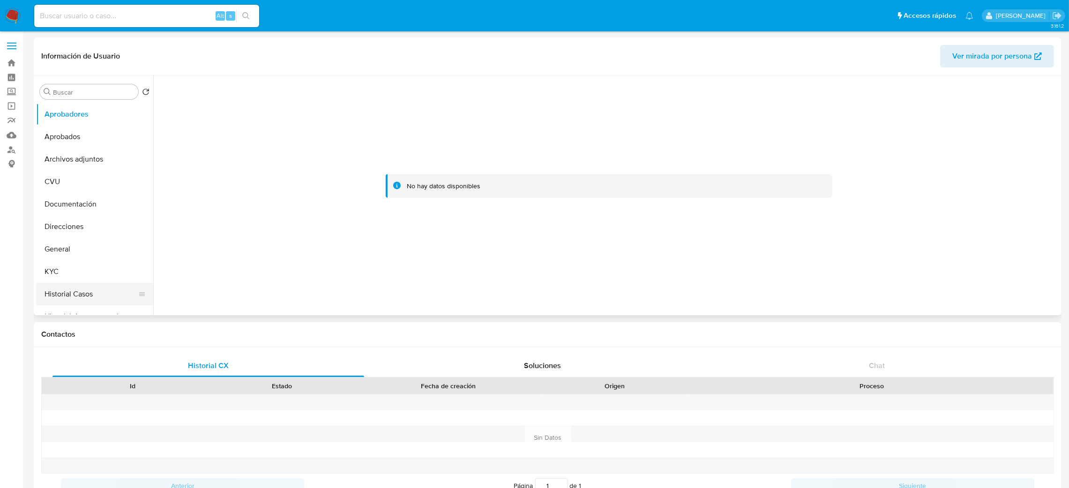
click at [75, 298] on button "Historial Casos" at bounding box center [91, 294] width 110 height 23
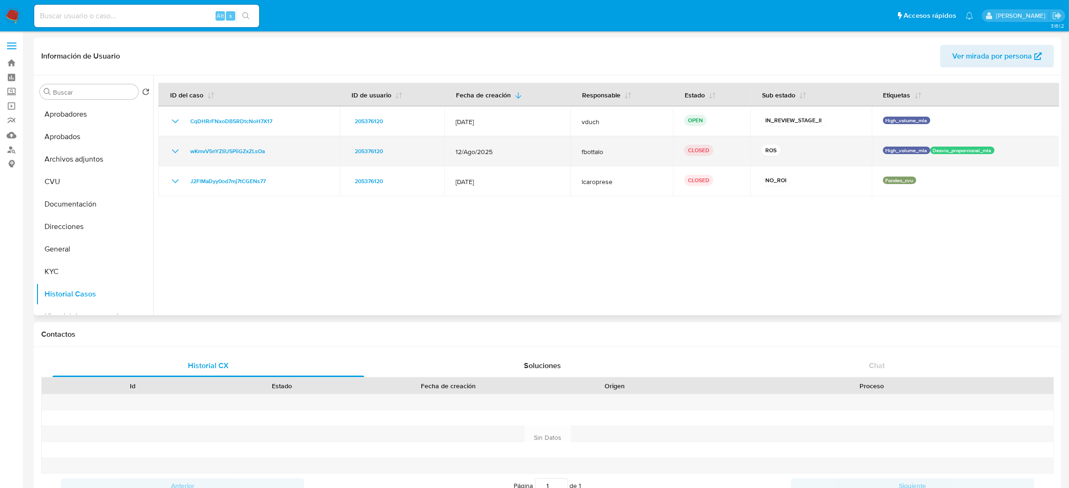
click at [175, 148] on icon "Mostrar/Ocultar" at bounding box center [175, 151] width 11 height 11
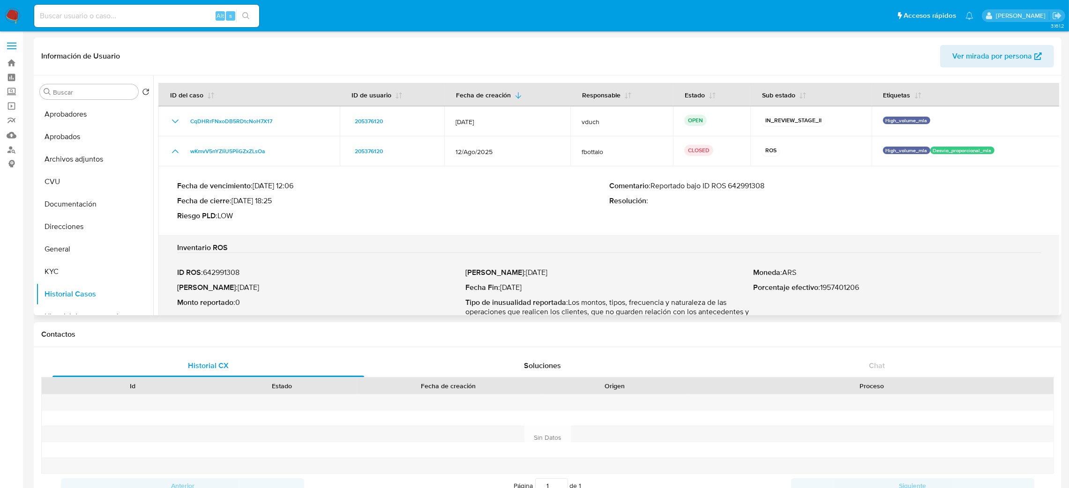
click at [237, 269] on p "ID ROS : 642991308" at bounding box center [321, 272] width 288 height 9
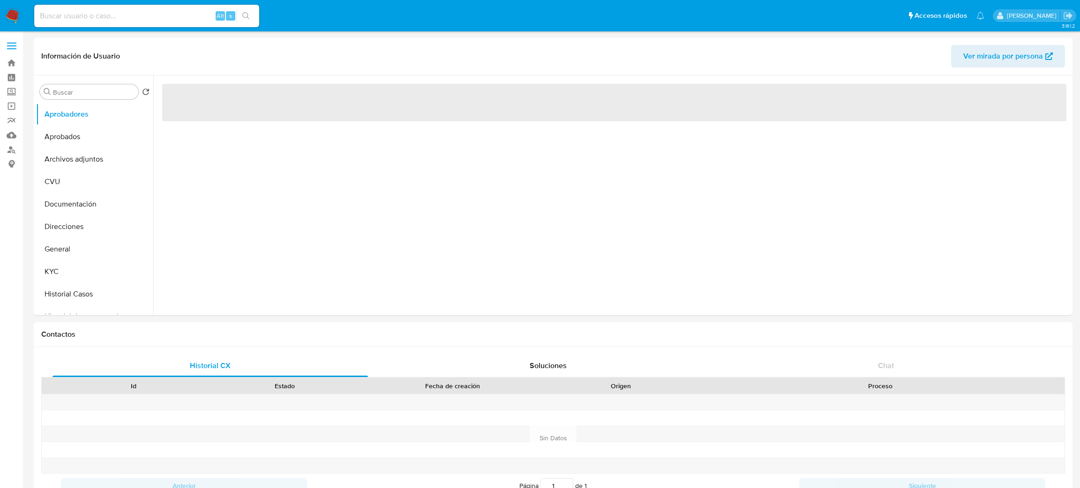
select select "10"
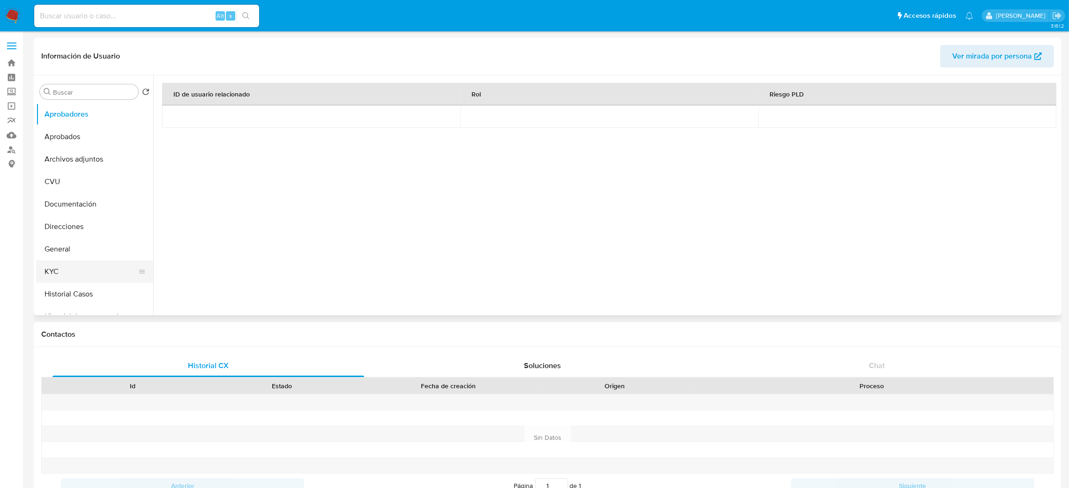
click at [89, 266] on button "KYC" at bounding box center [91, 272] width 110 height 23
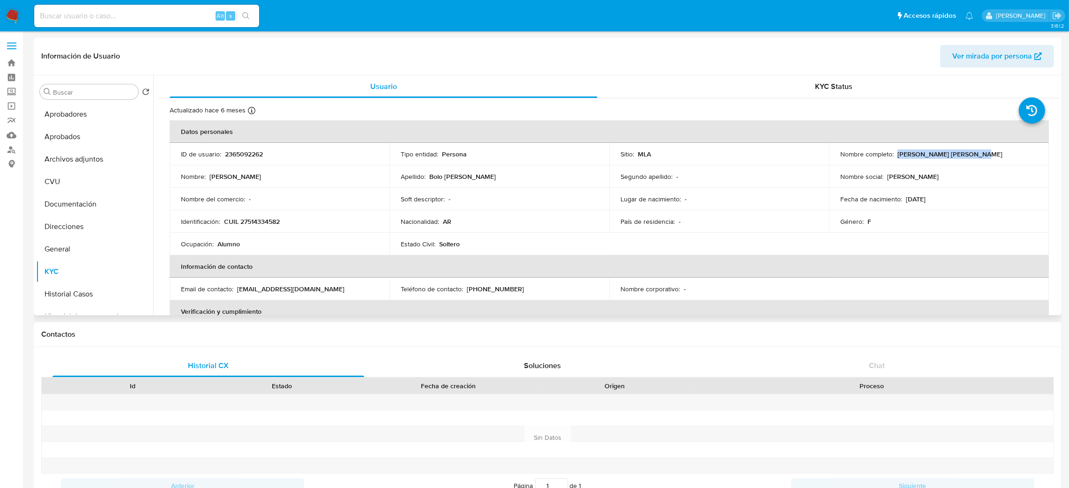
drag, startPoint x: 938, startPoint y: 154, endPoint x: 994, endPoint y: 153, distance: 56.3
click at [994, 153] on div "Nombre completo : [PERSON_NAME] Bolo [PERSON_NAME]" at bounding box center [939, 154] width 197 height 8
copy p "[PERSON_NAME] [PERSON_NAME]"
click at [253, 224] on p "CUIL 27514334582" at bounding box center [252, 222] width 56 height 8
click at [253, 223] on p "CUIL 27514334582" at bounding box center [252, 222] width 56 height 8
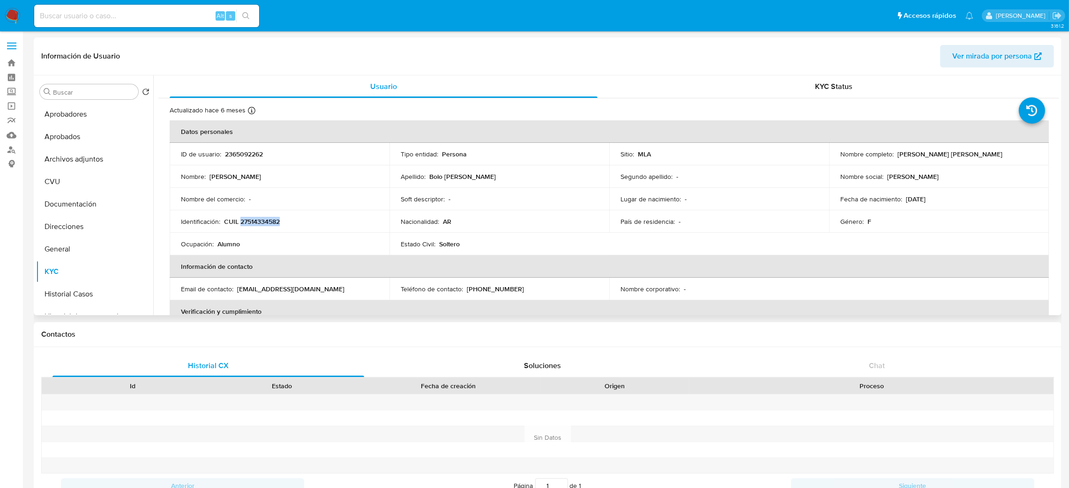
copy p "27514334582"
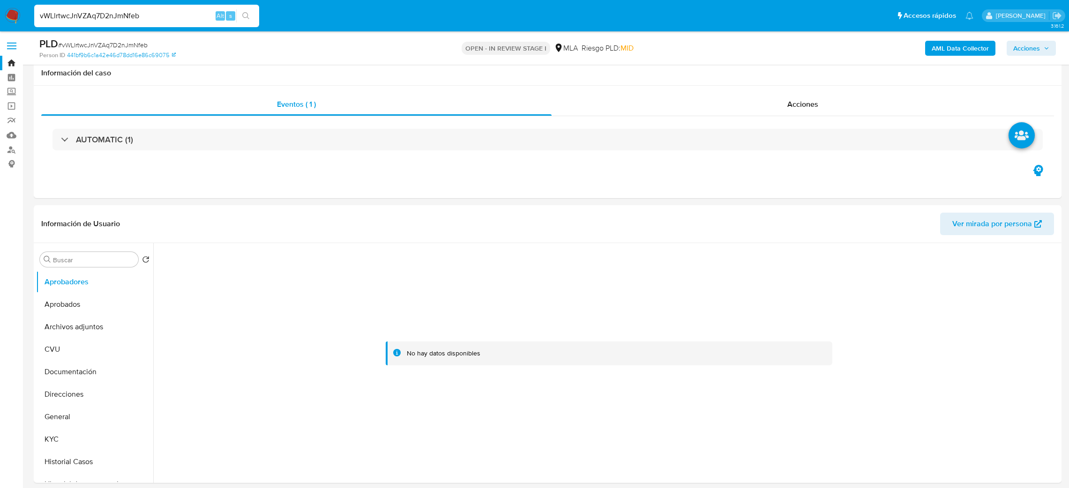
select select "10"
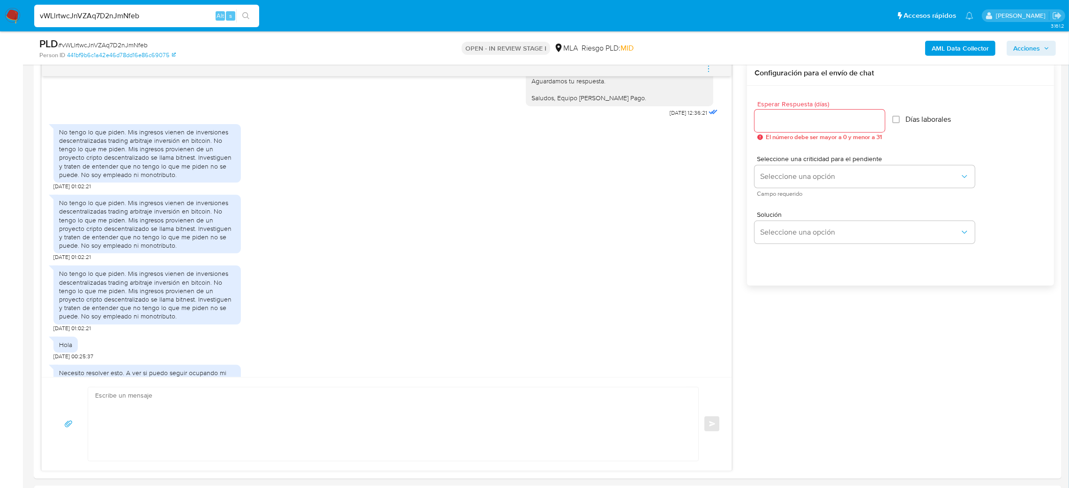
scroll to position [865, 0]
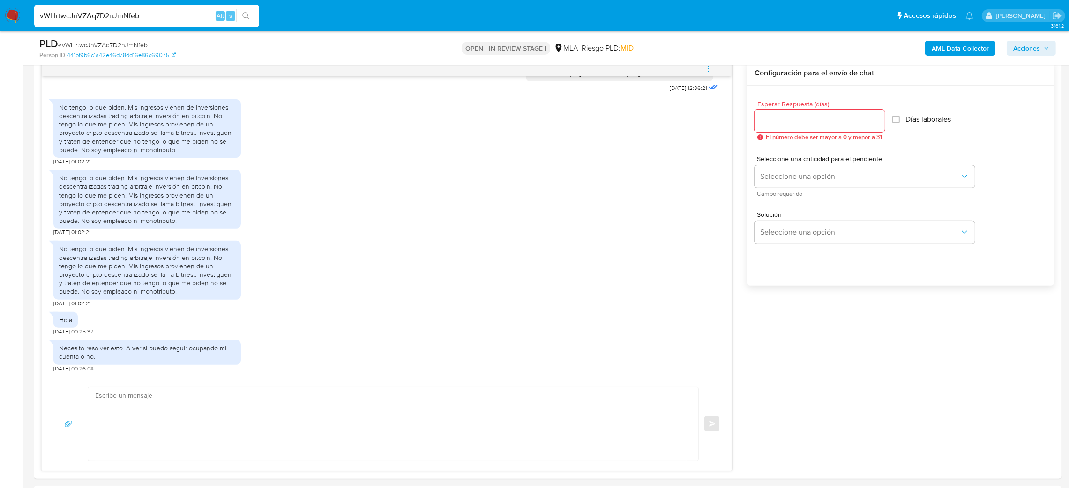
drag, startPoint x: 179, startPoint y: 12, endPoint x: 0, endPoint y: 28, distance: 179.8
click at [0, 28] on nav "Pausado Ver notificaciones vWLlrtwcJnVZAq7D2nJmNfeb Alt s Accesos rápidos Presi…" at bounding box center [534, 15] width 1069 height 31
paste input "hF7zY6Z8y5CxQ59JVm0uhnlG"
type input "hF7zY6Z8y5CxQ59JVm0uhnlG"
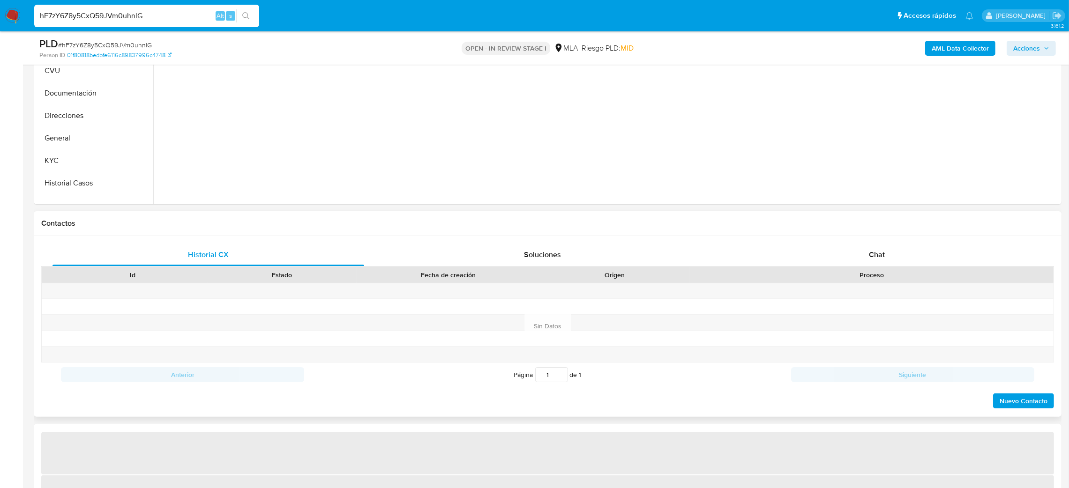
scroll to position [281, 0]
click at [881, 235] on div "Historial CX Soluciones Chat Id Estado Fecha de creación Origen Proceso Anterio…" at bounding box center [548, 324] width 1028 height 181
select select "10"
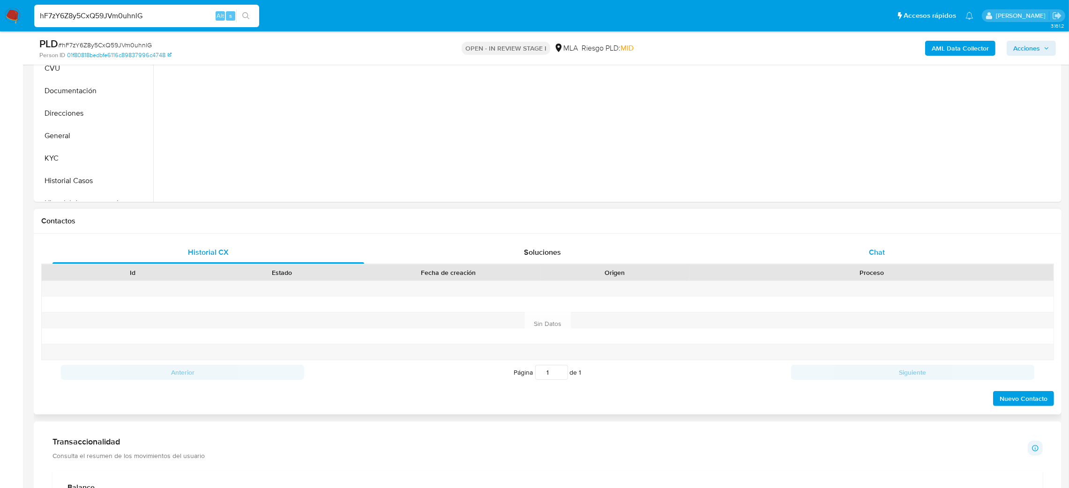
drag, startPoint x: 881, startPoint y: 253, endPoint x: 817, endPoint y: 245, distance: 65.2
click at [881, 252] on span "Chat" at bounding box center [877, 252] width 16 height 11
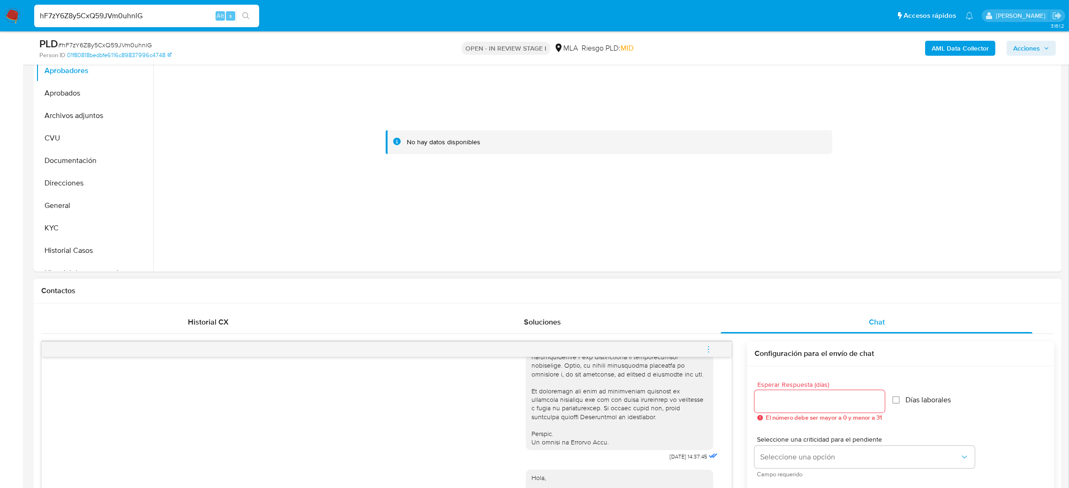
scroll to position [210, 0]
drag, startPoint x: 176, startPoint y: 13, endPoint x: 0, endPoint y: -1, distance: 176.3
paste input "2P4JI915DO0bZKJGrTvJ69Uj"
type input "2P4JI915DO0bZKJGrTvJ69Uj"
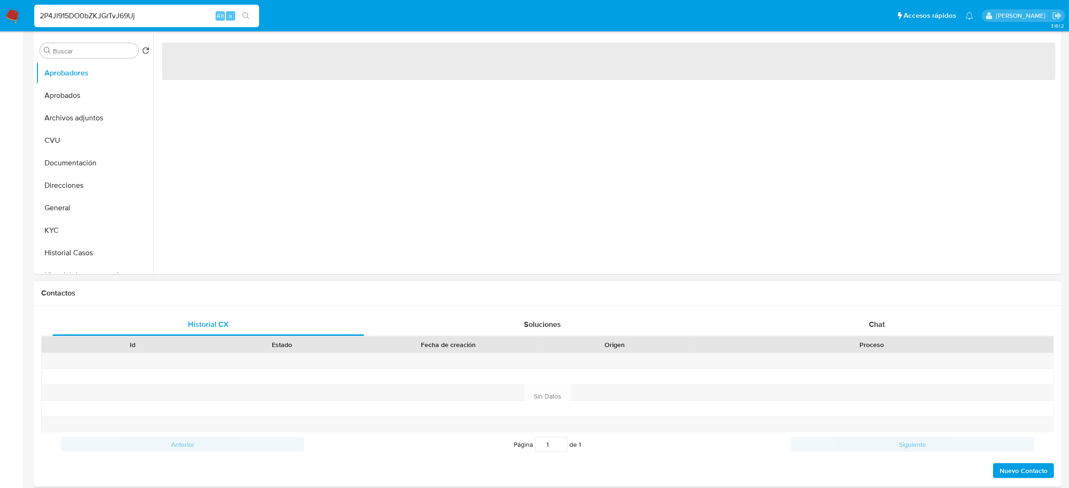
select select "10"
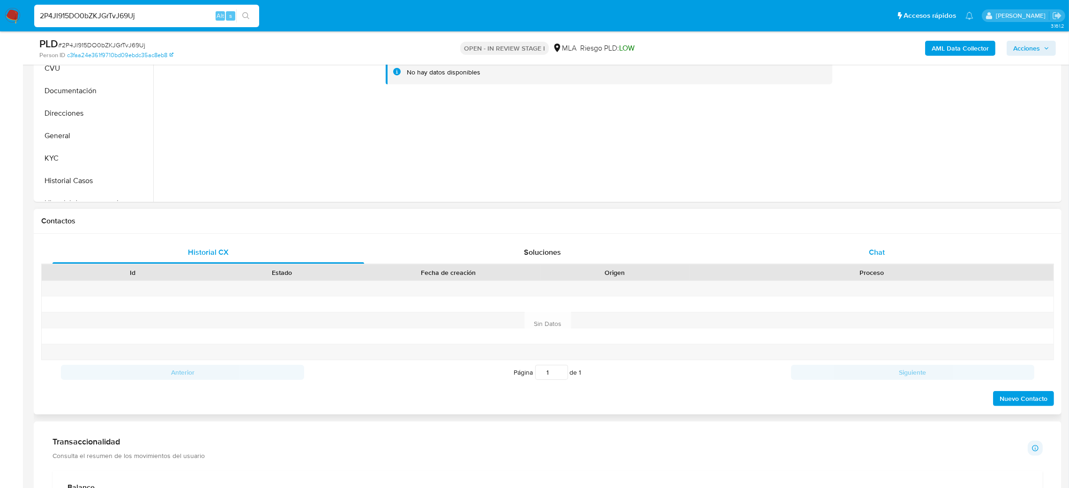
click at [909, 250] on div "Chat" at bounding box center [877, 252] width 312 height 23
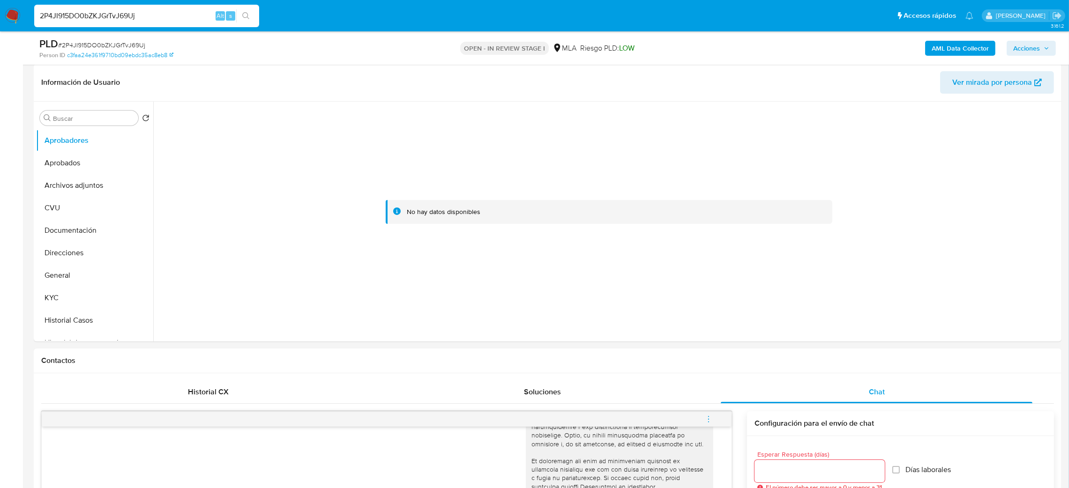
scroll to position [141, 0]
click at [69, 280] on button "General" at bounding box center [91, 276] width 110 height 23
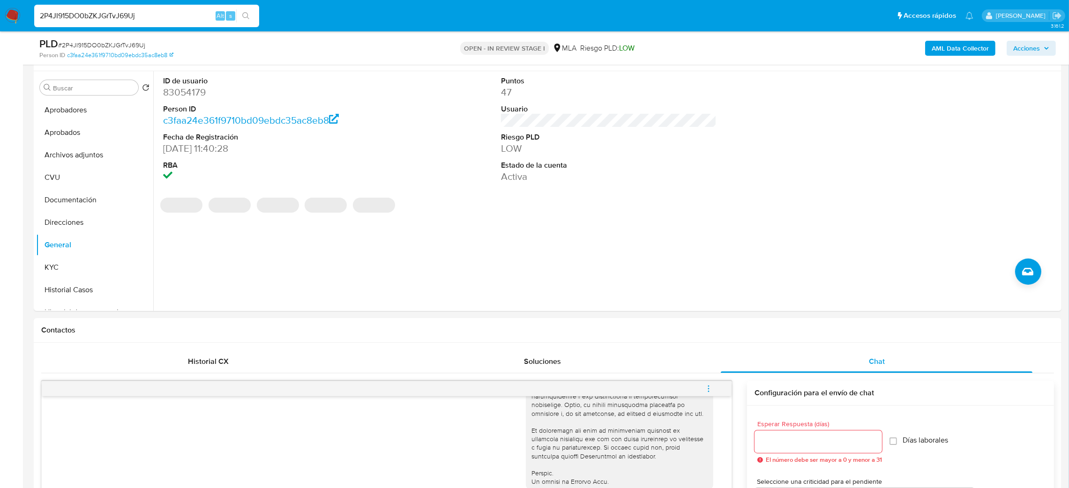
scroll to position [31, 0]
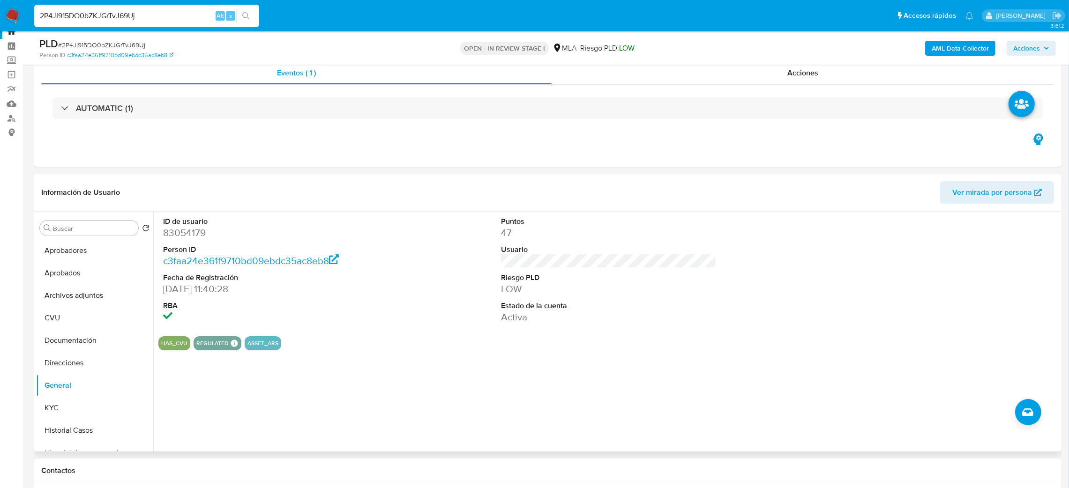
click at [192, 236] on dd "83054179" at bounding box center [271, 232] width 216 height 13
copy dd "83054179"
click at [78, 406] on button "KYC" at bounding box center [91, 408] width 110 height 23
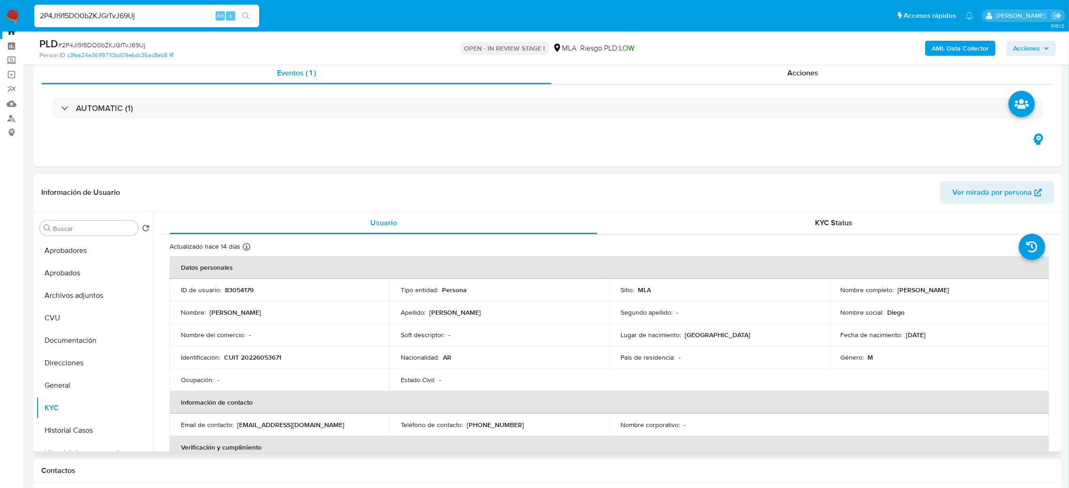
click at [255, 357] on p "CUIT 20226053671" at bounding box center [252, 357] width 57 height 8
copy p "20226053671"
click at [258, 336] on div "Nombre del comercio : -" at bounding box center [279, 335] width 197 height 8
drag, startPoint x: 249, startPoint y: 356, endPoint x: 278, endPoint y: 362, distance: 29.7
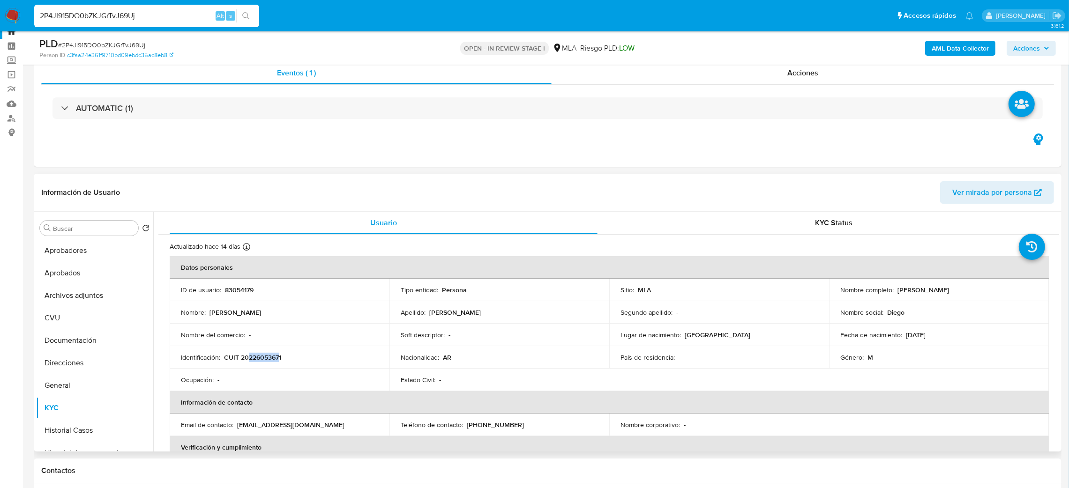
click at [278, 362] on p "CUIT 20226053671" at bounding box center [252, 357] width 57 height 8
copy p "22605367"
click at [108, 44] on span "# 2P4JI915DO0bZKJGrTvJ69Uj" at bounding box center [101, 44] width 87 height 9
click at [108, 43] on span "# 2P4JI915DO0bZKJGrTvJ69Uj" at bounding box center [101, 44] width 87 height 9
copy span "2P4JI915DO0bZKJGrTvJ69Uj"
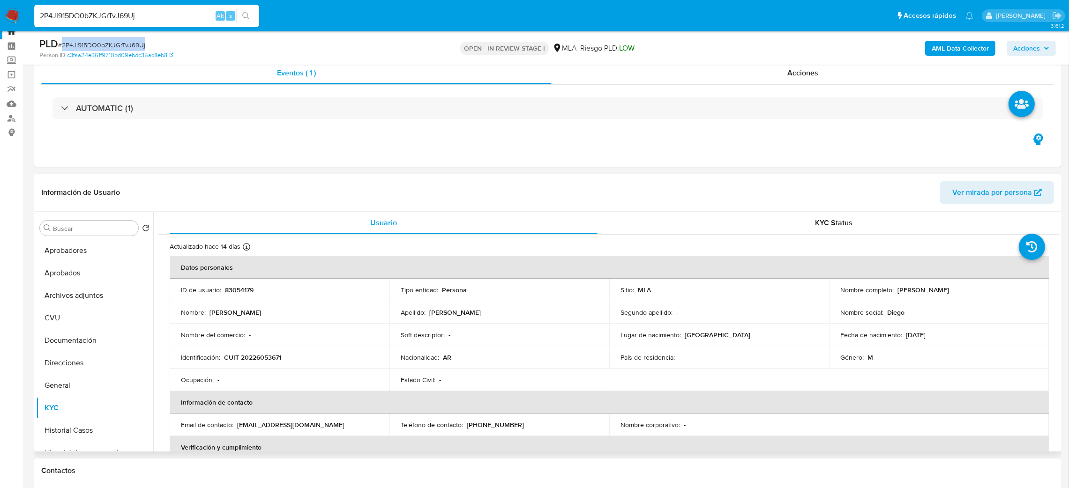
drag, startPoint x: 896, startPoint y: 289, endPoint x: 998, endPoint y: 294, distance: 102.3
click at [998, 294] on div "Nombre completo : Diego Alberto Bouchoux" at bounding box center [939, 290] width 197 height 8
copy p "Diego Alberto Bouchoux"
click at [75, 328] on button "CVU" at bounding box center [91, 318] width 110 height 23
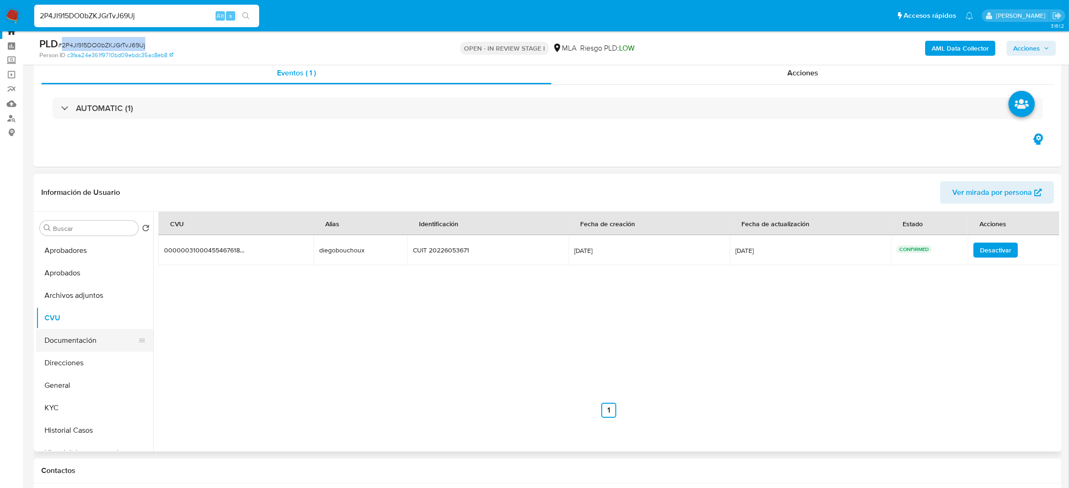
click at [85, 342] on button "Documentación" at bounding box center [91, 341] width 110 height 23
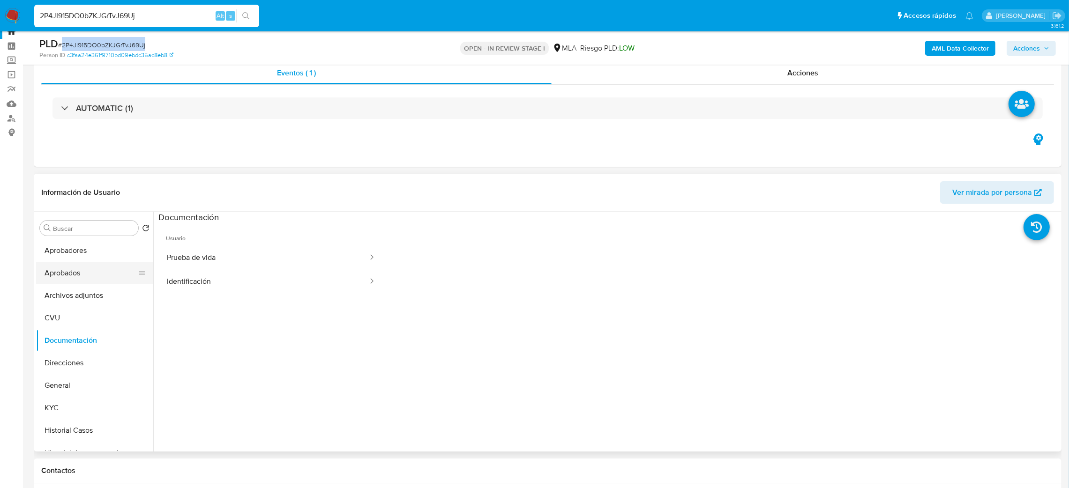
click at [90, 266] on button "Aprobados" at bounding box center [91, 273] width 110 height 23
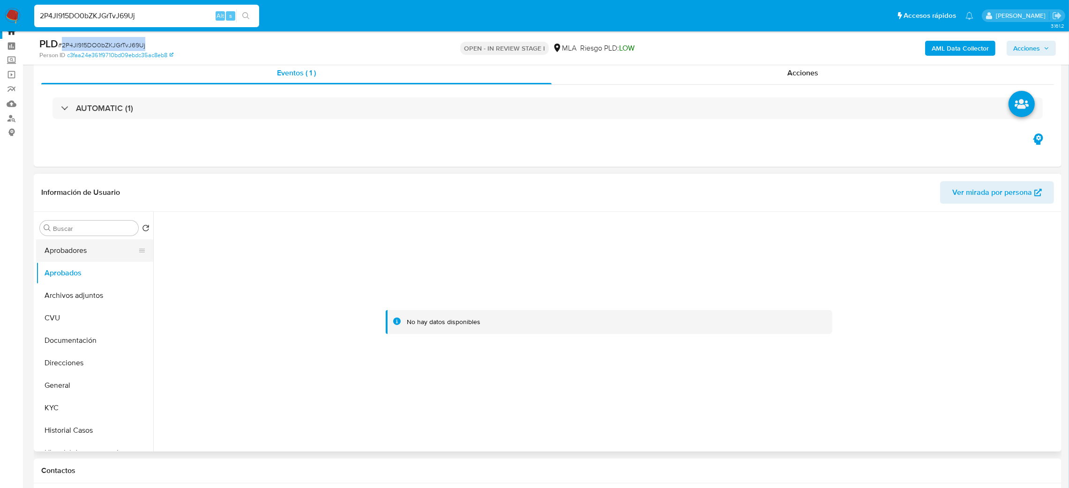
click at [89, 254] on button "Aprobadores" at bounding box center [91, 251] width 110 height 23
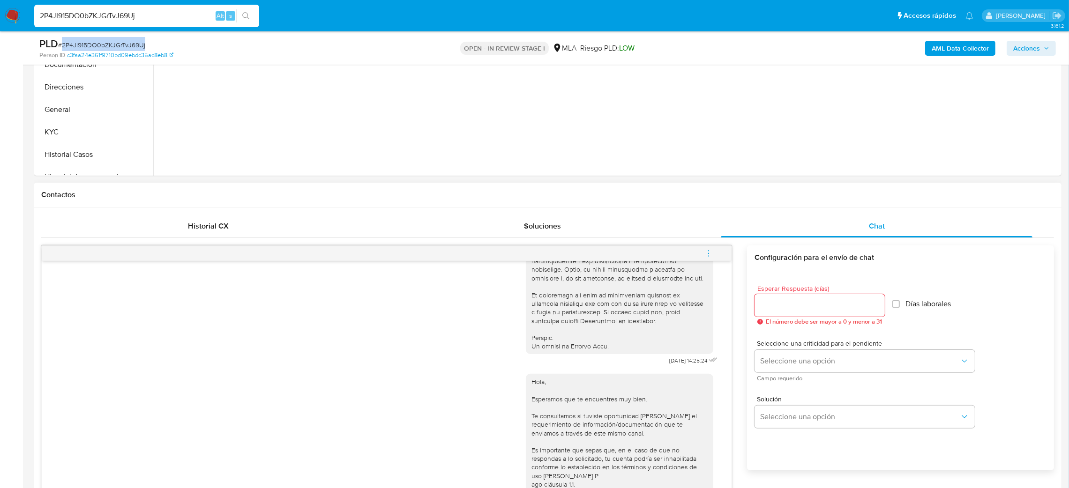
scroll to position [383, 0]
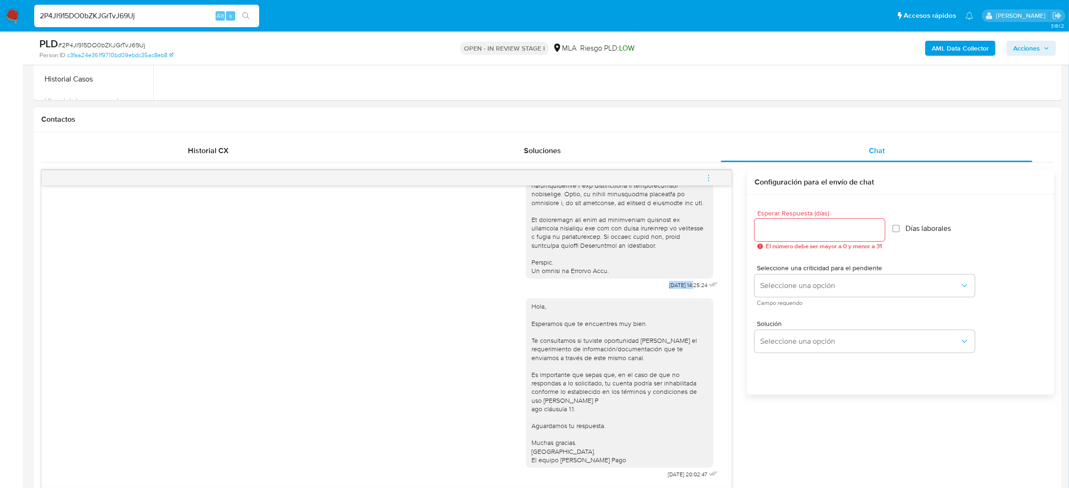
drag, startPoint x: 645, startPoint y: 278, endPoint x: 674, endPoint y: 281, distance: 29.7
click at [674, 281] on div "17/09/2025 14:25:24" at bounding box center [623, 35] width 194 height 513
copy span "17/09/2025"
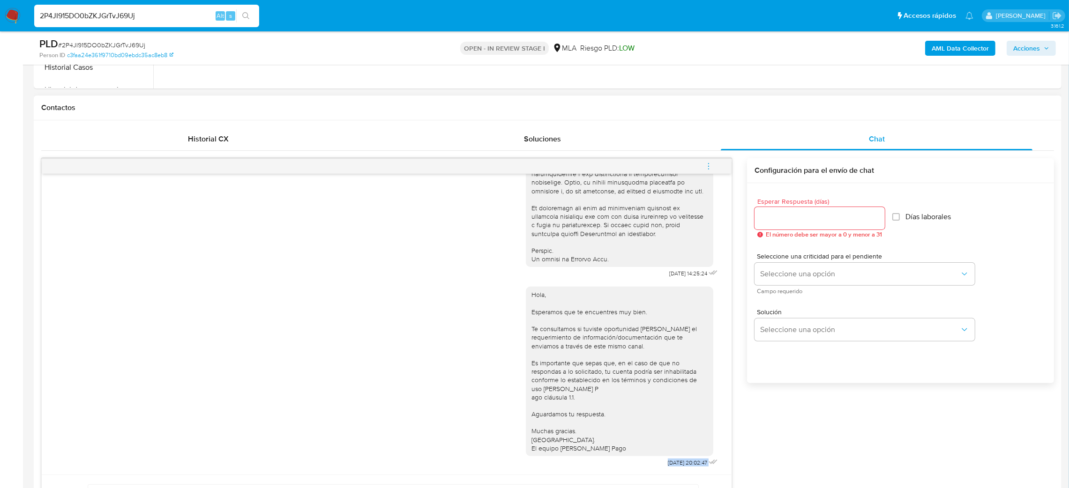
scroll to position [396, 0]
drag, startPoint x: 642, startPoint y: 477, endPoint x: 672, endPoint y: 466, distance: 31.4
click at [672, 466] on div "Hola, Esperamos que te encuentres muy bien. Te consultamos si tuviste oportunid…" at bounding box center [623, 373] width 194 height 189
copy span "22/09/2025"
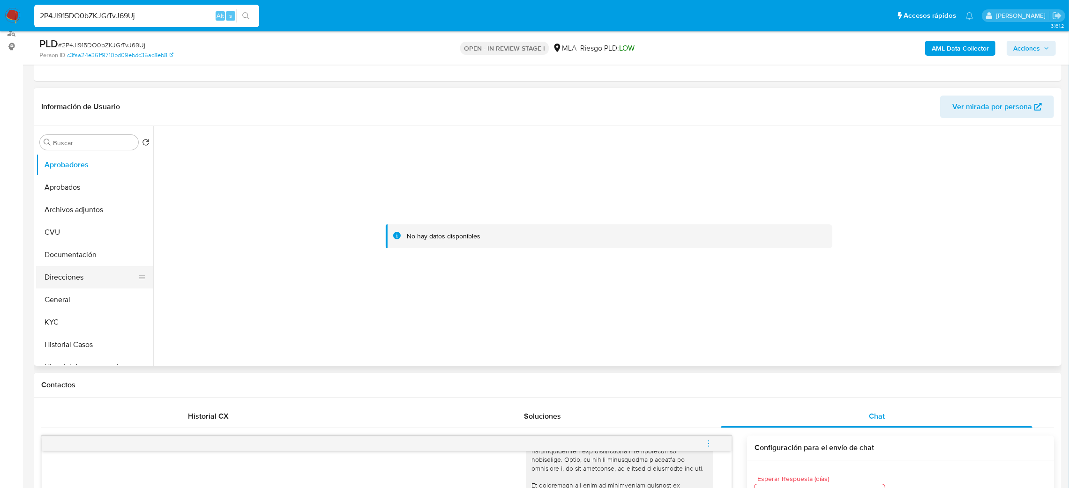
scroll to position [114, 0]
click at [88, 291] on button "Direcciones" at bounding box center [91, 280] width 110 height 23
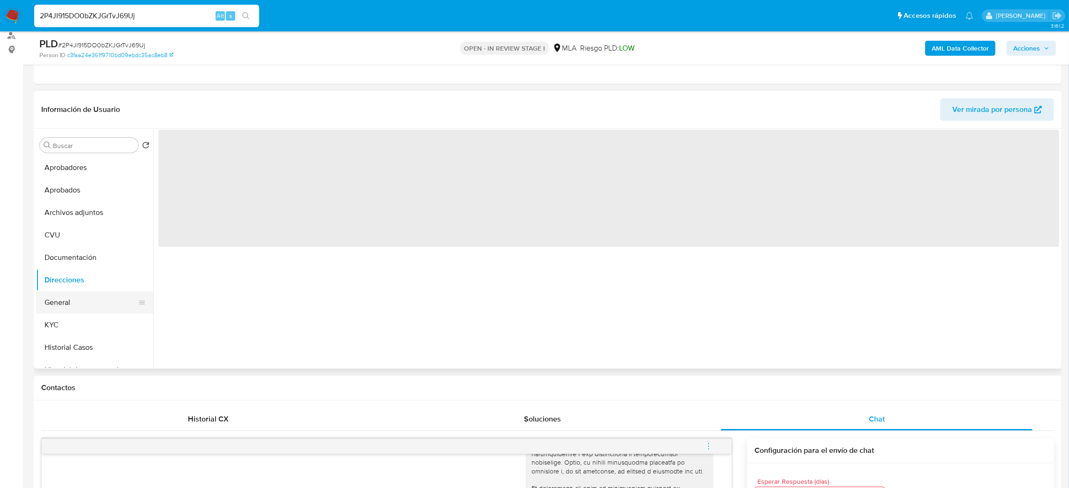
click at [85, 295] on button "General" at bounding box center [91, 303] width 110 height 23
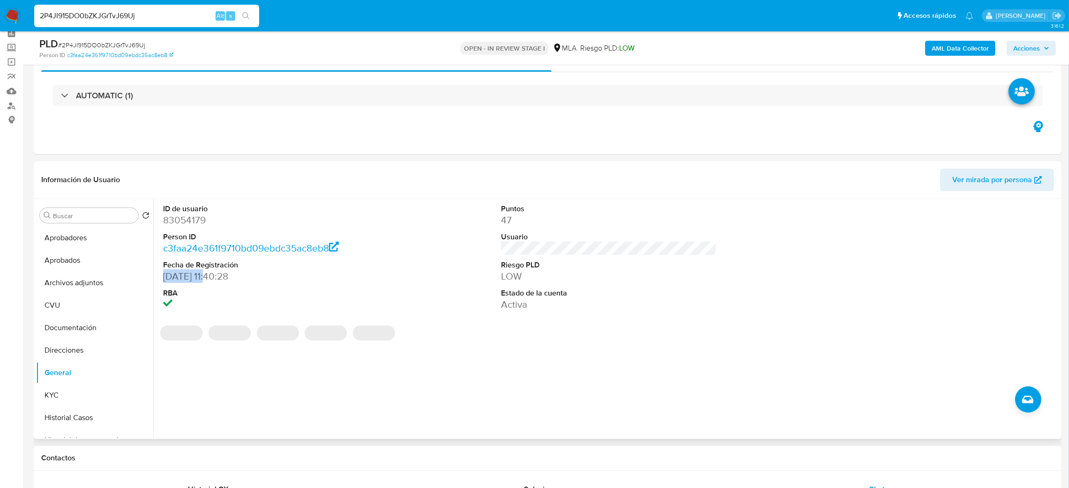
drag, startPoint x: 210, startPoint y: 275, endPoint x: 158, endPoint y: 279, distance: 52.2
click at [158, 278] on div "ID de usuario 83054179 Person ID c3faa24e361f9710bd09ebdc35ac8eb8 Fecha de Regi…" at bounding box center [270, 257] width 225 height 117
copy dd "27/07/2005"
drag, startPoint x: 173, startPoint y: 19, endPoint x: 0, endPoint y: 28, distance: 172.7
click at [0, 28] on nav "Pausado Ver notificaciones 2P4JI915DO0bZKJGrTvJ69Uj Alt s Accesos rápidos Presi…" at bounding box center [534, 15] width 1069 height 31
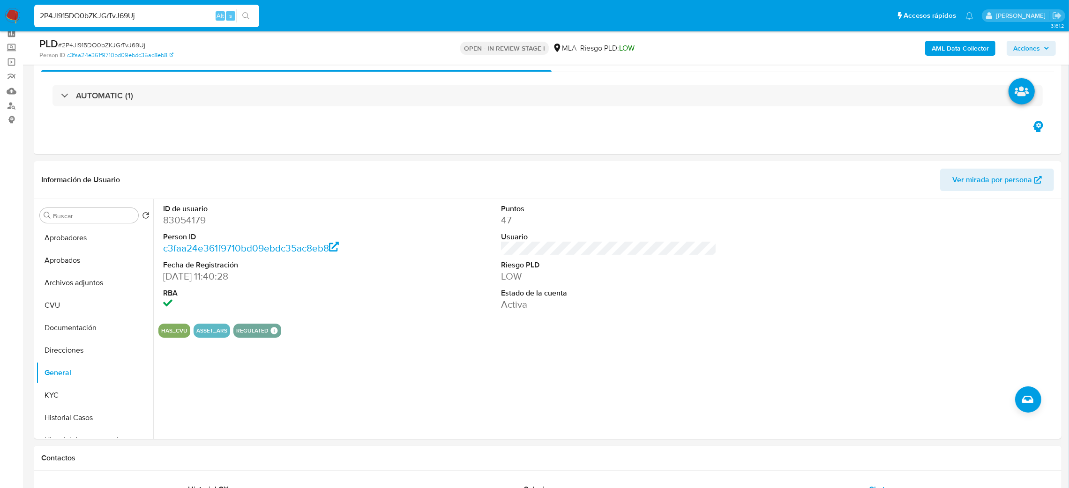
paste input "v2ez9h7SomEQ5zpSWPfrqFxD"
type input "v2ez9h7SomEQ5zpSWPfrqFxD"
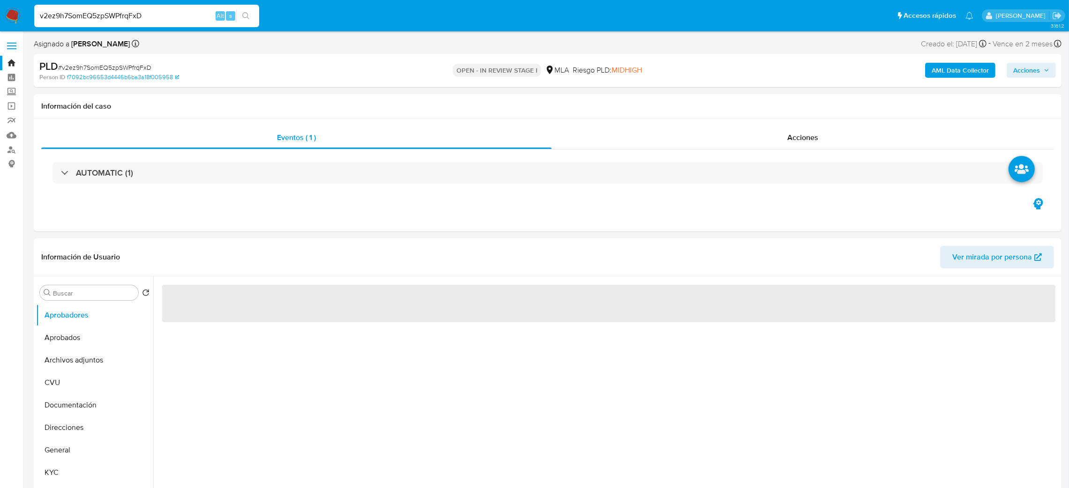
select select "10"
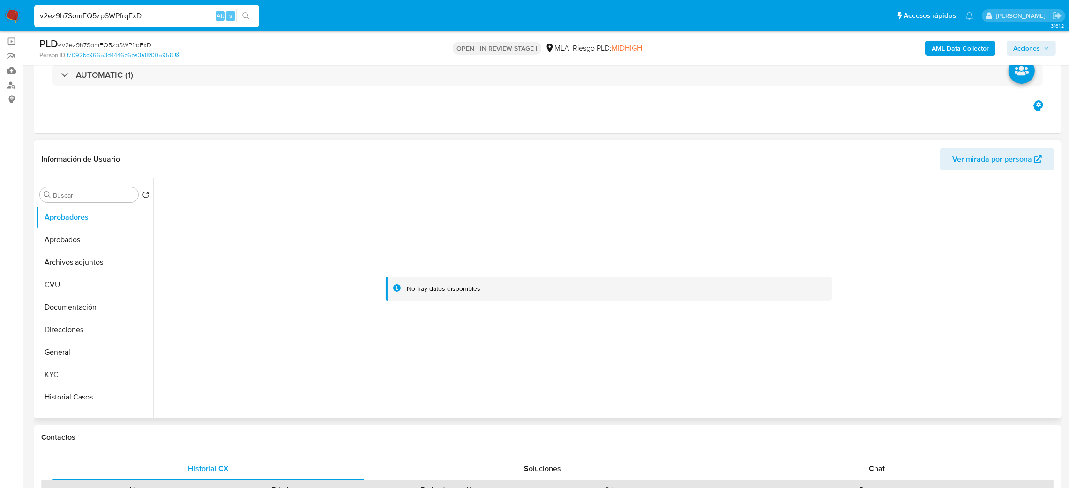
scroll to position [141, 0]
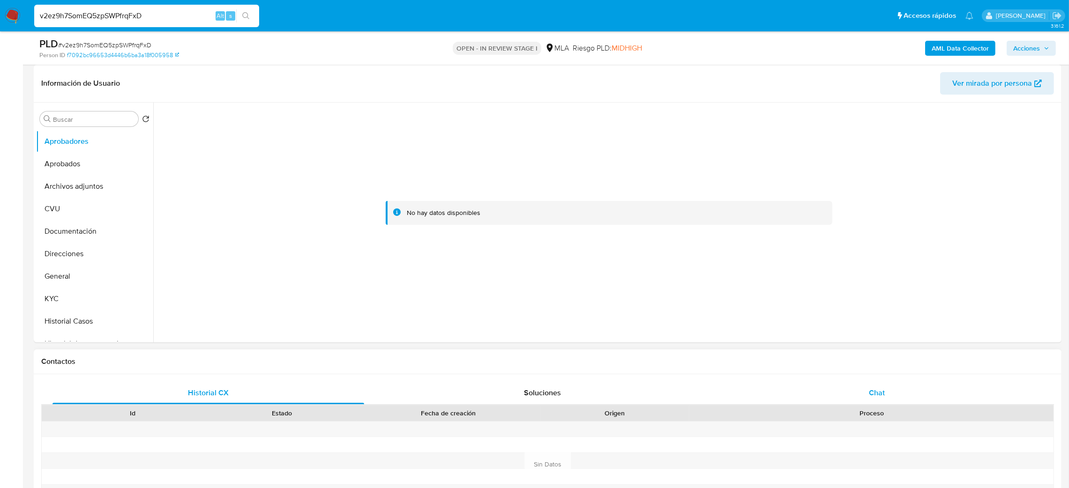
click at [895, 391] on div "Chat" at bounding box center [877, 393] width 312 height 23
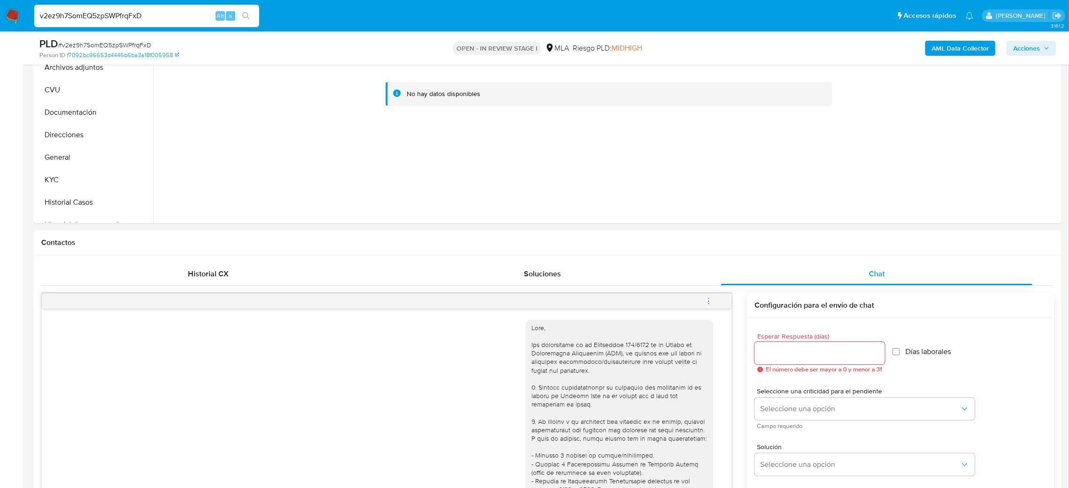
scroll to position [70, 0]
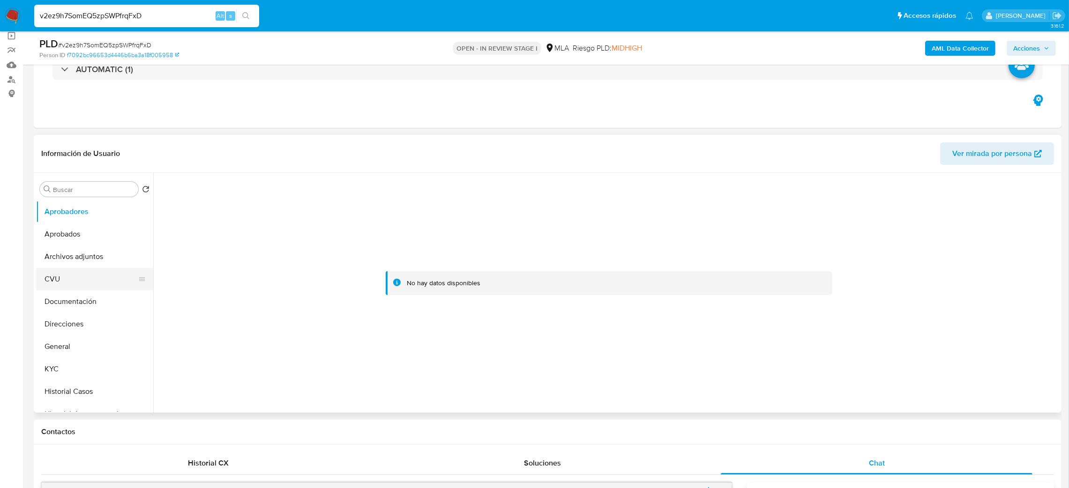
click at [60, 269] on button "CVU" at bounding box center [91, 279] width 110 height 23
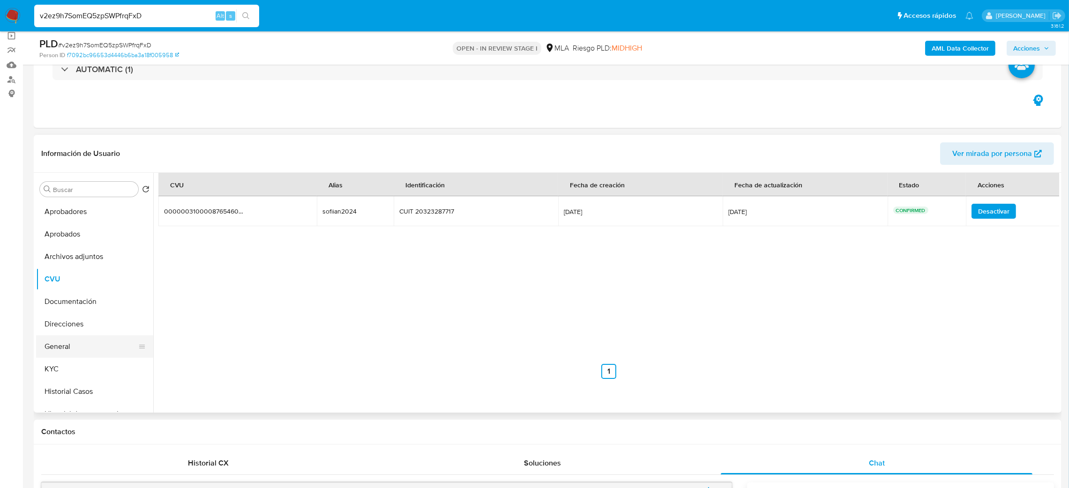
click at [68, 340] on button "General" at bounding box center [91, 347] width 110 height 23
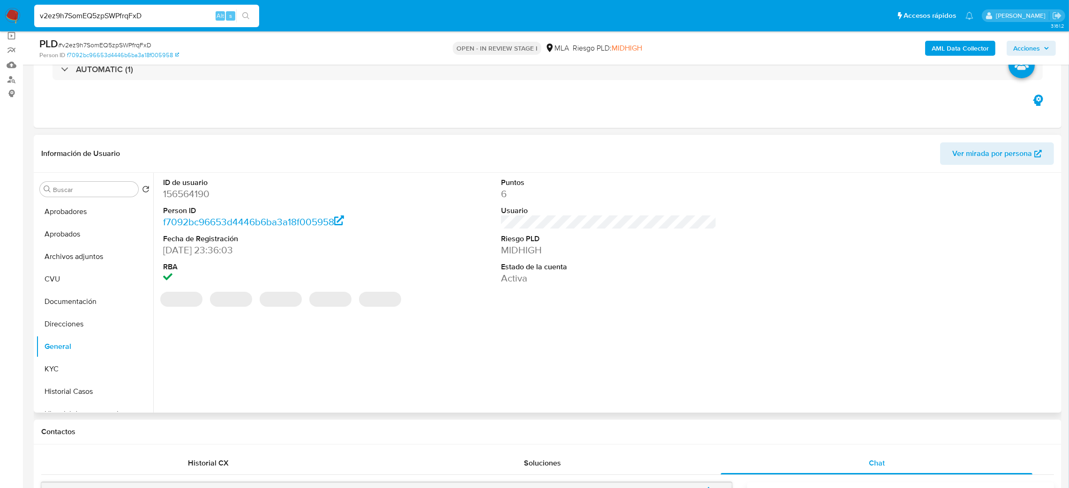
click at [189, 191] on dd "156564190" at bounding box center [271, 194] width 216 height 13
copy dd "156564190"
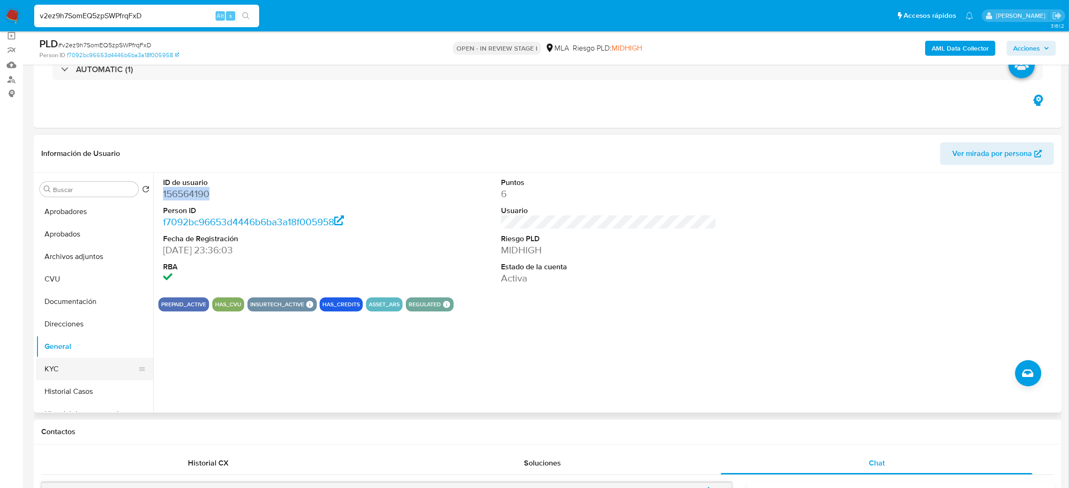
click at [76, 373] on button "KYC" at bounding box center [91, 369] width 110 height 23
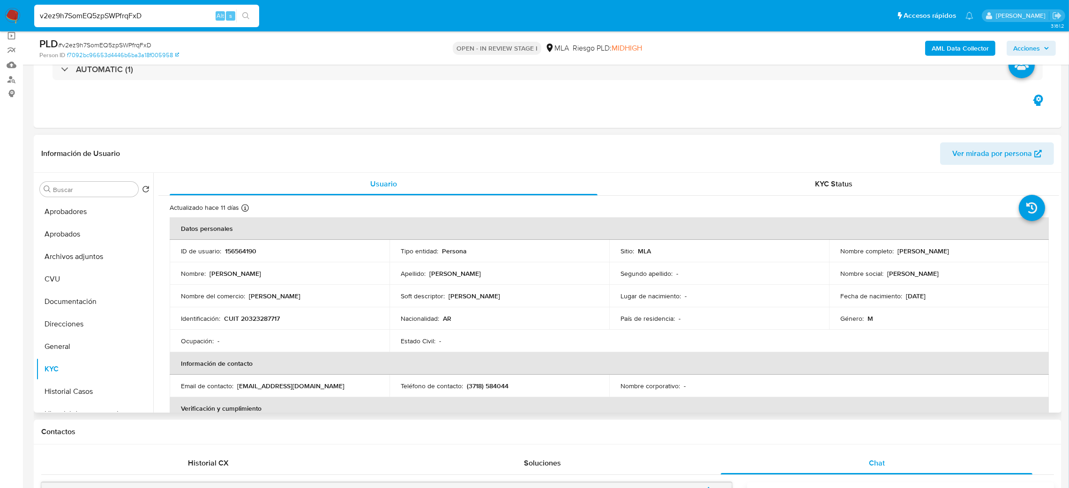
click at [239, 325] on td "Identificación : CUIT 20323287717" at bounding box center [280, 319] width 220 height 23
click at [256, 320] on p "CUIT 20323287717" at bounding box center [252, 319] width 56 height 8
copy p "20323287717"
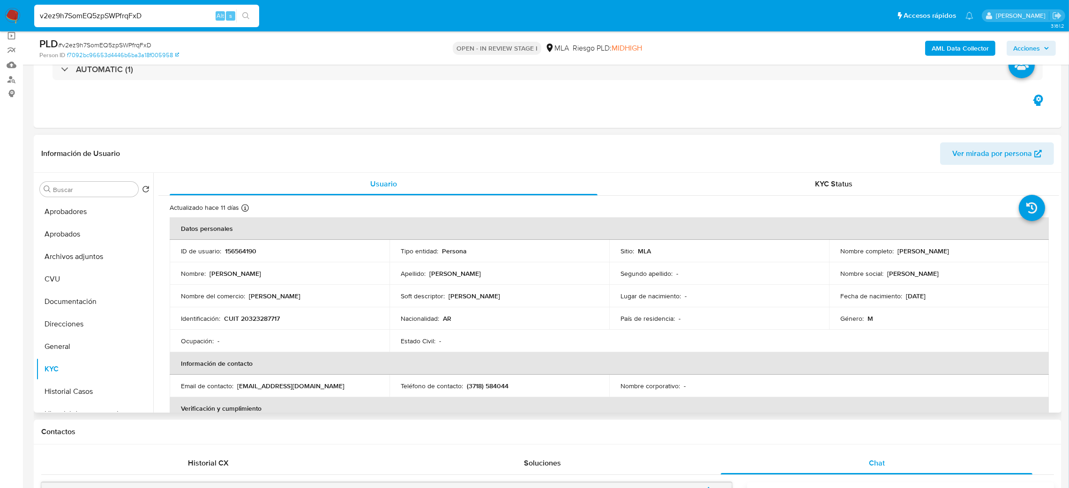
click at [244, 333] on td "Ocupación : -" at bounding box center [280, 341] width 220 height 23
drag, startPoint x: 247, startPoint y: 320, endPoint x: 276, endPoint y: 317, distance: 29.2
click at [276, 317] on p "CUIT 20323287717" at bounding box center [252, 319] width 56 height 8
click at [133, 48] on span "# v2ez9h7SomEQ5zpSWPfrqFxD" at bounding box center [104, 44] width 93 height 9
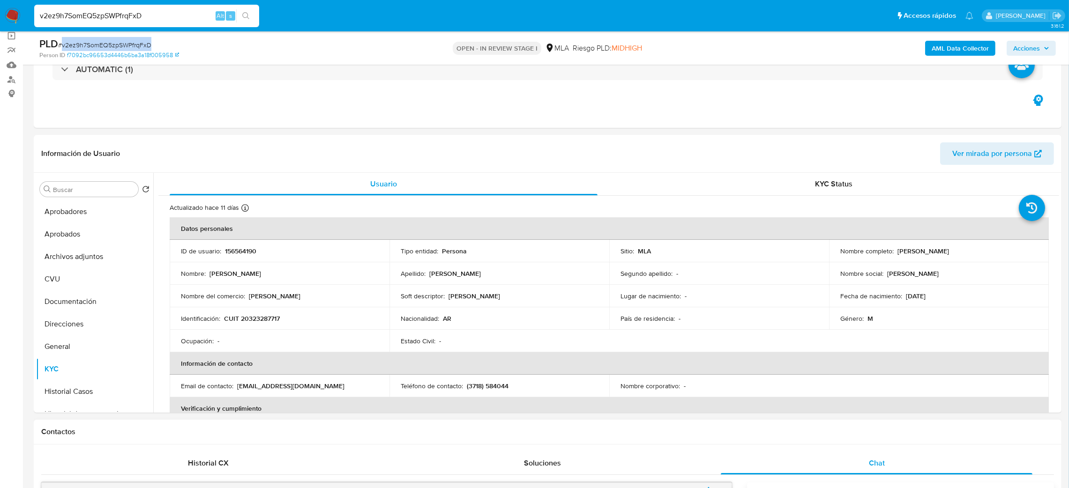
drag, startPoint x: 0, startPoint y: 370, endPoint x: 403, endPoint y: 449, distance: 410.7
drag, startPoint x: 894, startPoint y: 251, endPoint x: 992, endPoint y: 257, distance: 98.6
click at [992, 257] on td "Nombre completo : Nelson Ricardo Ferreira" at bounding box center [939, 251] width 220 height 23
click at [267, 314] on td "Identificación : CUIT 20323287717" at bounding box center [280, 319] width 220 height 23
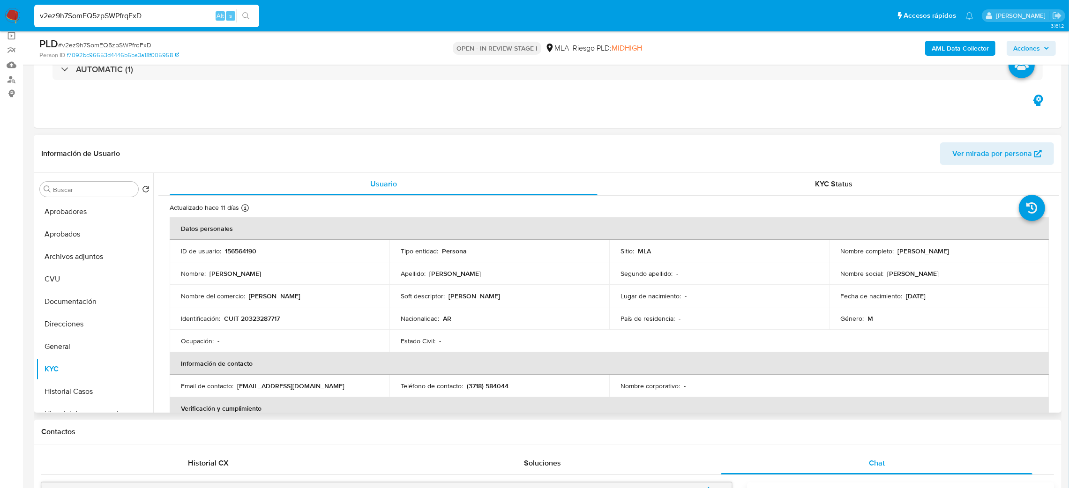
click at [263, 321] on p "CUIT 20323287717" at bounding box center [252, 319] width 56 height 8
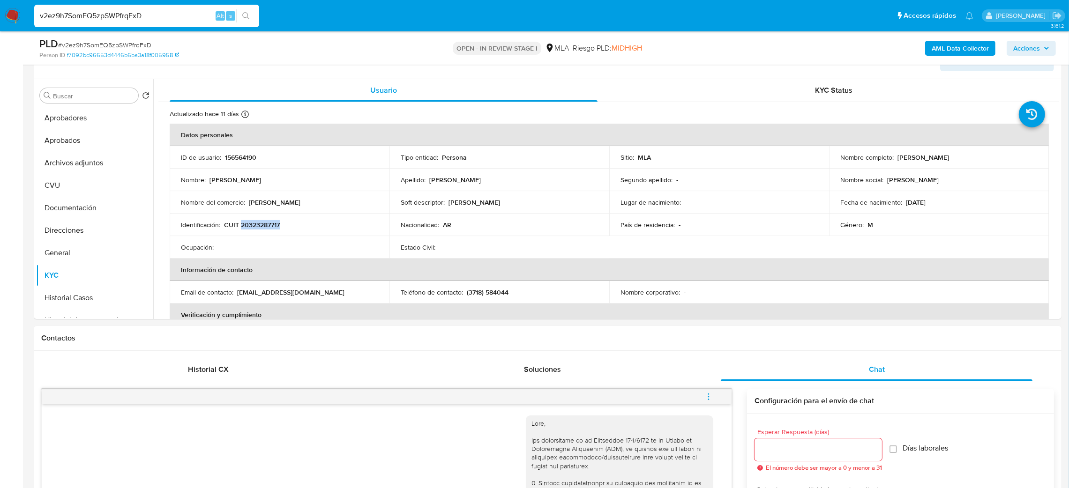
scroll to position [141, 0]
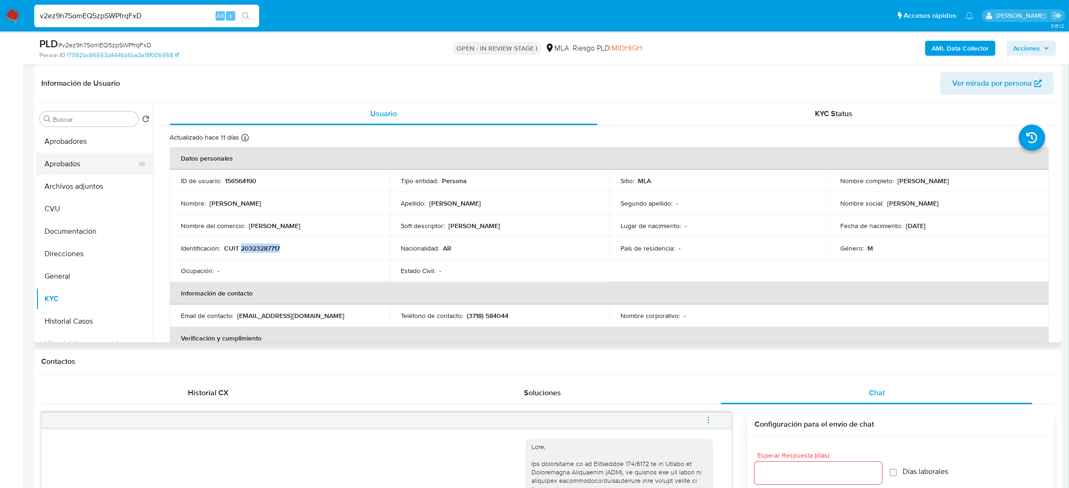
click at [60, 166] on button "Aprobados" at bounding box center [91, 164] width 110 height 23
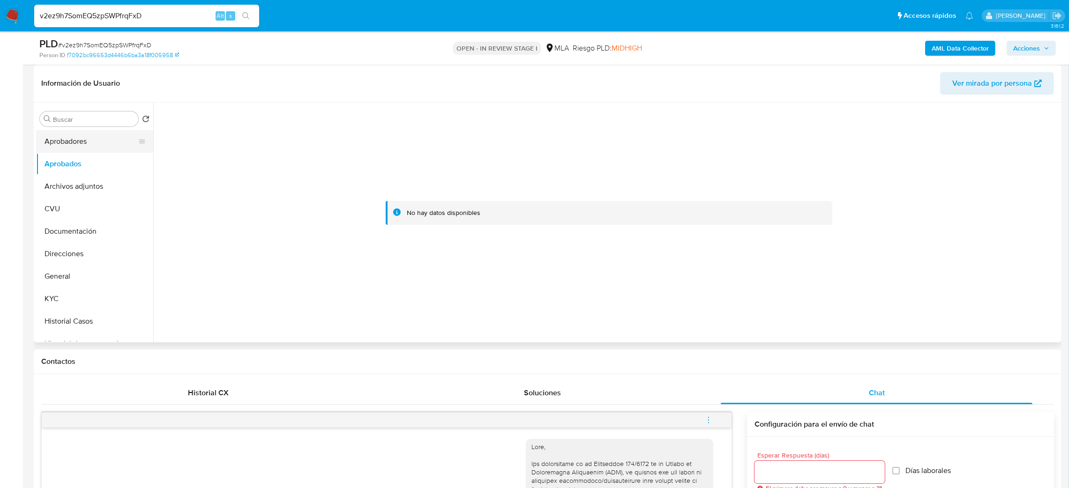
click at [67, 134] on button "Aprobadores" at bounding box center [91, 141] width 110 height 23
click at [59, 208] on button "CVU" at bounding box center [91, 209] width 110 height 23
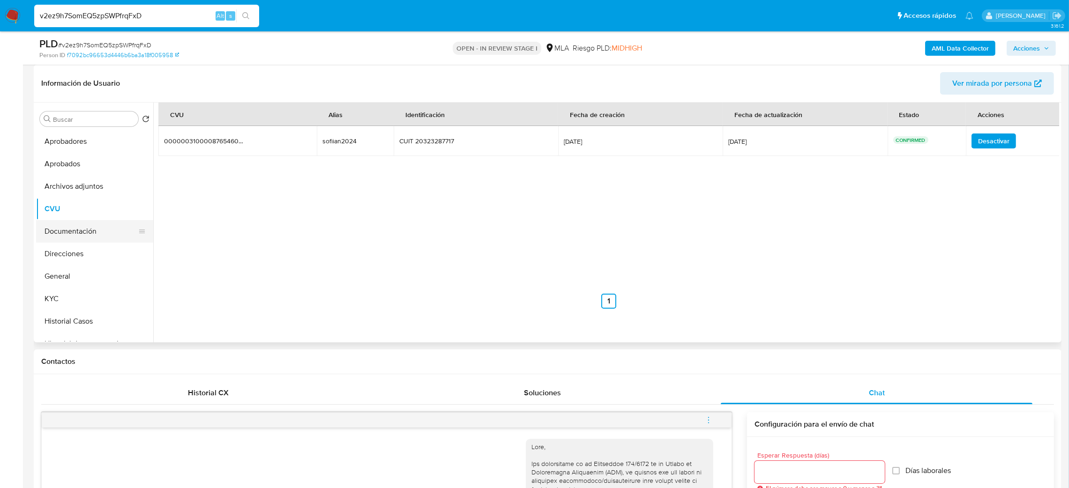
click at [72, 236] on button "Documentación" at bounding box center [91, 231] width 110 height 23
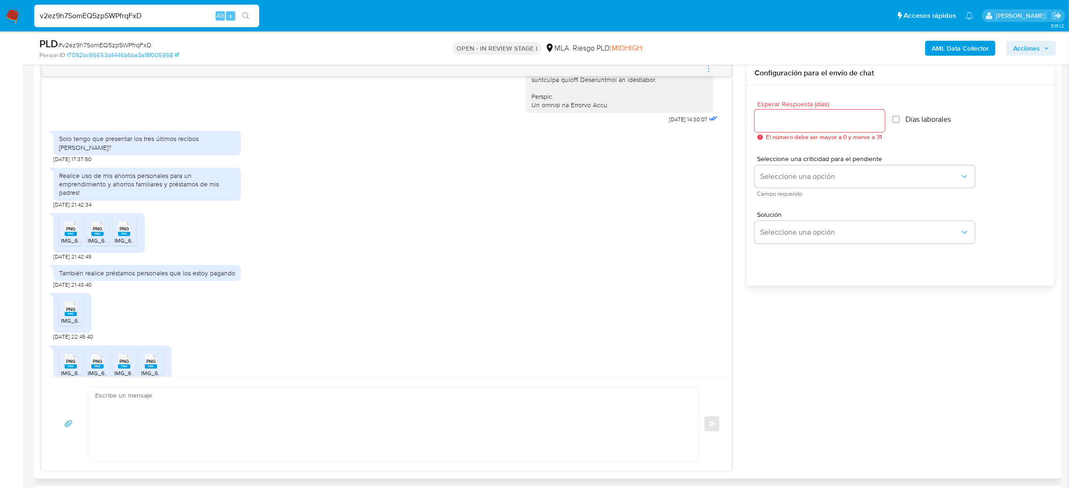
scroll to position [492, 0]
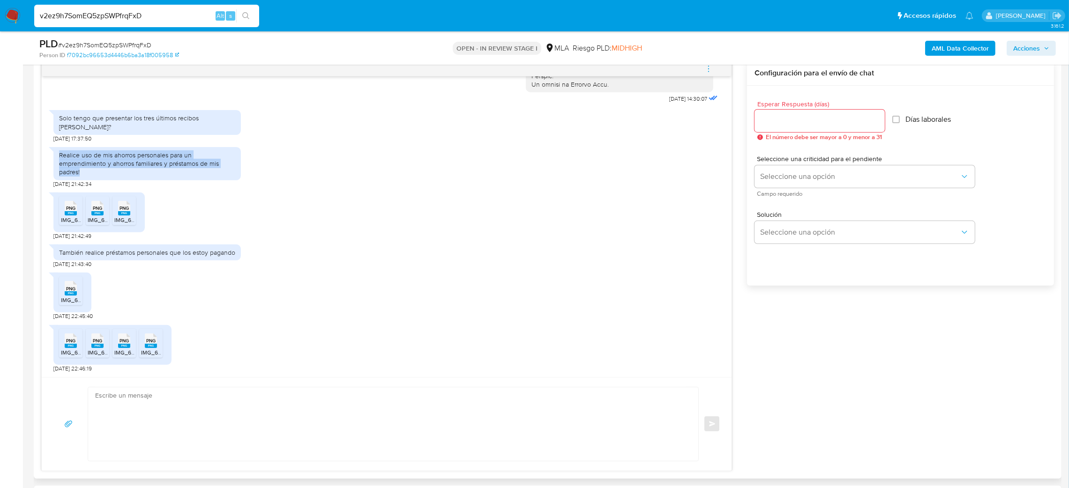
drag, startPoint x: 100, startPoint y: 179, endPoint x: 58, endPoint y: 162, distance: 45.4
click at [58, 162] on div "Realice uso de mis ahorros personales para un emprendimiento y ahorros familiar…" at bounding box center [147, 163] width 188 height 33
click at [149, 256] on div "También realice préstamos personales que los estoy pagando" at bounding box center [147, 252] width 176 height 8
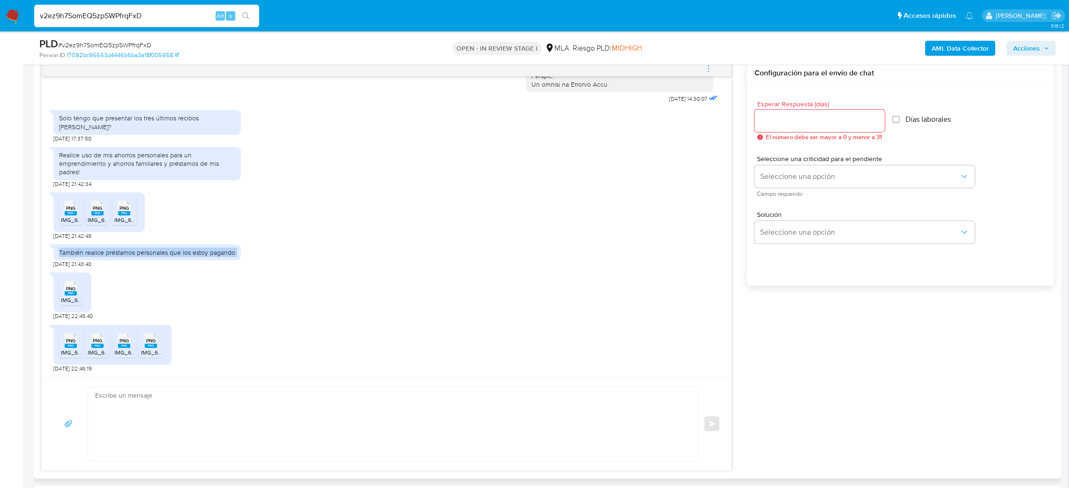
click at [149, 256] on div "También realice préstamos personales que los estoy pagando" at bounding box center [147, 252] width 176 height 8
click at [71, 211] on span "PNG" at bounding box center [70, 208] width 9 height 6
click at [105, 212] on div "PNG PNG" at bounding box center [98, 207] width 20 height 18
click at [126, 211] on span "PNG" at bounding box center [124, 208] width 9 height 6
click at [151, 348] on rect at bounding box center [151, 346] width 12 height 4
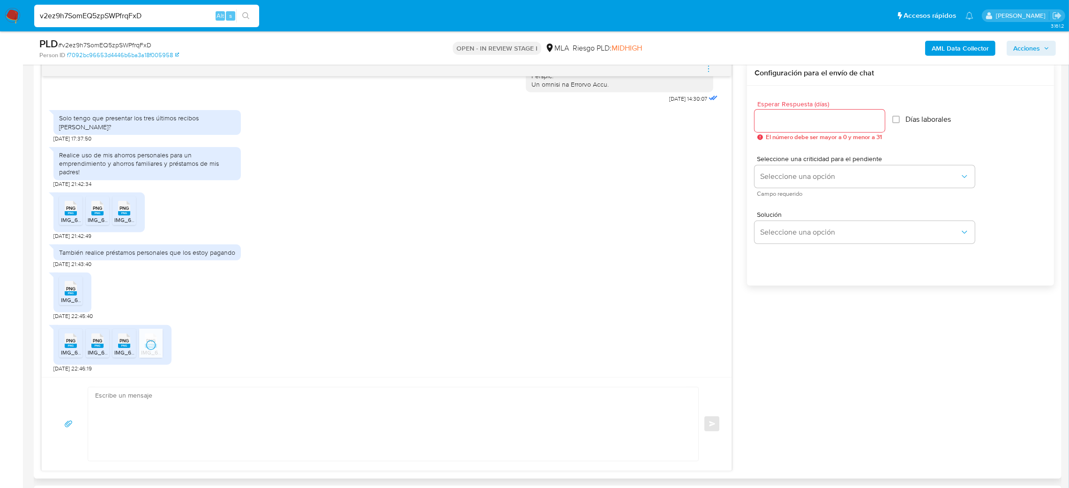
click at [130, 353] on span "IMG_6117.png" at bounding box center [131, 353] width 34 height 8
click at [99, 349] on icon "PNG" at bounding box center [97, 341] width 12 height 16
click at [71, 345] on div "PNG PNG" at bounding box center [71, 340] width 20 height 18
click at [66, 292] on span "PNG" at bounding box center [70, 289] width 9 height 6
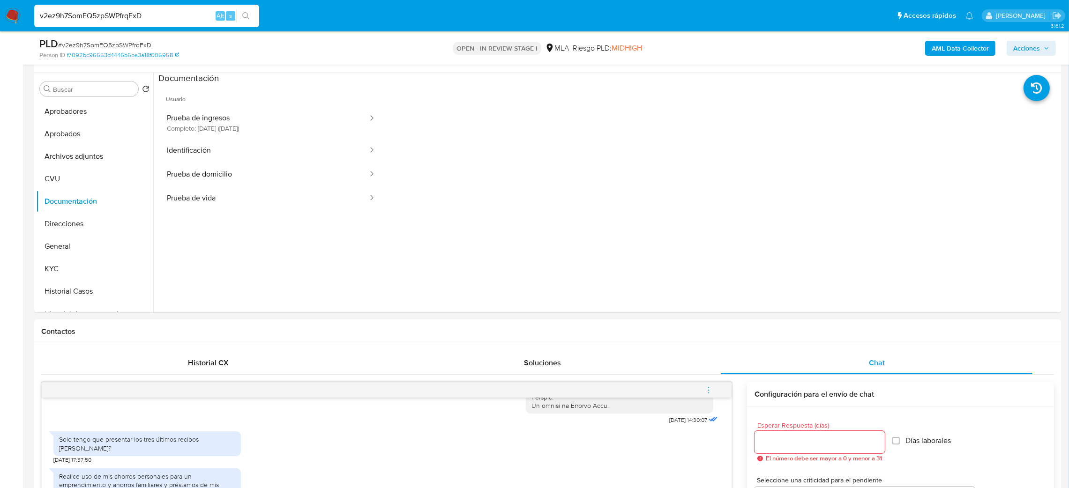
scroll to position [141, 0]
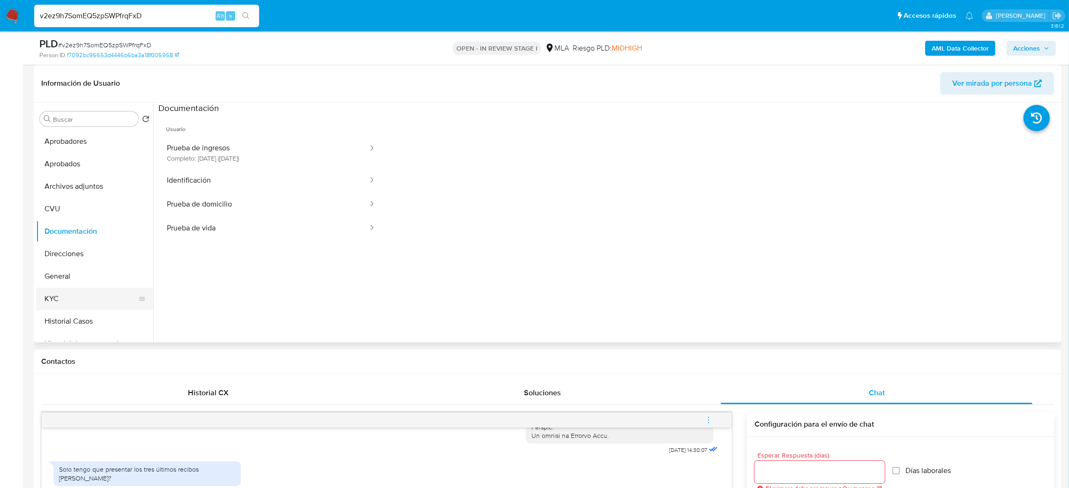
drag, startPoint x: 72, startPoint y: 300, endPoint x: 65, endPoint y: 300, distance: 7.0
click at [72, 299] on button "KYC" at bounding box center [91, 299] width 110 height 23
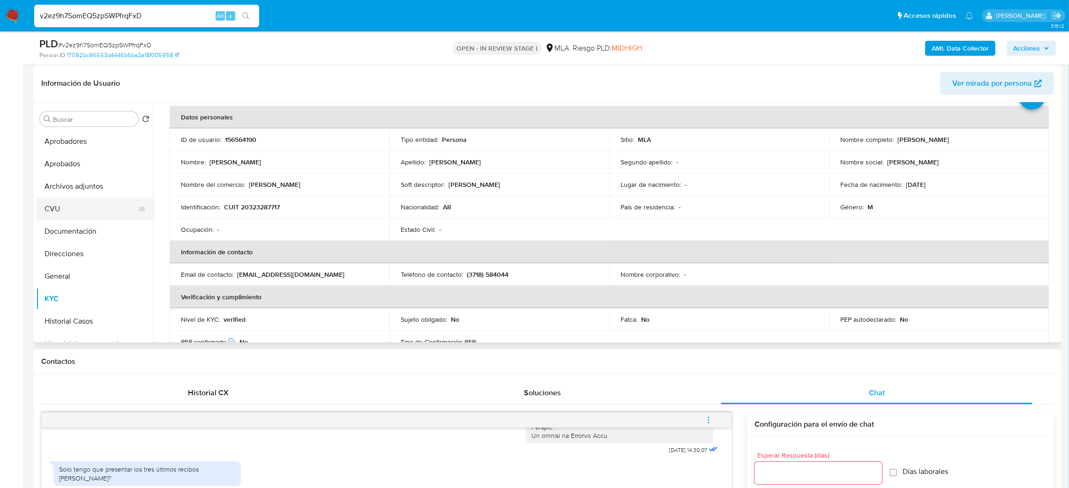
scroll to position [0, 0]
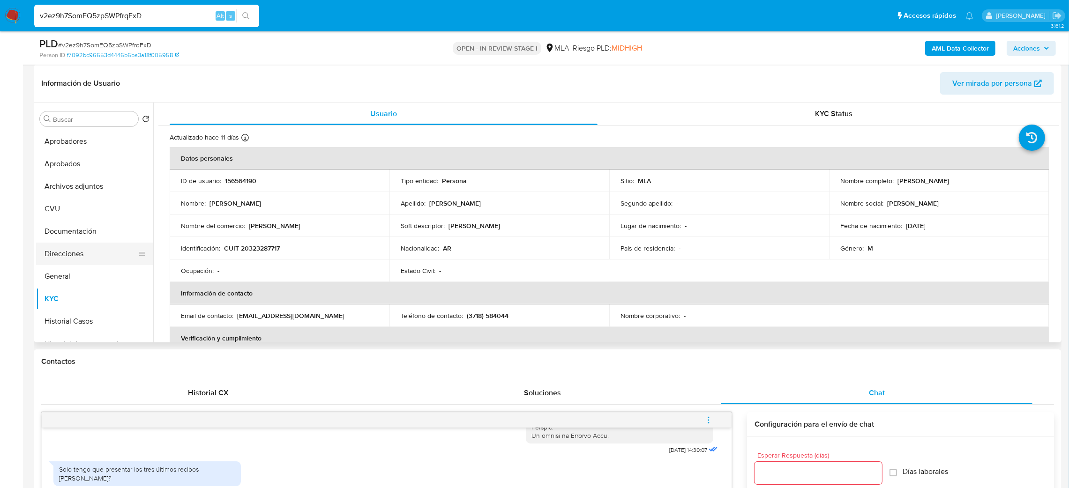
click at [60, 256] on button "Direcciones" at bounding box center [91, 254] width 110 height 23
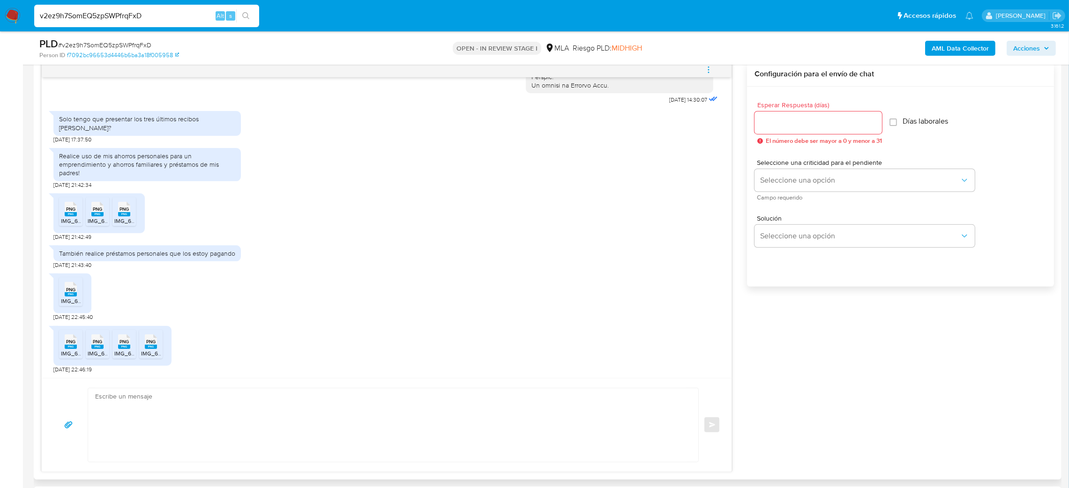
scroll to position [492, 0]
click at [152, 444] on textarea at bounding box center [391, 425] width 592 height 74
paste textarea "Hola, ¡Muchas gracias por tu respuesta! Confirmamos la recepción de la document…"
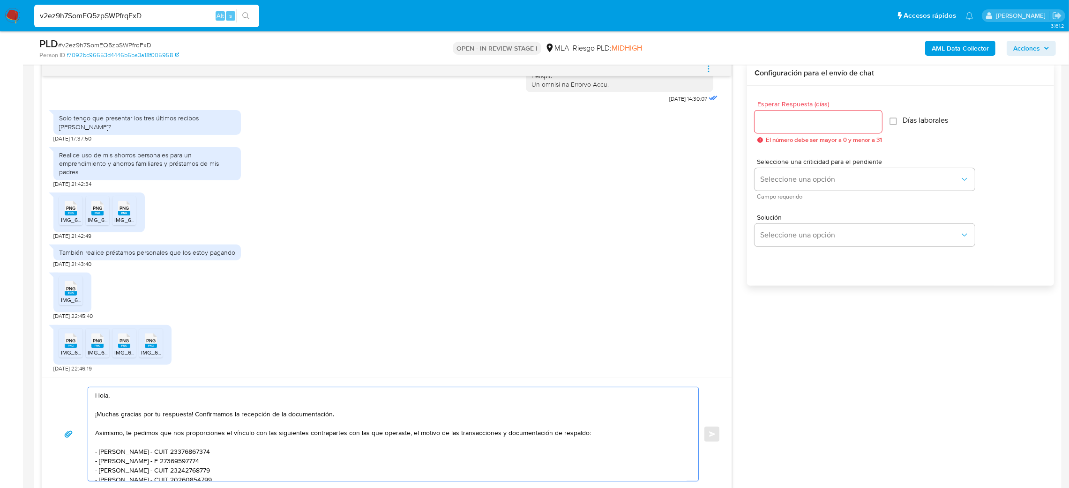
scroll to position [72, 0]
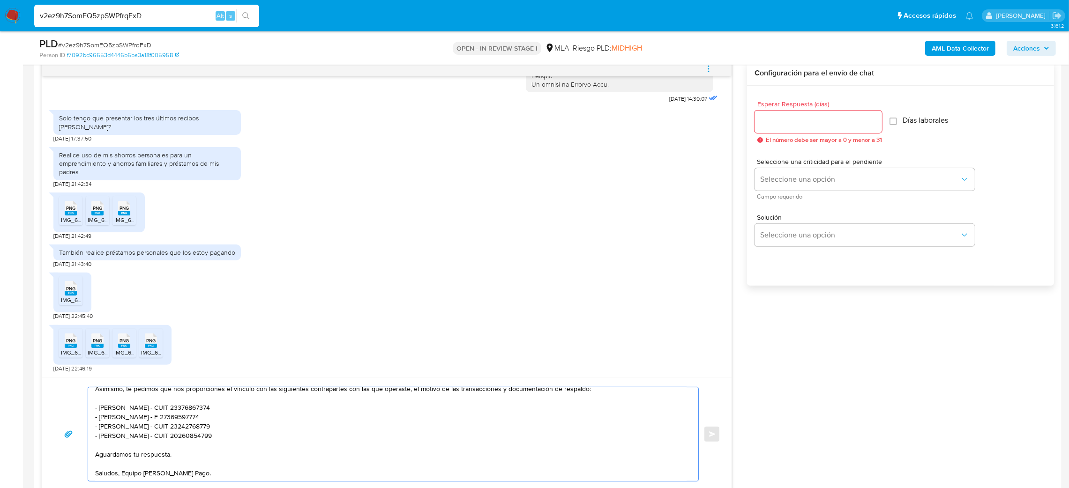
type textarea "Hola, ¡Muchas gracias por tu respuesta! Confirmamos la recepción de la document…"
click at [751, 104] on div "Esperar Respuesta (días) El número debe ser mayor a 0 y menor a 31 Días laboral…" at bounding box center [900, 198] width 307 height 225
click at [770, 121] on input "Esperar Respuesta (días)" at bounding box center [819, 122] width 128 height 12
type input "3"
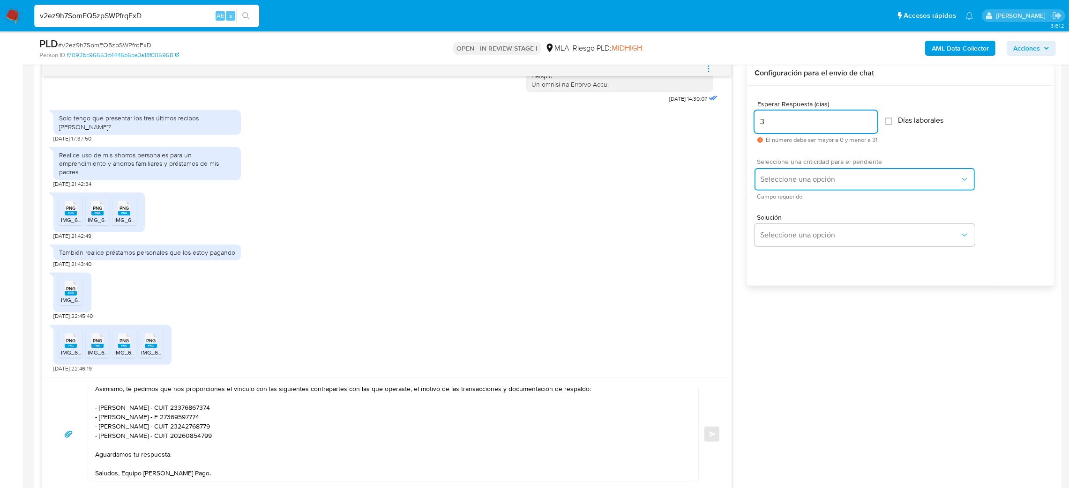
click at [775, 175] on span "Seleccione una opción" at bounding box center [860, 179] width 200 height 9
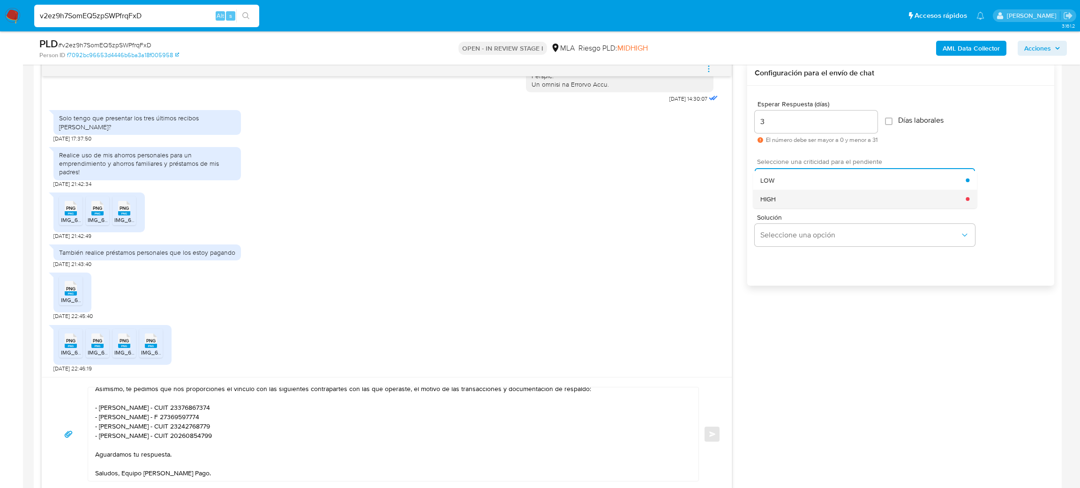
click at [774, 199] on span "HIGH" at bounding box center [767, 199] width 15 height 8
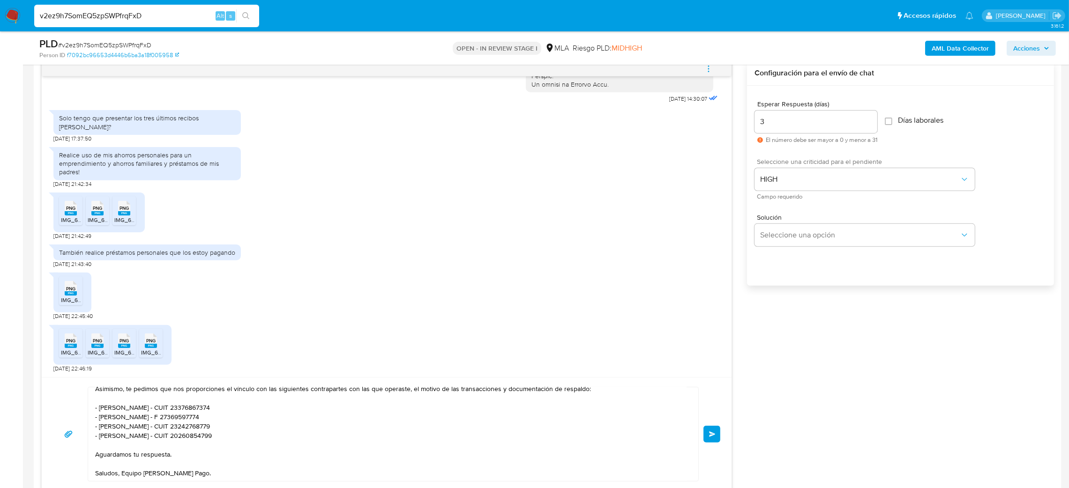
click at [713, 436] on span "Enviar" at bounding box center [712, 435] width 7 height 6
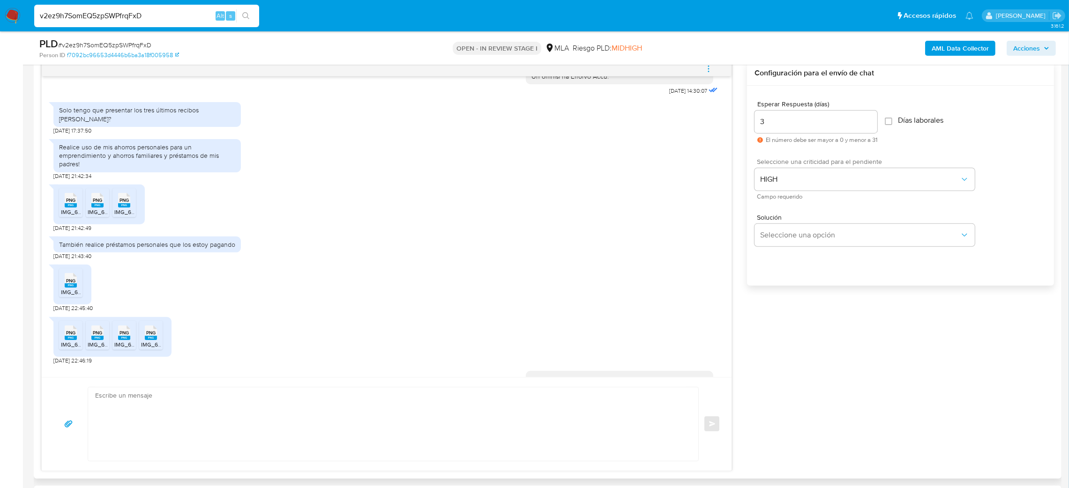
scroll to position [686, 0]
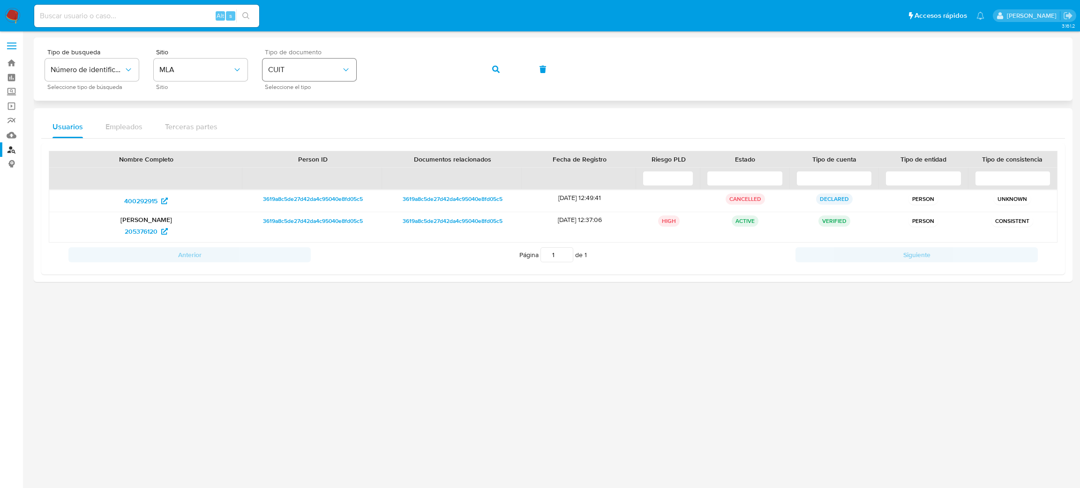
click at [285, 70] on div "Tipo de busqueda Número de identificación Seleccione tipo de búsqueda Sitio MLA…" at bounding box center [553, 69] width 1016 height 41
click at [488, 71] on button "button" at bounding box center [496, 69] width 32 height 23
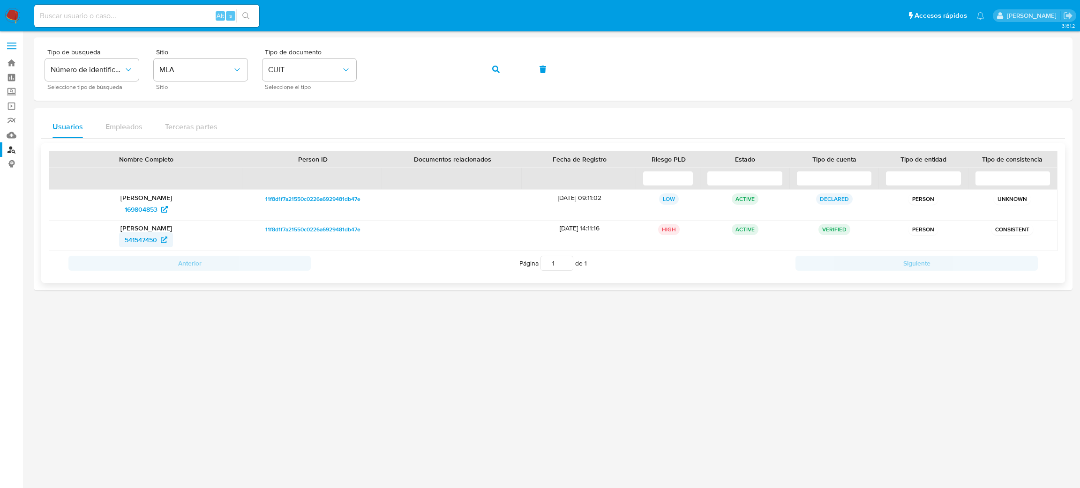
click at [142, 238] on span "541547450" at bounding box center [141, 240] width 32 height 15
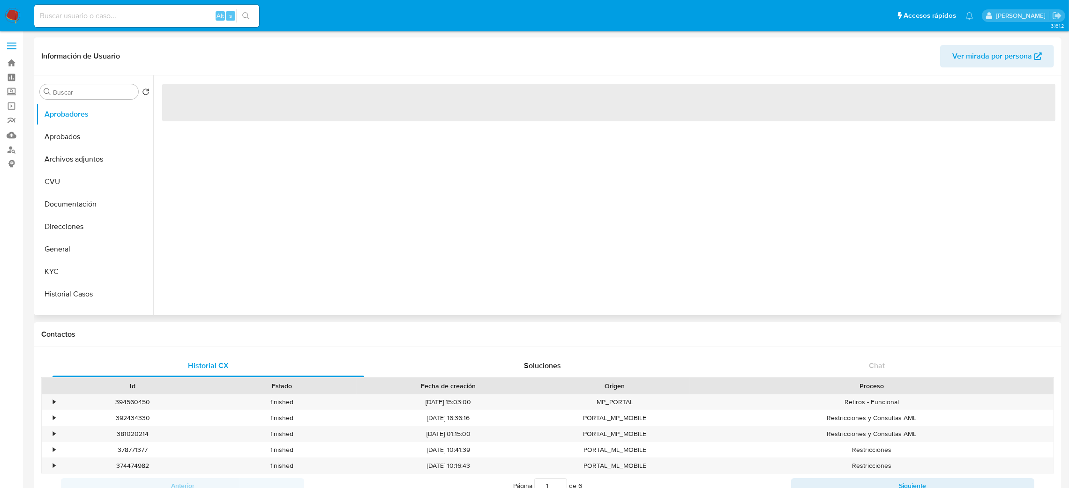
select select "10"
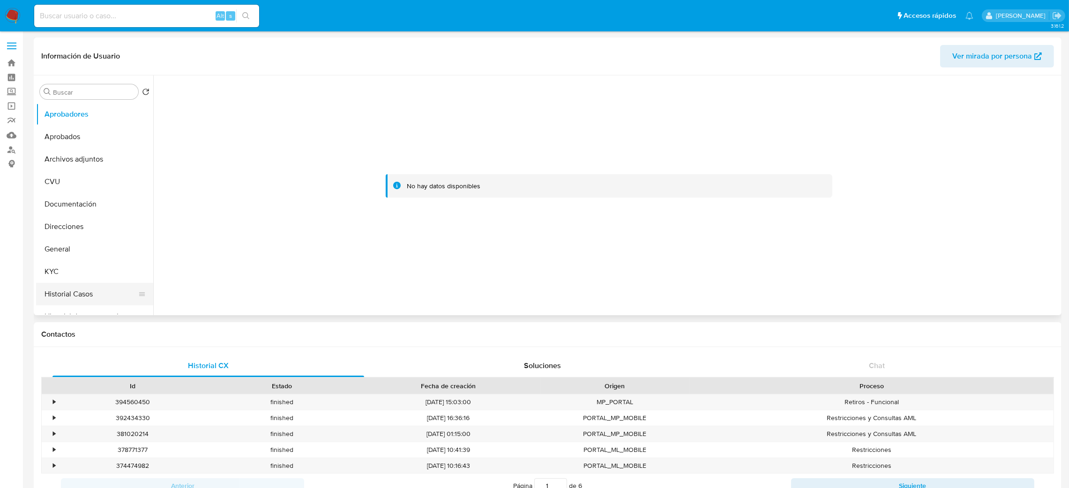
click at [72, 288] on button "Historial Casos" at bounding box center [91, 294] width 110 height 23
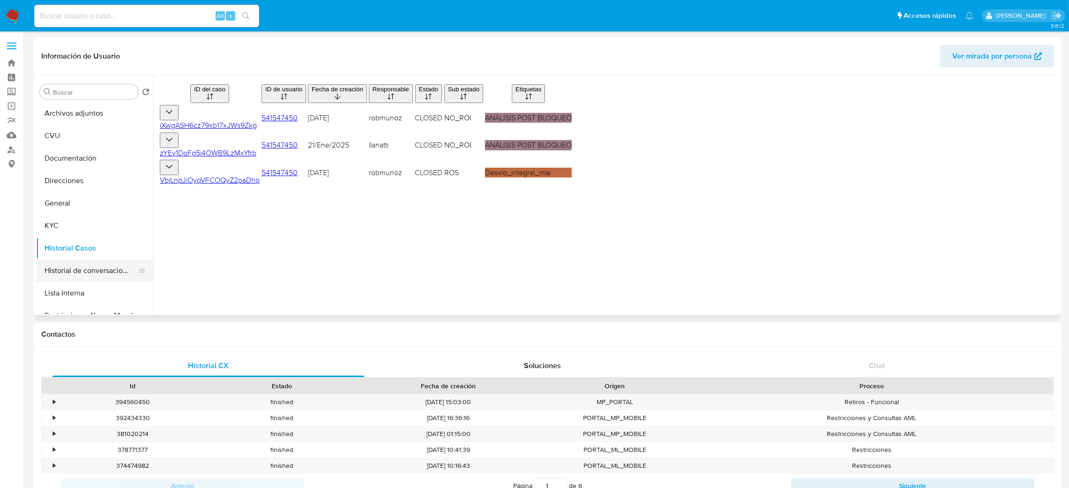
scroll to position [70, 0]
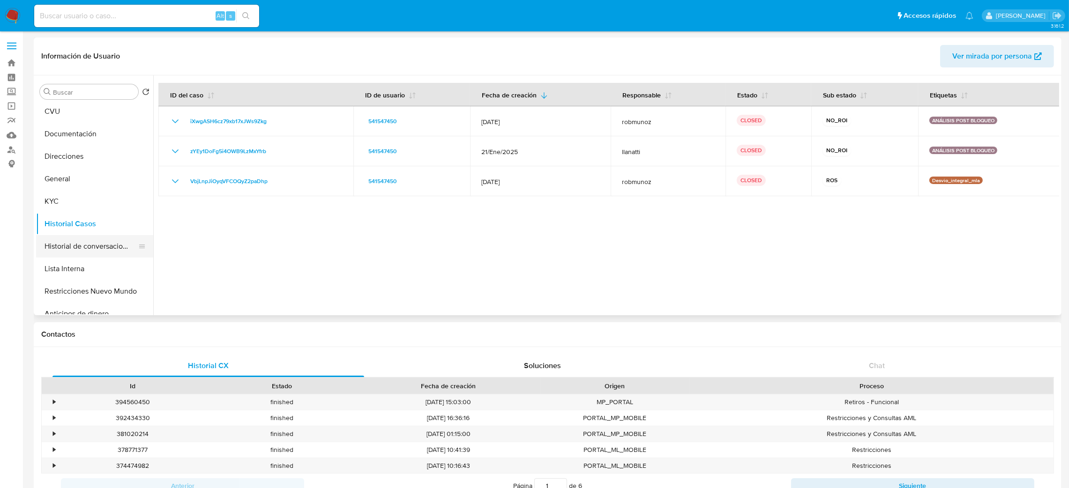
click at [90, 246] on button "Historial de conversaciones" at bounding box center [91, 246] width 110 height 23
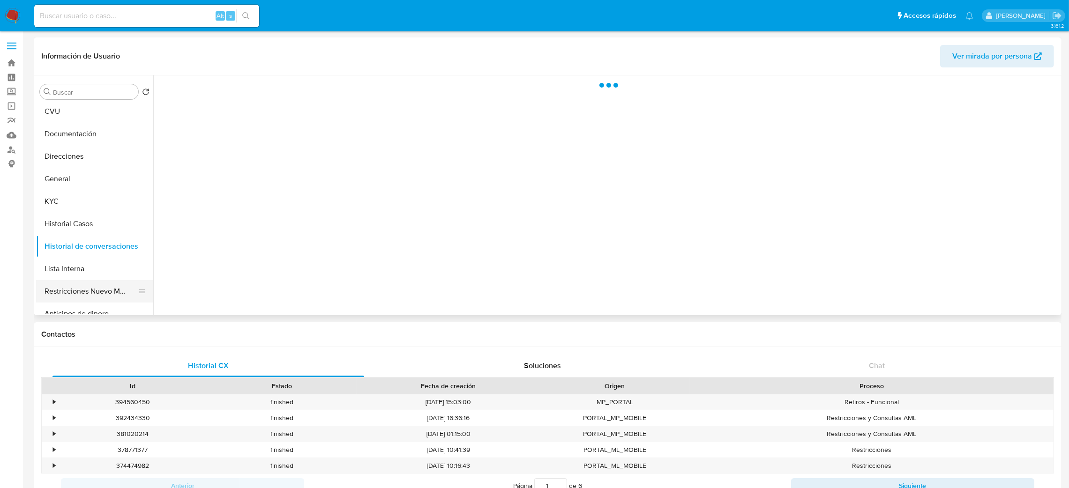
click at [86, 281] on button "Restricciones Nuevo Mundo" at bounding box center [91, 291] width 110 height 23
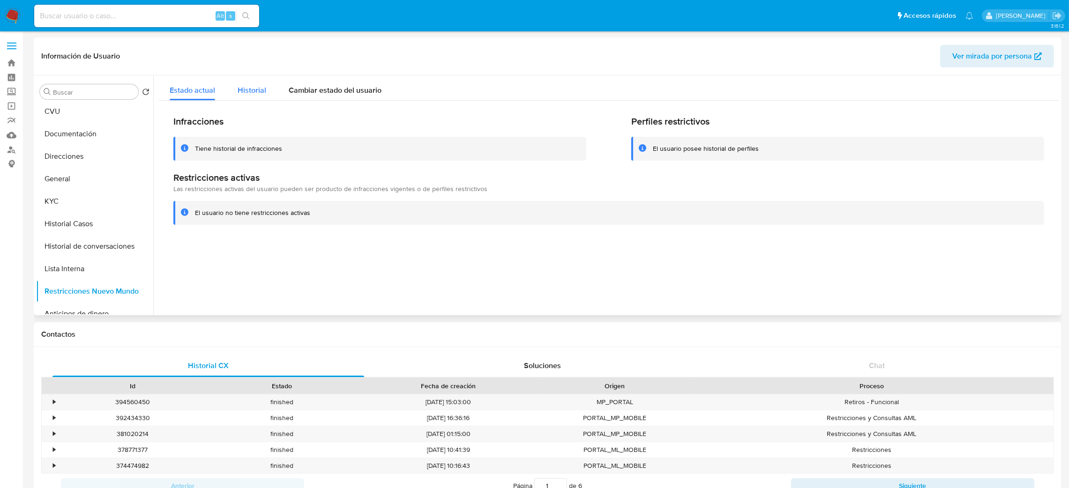
click at [242, 83] on div "Historial" at bounding box center [252, 87] width 29 height 25
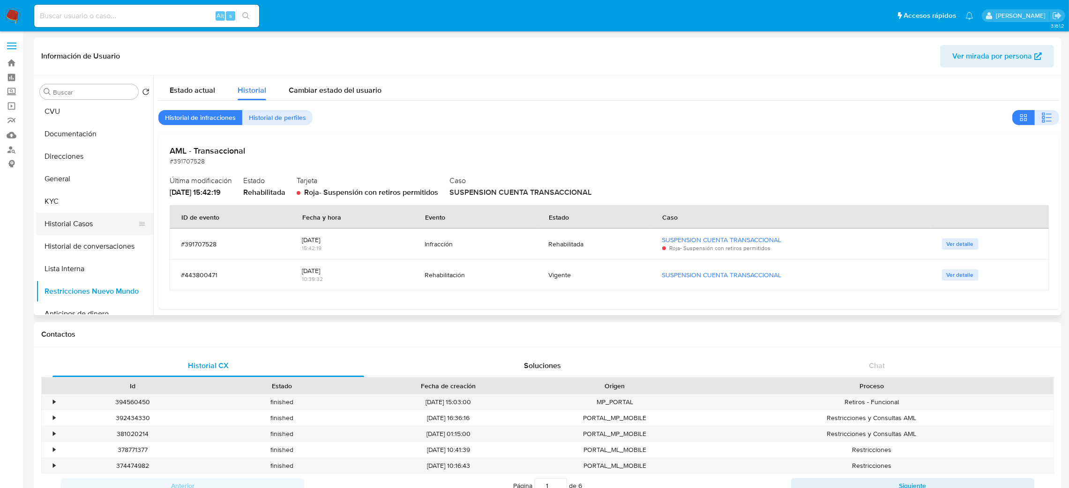
click at [66, 214] on button "Historial Casos" at bounding box center [91, 224] width 110 height 23
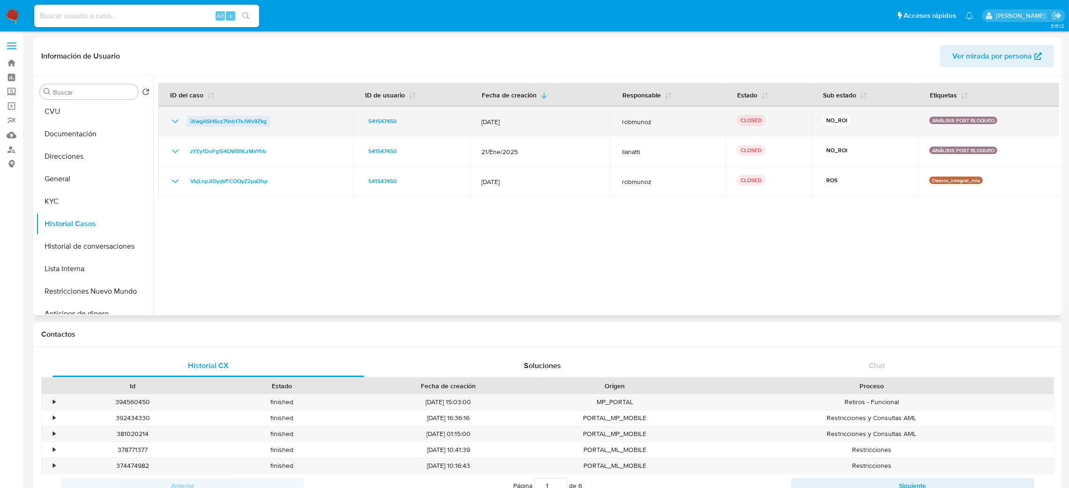
click at [235, 120] on span "iXwgASH6cz79xb17xJWs9Zkg" at bounding box center [228, 121] width 76 height 11
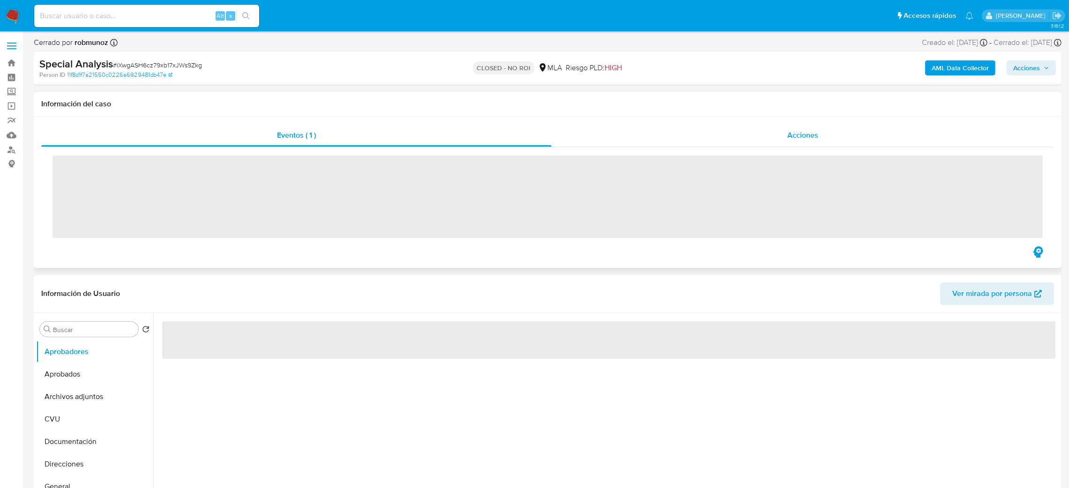
click at [822, 134] on div "Acciones" at bounding box center [803, 135] width 503 height 23
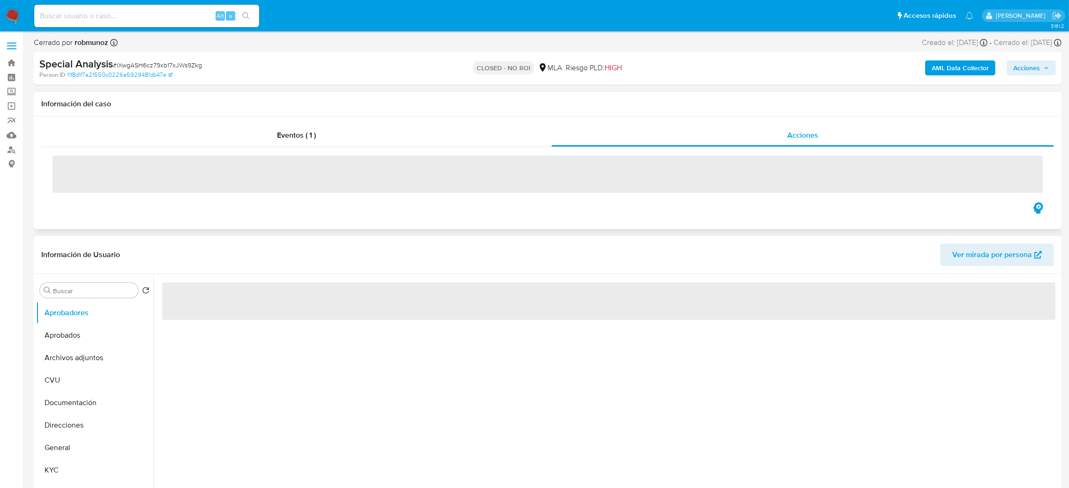
select select "10"
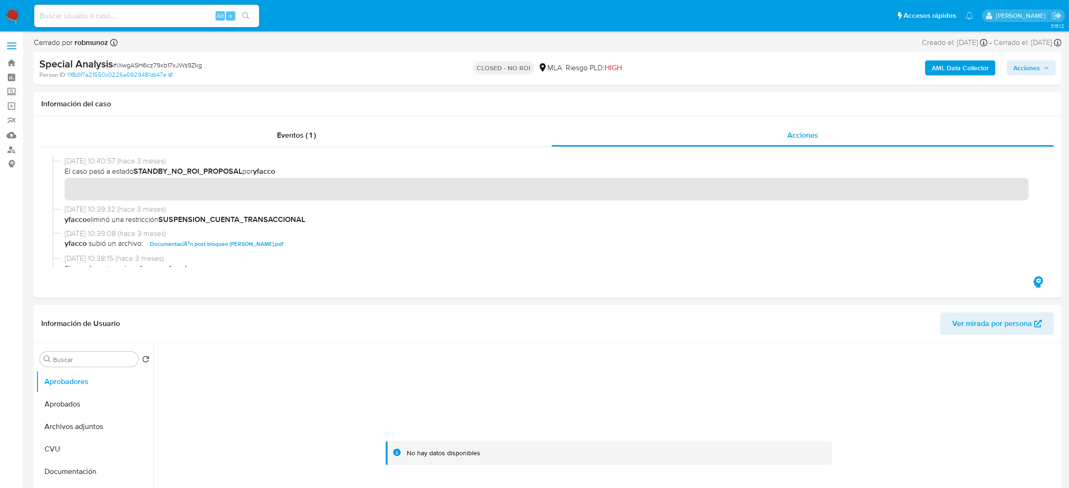
scroll to position [141, 0]
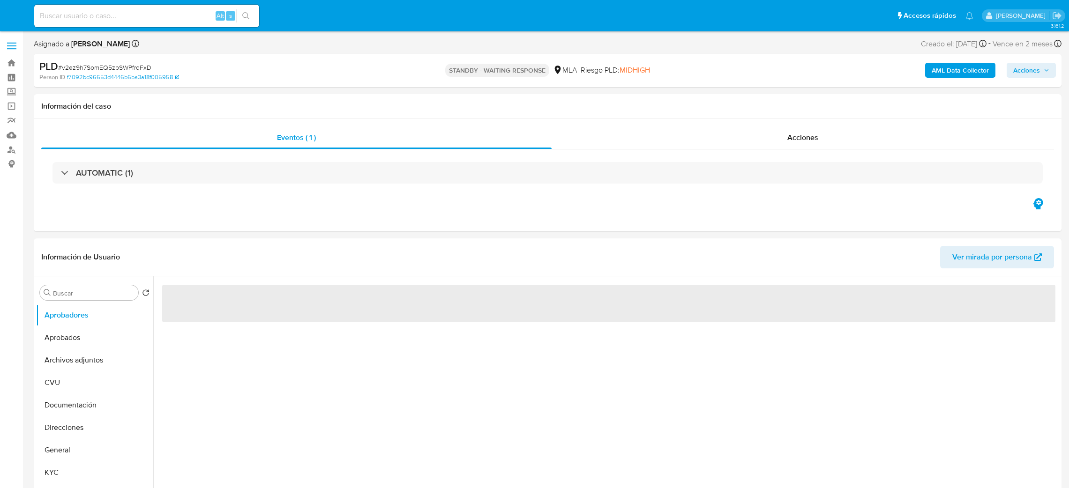
select select "10"
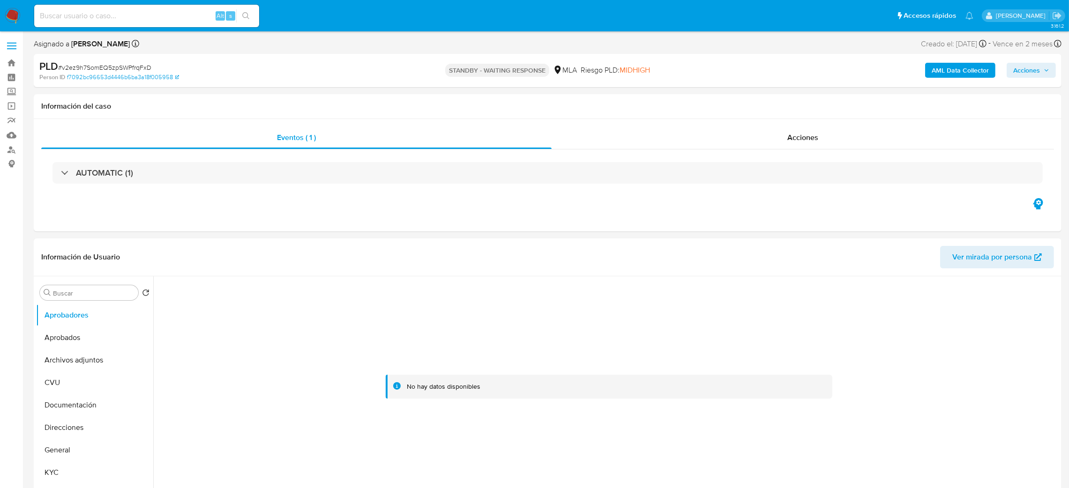
click at [153, 13] on input at bounding box center [146, 16] width 225 height 12
paste input "814681226"
type input "814681226"
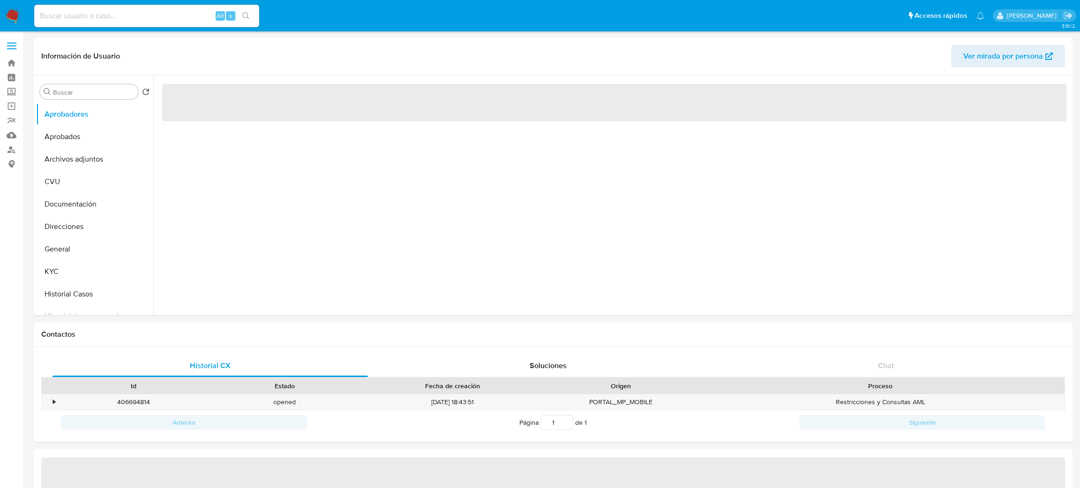
select select "10"
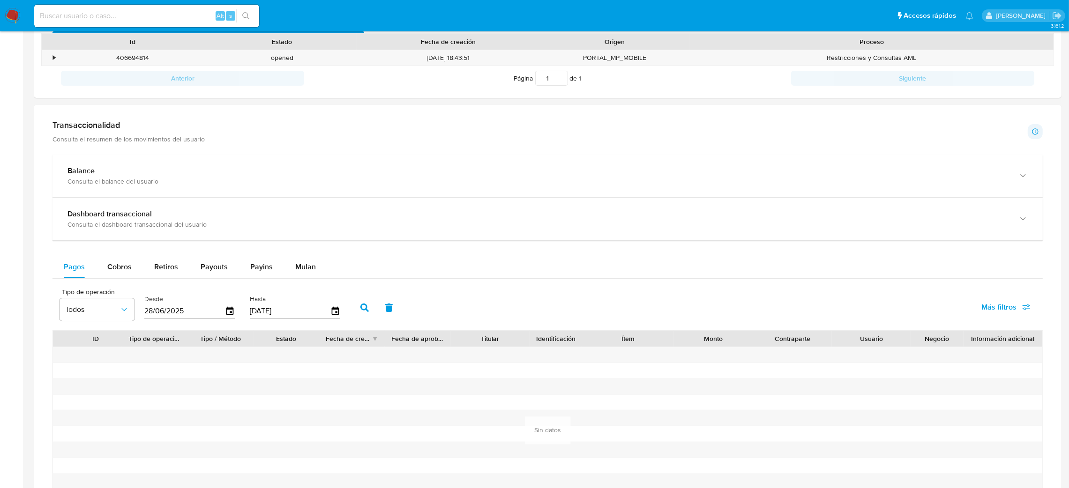
scroll to position [611, 0]
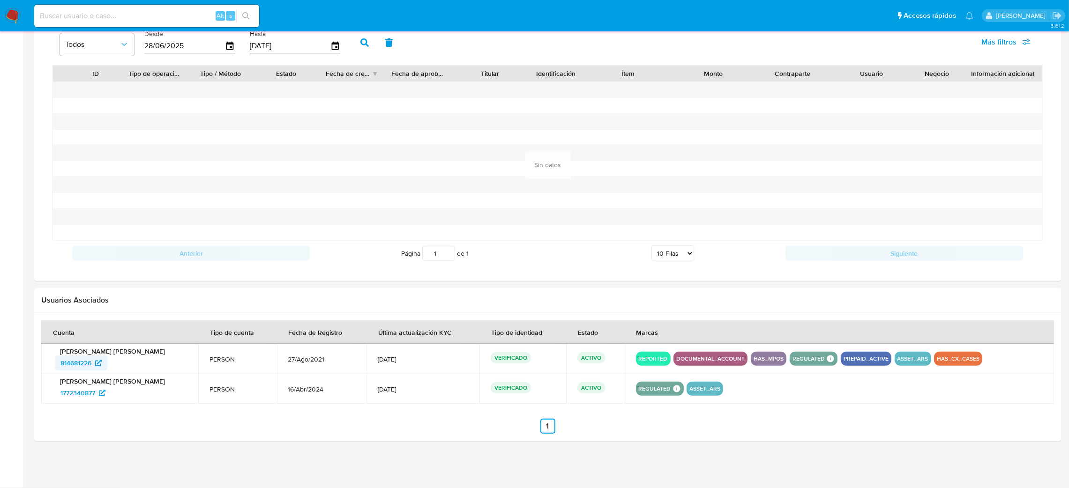
click at [66, 361] on span "814681226" at bounding box center [75, 363] width 31 height 15
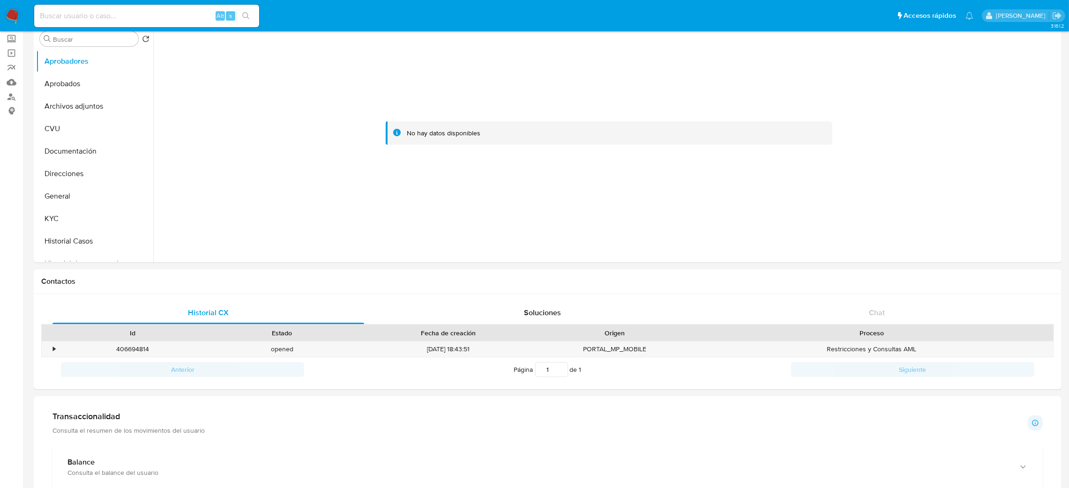
scroll to position [0, 0]
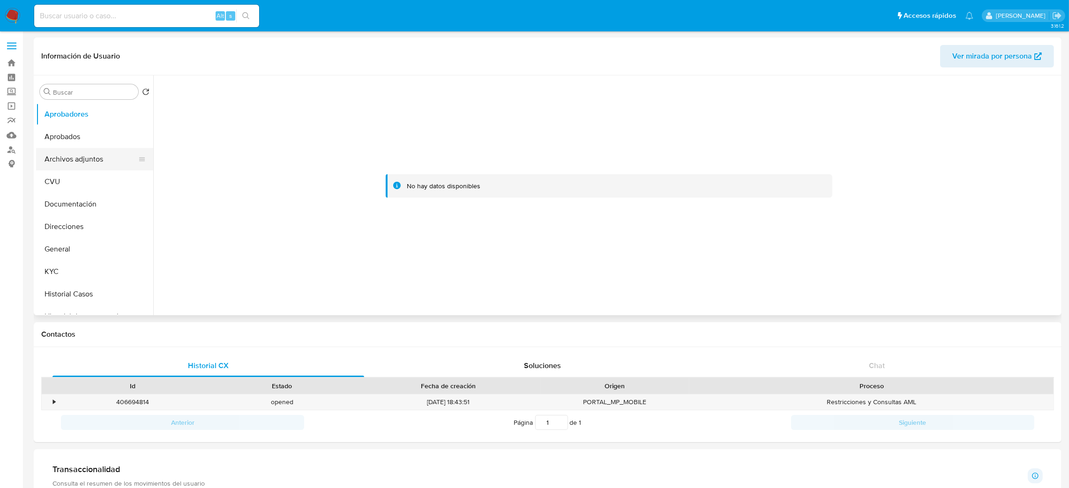
click at [77, 170] on button "Archivos adjuntos" at bounding box center [91, 159] width 110 height 23
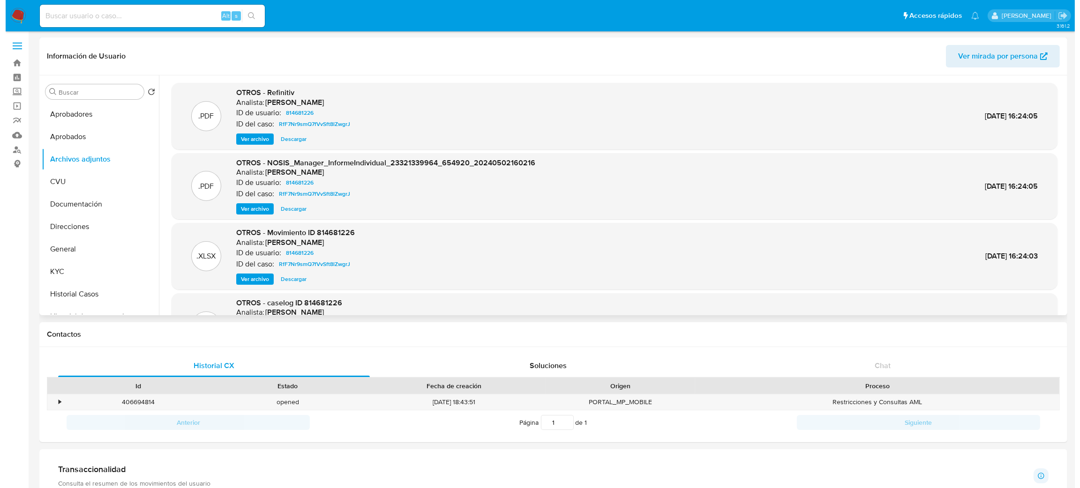
scroll to position [52, 0]
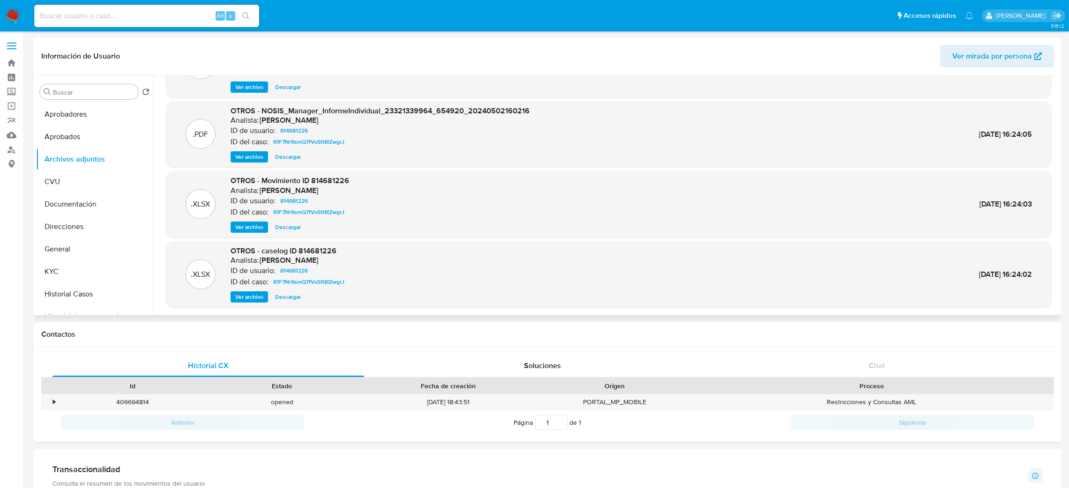
click at [252, 298] on span "Ver archivo" at bounding box center [249, 297] width 28 height 9
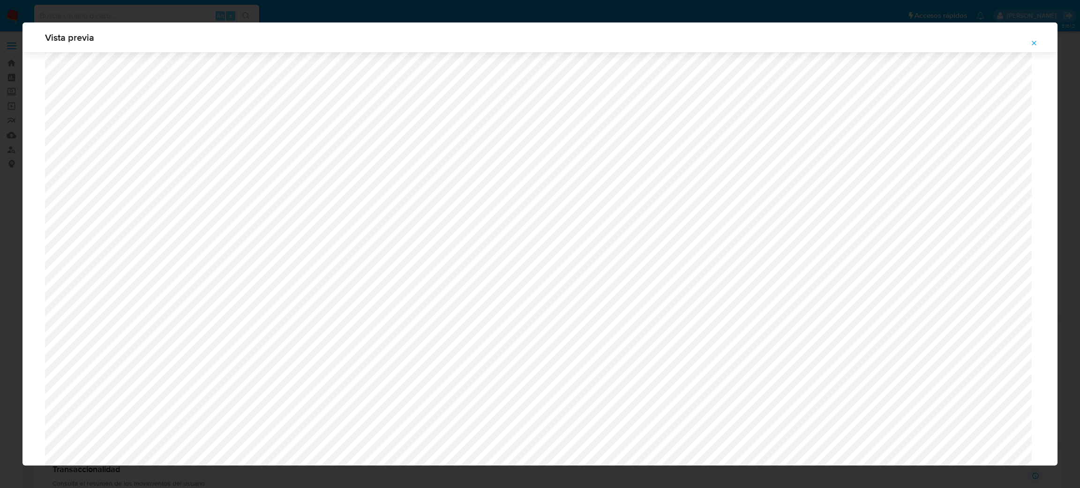
scroll to position [403, 0]
click at [1033, 42] on icon "Attachment preview" at bounding box center [1034, 43] width 4 height 4
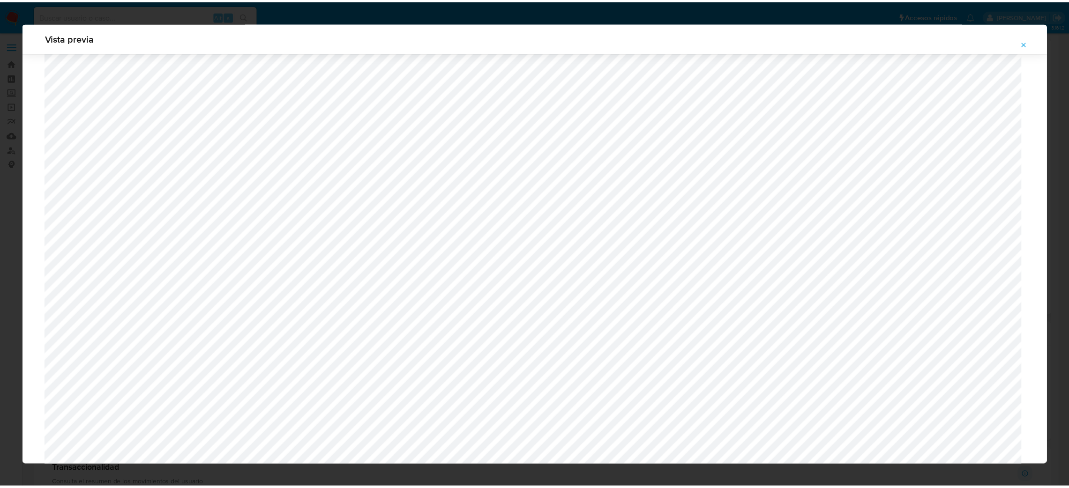
scroll to position [0, 0]
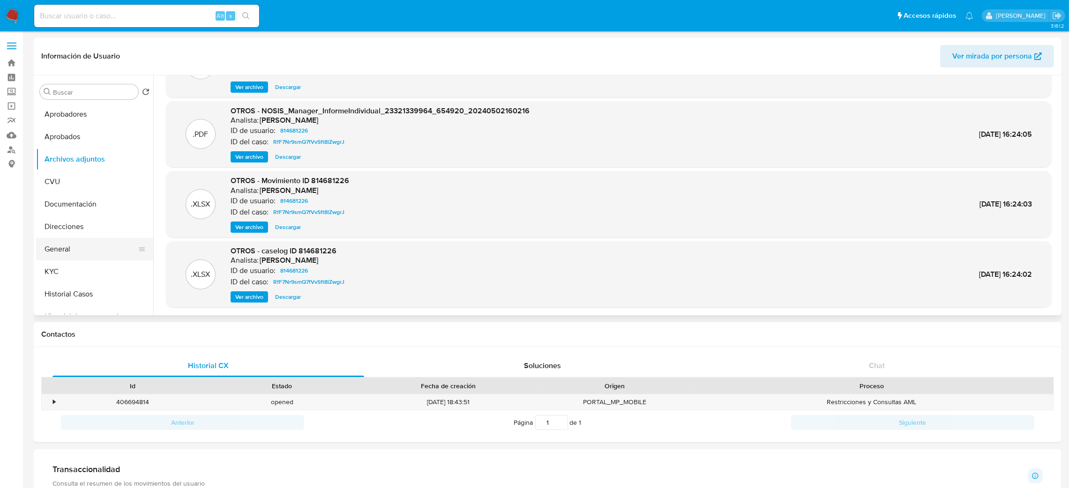
click at [72, 253] on button "General" at bounding box center [91, 249] width 110 height 23
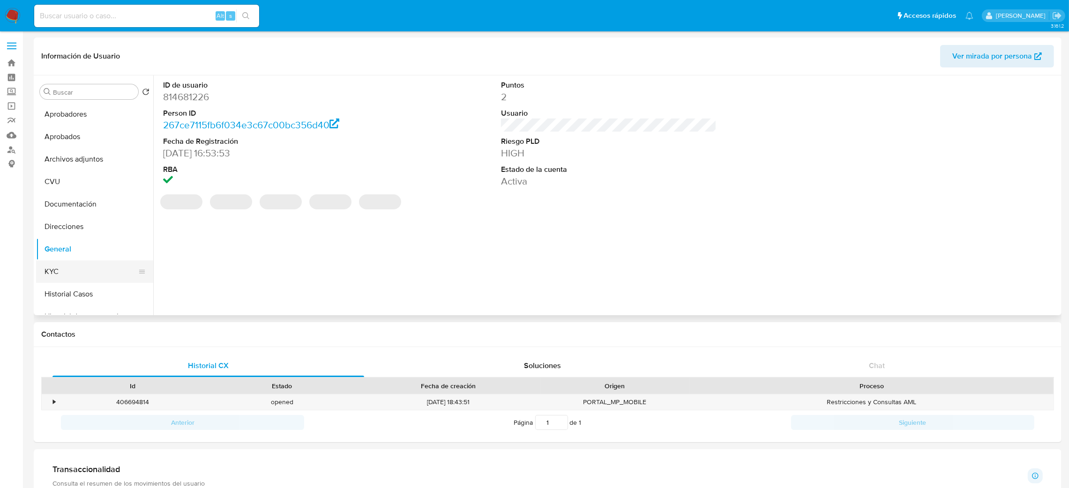
click at [96, 275] on button "KYC" at bounding box center [91, 272] width 110 height 23
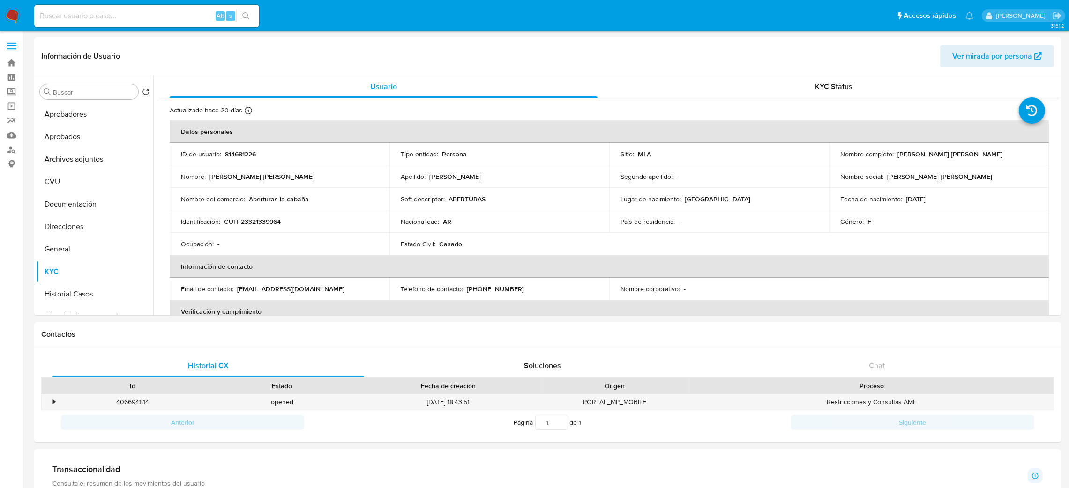
drag, startPoint x: 895, startPoint y: 152, endPoint x: 986, endPoint y: 151, distance: 91.4
click at [986, 151] on div "Nombre completo : Jaquelina Elizabeth Perez" at bounding box center [939, 154] width 197 height 8
copy p "[PERSON_NAME] [PERSON_NAME]"
click at [259, 224] on p "CUIT 23321339964" at bounding box center [252, 222] width 57 height 8
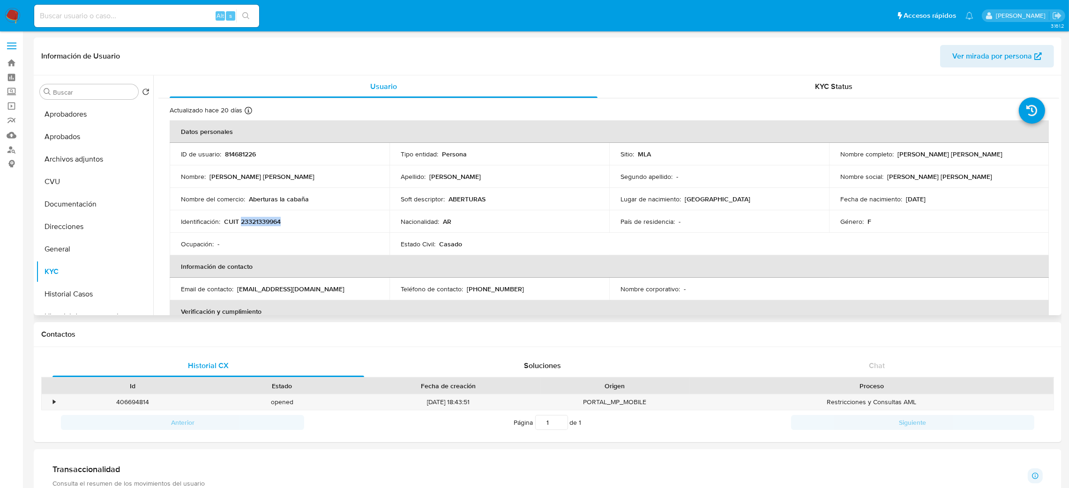
click at [259, 224] on p "CUIT 23321339964" at bounding box center [252, 222] width 57 height 8
copy p "23321339964"
click at [95, 244] on button "General" at bounding box center [91, 249] width 110 height 23
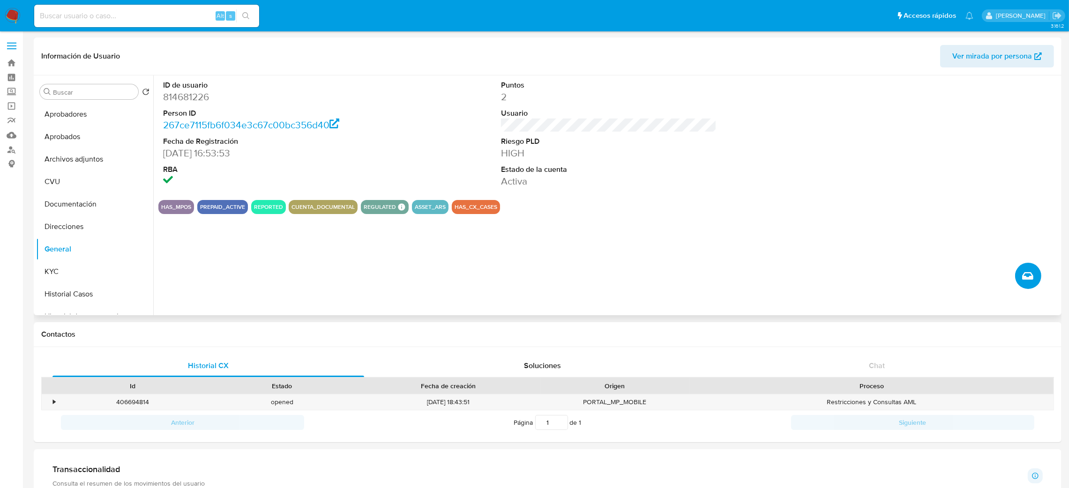
click at [1030, 273] on icon "Crear caso manual" at bounding box center [1027, 276] width 11 height 8
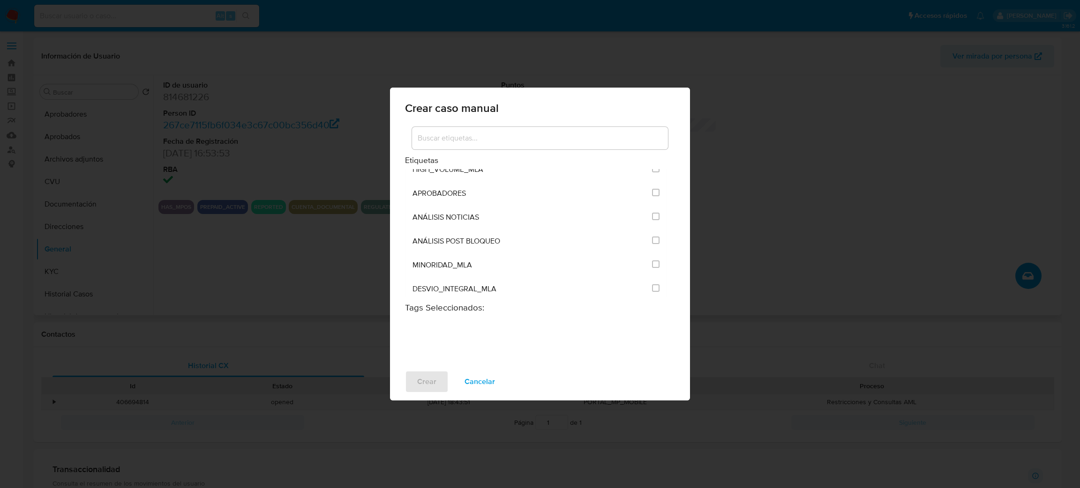
scroll to position [1898, 0]
click at [654, 223] on input "3249" at bounding box center [656, 219] width 8 height 8
checkbox input "true"
click at [432, 376] on span "Crear" at bounding box center [426, 382] width 19 height 21
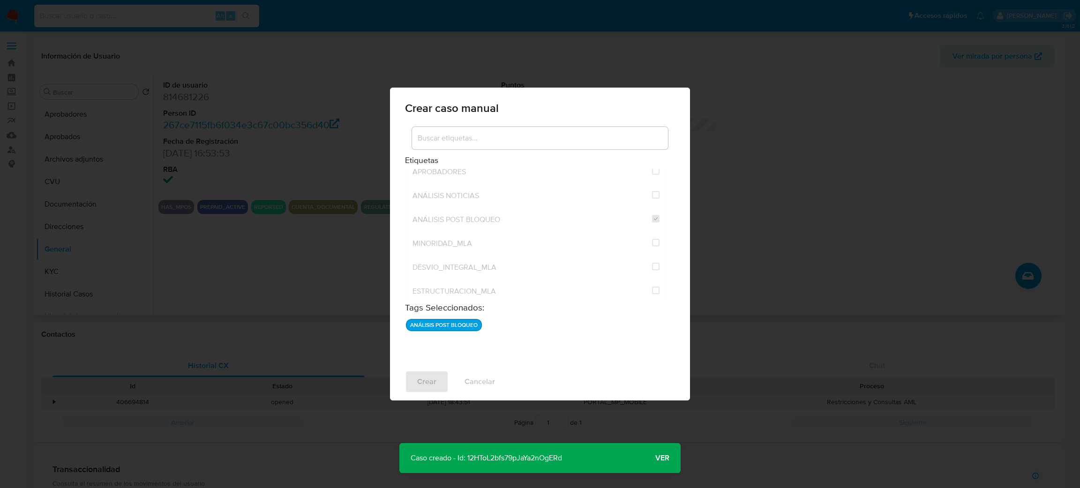
click at [665, 458] on span "Ver" at bounding box center [662, 458] width 14 height 0
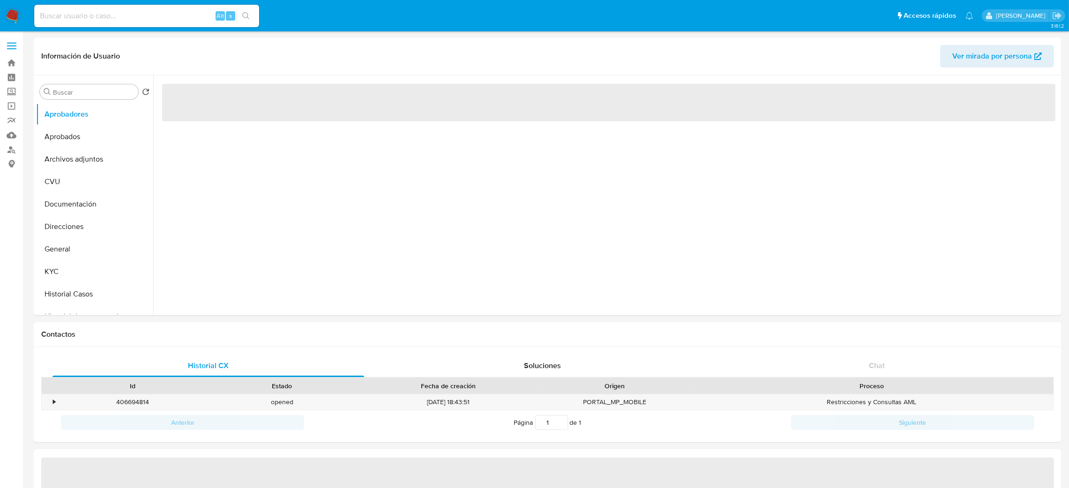
select select "10"
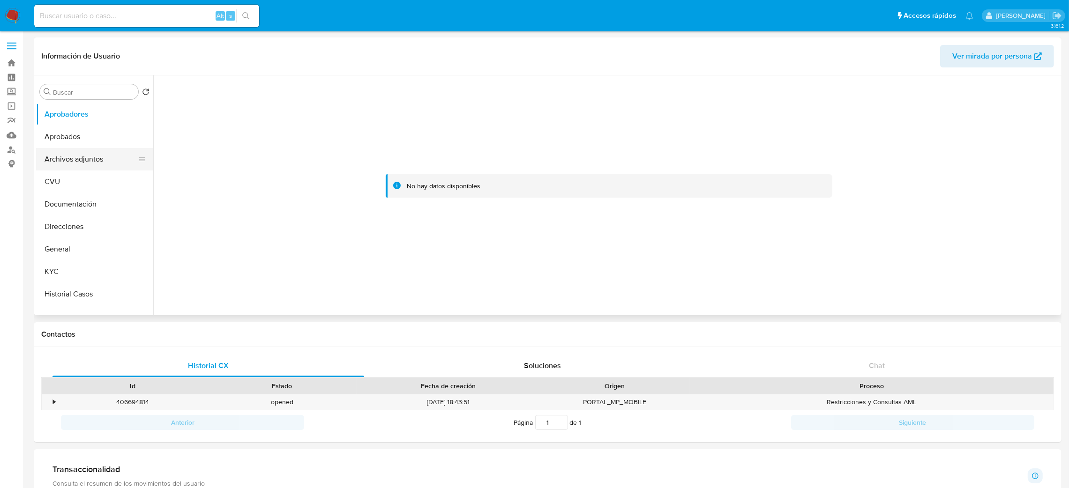
click at [114, 158] on button "Archivos adjuntos" at bounding box center [91, 159] width 110 height 23
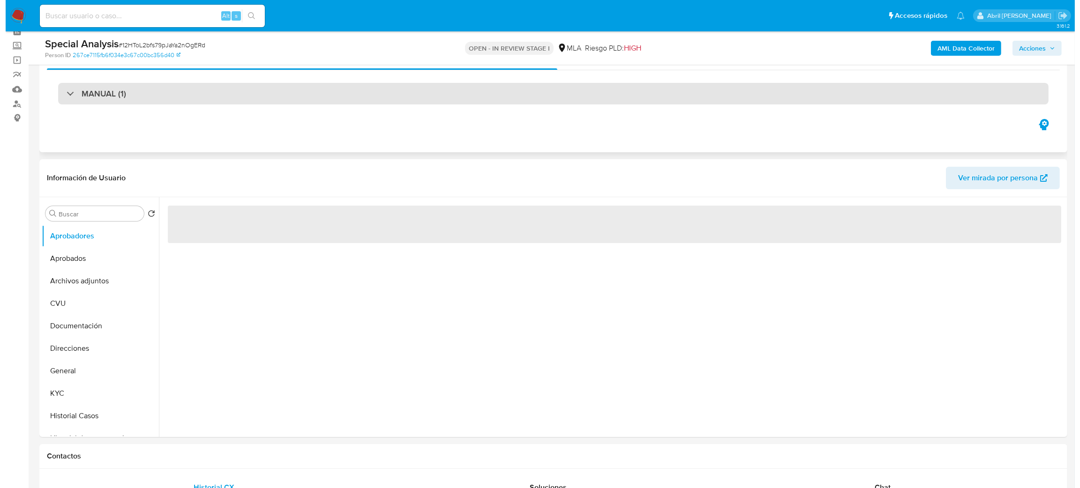
scroll to position [70, 0]
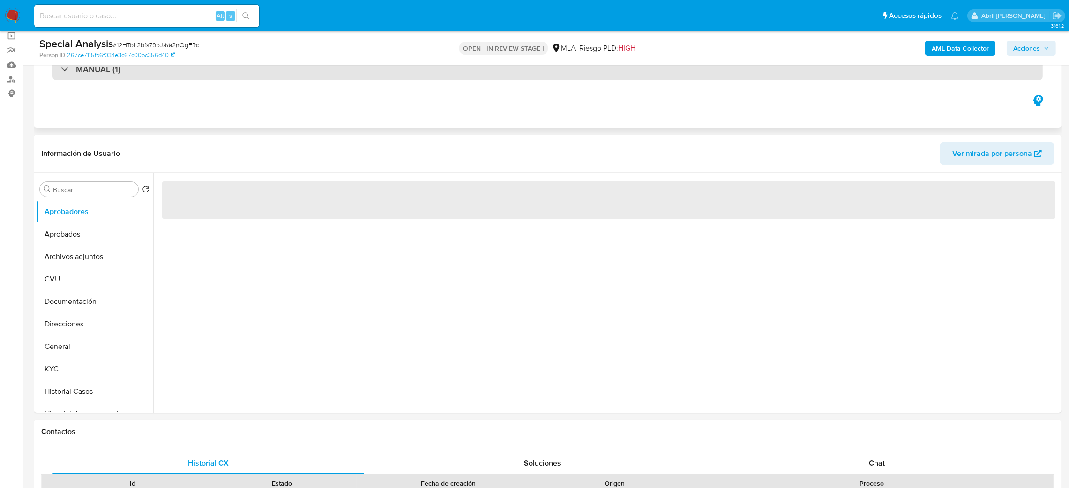
select select "10"
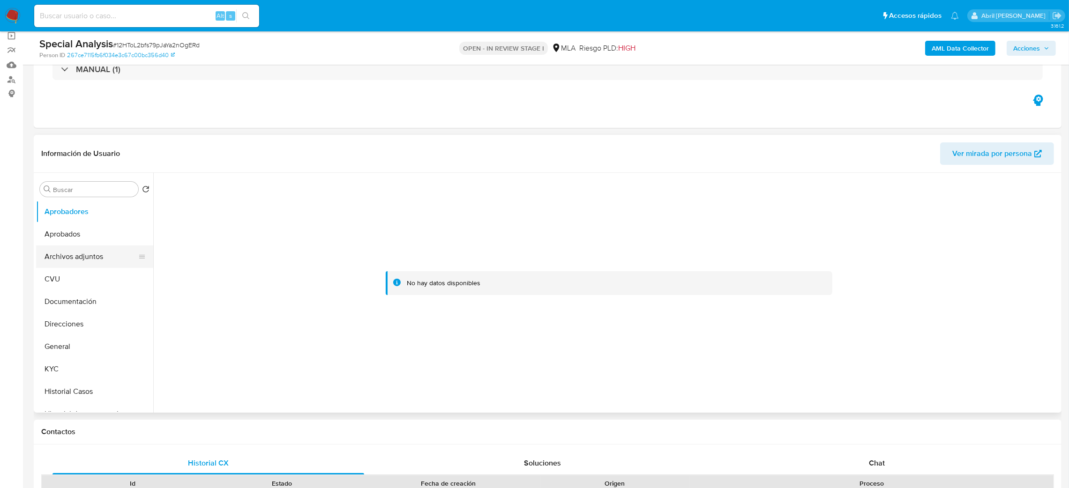
click at [78, 255] on button "Archivos adjuntos" at bounding box center [91, 257] width 110 height 23
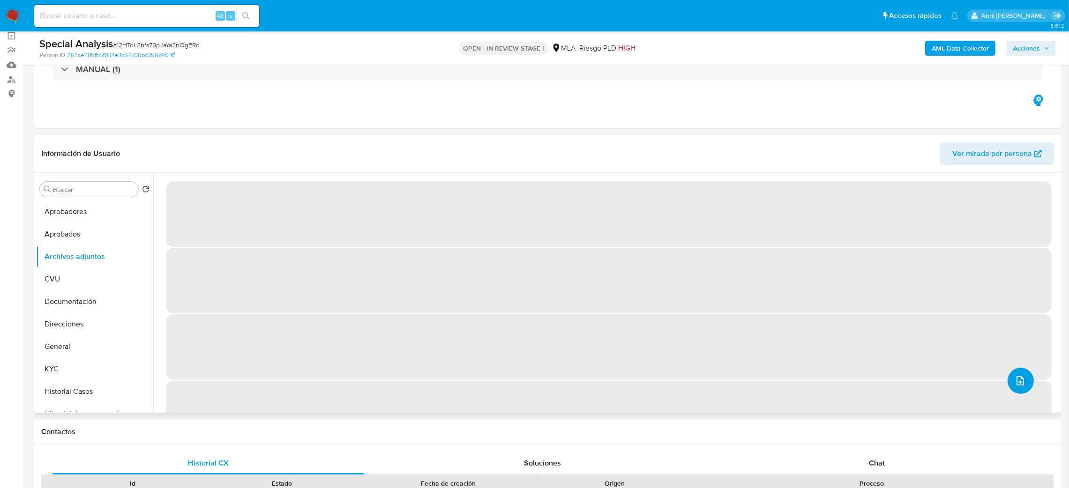
click at [1015, 381] on icon "upload-file" at bounding box center [1020, 381] width 11 height 11
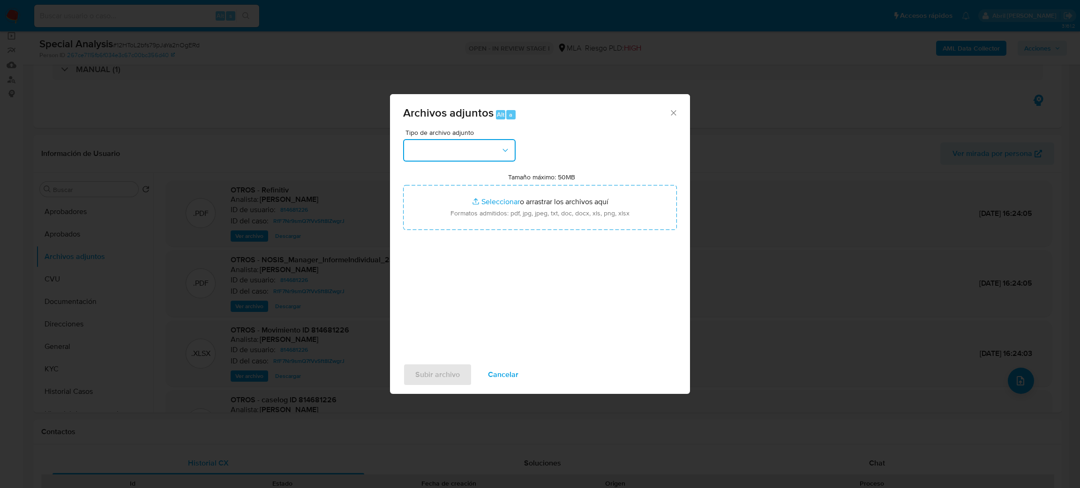
click at [471, 152] on button "button" at bounding box center [459, 150] width 113 height 23
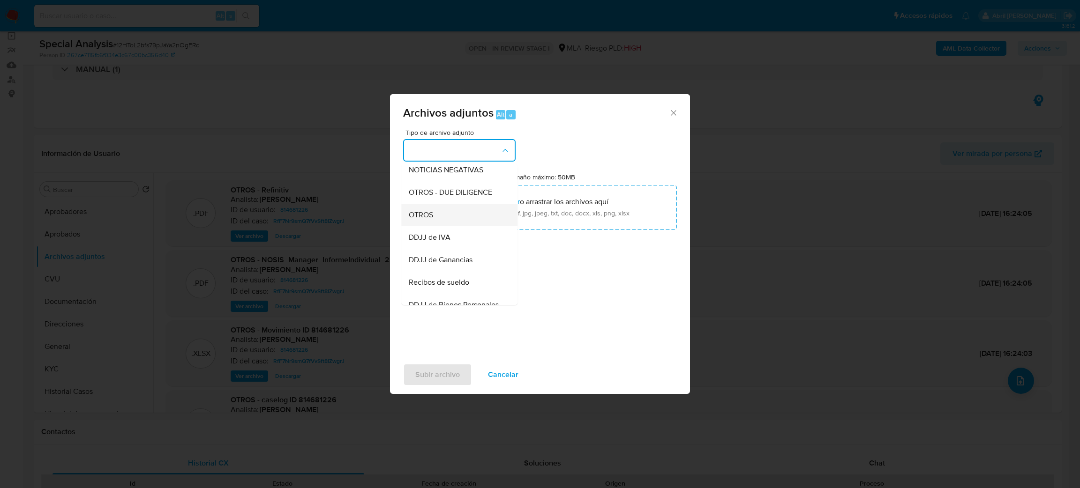
click at [446, 221] on div "OTROS" at bounding box center [457, 215] width 96 height 23
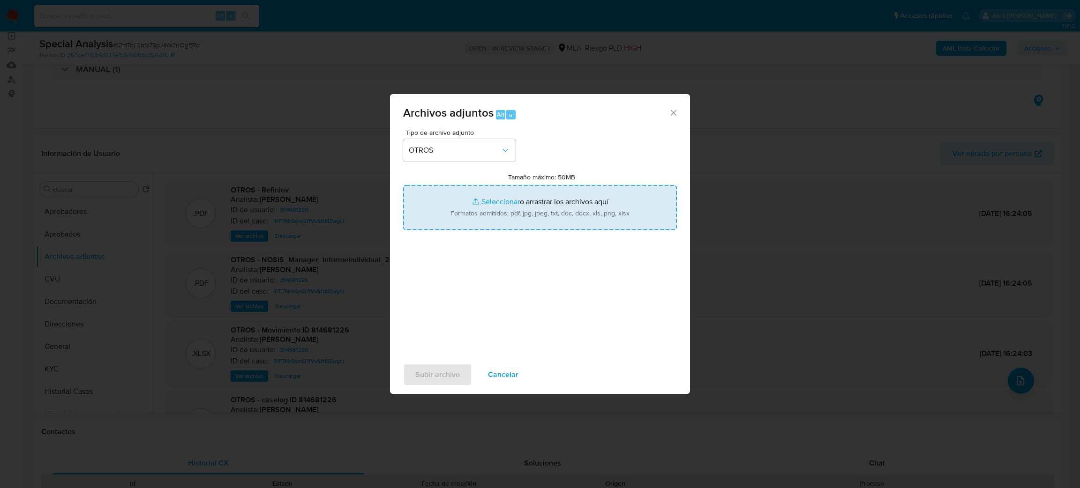
click at [511, 218] on input "Tamaño máximo: 50MB Seleccionar archivos" at bounding box center [540, 207] width 274 height 45
type input "C:\fakepath\Comprobantes emitidos 2024 [PERSON_NAME].pdf"
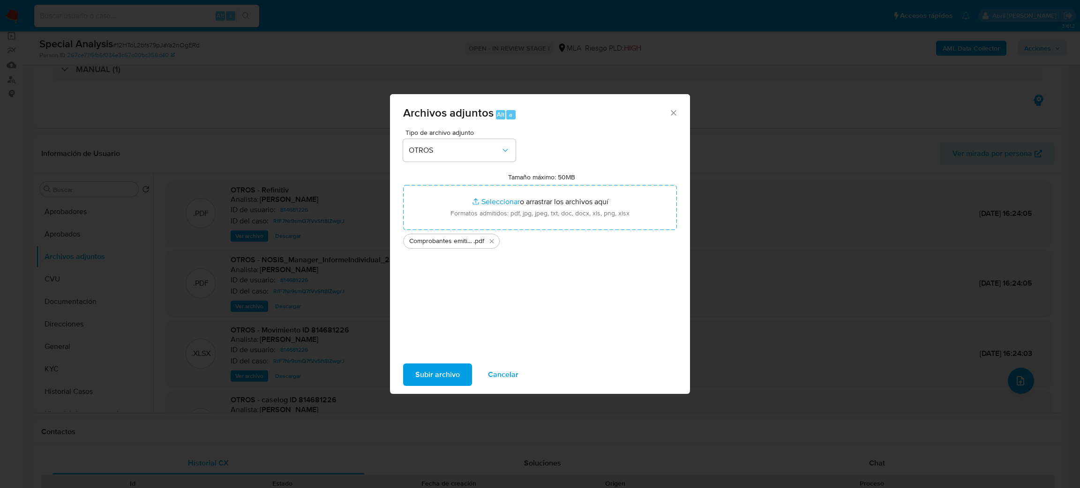
drag, startPoint x: 511, startPoint y: 218, endPoint x: 443, endPoint y: 369, distance: 165.5
click at [443, 369] on span "Subir archivo" at bounding box center [437, 375] width 45 height 21
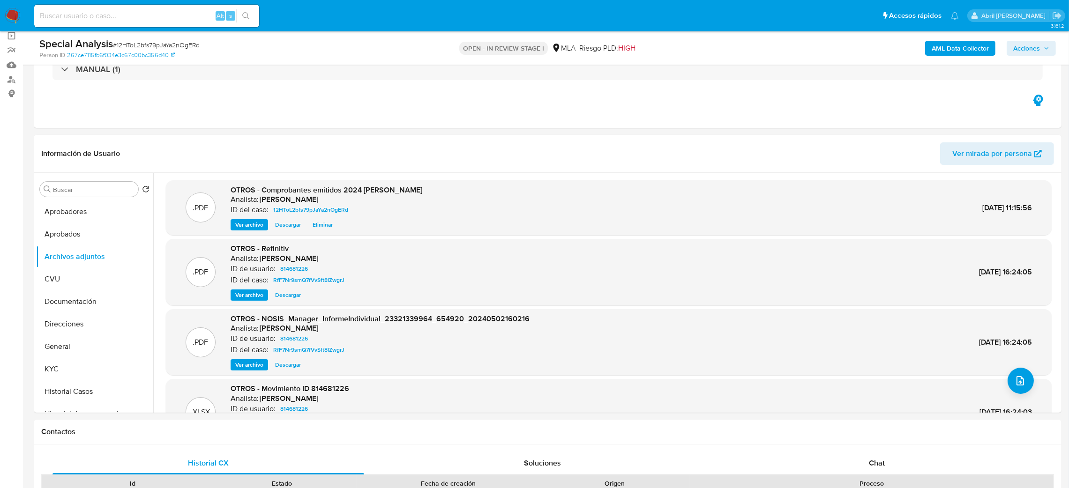
click at [1025, 48] on span "Acciones" at bounding box center [1027, 48] width 27 height 15
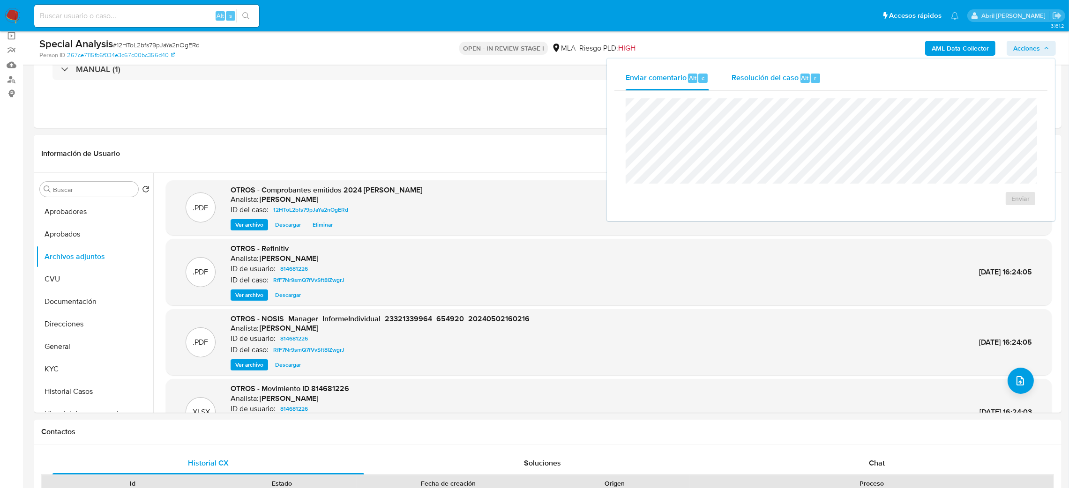
click at [779, 90] on div "Enviar comentario Alt c Resolución del caso Alt r Enviar" at bounding box center [831, 140] width 433 height 148
click at [764, 94] on div "Enviar" at bounding box center [831, 152] width 433 height 123
click at [751, 75] on span "Resolución del caso" at bounding box center [765, 77] width 67 height 11
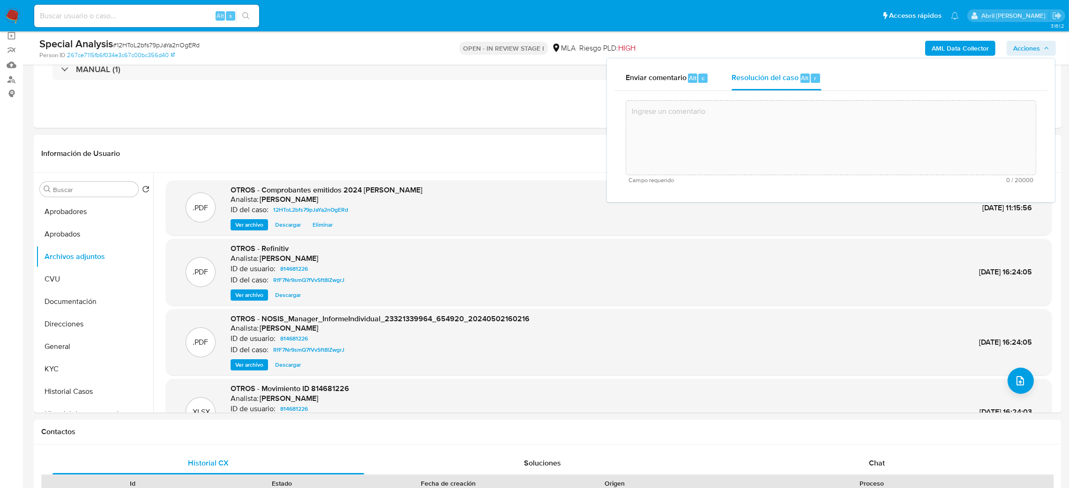
click at [736, 150] on textarea at bounding box center [831, 137] width 410 height 75
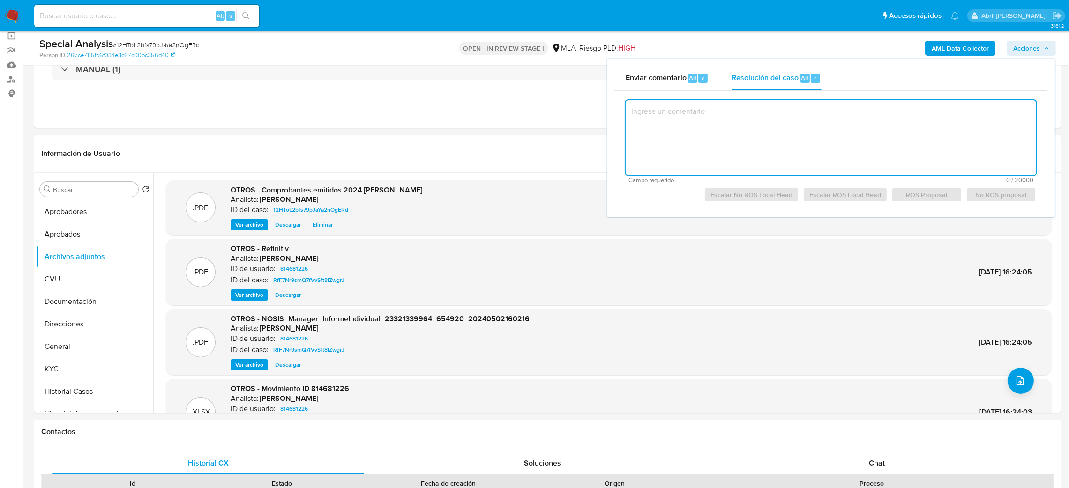
paste textarea "El cliente [PERSON_NAME] - CUIT 23321339964 se encuentra registrado como Monotr…"
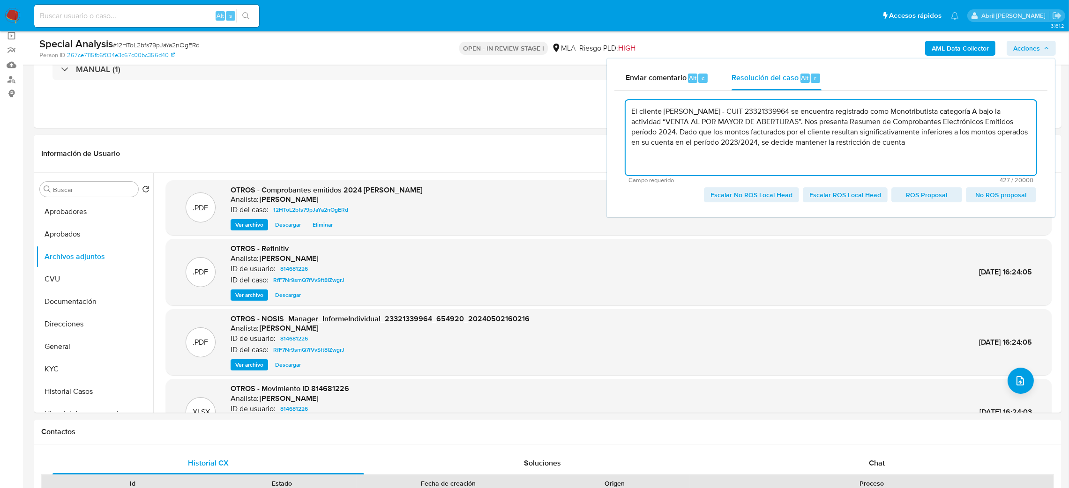
click at [738, 195] on span "Escalar No ROS Local Head" at bounding box center [752, 194] width 82 height 13
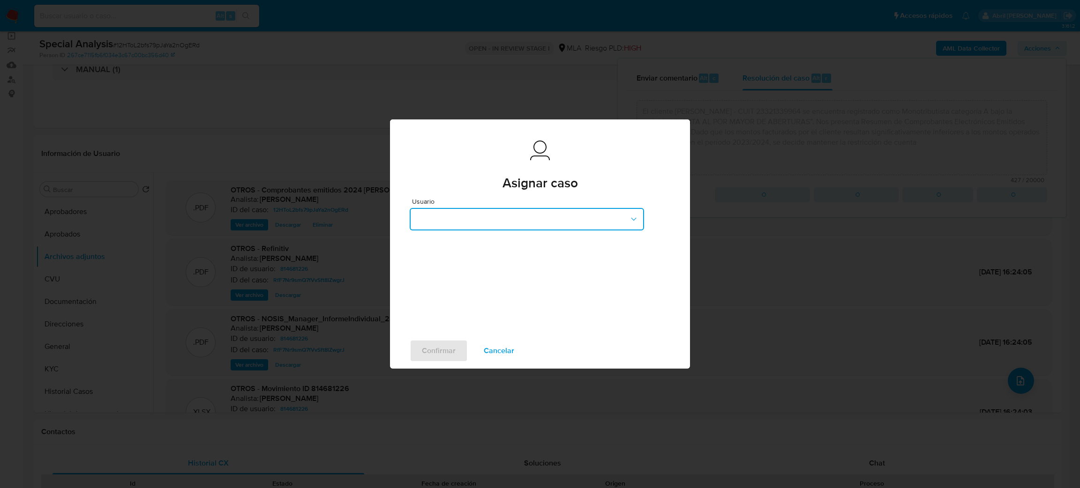
click at [443, 218] on button "button" at bounding box center [527, 219] width 234 height 23
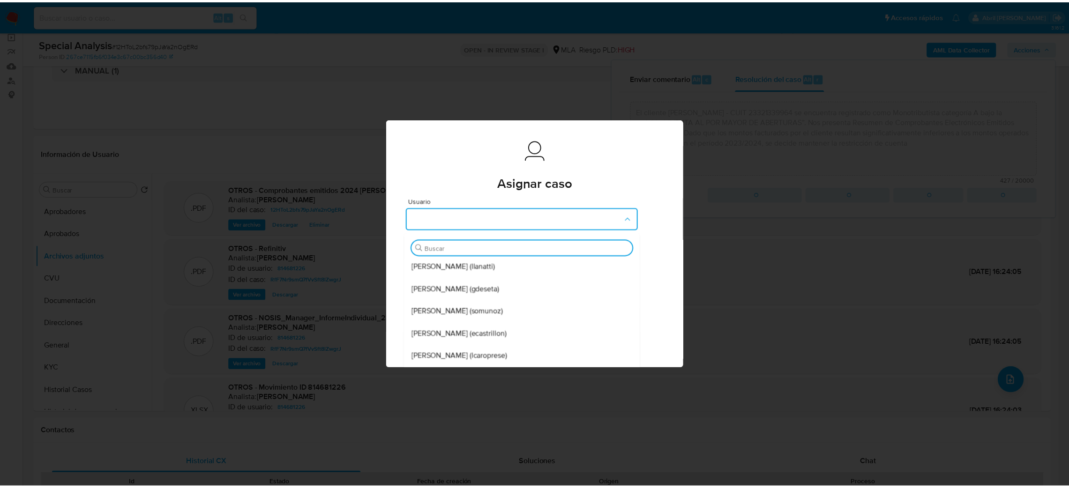
scroll to position [70, 0]
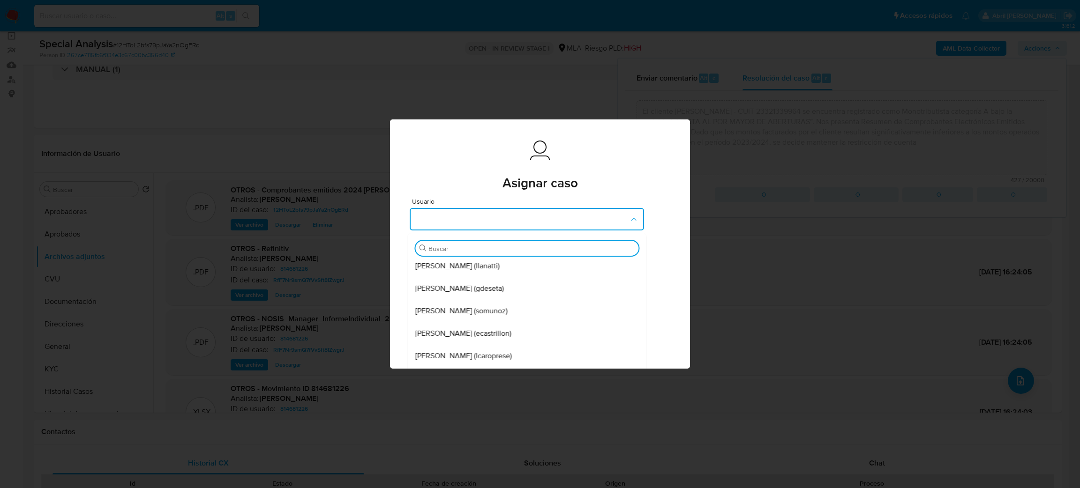
click at [476, 292] on span "[PERSON_NAME] (gdeseta)" at bounding box center [459, 288] width 89 height 9
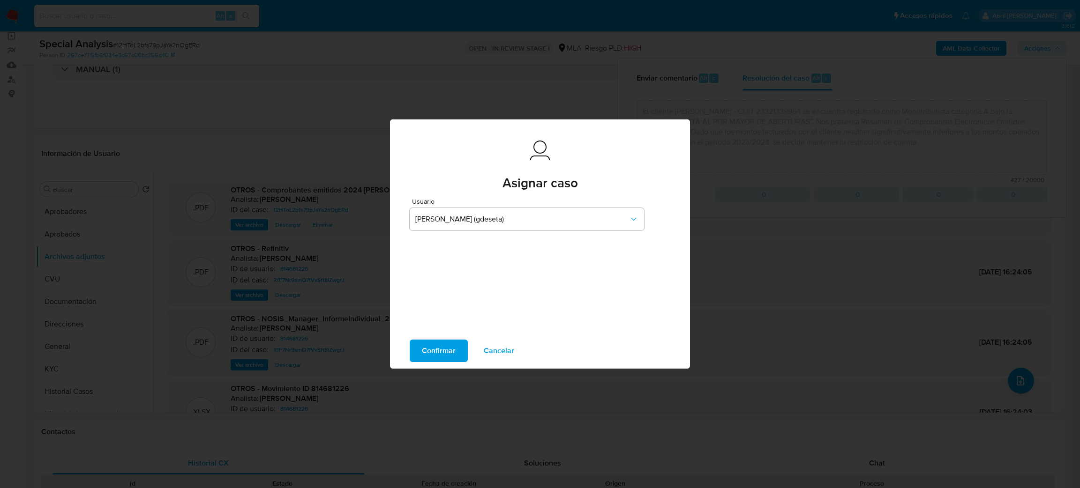
click at [434, 350] on span "Confirmar" at bounding box center [439, 351] width 34 height 21
type textarea "El cliente [PERSON_NAME] - CUIT 23321339964 se encuentra registrado como Monotr…"
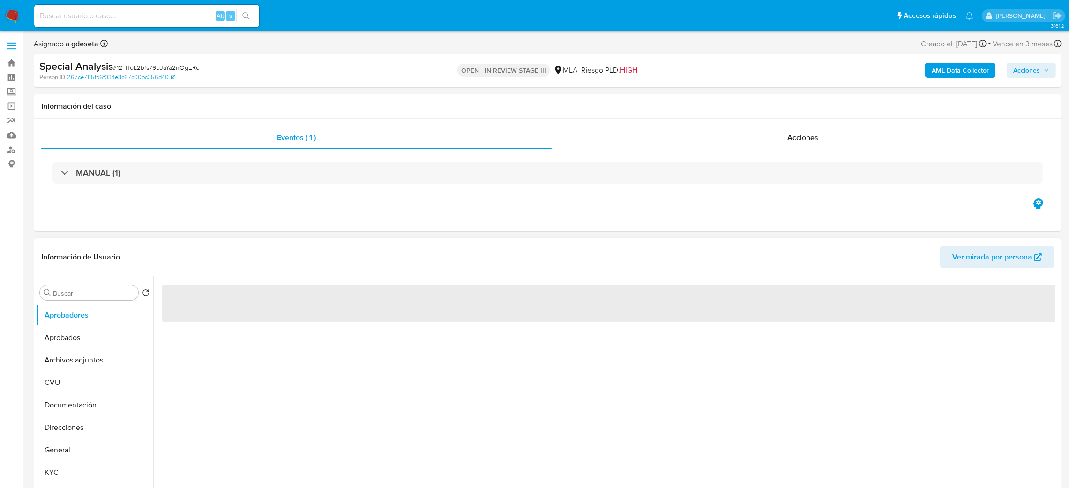
select select "10"
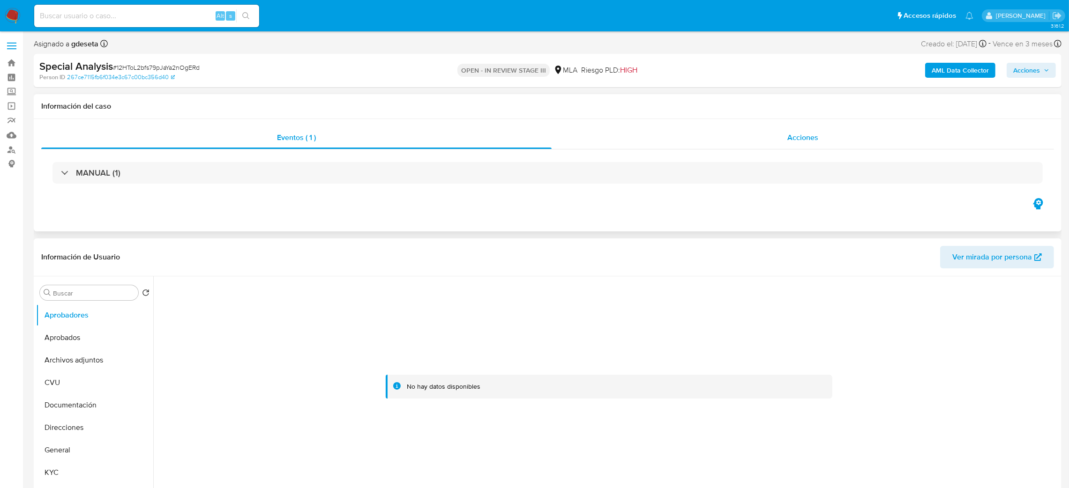
click at [812, 140] on span "Acciones" at bounding box center [803, 137] width 31 height 11
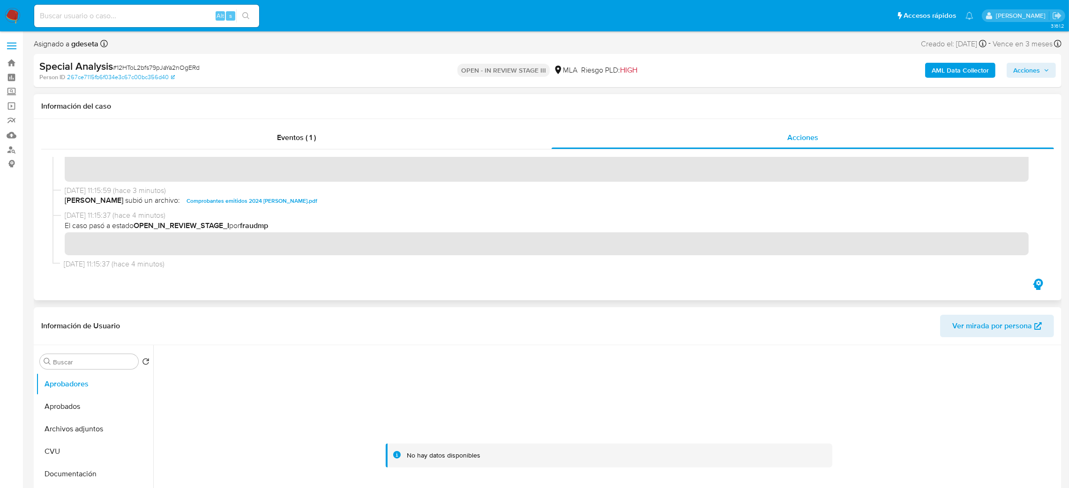
scroll to position [41, 0]
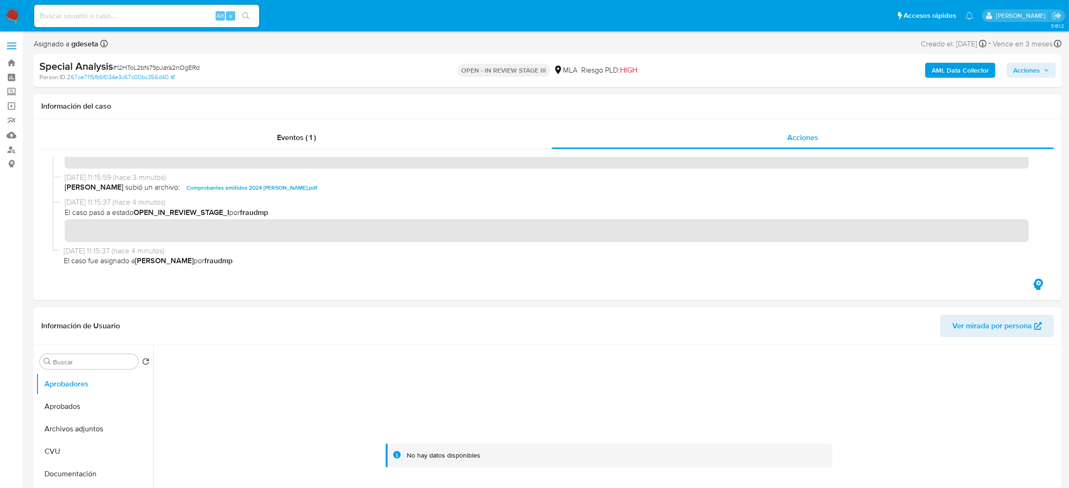
click at [17, 11] on img at bounding box center [13, 16] width 16 height 16
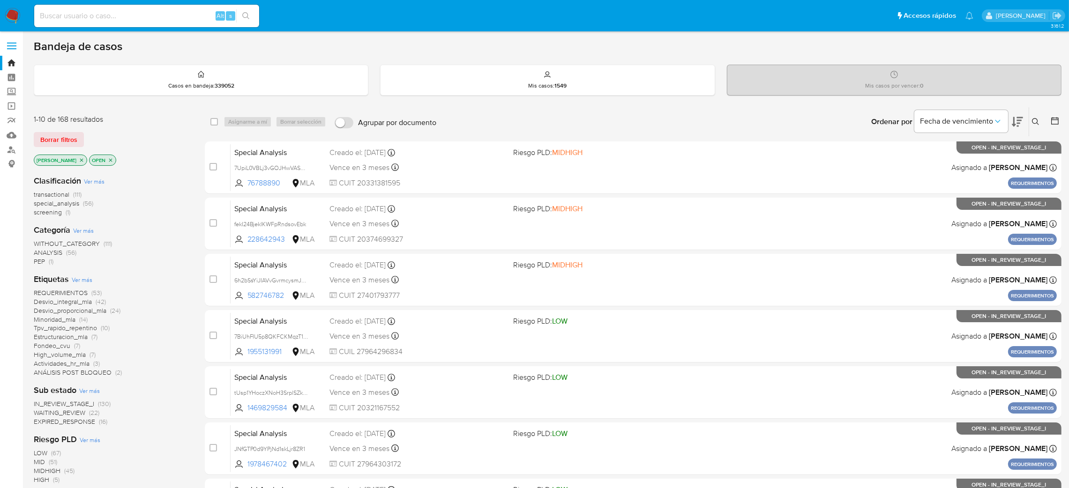
click at [123, 21] on div "Alt s" at bounding box center [146, 16] width 225 height 23
click at [122, 20] on input at bounding box center [146, 16] width 225 height 12
paste input "303749270"
type input "303749270"
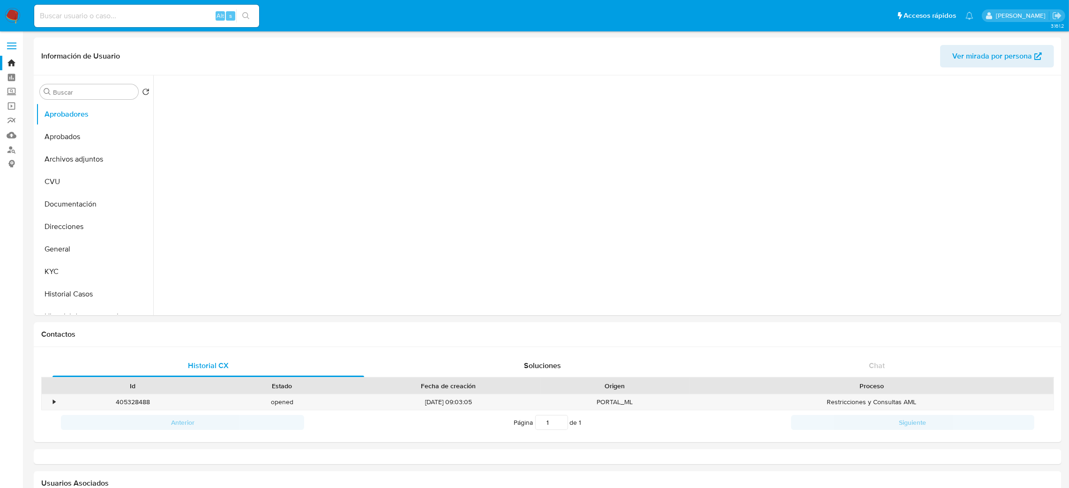
select select "10"
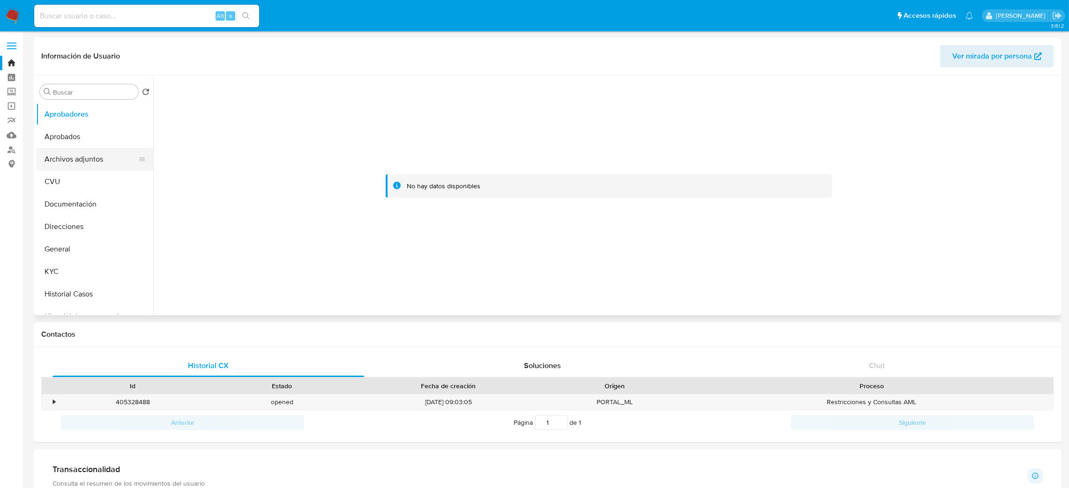
click at [75, 162] on button "Archivos adjuntos" at bounding box center [91, 159] width 110 height 23
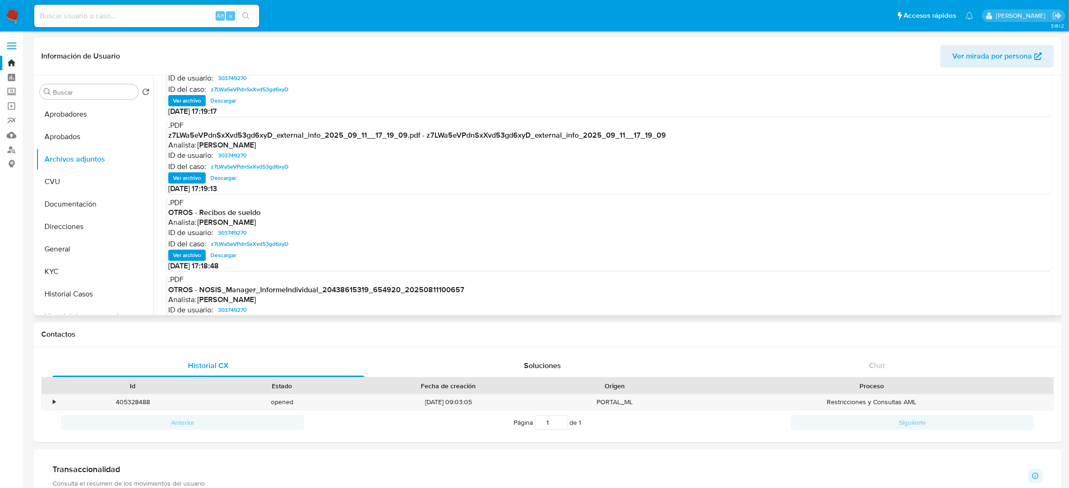
scroll to position [78, 0]
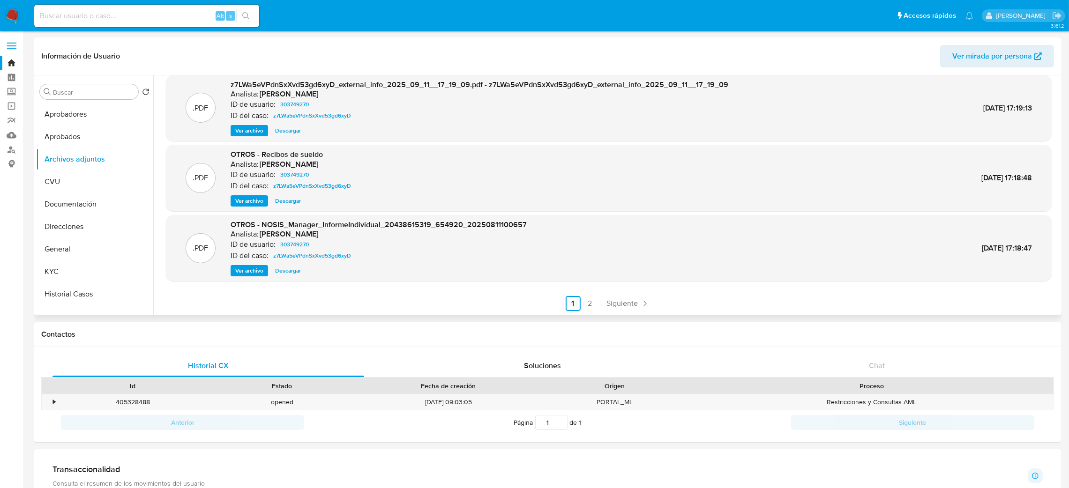
click at [590, 292] on div ".PDF z7LWa5eVPdnSxXvd53gd6xyD_internal_info_2025_09_11__17_19_13.pdf - z7LWa5eV…" at bounding box center [609, 158] width 886 height 307
click at [592, 301] on link "2" at bounding box center [590, 303] width 15 height 15
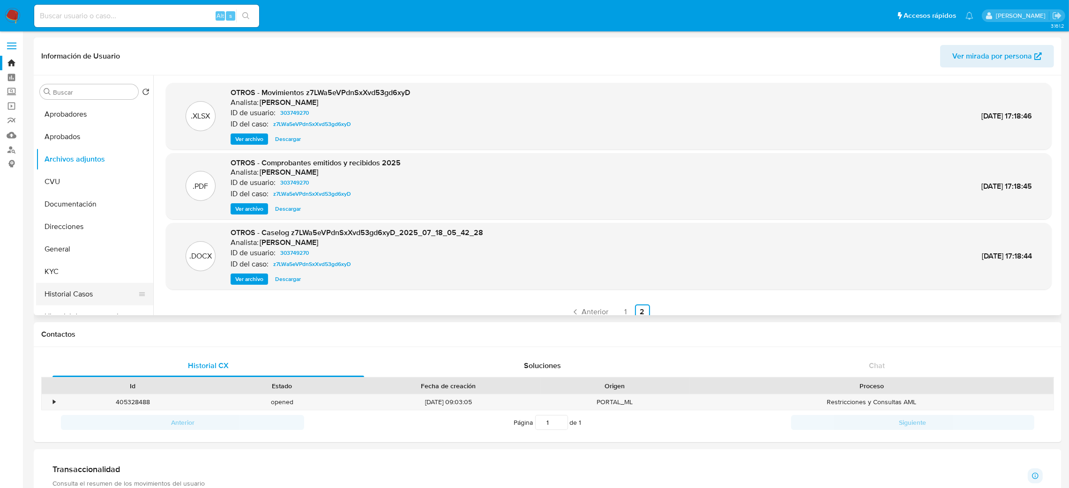
click at [83, 289] on button "Historial Casos" at bounding box center [91, 294] width 110 height 23
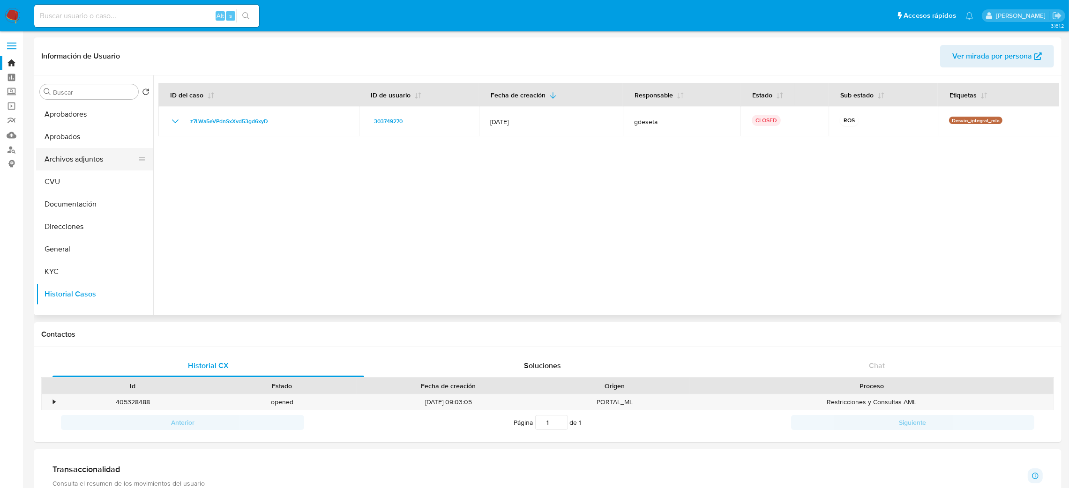
click at [79, 167] on button "Archivos adjuntos" at bounding box center [91, 159] width 110 height 23
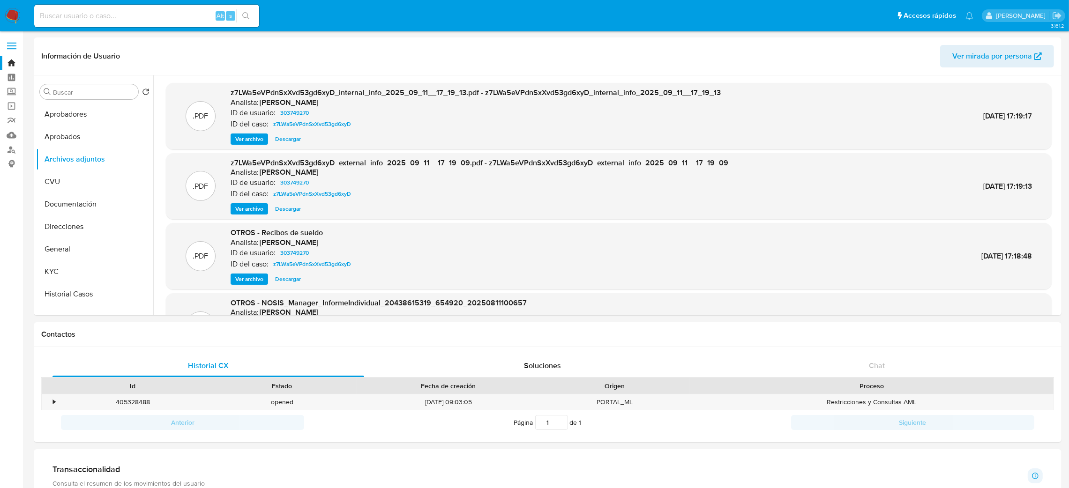
click at [248, 275] on span "Ver archivo" at bounding box center [249, 279] width 28 height 9
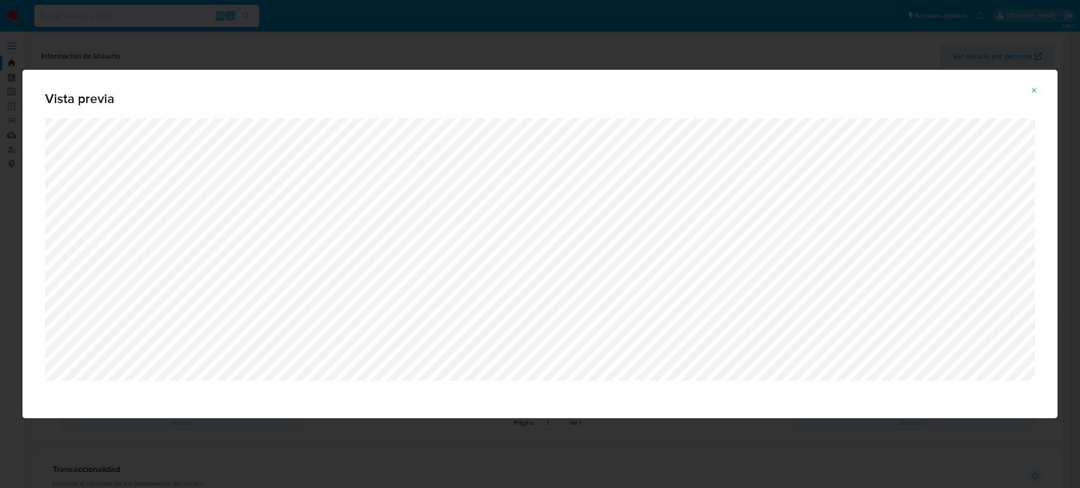
click at [1032, 91] on icon "Attachment preview" at bounding box center [1034, 91] width 8 height 8
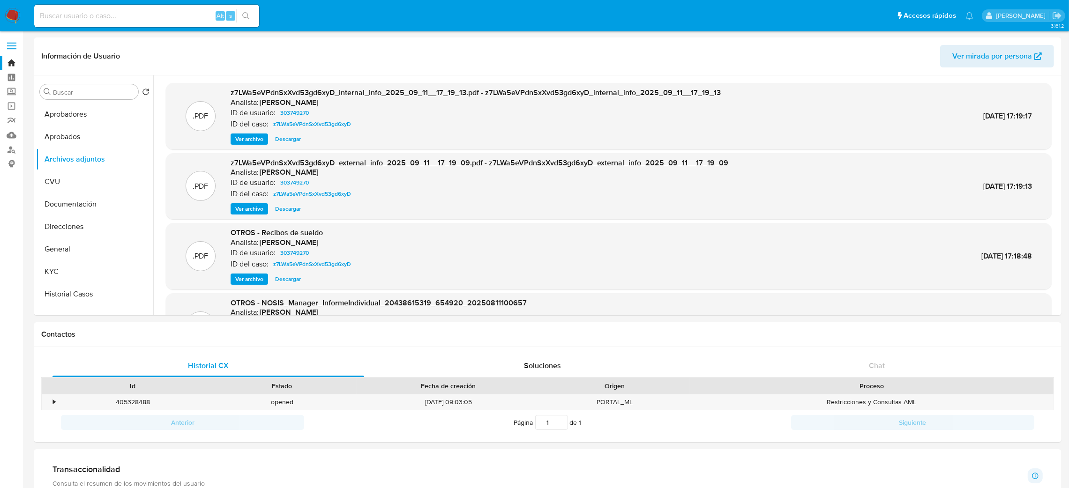
click at [173, 12] on input at bounding box center [146, 16] width 225 height 12
paste input "307355718"
type input "307355718"
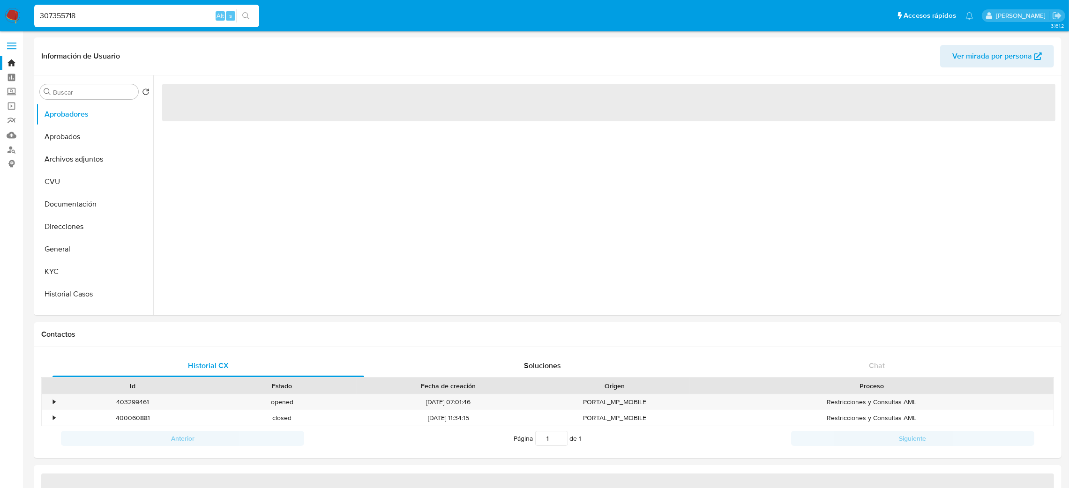
select select "10"
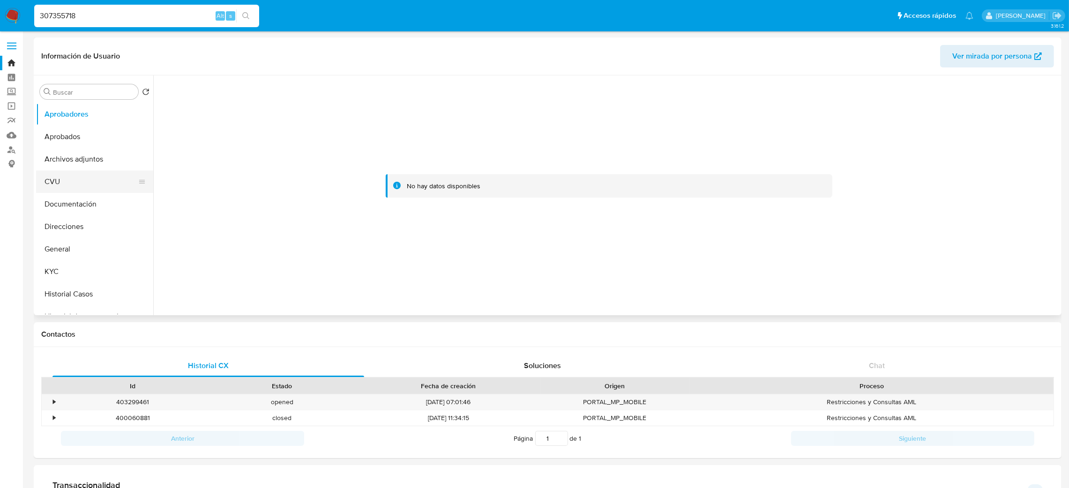
click at [81, 171] on ul "Aprobadores Aprobados Archivos adjuntos CVU Documentación Direcciones General K…" at bounding box center [94, 208] width 117 height 211
click at [64, 168] on button "Archivos adjuntos" at bounding box center [91, 159] width 110 height 23
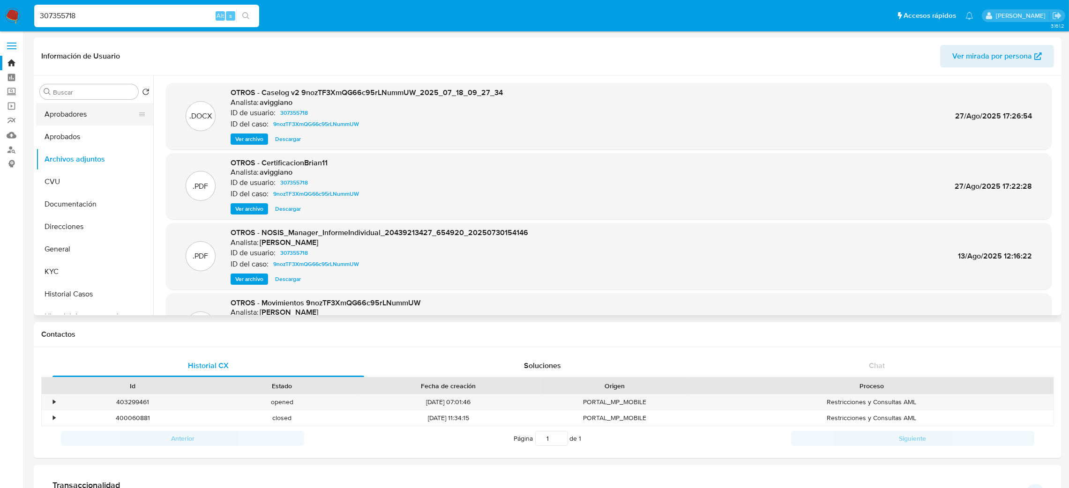
drag, startPoint x: 69, startPoint y: 158, endPoint x: 75, endPoint y: 111, distance: 46.8
click at [75, 111] on ul "Aprobadores Aprobados Archivos adjuntos CVU Documentación Direcciones General K…" at bounding box center [94, 208] width 117 height 211
drag, startPoint x: 139, startPoint y: 157, endPoint x: 131, endPoint y: 115, distance: 42.5
click at [131, 115] on ul "Aprobadores Aprobados Archivos adjuntos CVU Documentación Direcciones General K…" at bounding box center [94, 208] width 117 height 211
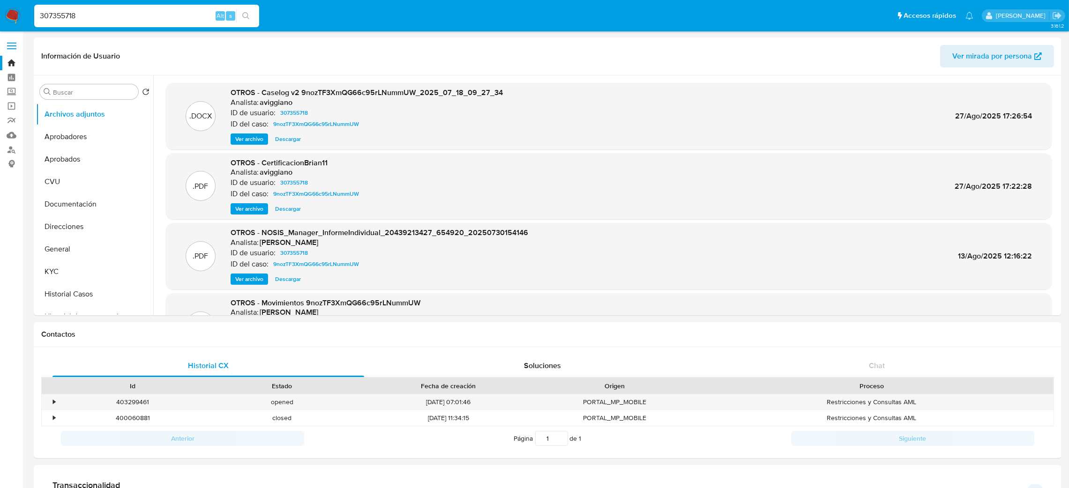
drag, startPoint x: 157, startPoint y: 14, endPoint x: 0, endPoint y: 12, distance: 157.1
click at [0, 11] on nav "Pausado Ver notificaciones 307355718 Alt s Accesos rápidos Presiona las siguien…" at bounding box center [534, 15] width 1069 height 31
paste input "dtlJYUomsYkd4G8qvfCE6SDK"
type input "dtlJYUomsYkd4G8qvfCE6SDK"
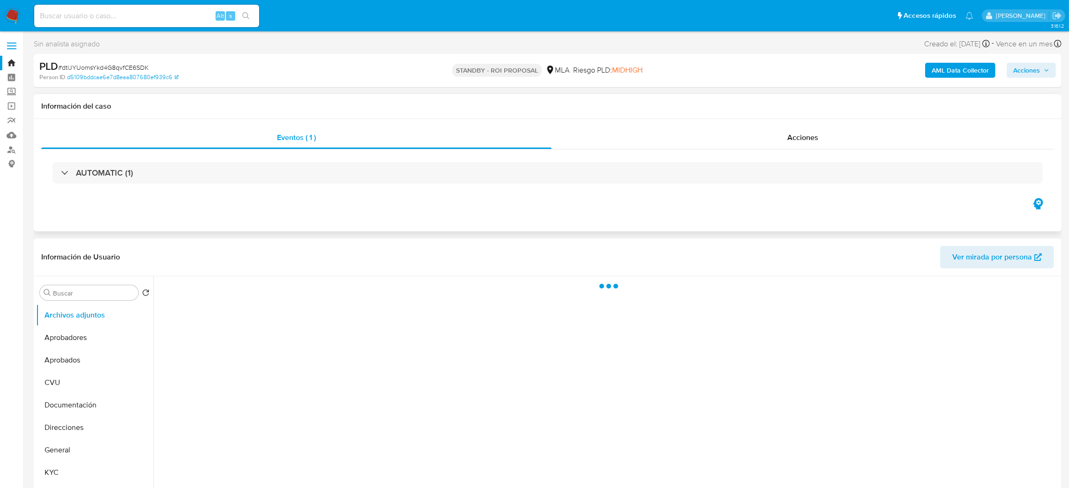
select select "10"
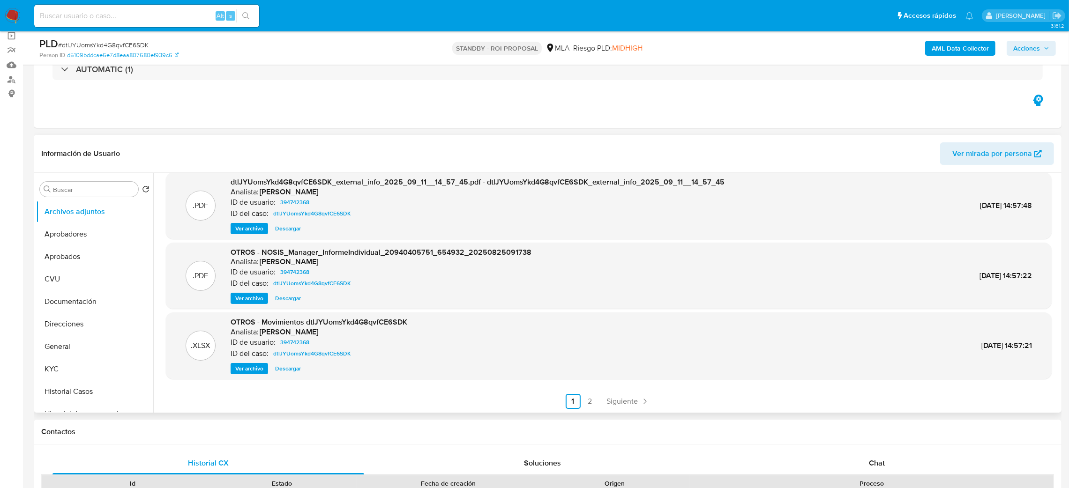
scroll to position [78, 0]
click at [590, 405] on link "2" at bounding box center [590, 401] width 15 height 15
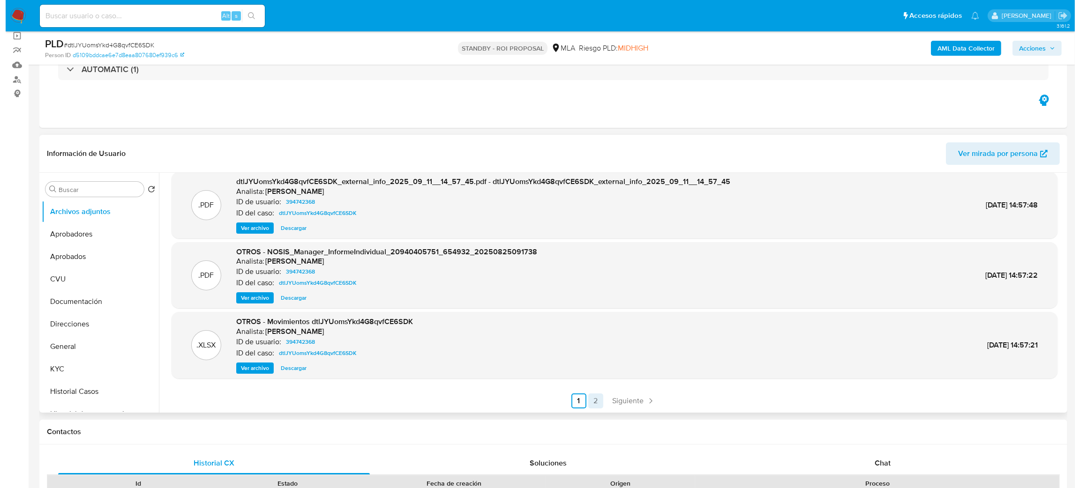
scroll to position [0, 0]
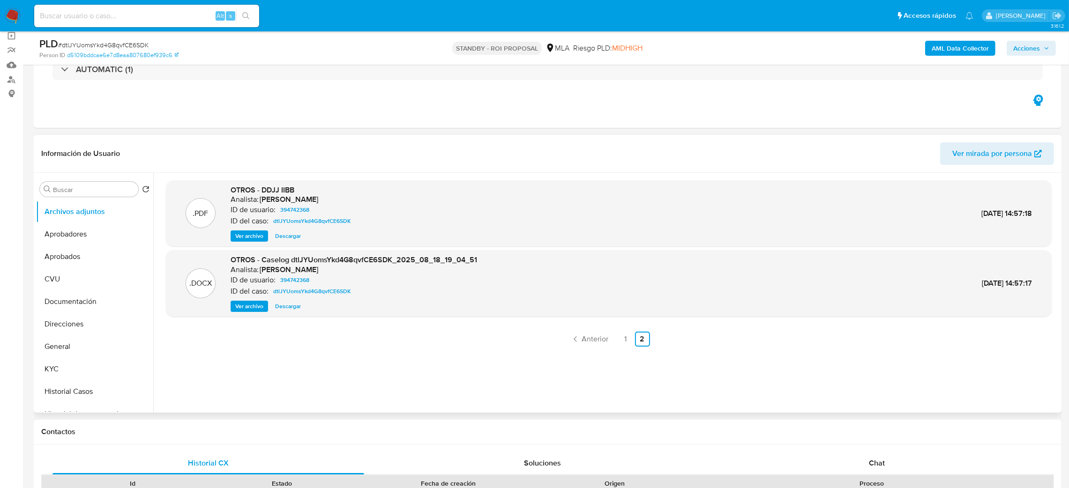
click at [235, 308] on span "Ver archivo" at bounding box center [249, 306] width 28 height 9
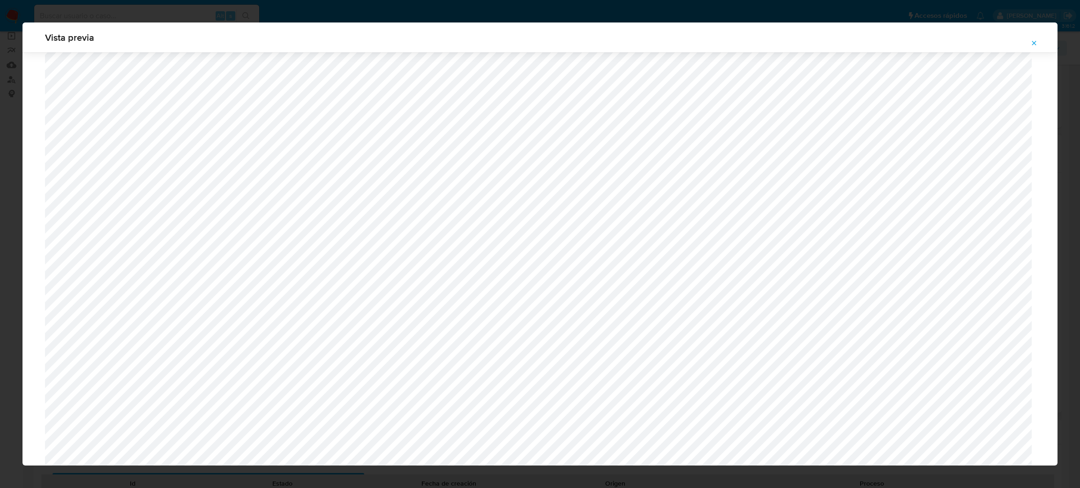
scroll to position [332, 0]
click at [1028, 38] on button "Attachment preview" at bounding box center [1034, 43] width 21 height 15
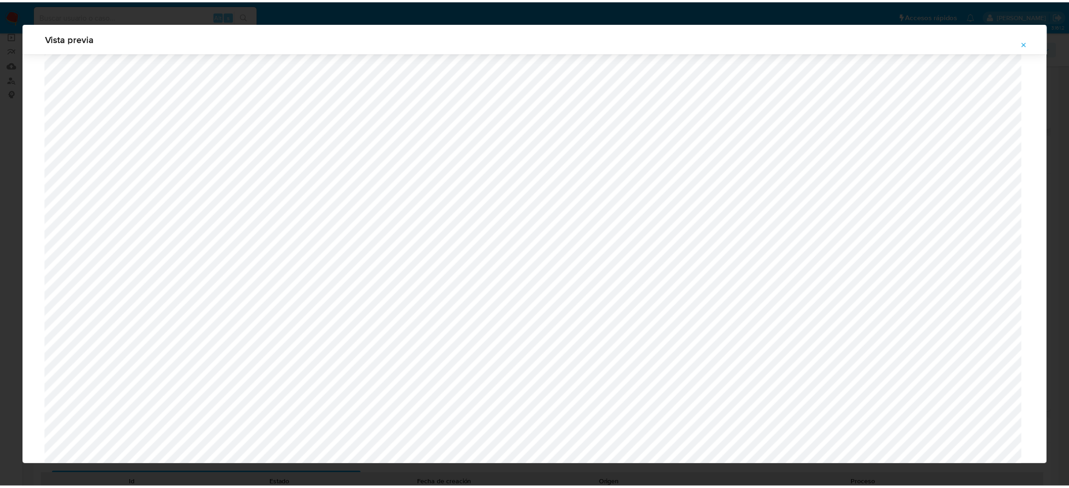
scroll to position [0, 0]
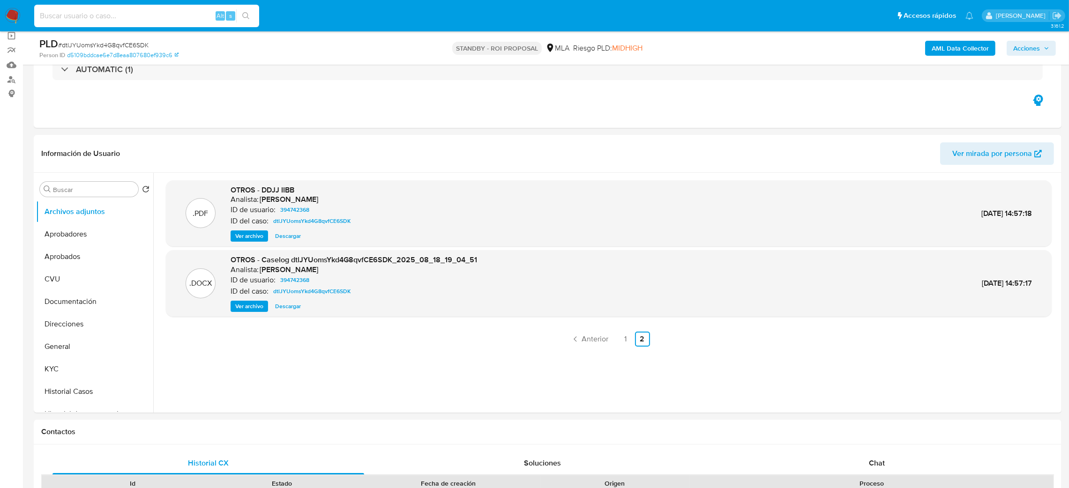
click at [125, 14] on input at bounding box center [146, 16] width 225 height 12
paste input "geZySjgJI4VYz5unMw05SqjY"
type input "geZySjgJI4VYz5unMw05SqjY"
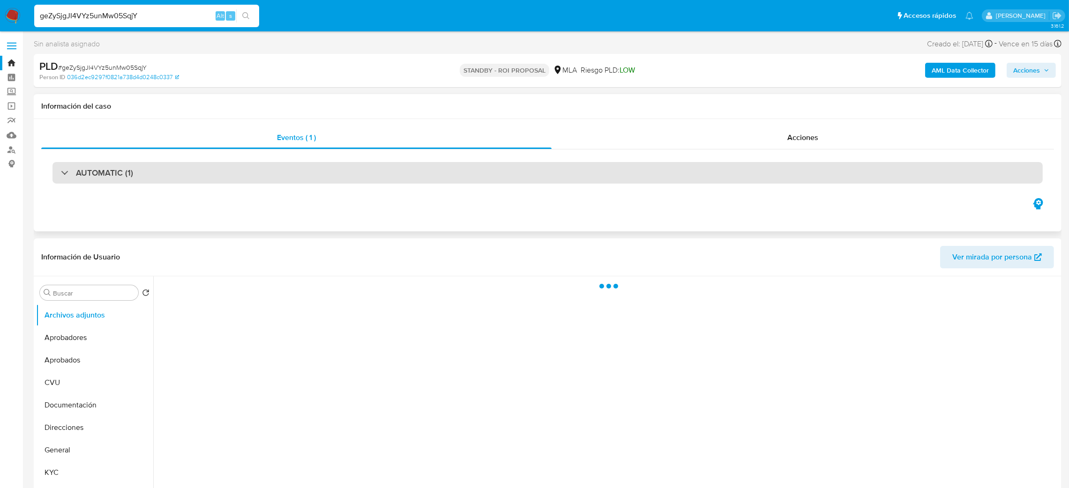
select select "10"
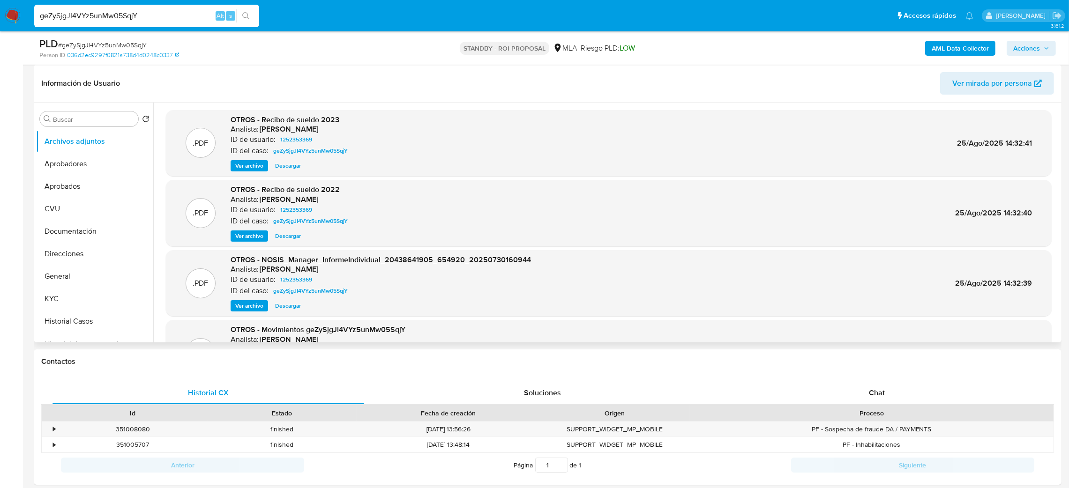
scroll to position [78, 0]
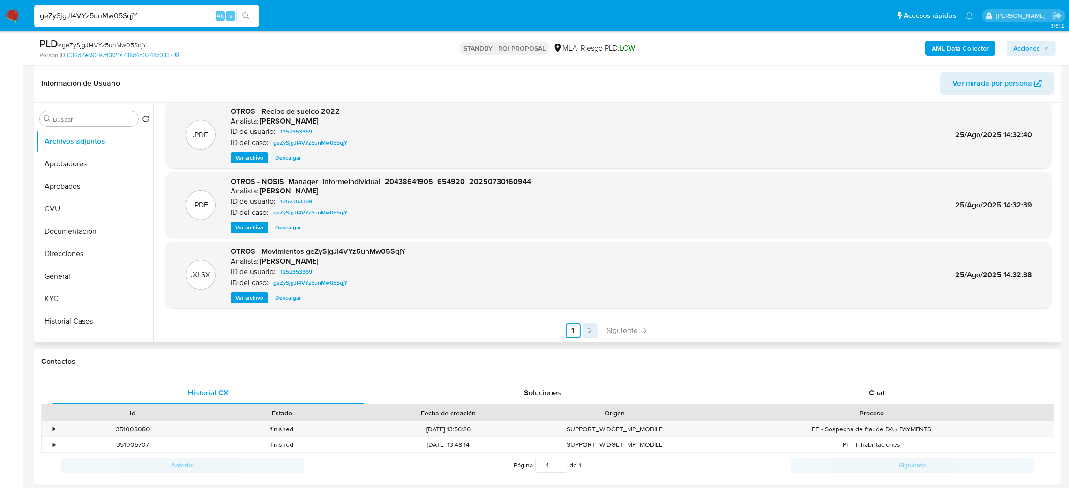
click at [586, 328] on link "2" at bounding box center [590, 330] width 15 height 15
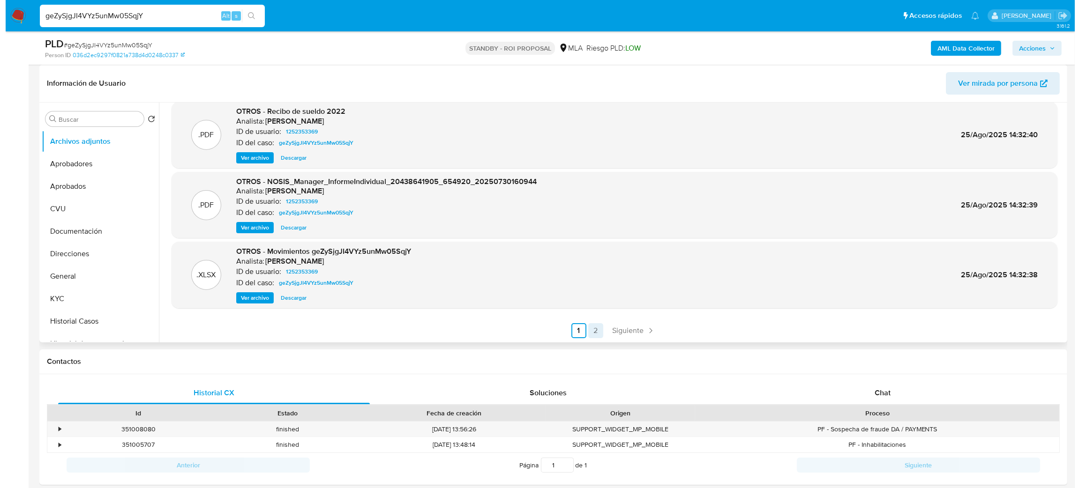
scroll to position [0, 0]
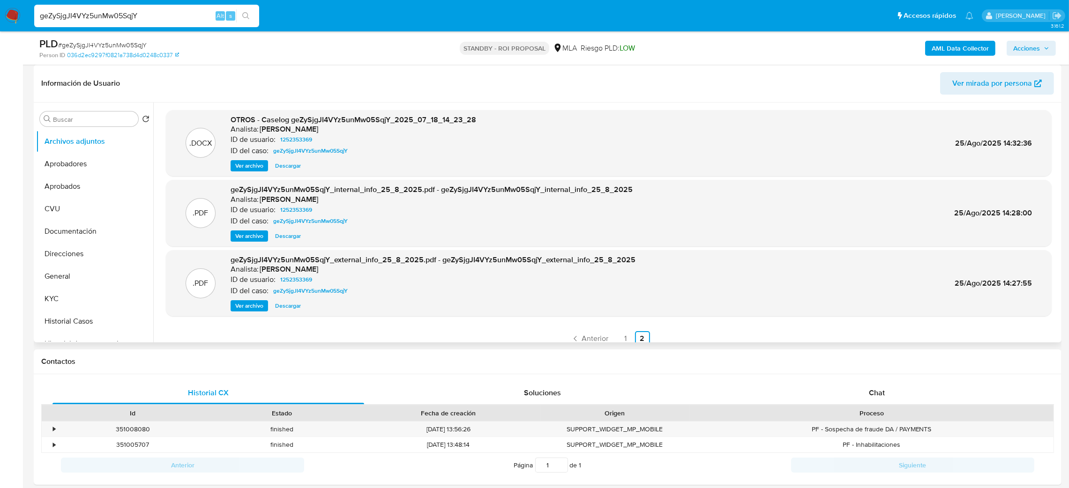
click at [235, 166] on span "Ver archivo" at bounding box center [249, 165] width 28 height 9
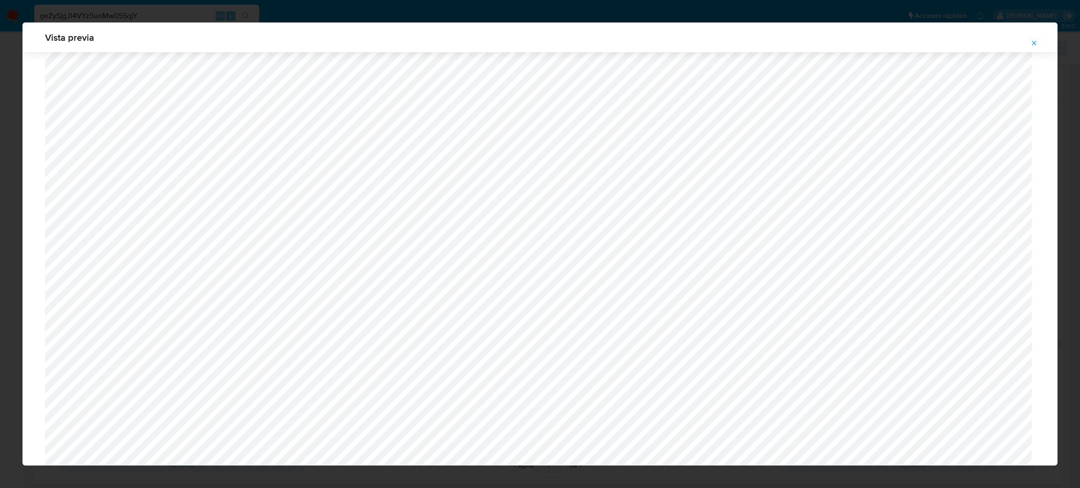
scroll to position [262, 0]
click at [1033, 44] on icon "Attachment preview" at bounding box center [1034, 43] width 4 height 4
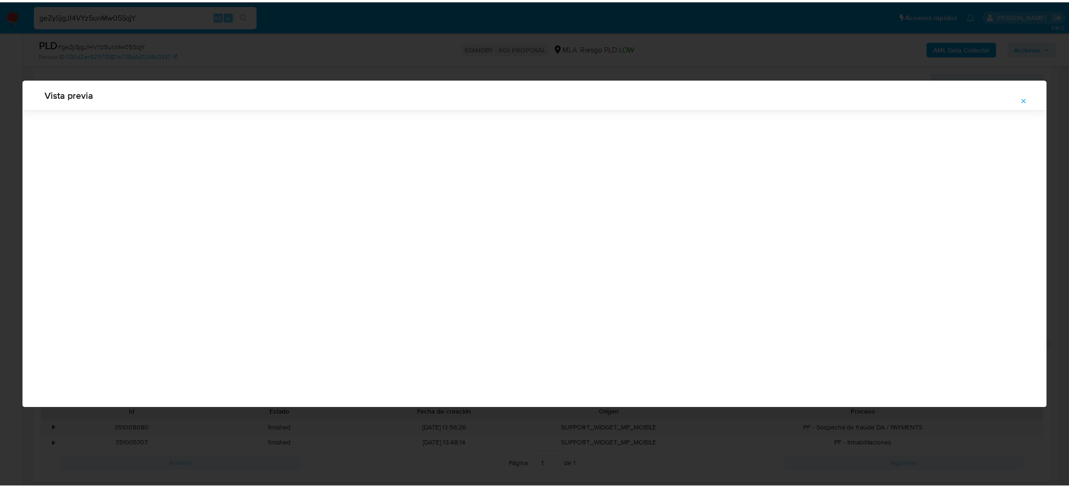
scroll to position [0, 0]
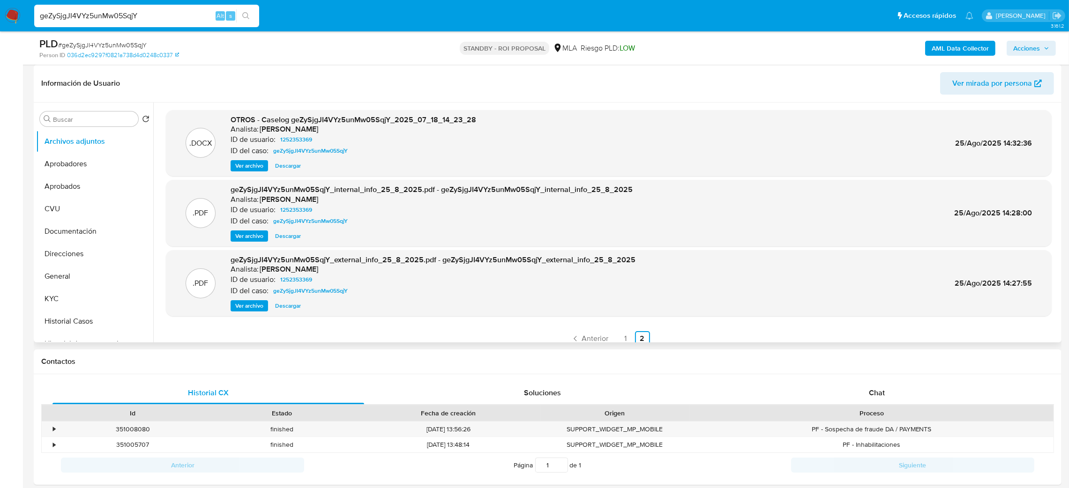
drag, startPoint x: 154, startPoint y: 16, endPoint x: 0, endPoint y: 9, distance: 154.4
click at [0, 9] on nav "Pausado Ver notificaciones geZySjgJI4VYz5unMw05SqjY Alt s Accesos rápidos Presi…" at bounding box center [534, 15] width 1069 height 31
paste input "WosSq2j6lNhFOQL4j2IwW3iH"
type input "WosSq2j6lNhFOQL4j2IwW3iH"
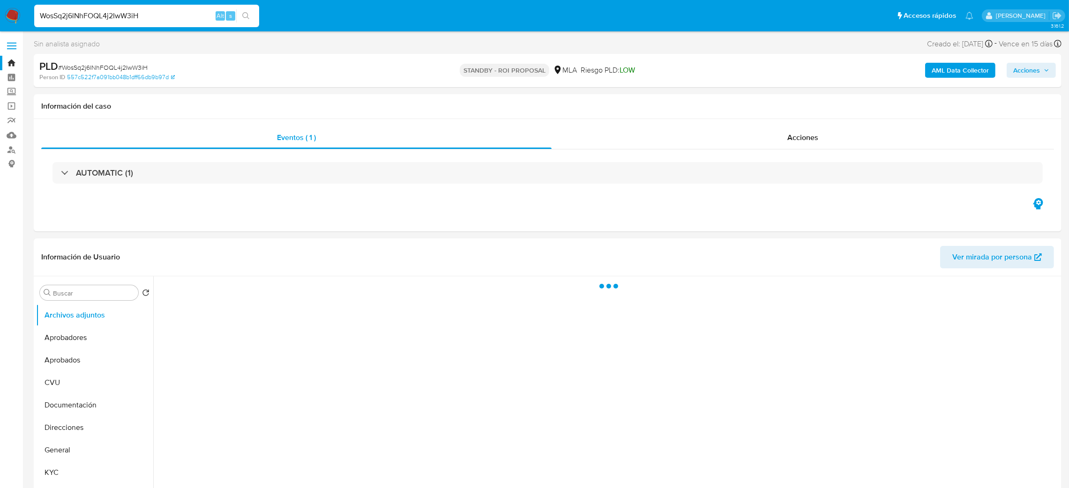
select select "10"
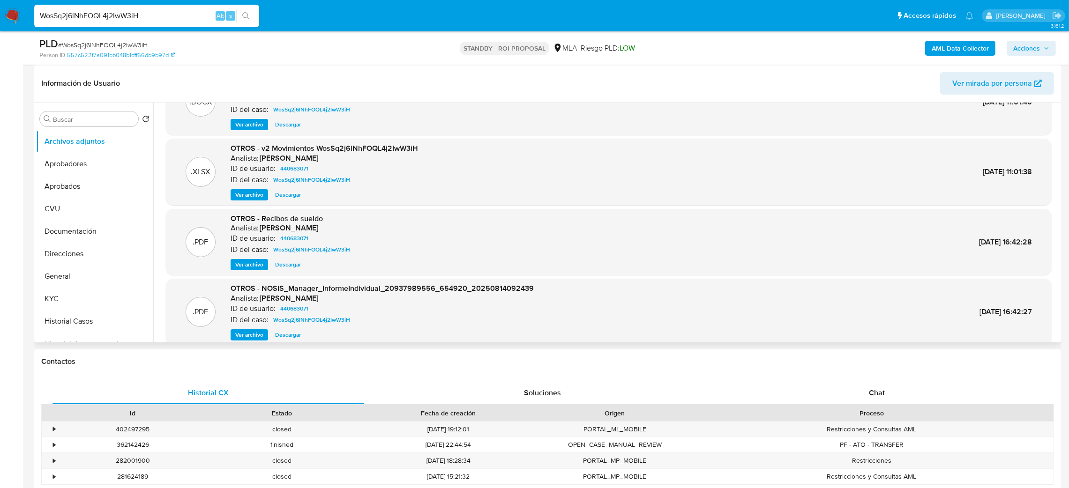
scroll to position [78, 0]
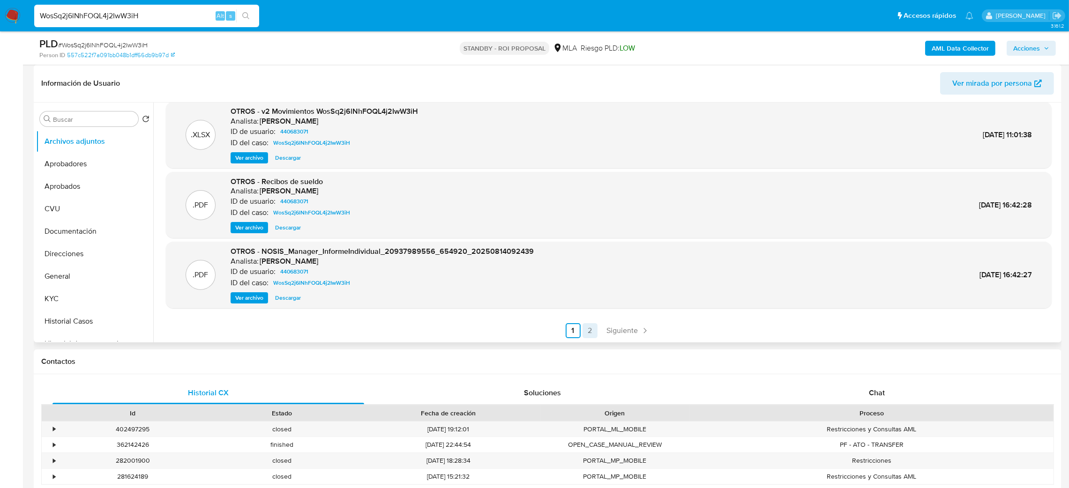
click at [590, 331] on link "2" at bounding box center [590, 330] width 15 height 15
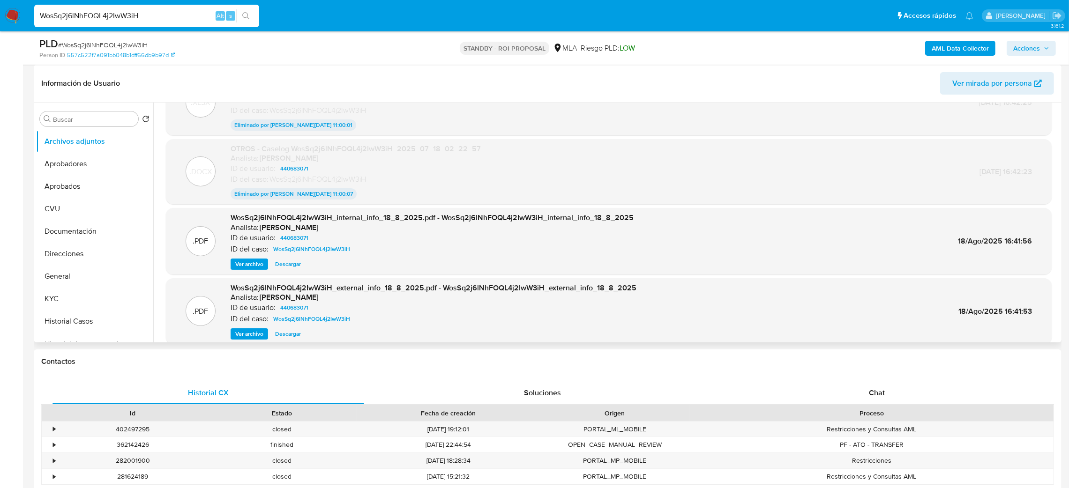
scroll to position [76, 0]
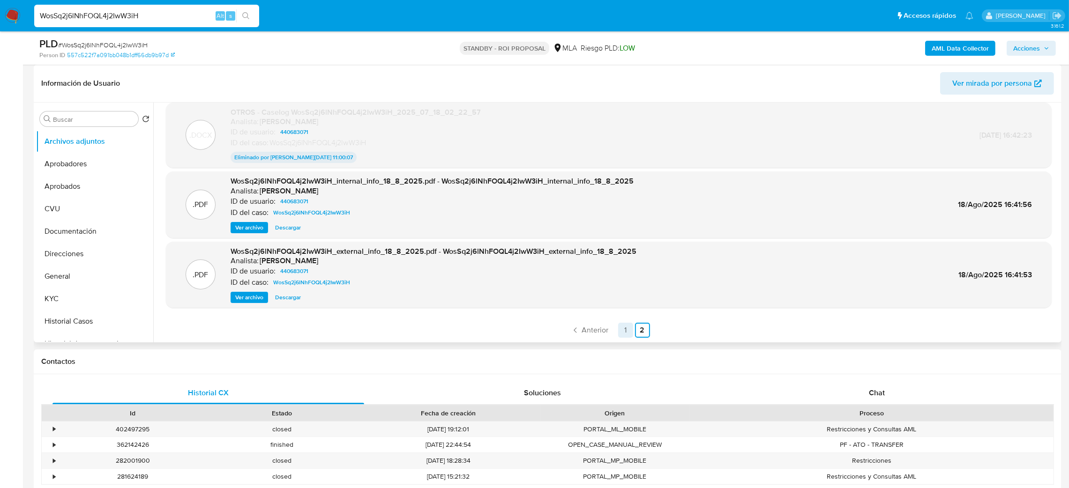
click at [618, 328] on link "1" at bounding box center [625, 330] width 15 height 15
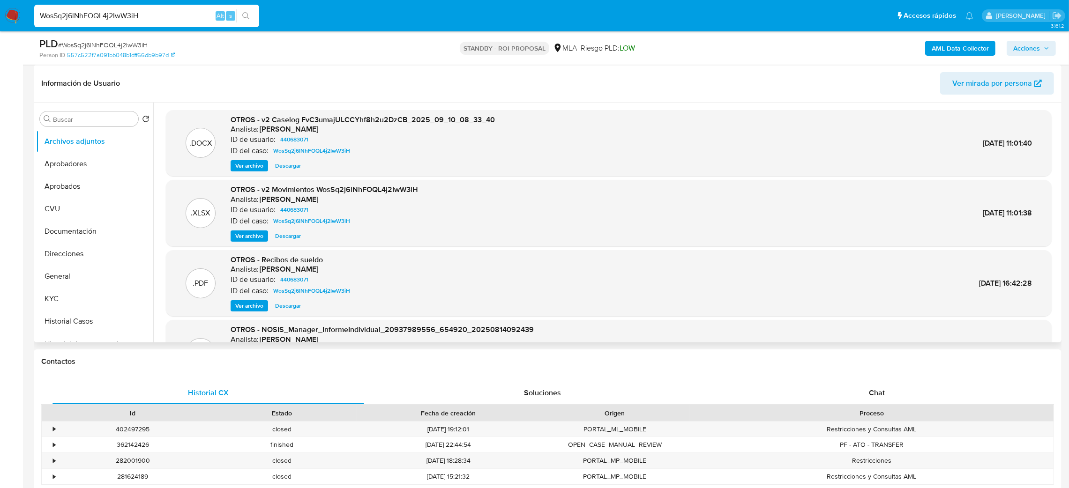
drag, startPoint x: 249, startPoint y: 163, endPoint x: 279, endPoint y: 164, distance: 29.5
click at [249, 163] on span "Ver archivo" at bounding box center [249, 165] width 28 height 9
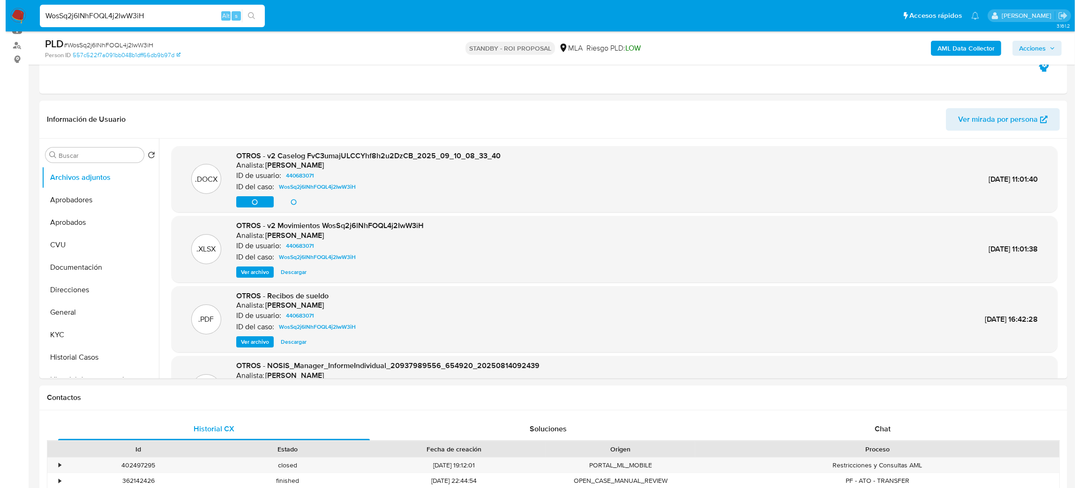
scroll to position [70, 0]
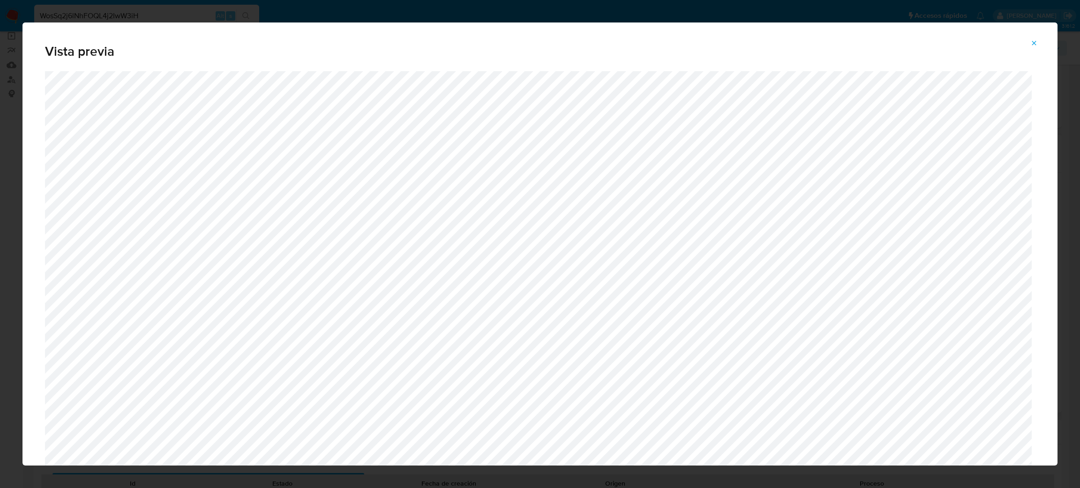
drag, startPoint x: 1032, startPoint y: 42, endPoint x: 875, endPoint y: 94, distance: 164.8
click at [1032, 43] on icon "Attachment preview" at bounding box center [1034, 43] width 8 height 8
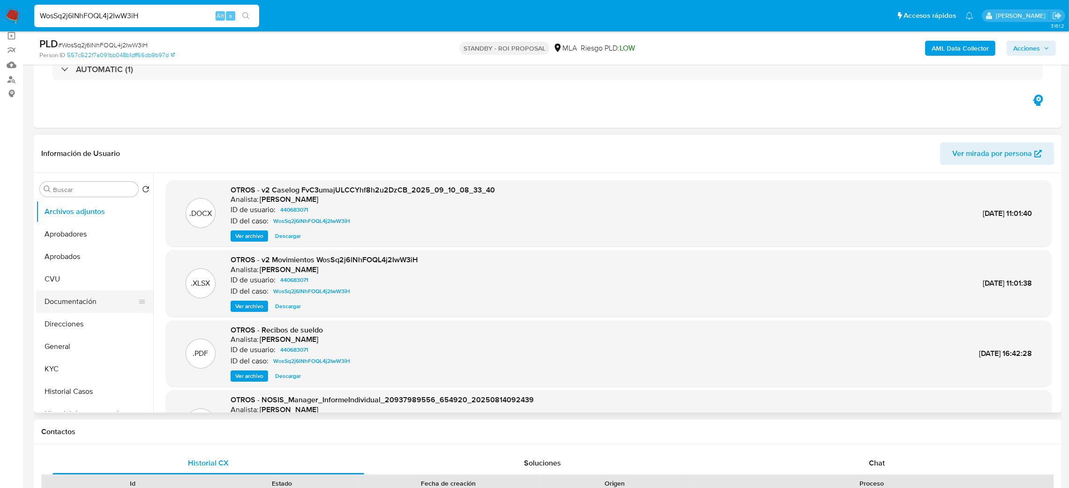
click at [69, 291] on button "Documentación" at bounding box center [91, 302] width 110 height 23
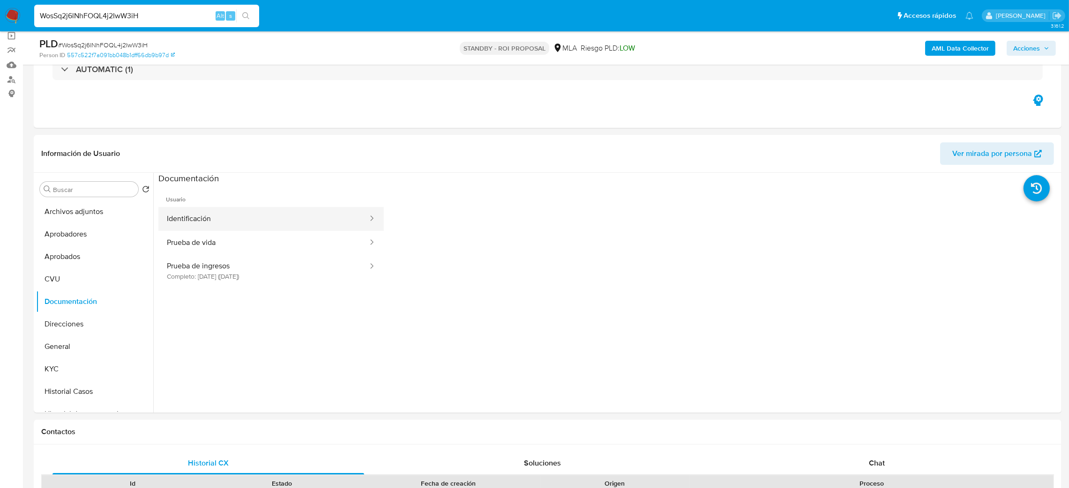
click at [226, 218] on button "Identificación" at bounding box center [263, 219] width 210 height 24
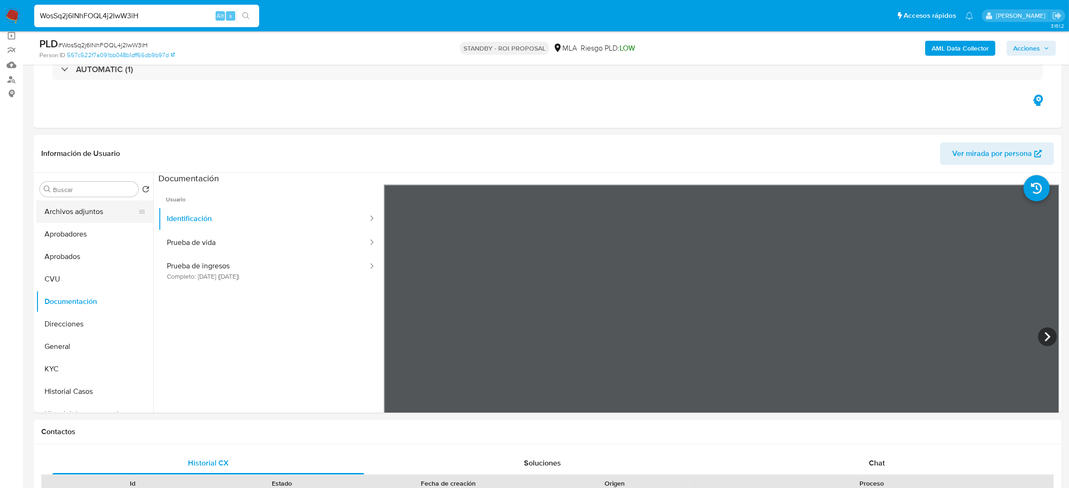
click at [78, 207] on button "Archivos adjuntos" at bounding box center [91, 212] width 110 height 23
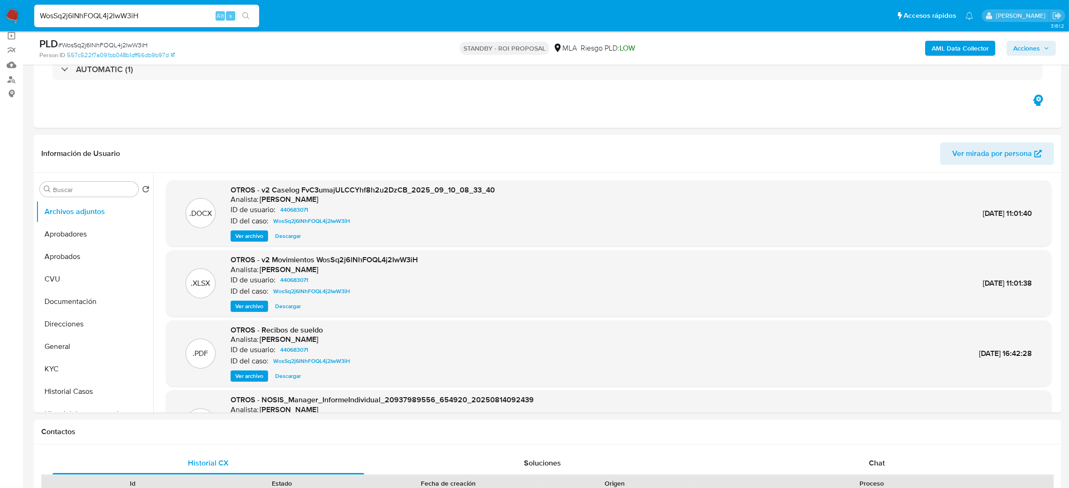
click at [249, 236] on span "Ver archivo" at bounding box center [249, 236] width 28 height 9
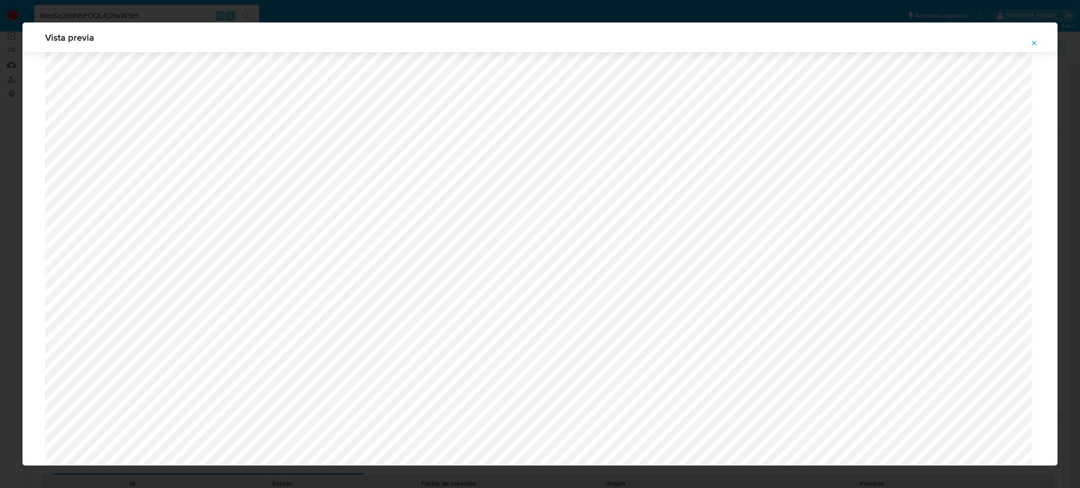
scroll to position [403, 0]
click at [1038, 44] on button "Attachment preview" at bounding box center [1034, 43] width 21 height 15
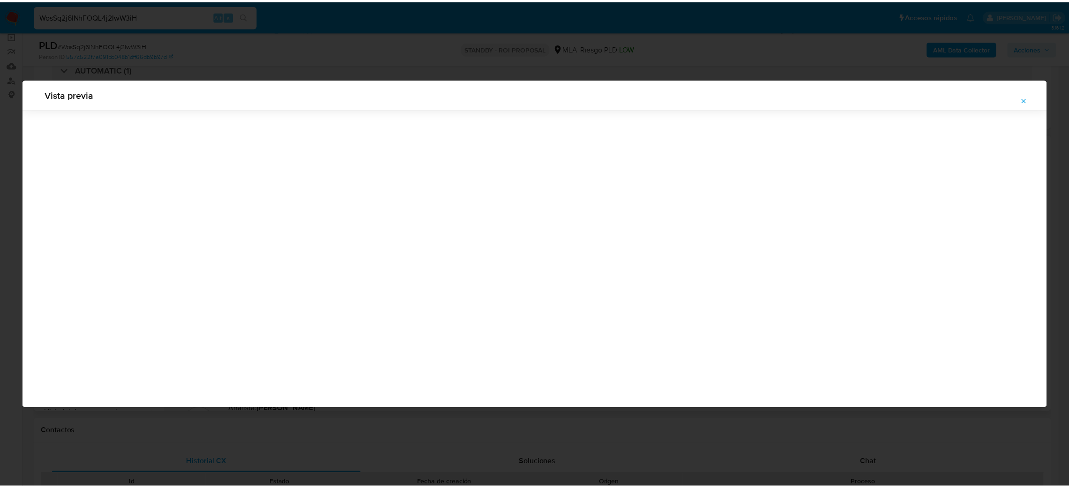
scroll to position [0, 0]
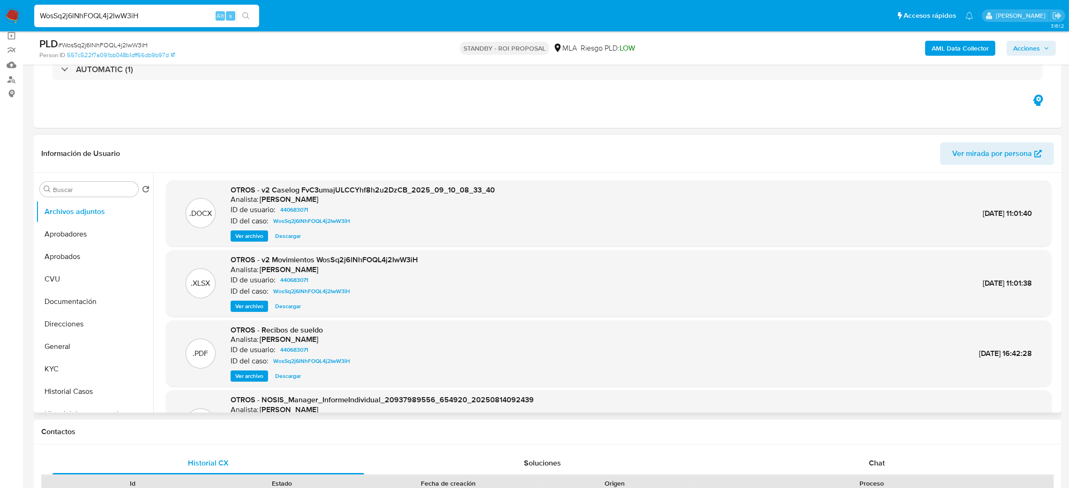
drag, startPoint x: 149, startPoint y: 9, endPoint x: 0, endPoint y: 15, distance: 148.7
click at [0, 15] on nav "Pausado Ver notificaciones WosSq2j6lNhFOQL4j2IwW3iH Alt s Accesos rápidos Presi…" at bounding box center [534, 15] width 1069 height 31
paste input "9Xs4daNIy0CAWNlhyEYJL2CU"
type input "9Xs4daNIy0CAWNlhyEYJL2CU"
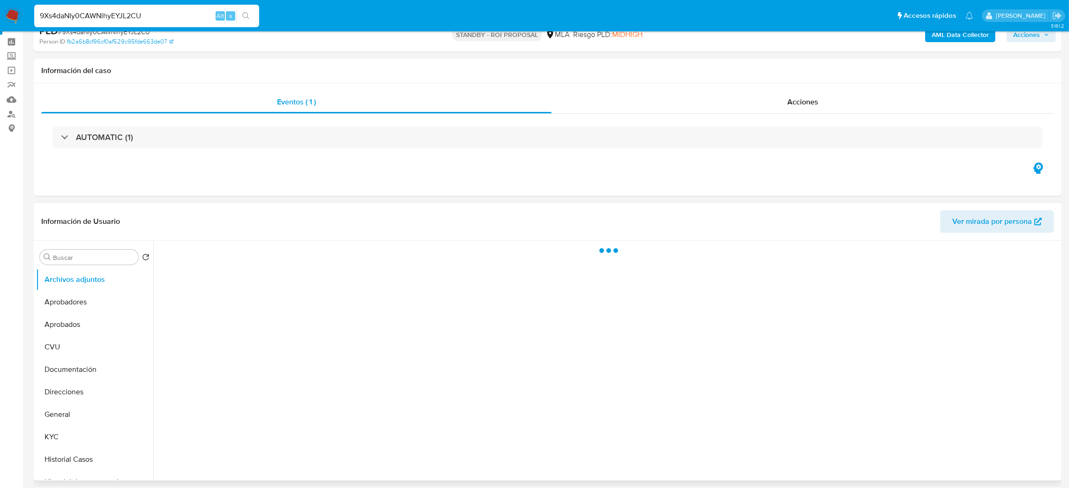
select select "10"
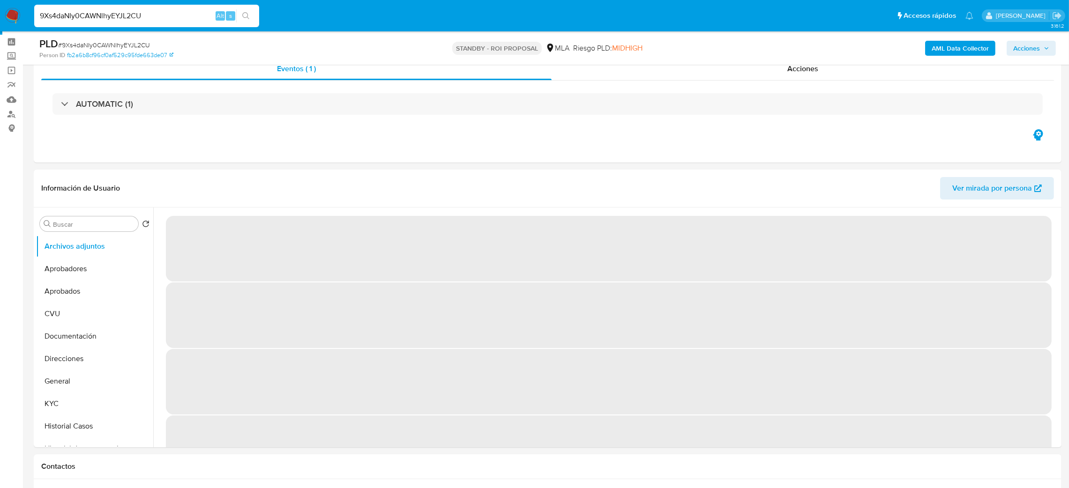
scroll to position [141, 0]
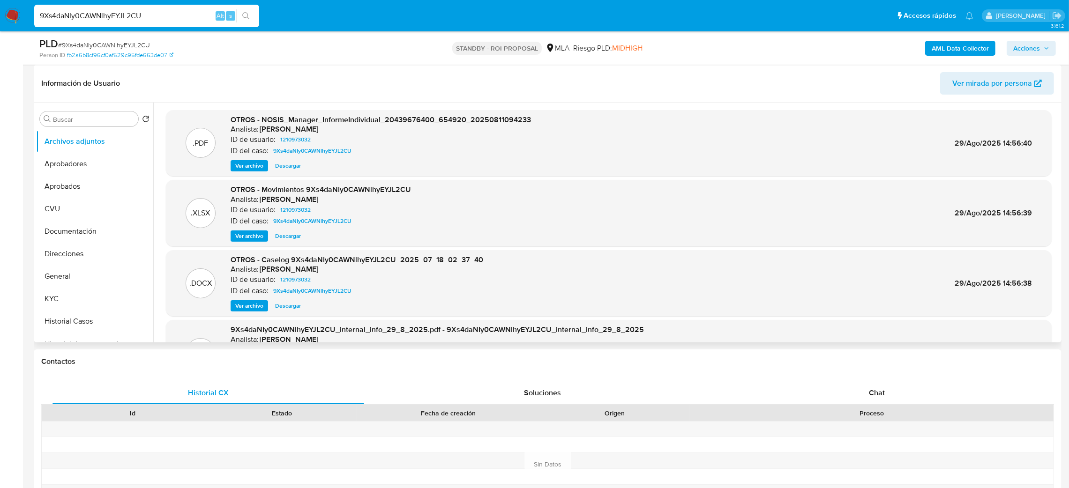
click at [248, 305] on span "Ver archivo" at bounding box center [249, 305] width 28 height 9
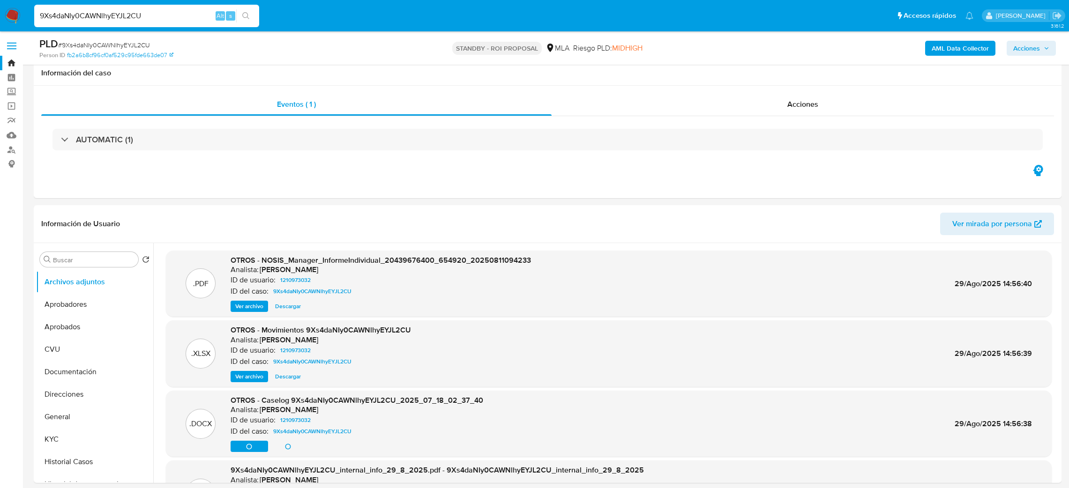
select select "10"
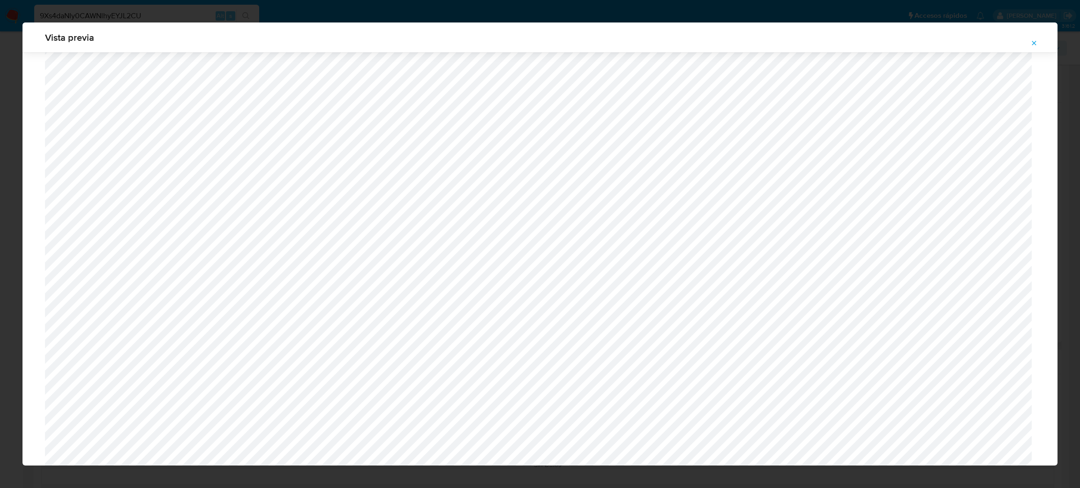
scroll to position [1335, 0]
drag, startPoint x: 1036, startPoint y: 44, endPoint x: 874, endPoint y: 64, distance: 163.4
click at [1025, 44] on button "Attachment preview" at bounding box center [1034, 43] width 21 height 15
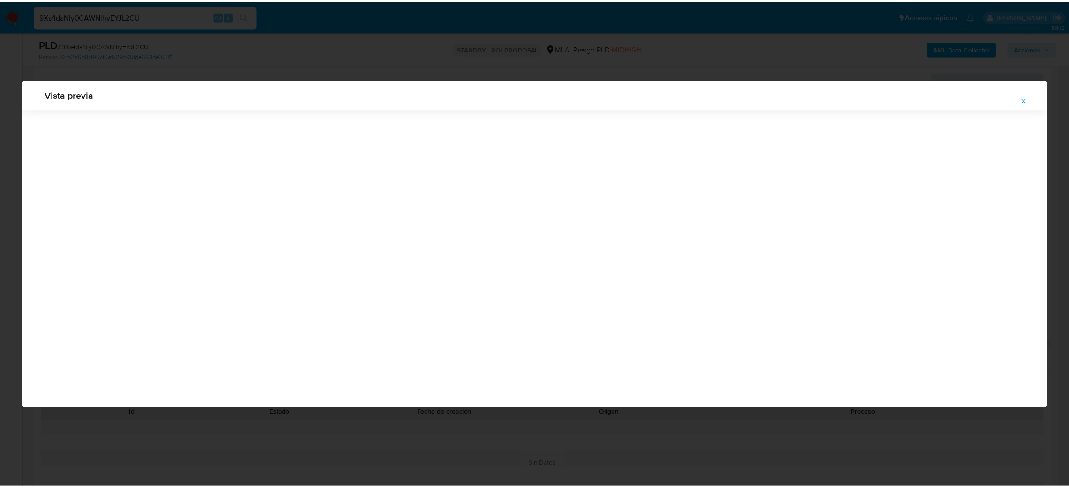
scroll to position [0, 0]
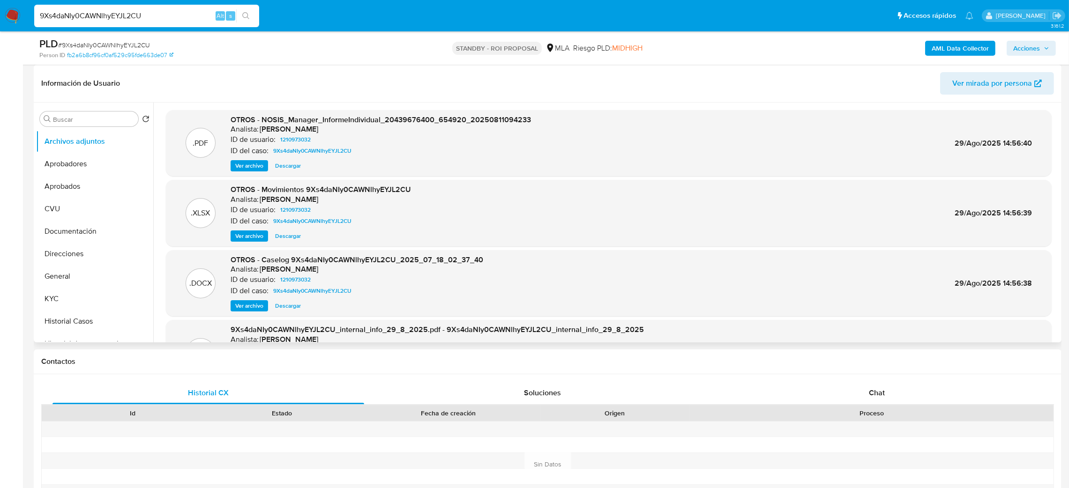
drag, startPoint x: 131, startPoint y: 21, endPoint x: 0, endPoint y: 27, distance: 130.9
click at [0, 27] on nav "Pausado Ver notificaciones 9Xs4daNIy0CAWNlhyEYJL2CU Alt s Accesos rápidos Presi…" at bounding box center [534, 15] width 1069 height 31
paste input "aMUU68IPea7Oe8subOndBQ7R"
type input "aMUU68IPea7Oe8subOndBQ7R"
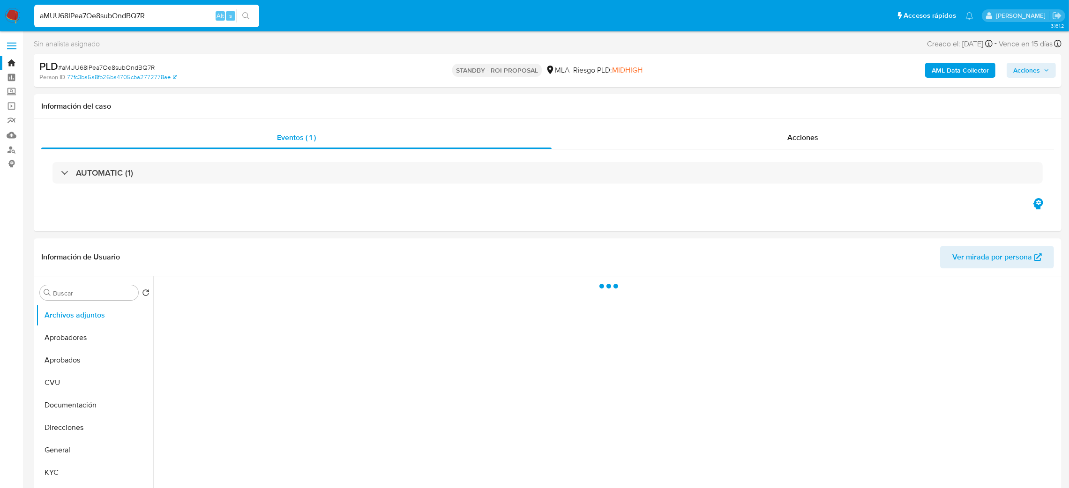
select select "10"
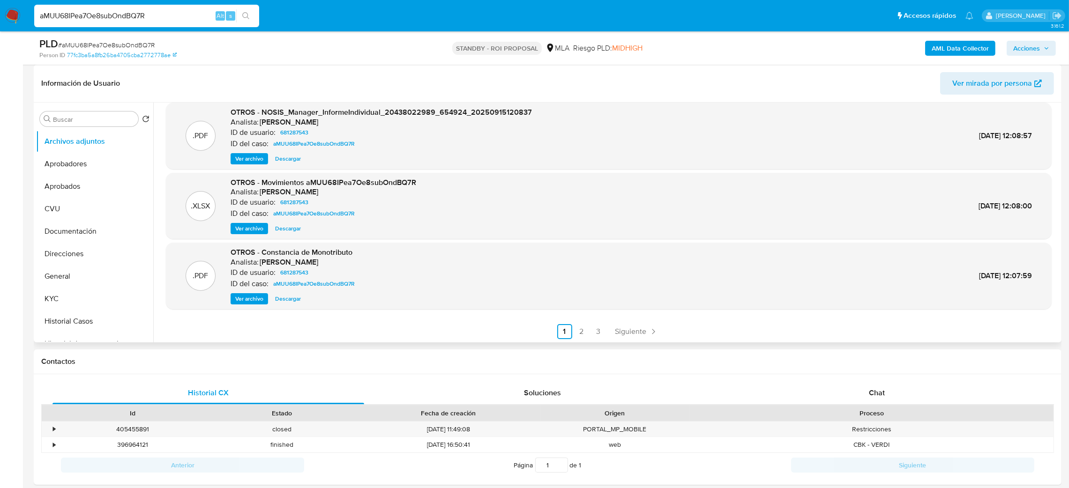
scroll to position [78, 0]
click at [577, 331] on link "2" at bounding box center [581, 330] width 15 height 15
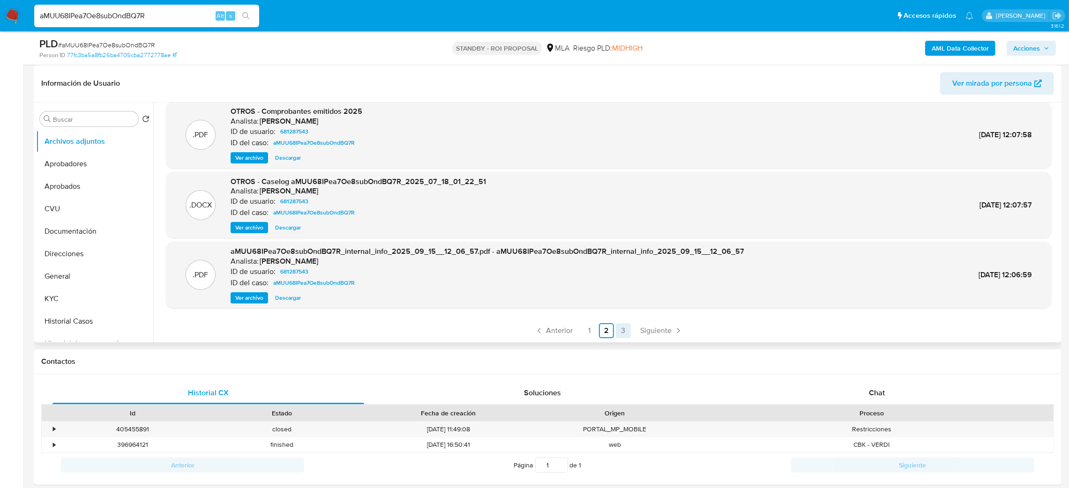
click at [620, 331] on link "3" at bounding box center [623, 330] width 15 height 15
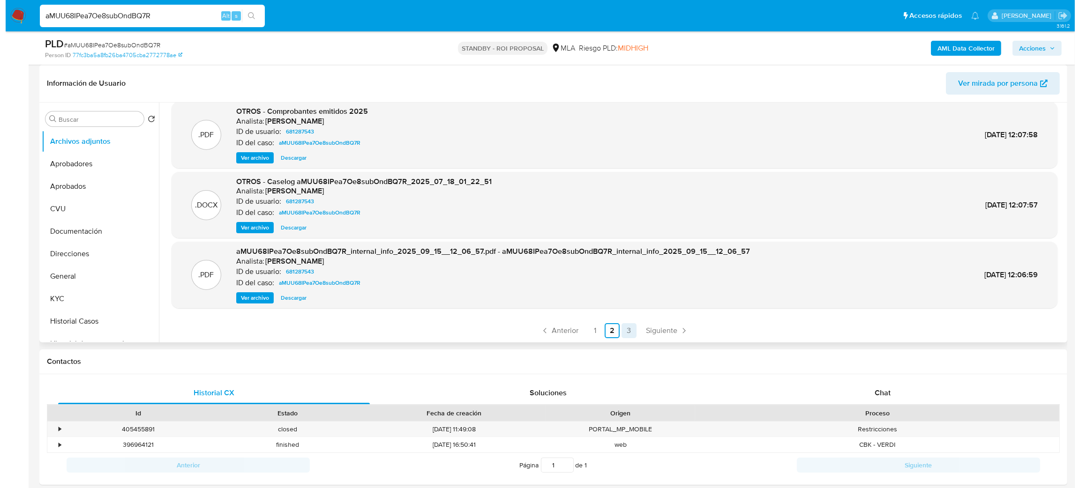
scroll to position [0, 0]
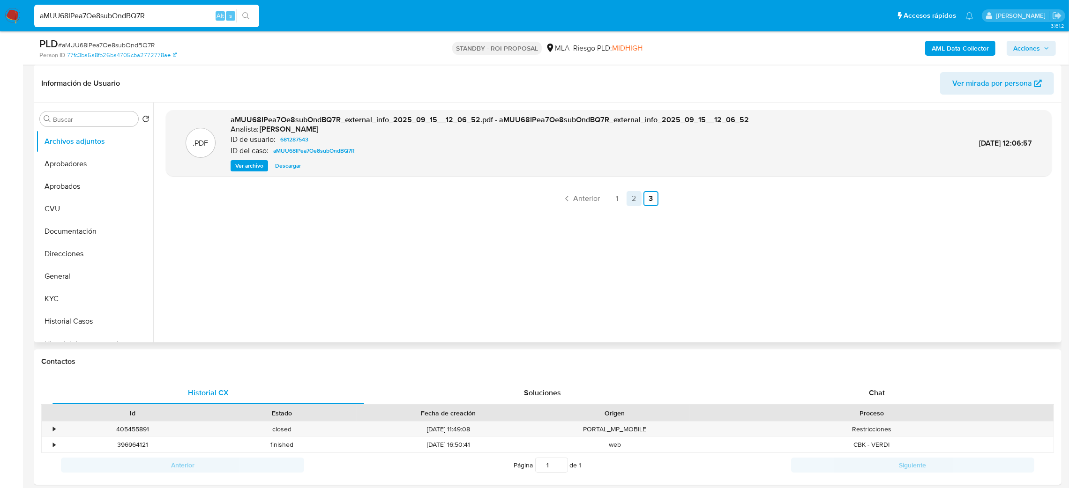
click at [629, 199] on link "2" at bounding box center [634, 198] width 15 height 15
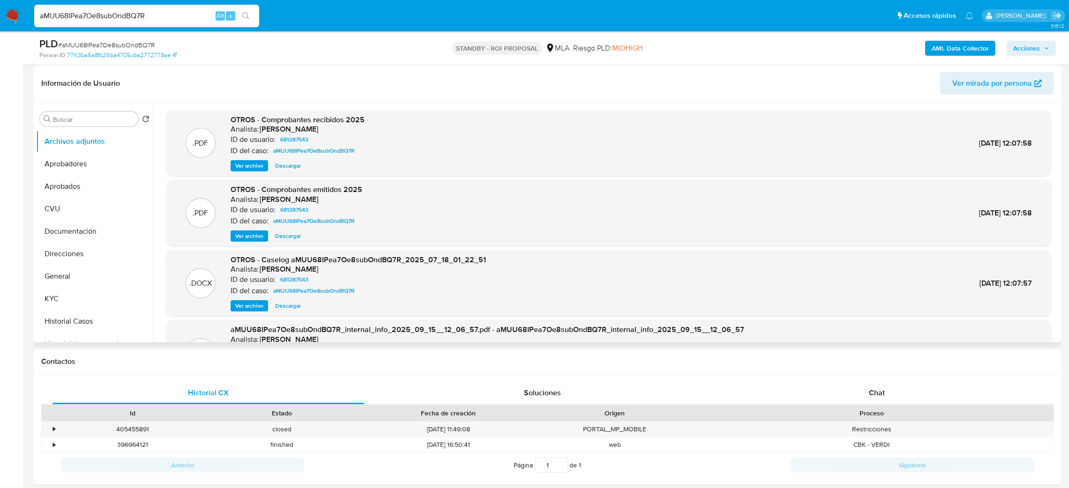
click at [254, 306] on span "Ver archivo" at bounding box center [249, 305] width 28 height 9
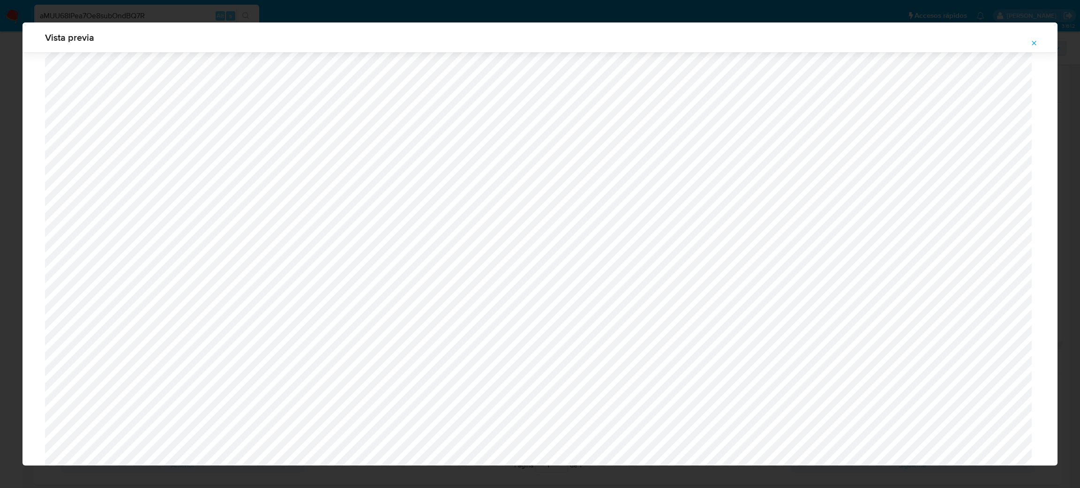
scroll to position [403, 0]
click at [1038, 40] on button "Attachment preview" at bounding box center [1034, 43] width 21 height 15
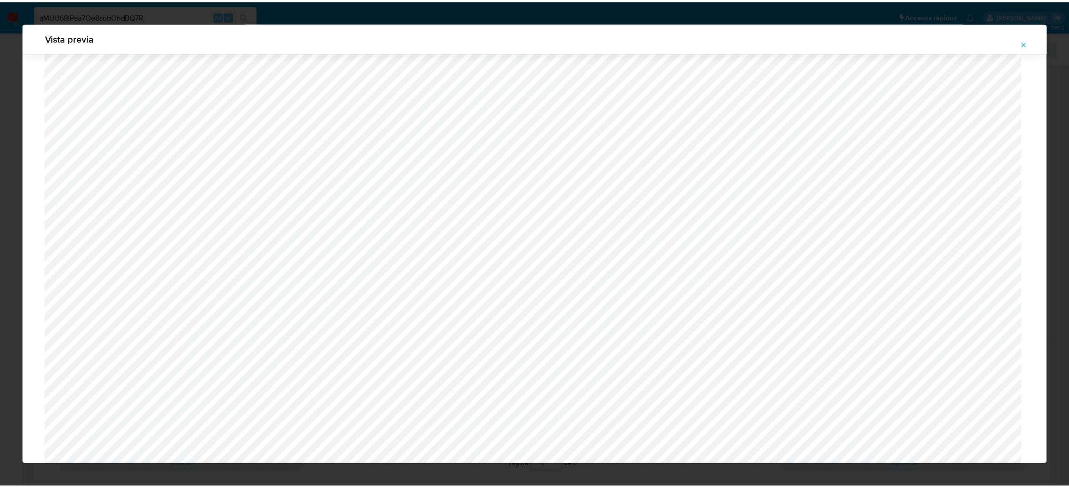
scroll to position [0, 0]
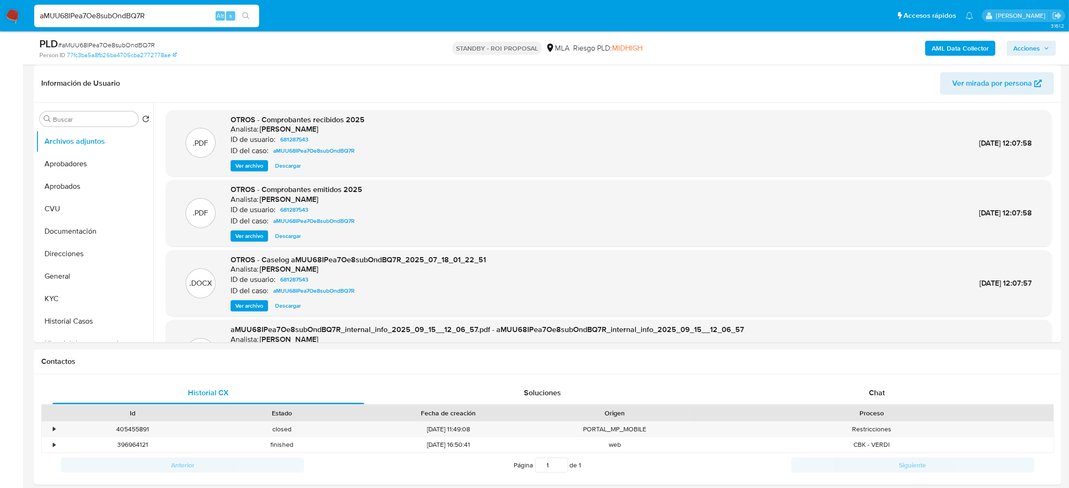
drag, startPoint x: 158, startPoint y: 16, endPoint x: 0, endPoint y: 27, distance: 158.8
click at [0, 27] on nav "Pausado Ver notificaciones aMUU68IPea7Oe8subOndBQ7R Alt s Accesos rápidos Presi…" at bounding box center [534, 15] width 1069 height 31
paste input "F0fwozBxrTmTWr6Acvb8I7mC"
type input "F0fwozBxrTmTWr6Acvb8I7mC"
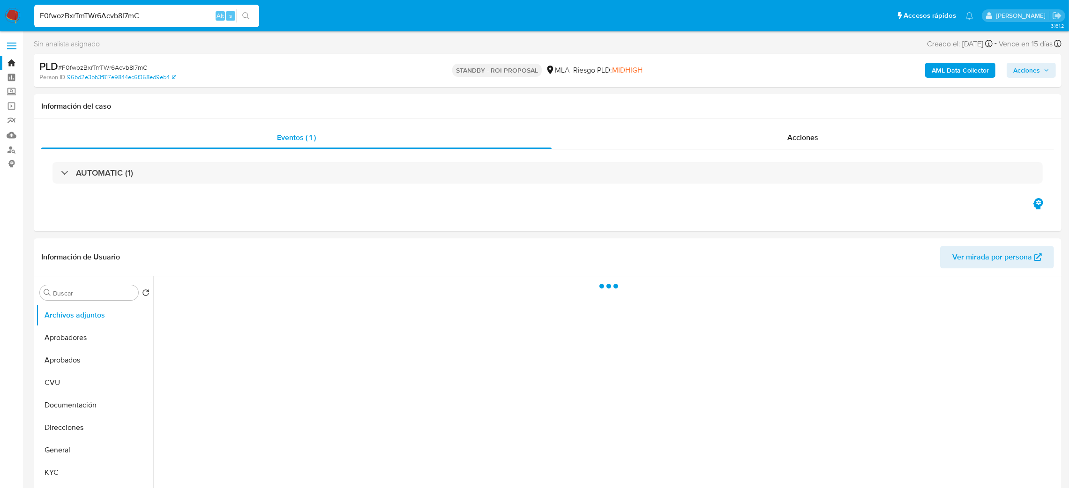
select select "10"
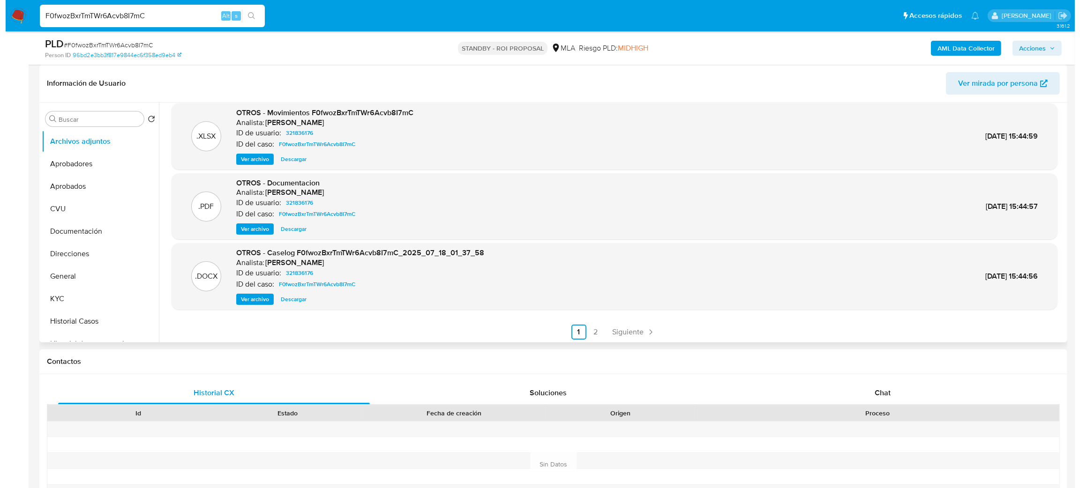
scroll to position [78, 0]
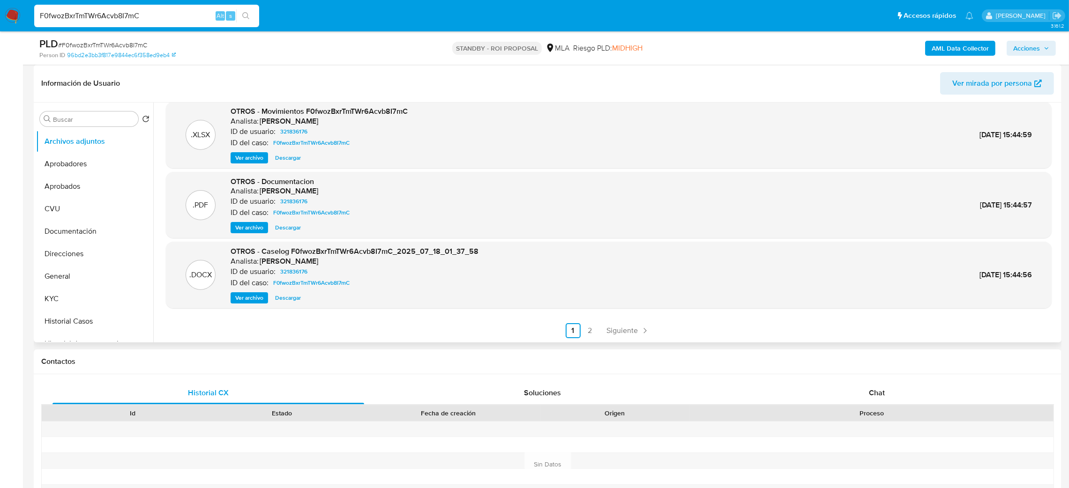
click at [244, 294] on span "Ver archivo" at bounding box center [249, 297] width 28 height 9
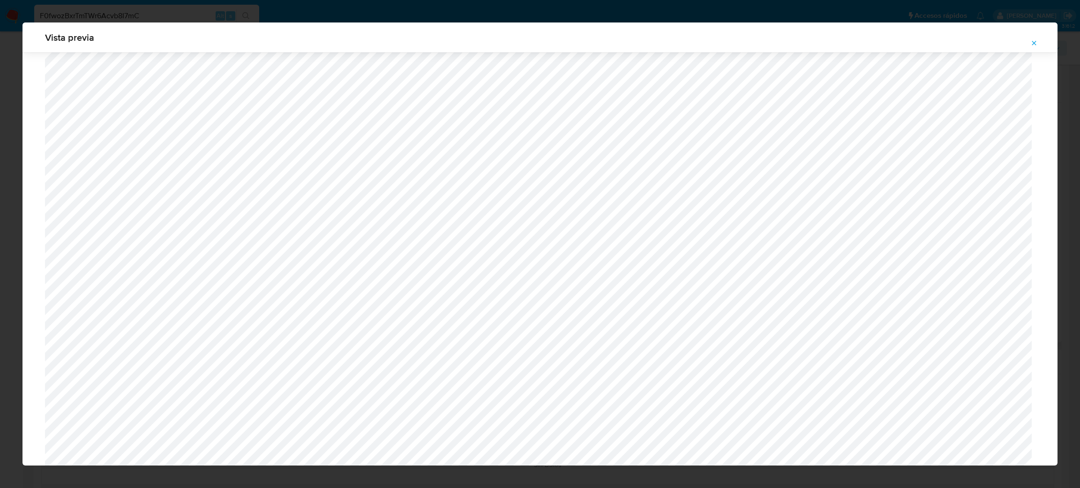
scroll to position [403, 0]
drag, startPoint x: 1033, startPoint y: 43, endPoint x: 1025, endPoint y: 44, distance: 8.5
click at [1033, 42] on icon "Attachment preview" at bounding box center [1034, 43] width 8 height 8
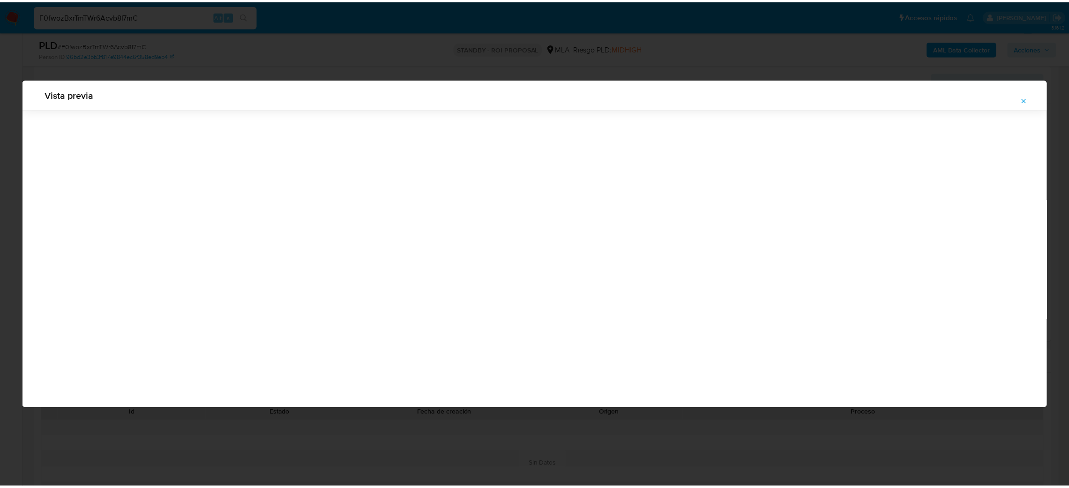
scroll to position [0, 0]
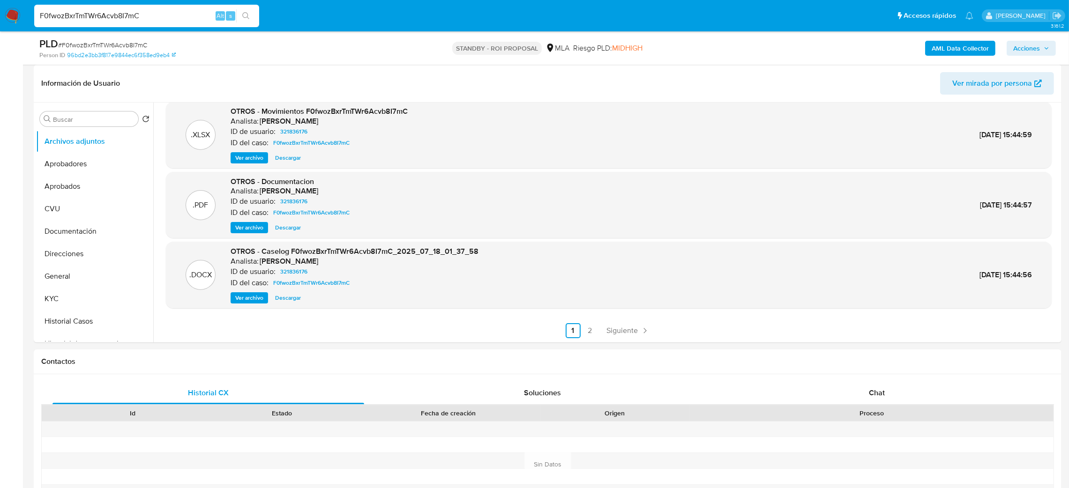
drag, startPoint x: 171, startPoint y: 14, endPoint x: 0, endPoint y: 17, distance: 171.1
click at [0, 17] on nav "Pausado Ver notificaciones F0fwozBxrTmTWr6Acvb8I7mC Alt s Accesos rápidos Presi…" at bounding box center [534, 15] width 1069 height 31
paste input "8l2tcEXRYYfNZwB3QSeHXoPx"
type input "8l2tcEXRYYfNZwB3QSeHXoPx"
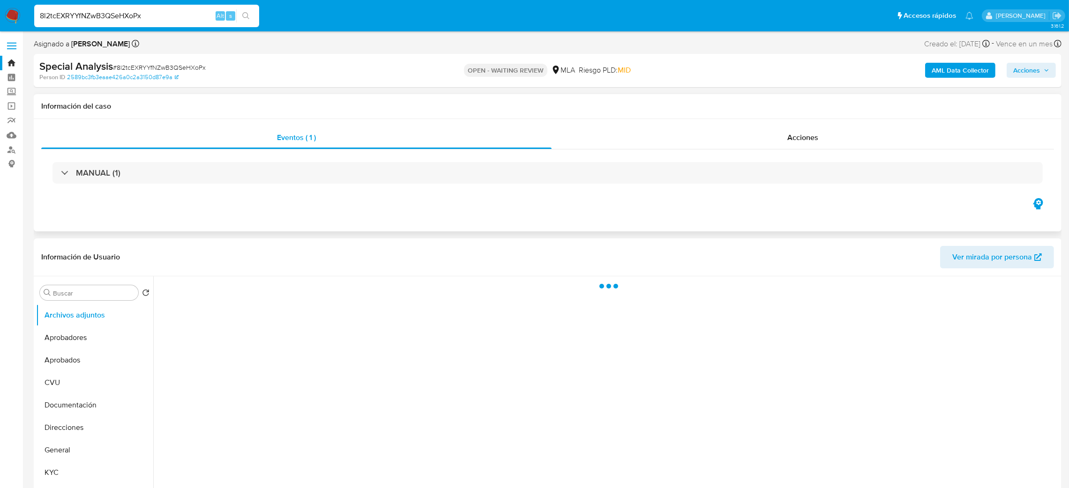
select select "10"
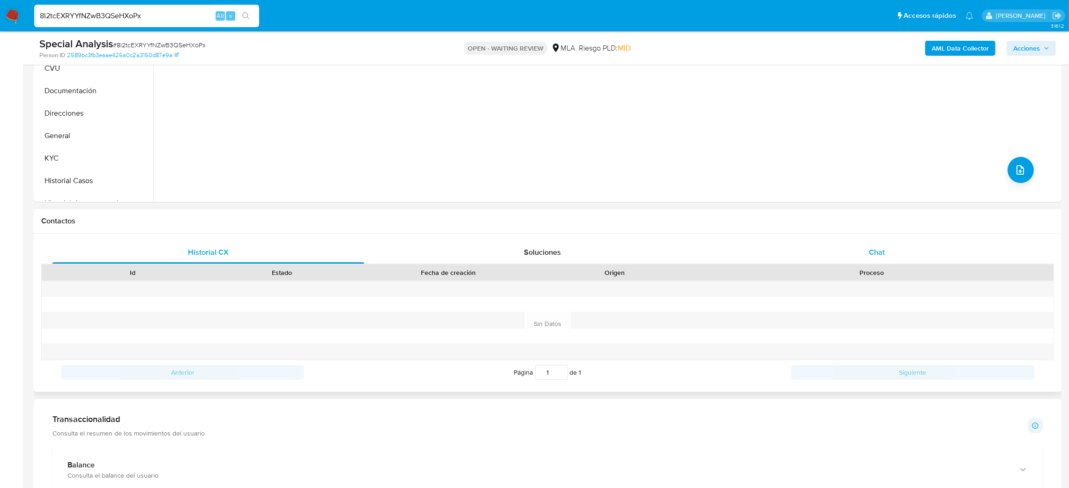
click at [896, 248] on div "Chat" at bounding box center [877, 252] width 312 height 23
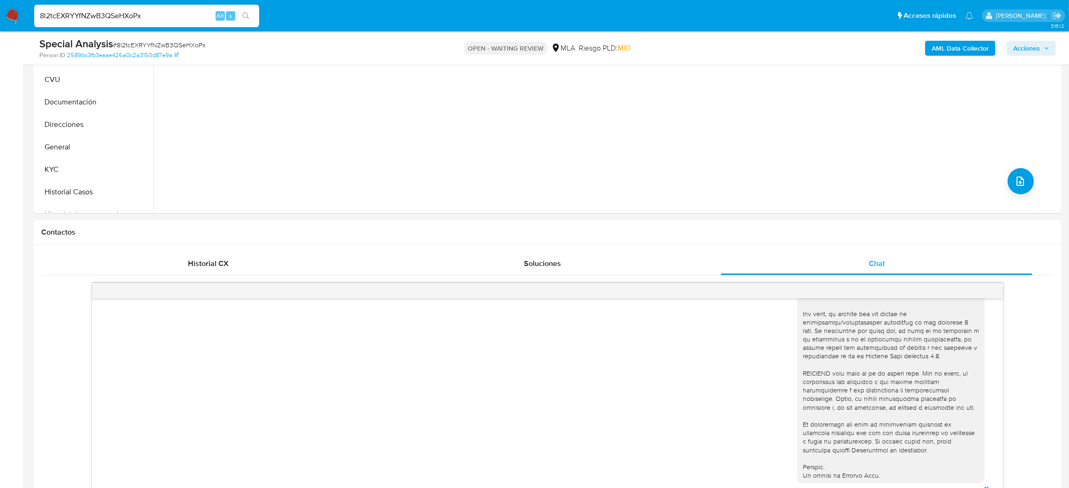
scroll to position [141, 0]
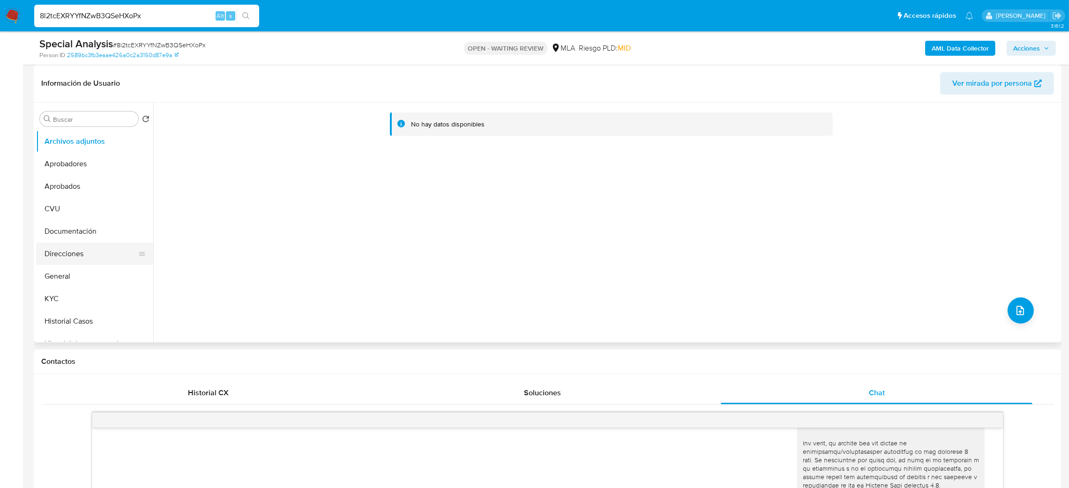
click at [84, 257] on button "Direcciones" at bounding box center [91, 254] width 110 height 23
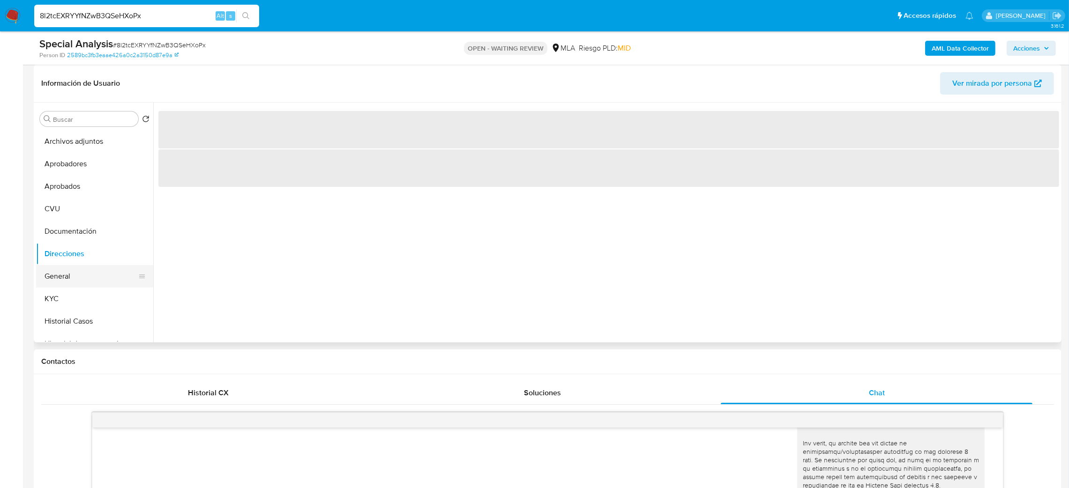
click at [61, 285] on button "General" at bounding box center [91, 276] width 110 height 23
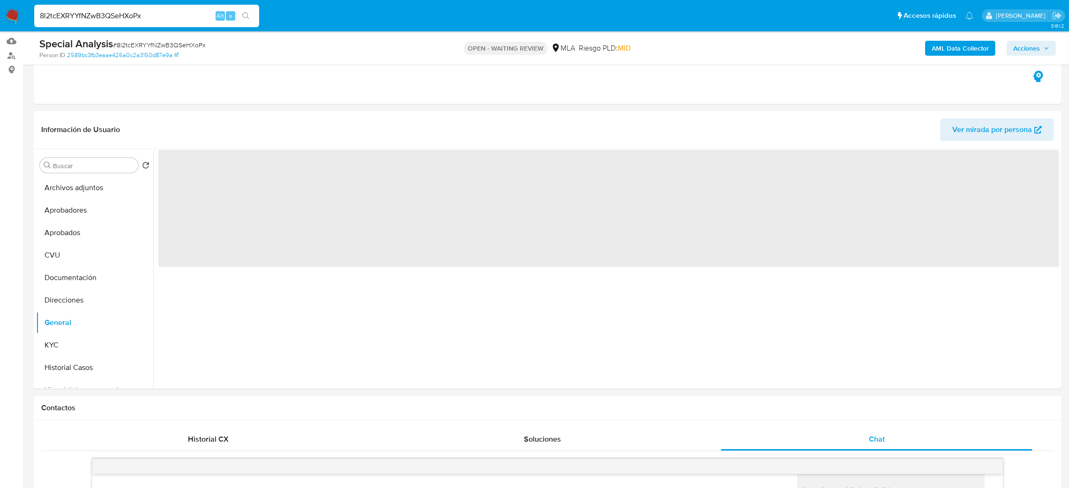
scroll to position [70, 0]
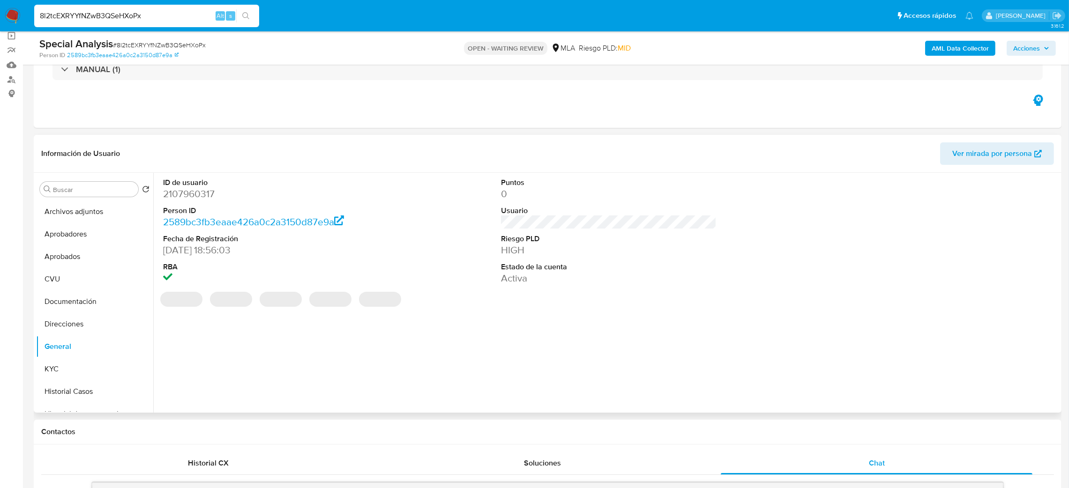
click at [178, 194] on dd "2107960317" at bounding box center [271, 194] width 216 height 13
copy dd "2107960317"
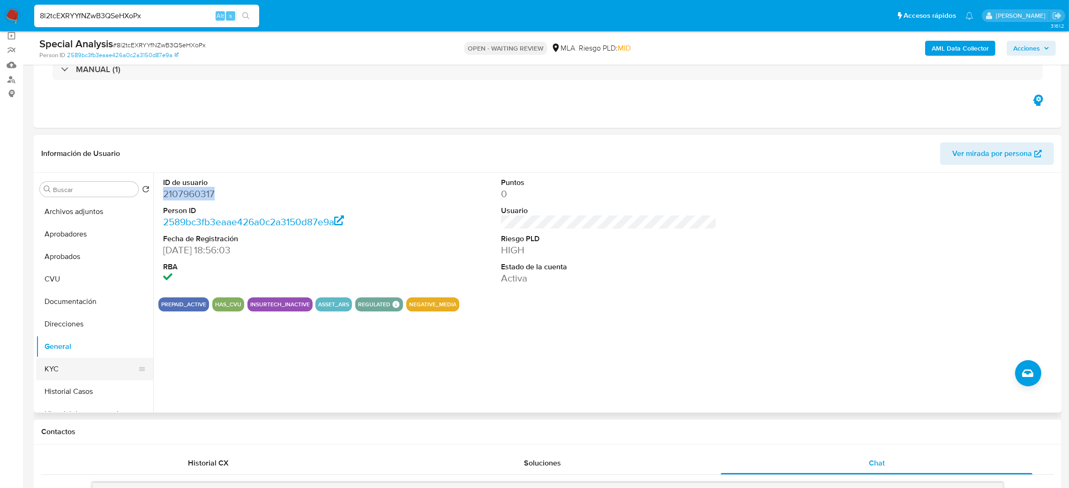
click at [94, 371] on button "KYC" at bounding box center [91, 369] width 110 height 23
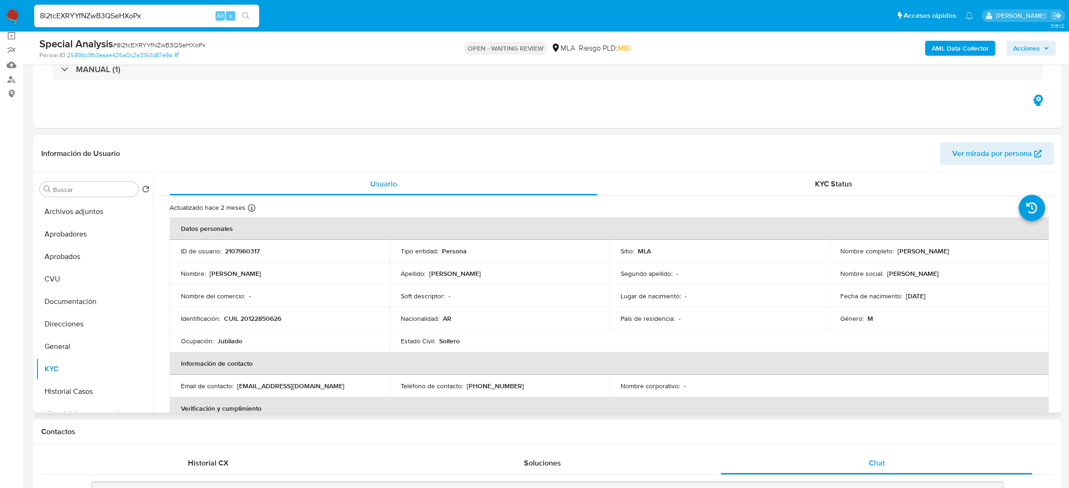
click at [250, 319] on p "CUIL 20122850626" at bounding box center [252, 319] width 57 height 8
copy p "20122850626"
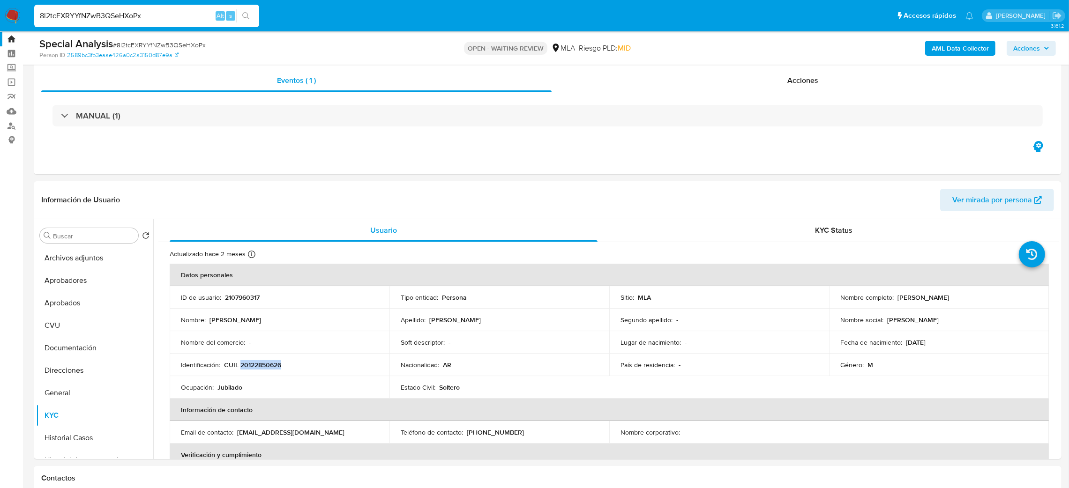
scroll to position [0, 0]
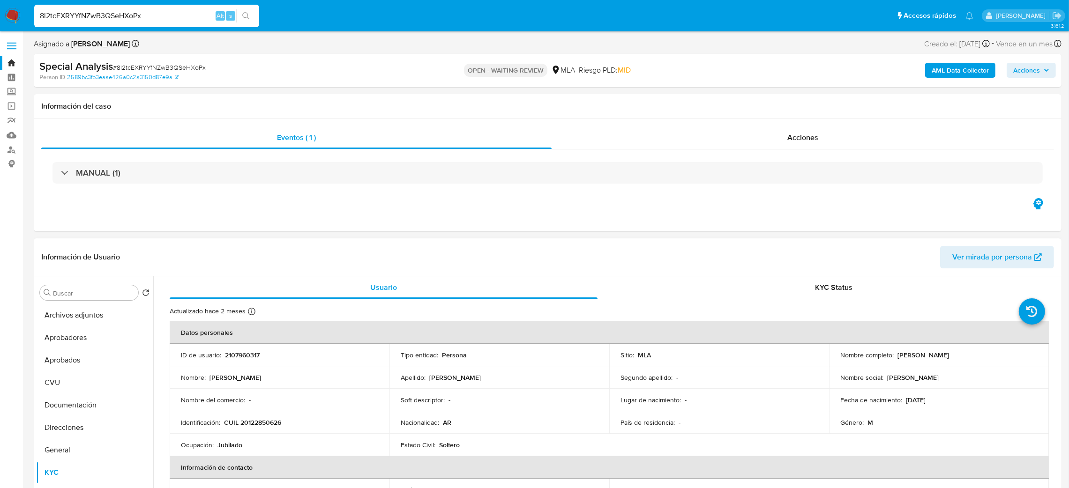
click at [230, 407] on td "Nombre del comercio : -" at bounding box center [280, 400] width 220 height 23
drag, startPoint x: 248, startPoint y: 421, endPoint x: 293, endPoint y: 419, distance: 44.6
click at [278, 421] on p "CUIL 20122850626" at bounding box center [252, 423] width 57 height 8
copy p "12285062"
drag, startPoint x: 896, startPoint y: 353, endPoint x: 967, endPoint y: 352, distance: 71.3
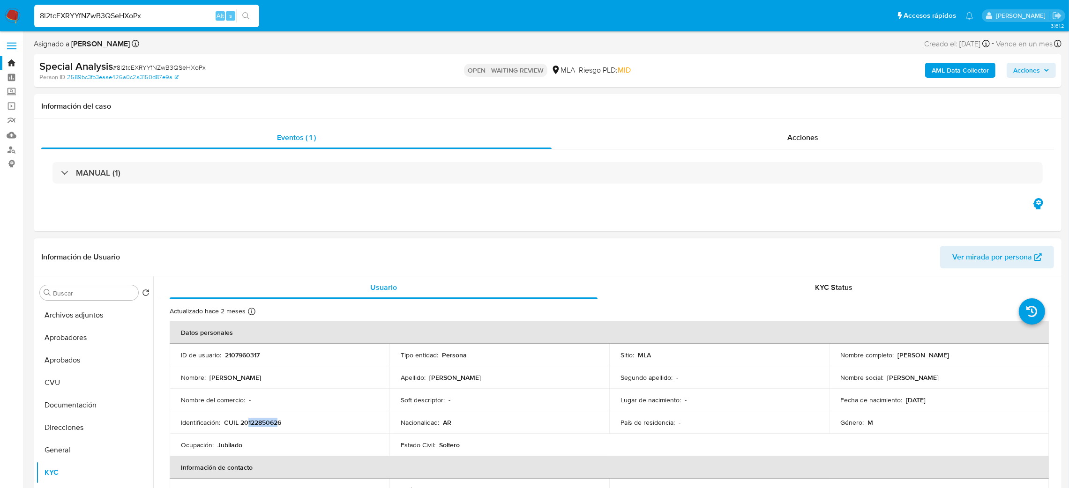
click at [967, 352] on div "Nombre completo : [PERSON_NAME]" at bounding box center [939, 355] width 197 height 8
copy p "[PERSON_NAME]"
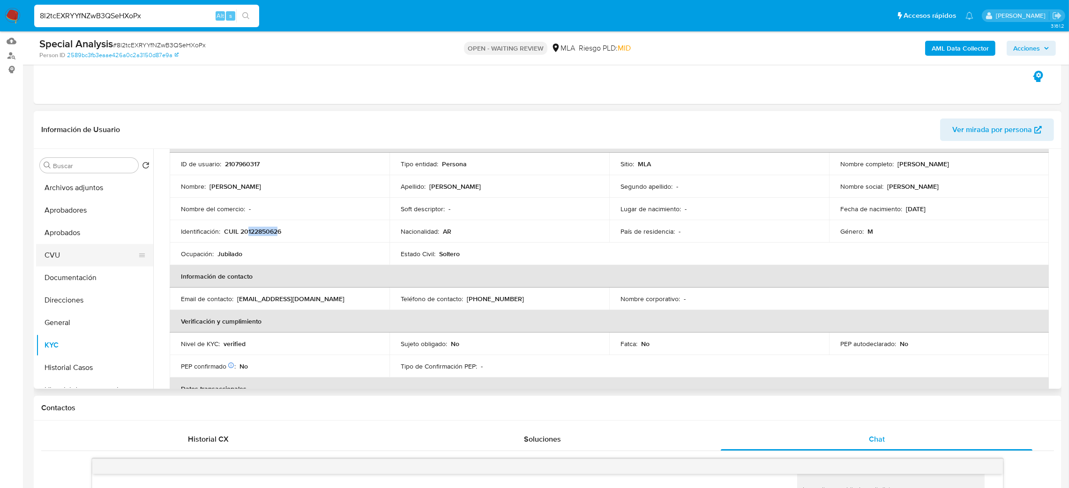
scroll to position [70, 0]
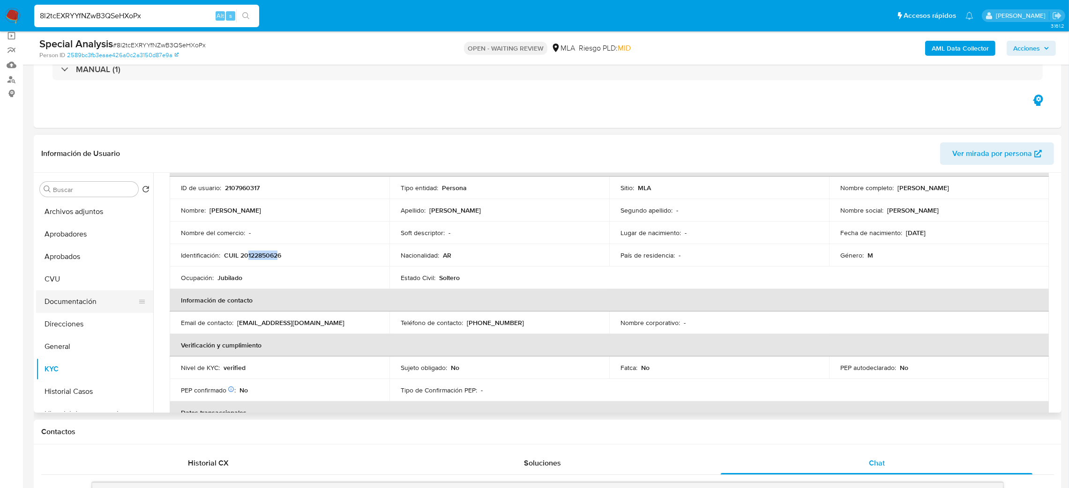
click at [81, 308] on button "Documentación" at bounding box center [91, 302] width 110 height 23
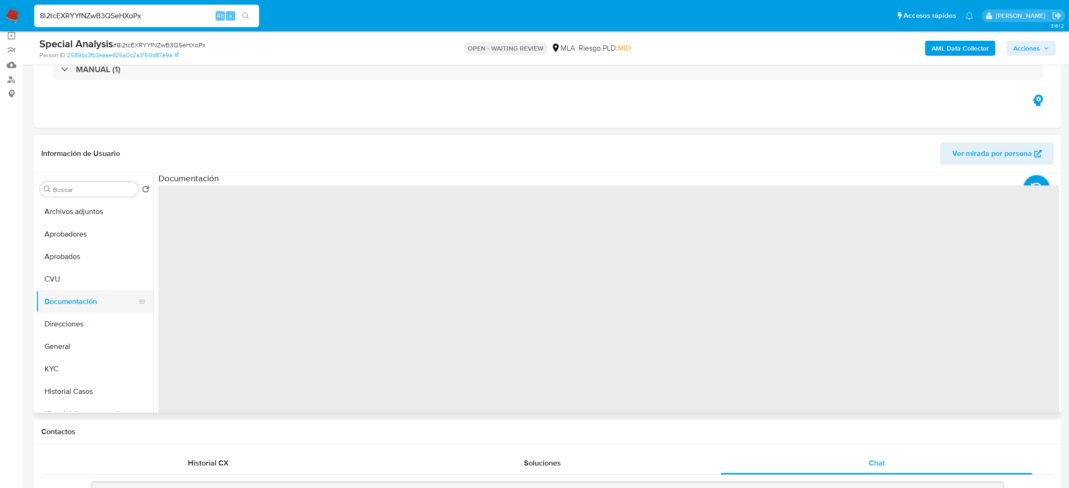
scroll to position [0, 0]
click at [83, 326] on button "Direcciones" at bounding box center [91, 324] width 110 height 23
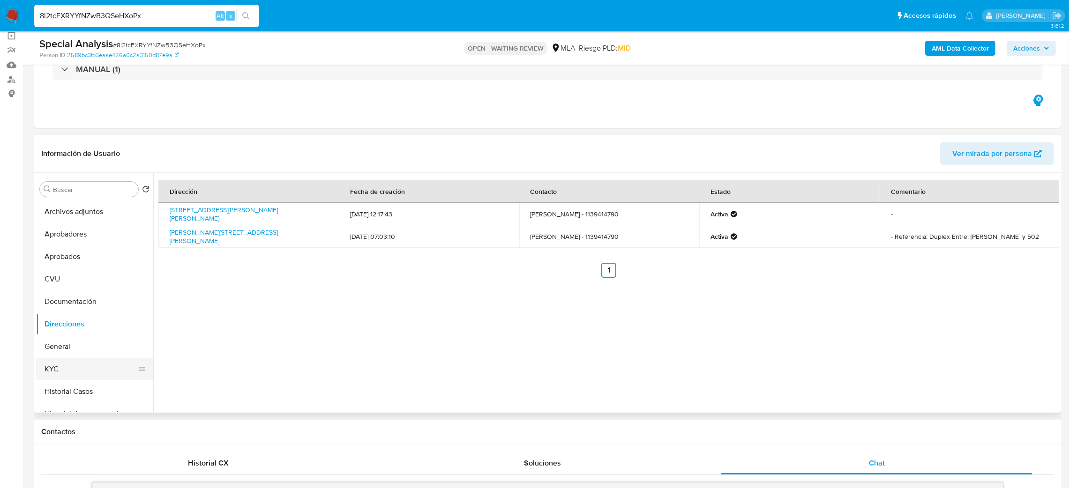
click at [84, 360] on button "KYC" at bounding box center [91, 369] width 110 height 23
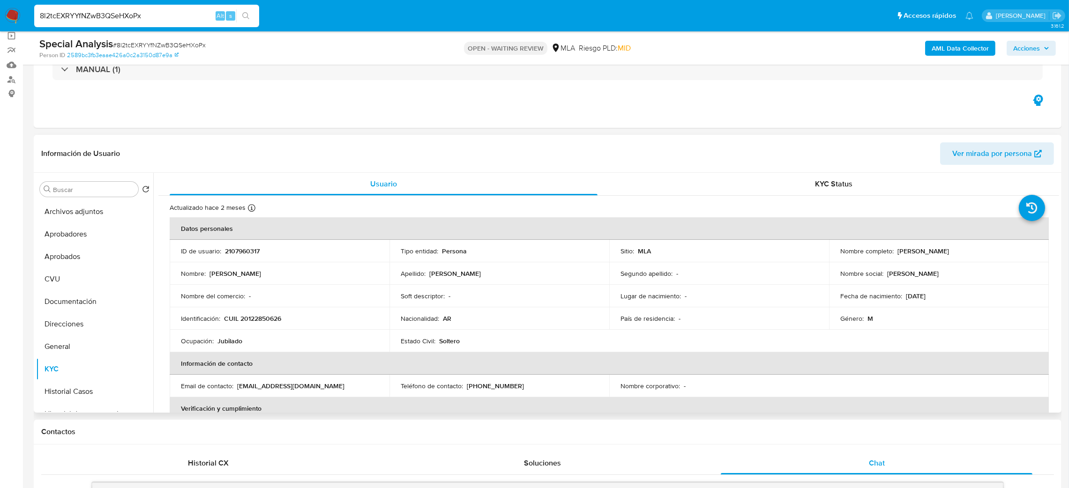
click at [251, 319] on p "CUIL 20122850626" at bounding box center [252, 319] width 57 height 8
copy p "20122850626"
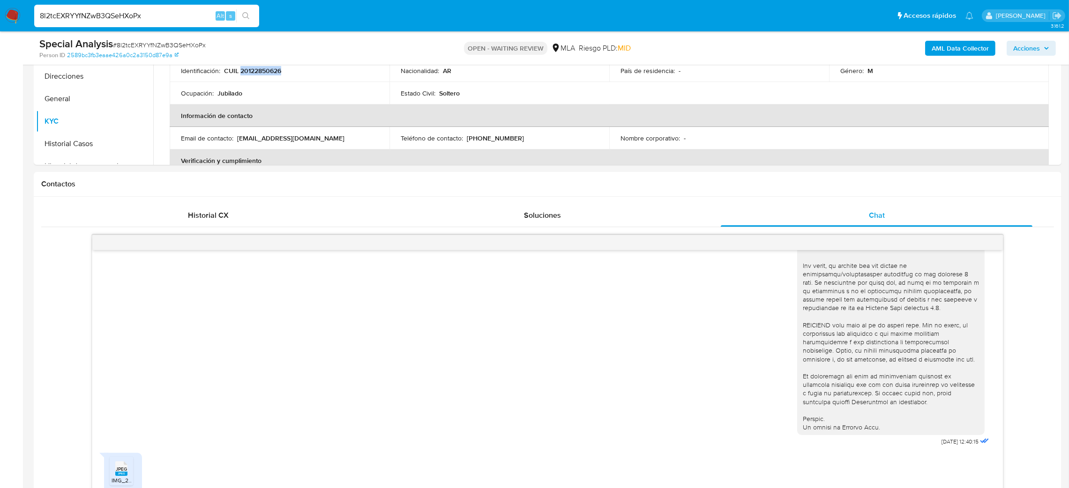
scroll to position [421, 0]
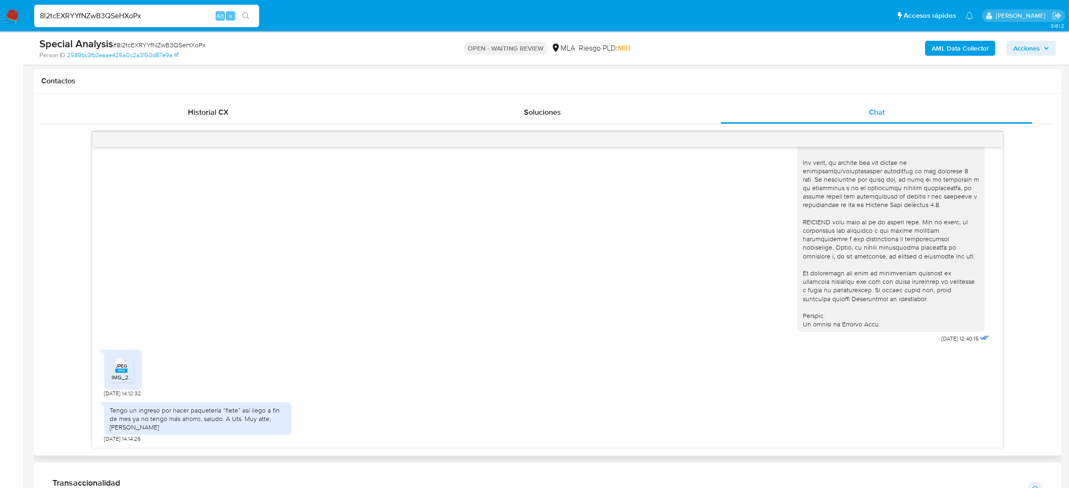
drag, startPoint x: 170, startPoint y: 433, endPoint x: 93, endPoint y: 410, distance: 79.9
click at [93, 410] on div "[DATE] 12:40:15 JPEG JPEG IMG_2536.jpeg [DATE] 14:12:32 Tengo un ingreso por ha…" at bounding box center [547, 297] width 911 height 301
copy div "Tengo un ingreso por hacer paquetería “flete” así llego a fin de mes ya no teng…"
click at [183, 432] on div "Tengo un ingreso por hacer paquetería “flete” así llego a fin de mes ya no teng…" at bounding box center [198, 419] width 176 height 26
click at [113, 376] on span "IMG_2536.jpeg" at bounding box center [131, 378] width 39 height 8
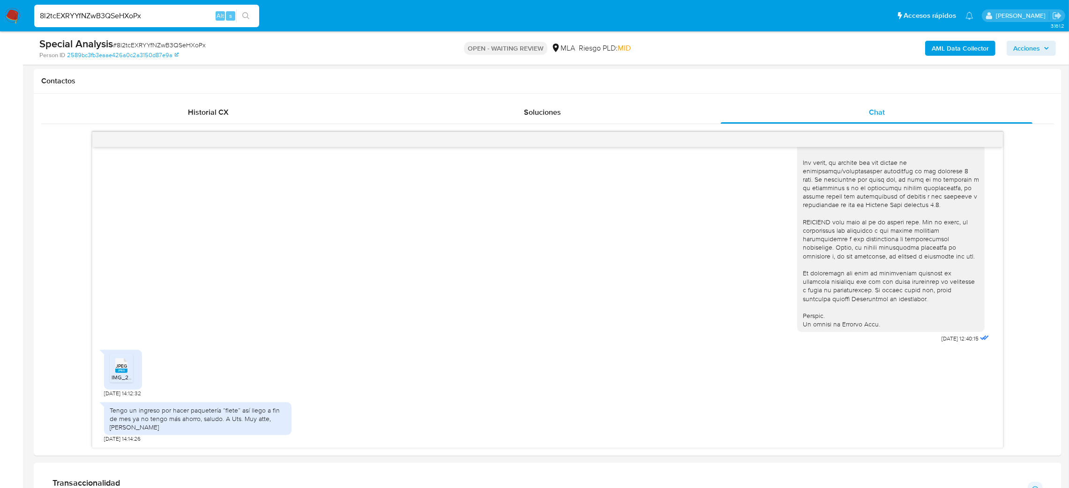
click at [128, 38] on div "Special Analysis # 8l2tcEXRYYfNZwB3QSeHXoPx" at bounding box center [207, 44] width 336 height 14
copy span "8l2tcEXRYYfNZwB3QSeHXoPx"
click at [0, 247] on aside "Bandeja Tablero Screening Búsqueda en Listas Watchlist Herramientas Operaciones…" at bounding box center [11, 407] width 23 height 1657
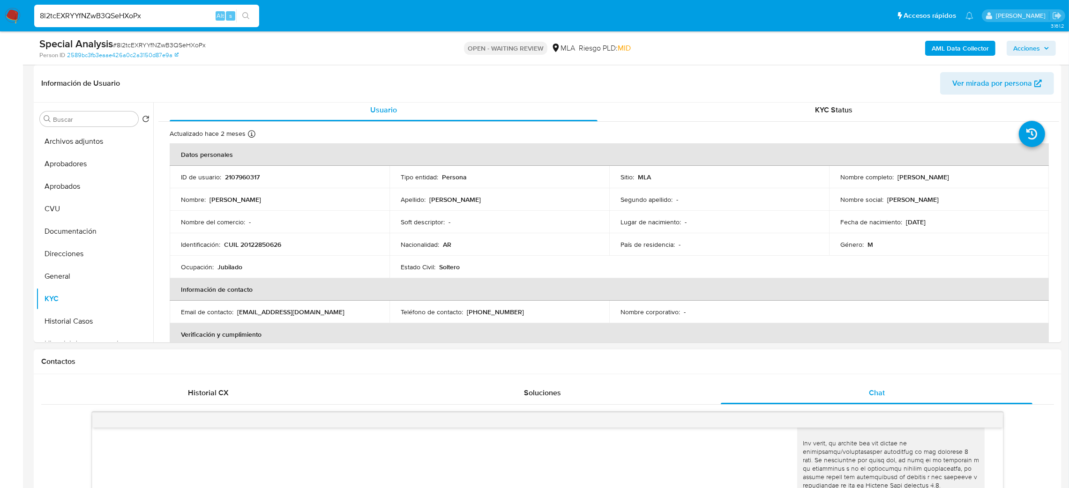
scroll to position [0, 0]
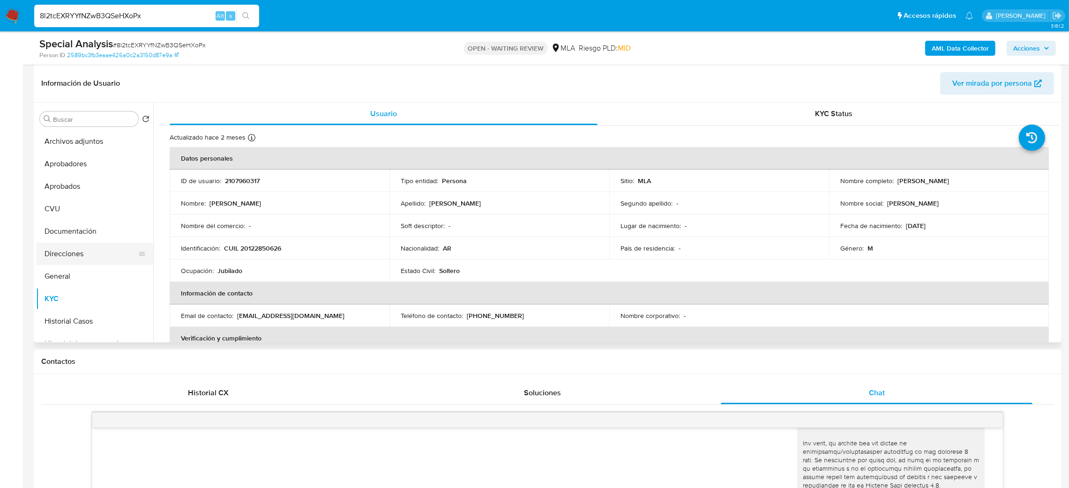
click at [66, 250] on button "Direcciones" at bounding box center [91, 254] width 110 height 23
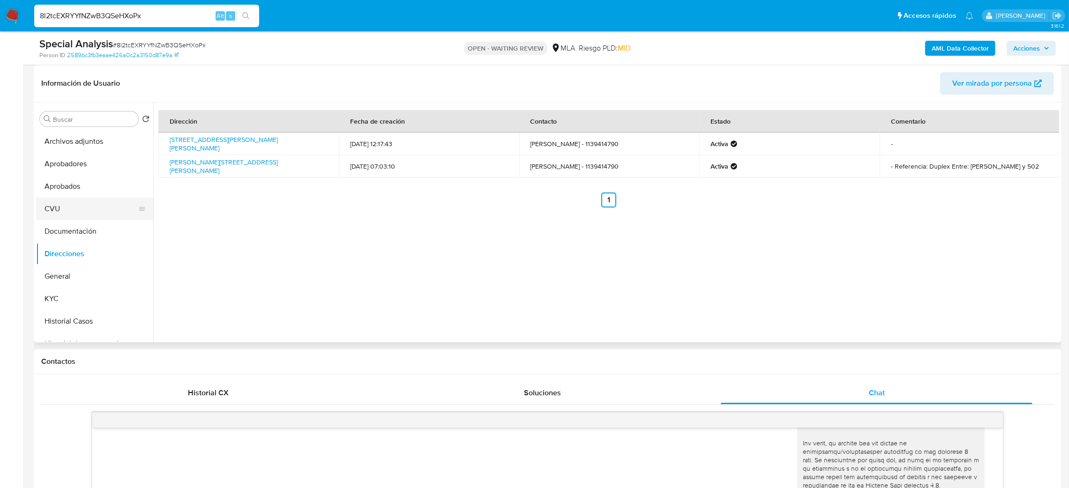
click at [41, 202] on button "CVU" at bounding box center [91, 209] width 110 height 23
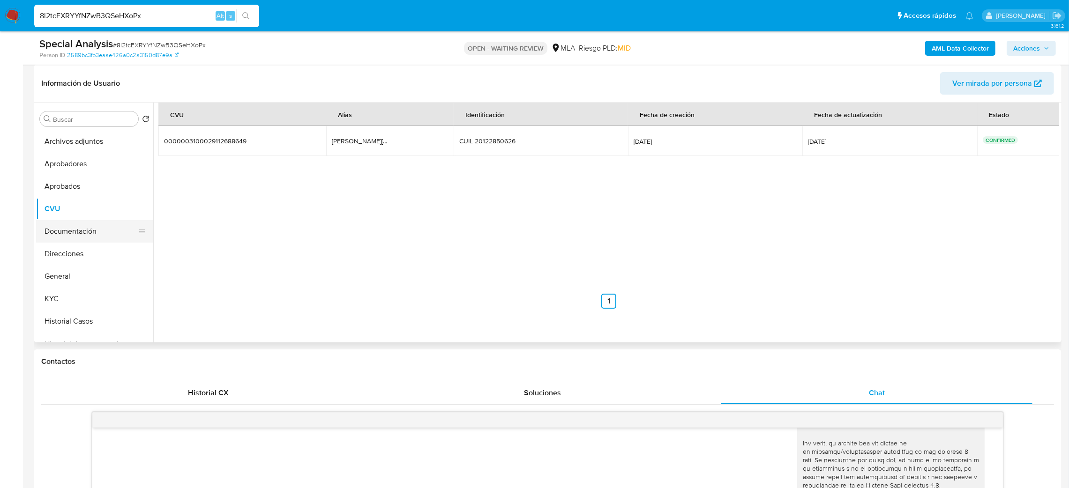
click at [88, 226] on button "Documentación" at bounding box center [91, 231] width 110 height 23
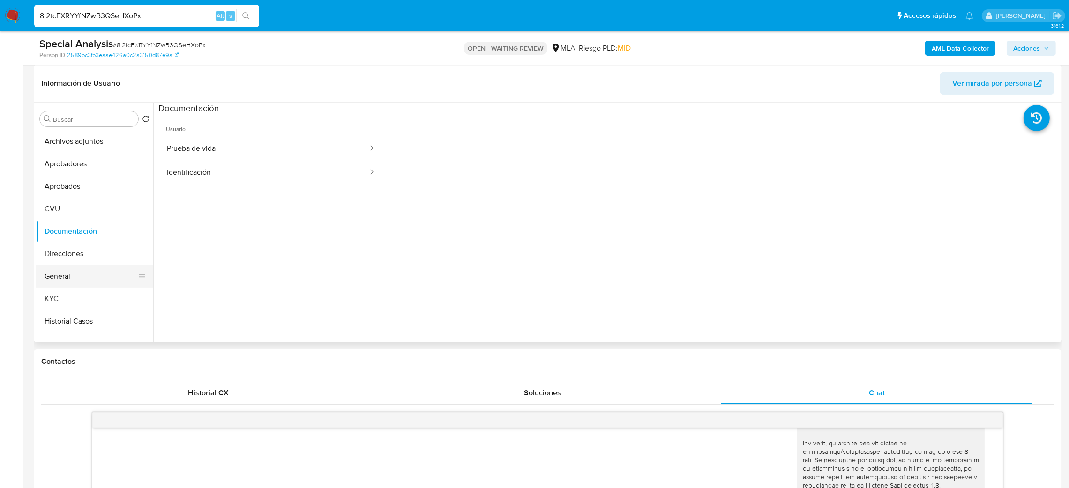
click at [85, 279] on button "General" at bounding box center [91, 276] width 110 height 23
